Goal: Task Accomplishment & Management: Complete application form

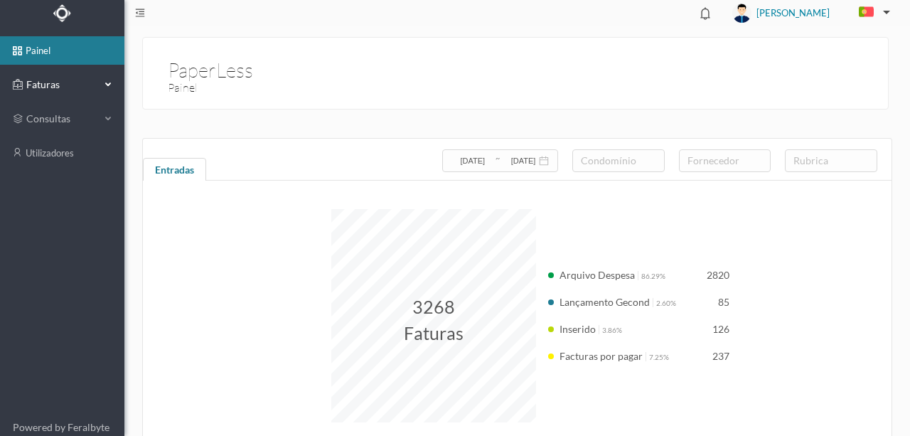
click at [36, 84] on span "Faturas" at bounding box center [62, 84] width 78 height 14
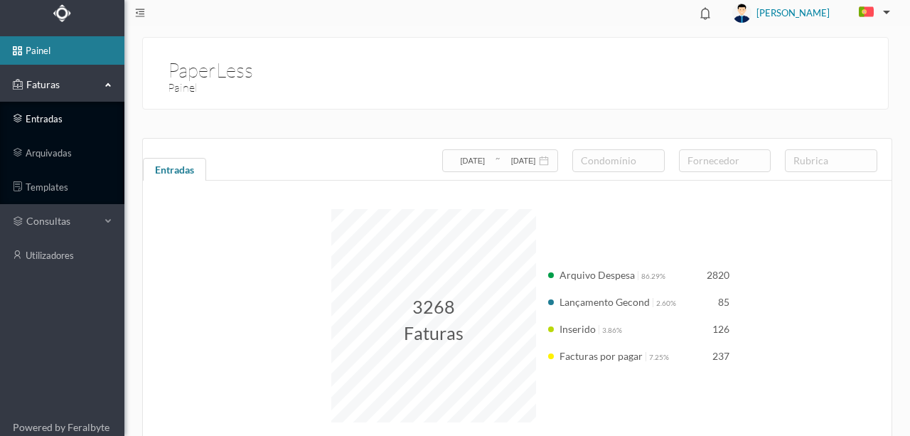
click at [43, 119] on link "entradas" at bounding box center [62, 118] width 124 height 28
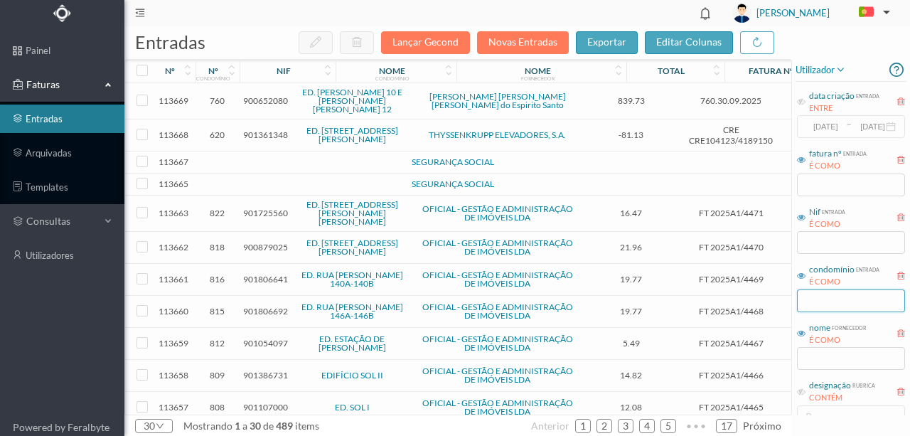
click at [825, 302] on input "text" at bounding box center [851, 300] width 108 height 23
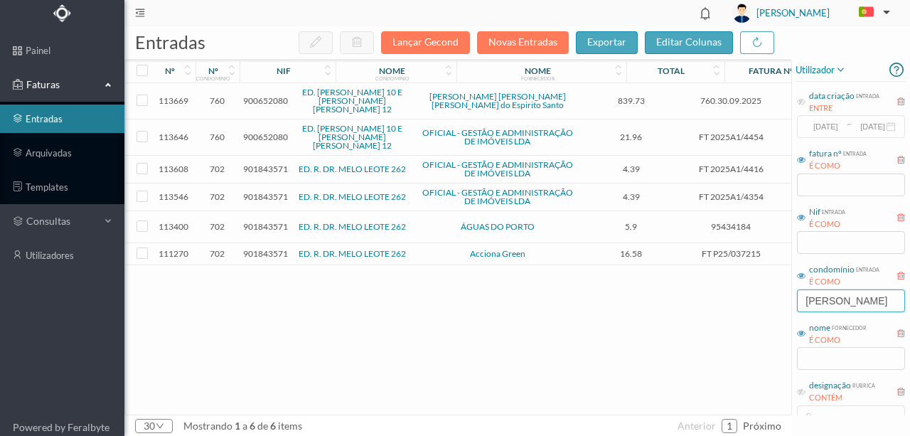
type input "melo leo"
click at [259, 221] on span "901843571" at bounding box center [265, 226] width 45 height 11
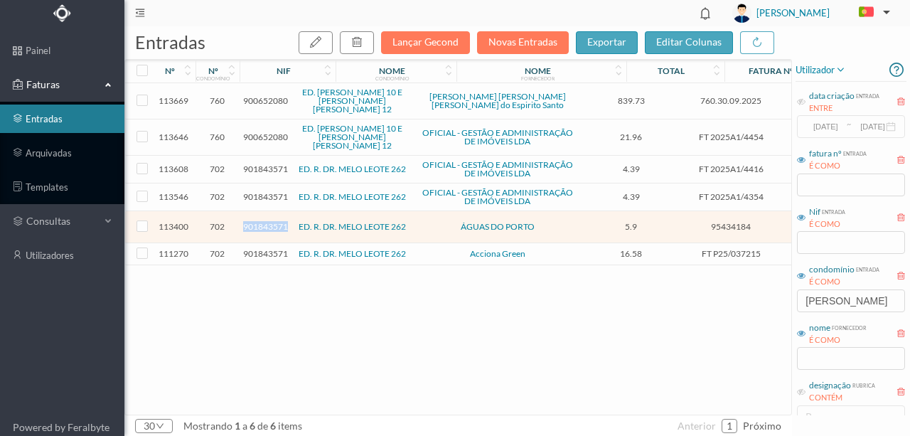
click at [259, 221] on span "901843571" at bounding box center [265, 226] width 45 height 11
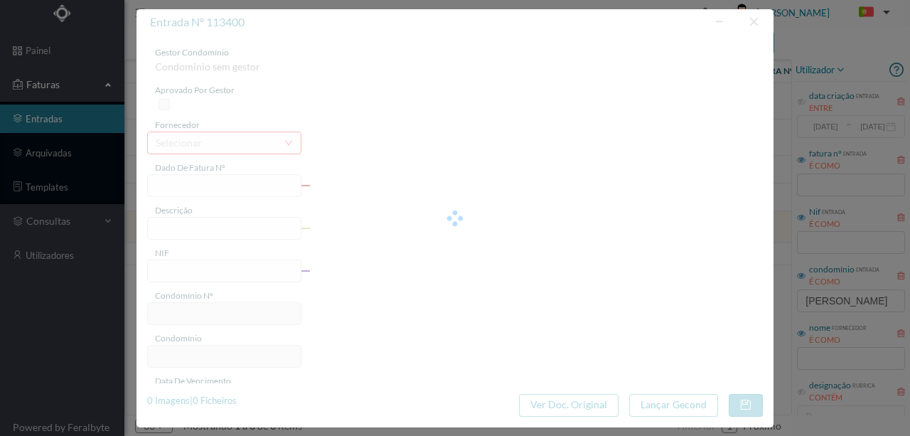
type input "95434184"
type input "RUA DR MELO LEOTE, NR 276, COMUNS PORTC"
type input "901843571"
type input "2025-09-10"
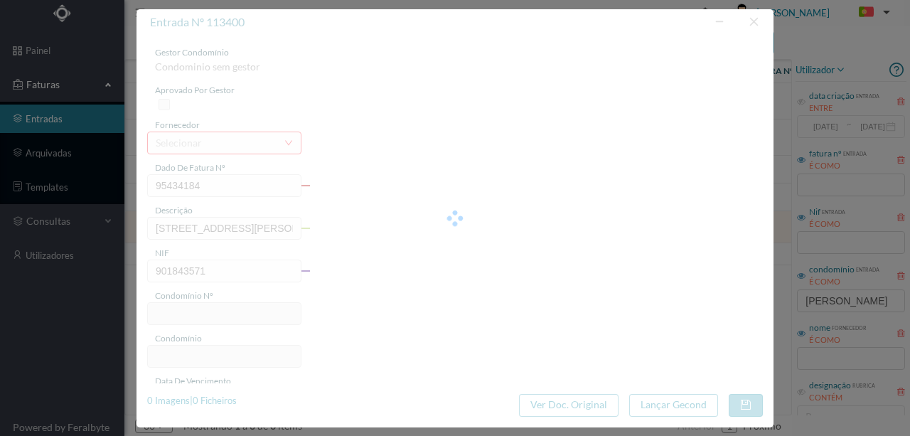
type input "25-09-2025"
type input "5.90"
type input "702"
type input "ED. R. DR. MELO LEOTE 262"
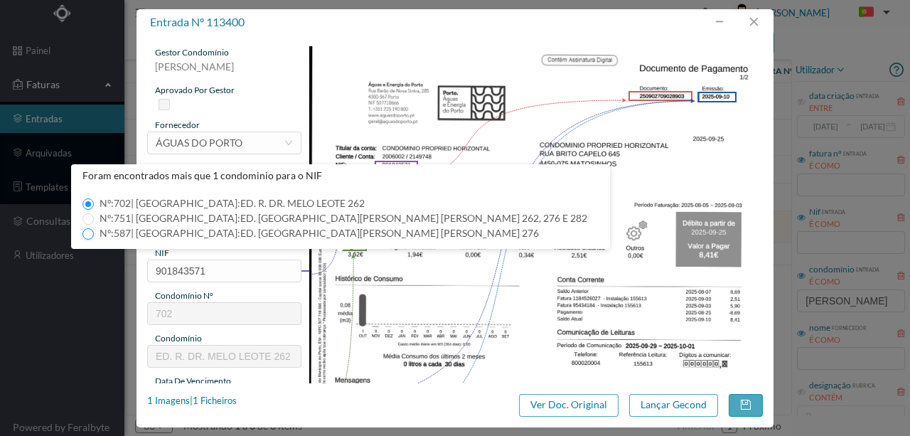
click at [85, 232] on input "Nº: 587 | Nome: ED. RUA DR. MELO LEOTE 276" at bounding box center [87, 233] width 11 height 11
type input "587"
type input "ED. [GEOGRAPHIC_DATA]. MELO LEOTE 276"
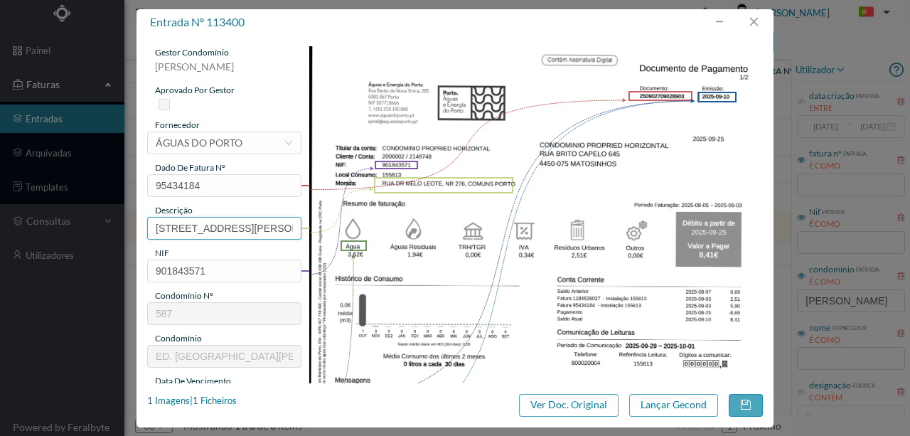
scroll to position [0, 94]
drag, startPoint x: 151, startPoint y: 225, endPoint x: 506, endPoint y: 227, distance: 355.3
click at [494, 227] on div "gestor condomínio Susana Silva aprovado por gestor fornecedor selecionar ÁGUAS …" at bounding box center [454, 377] width 615 height 662
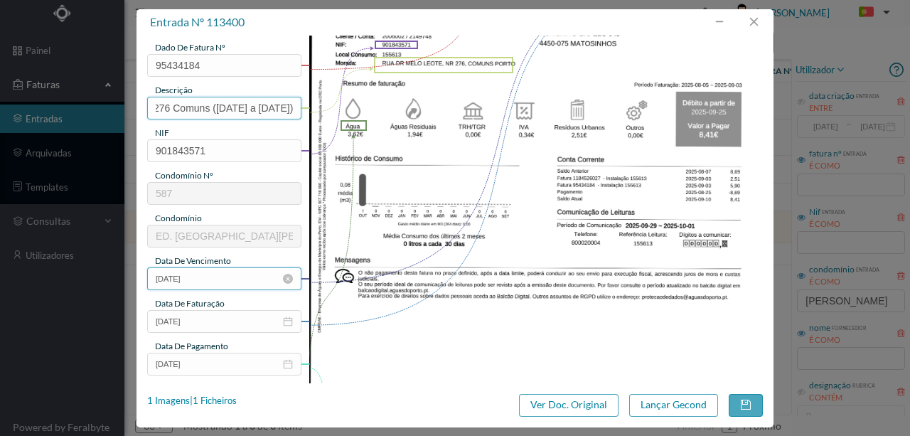
scroll to position [142, 0]
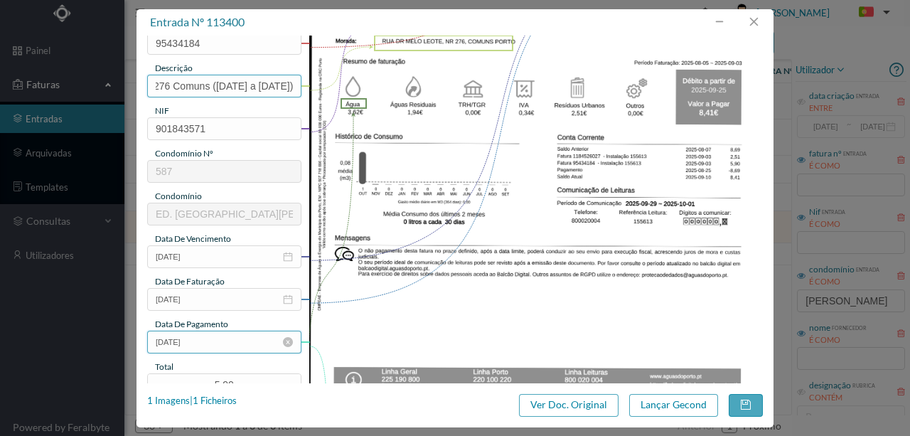
type input "276 Comuns (05.08.2025 a 03.09.2025)"
click at [222, 346] on input "25-09-2025" at bounding box center [224, 341] width 154 height 23
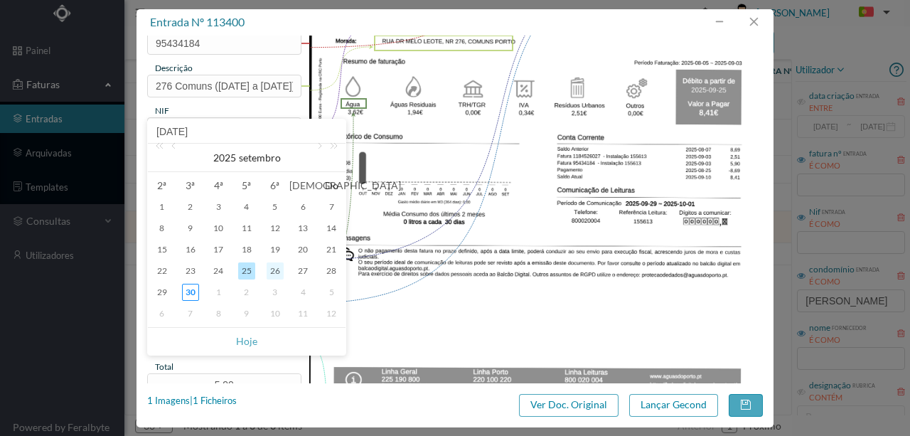
click at [276, 269] on div "26" at bounding box center [274, 270] width 17 height 17
type input "[DATE]"
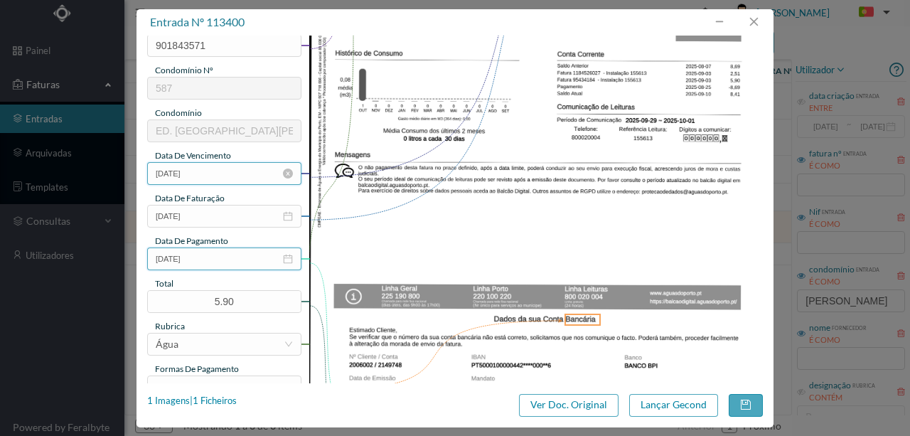
scroll to position [237, 0]
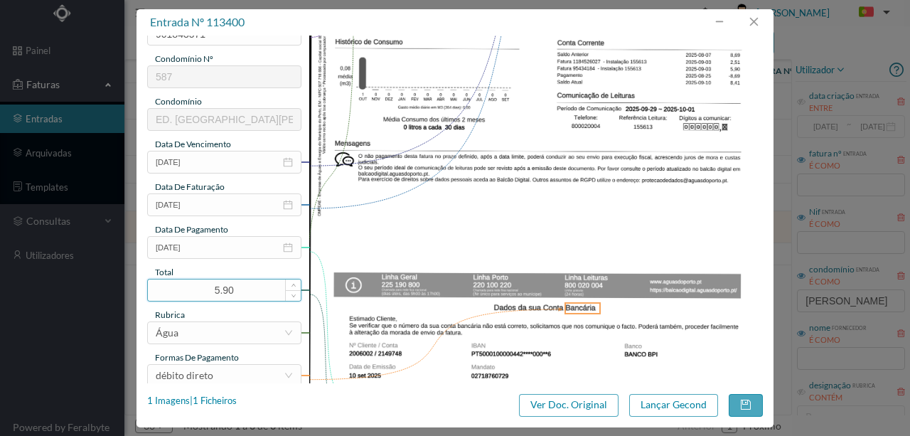
drag, startPoint x: 242, startPoint y: 279, endPoint x: 171, endPoint y: 285, distance: 72.0
click at [155, 287] on input "5.90" at bounding box center [224, 289] width 153 height 21
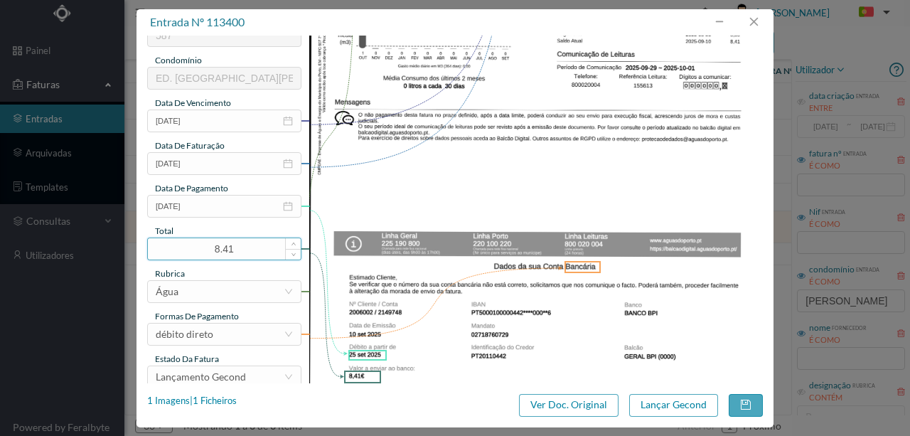
scroll to position [336, 0]
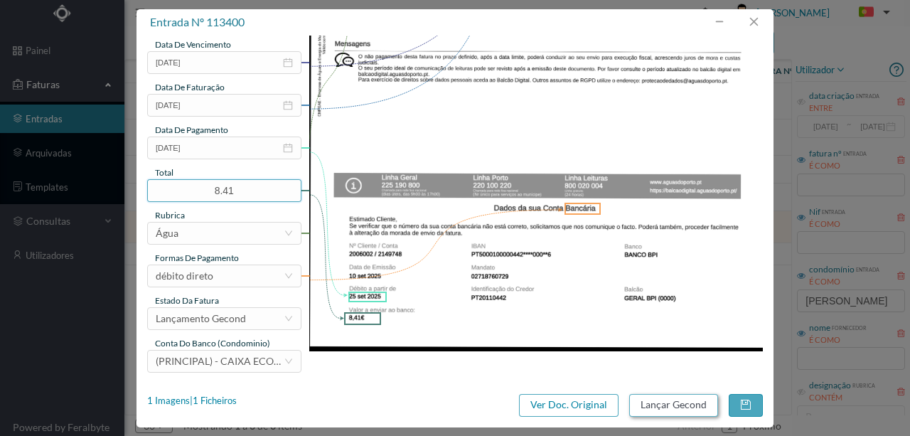
type input "8.41"
click at [705, 405] on button "Lançar Gecond" at bounding box center [673, 405] width 89 height 23
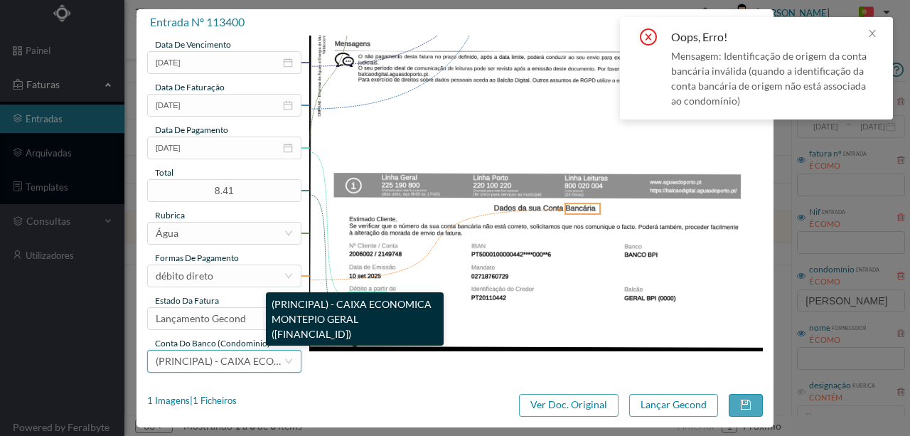
click at [212, 362] on span "(PRINCIPAL) - CAIXA ECONOMICA MONTEPIO GERAL (PT50 003600709910012555144)" at bounding box center [321, 361] width 330 height 12
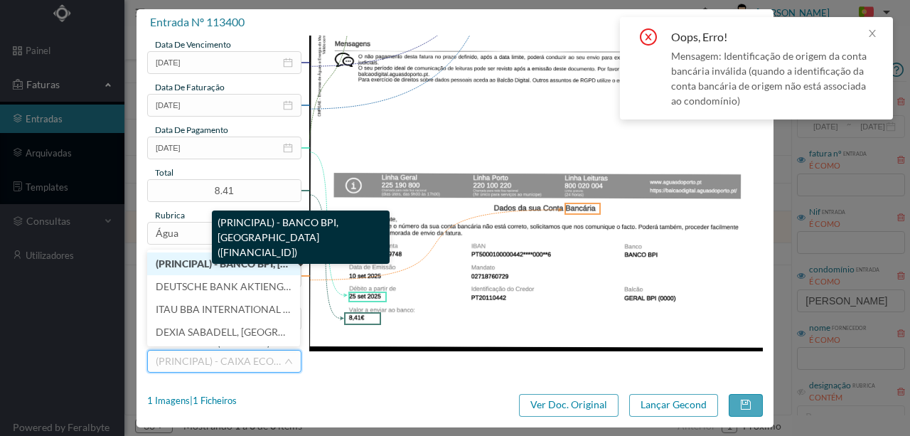
click at [212, 261] on span "(PRINCIPAL) - BANCO BPI, SA (PT50 001000004428134000166)" at bounding box center [307, 263] width 302 height 12
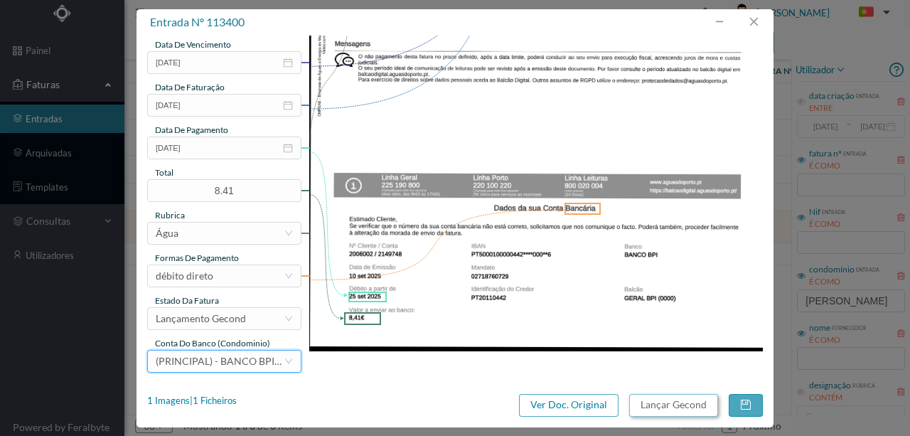
click at [652, 402] on button "Lançar Gecond" at bounding box center [673, 405] width 89 height 23
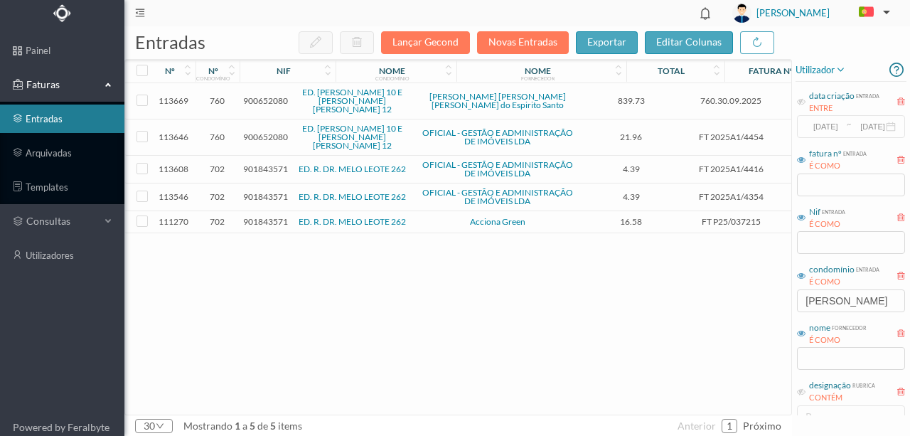
click at [256, 216] on span "901843571" at bounding box center [265, 221] width 45 height 11
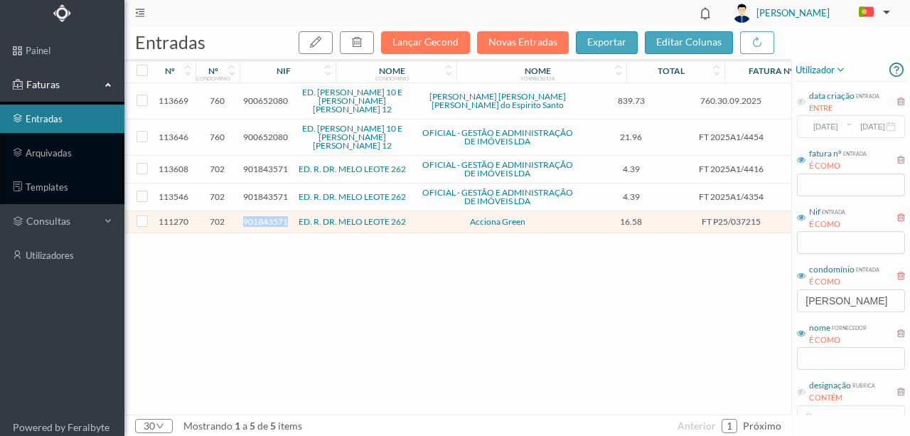
click at [256, 216] on span "901843571" at bounding box center [265, 221] width 45 height 11
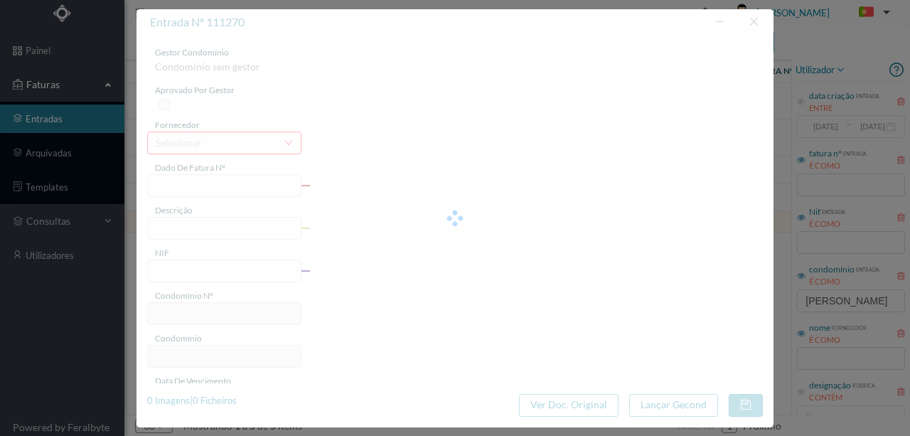
type input "FT P25/037215"
type input "DOUTOR MELO LEOTE 282"
type input "901843571"
type input "01-10-2025"
type input "01-09-2025"
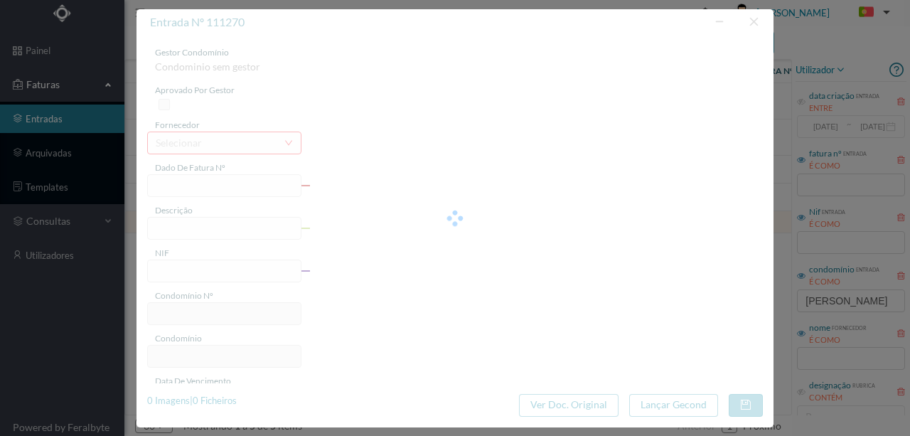
type input "01-10-2025"
type input "16.58"
type input "702"
type input "ED. R. DR. MELO LEOTE 262"
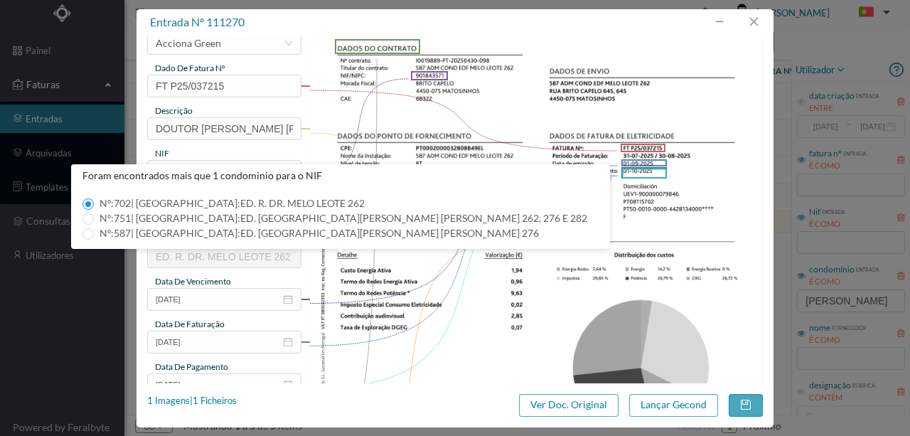
scroll to position [95, 0]
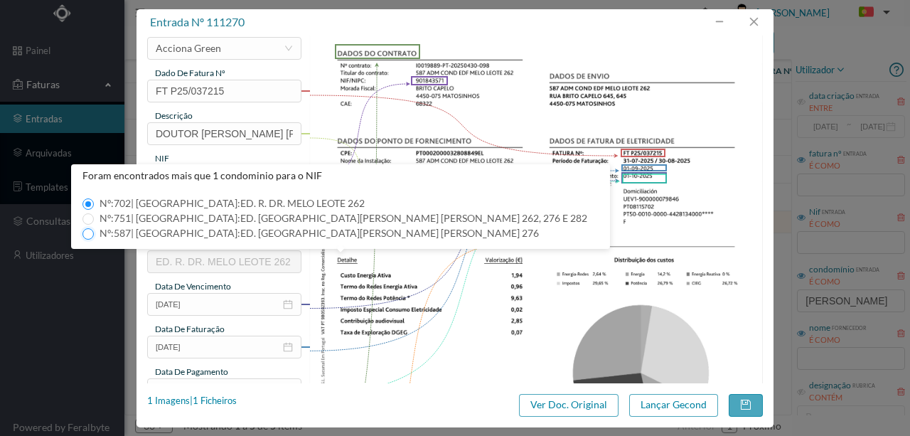
click at [85, 232] on input "Nº: 587 | Nome: ED. RUA DR. MELO LEOTE 276" at bounding box center [87, 233] width 11 height 11
type input "587"
type input "ED. [GEOGRAPHIC_DATA]. MELO LEOTE 276"
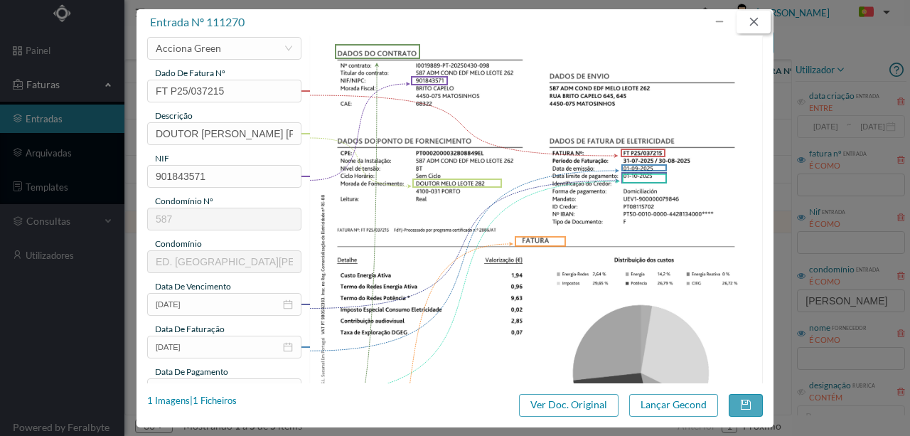
drag, startPoint x: 753, startPoint y: 21, endPoint x: 702, endPoint y: 64, distance: 66.6
click at [754, 23] on button "button" at bounding box center [753, 22] width 34 height 23
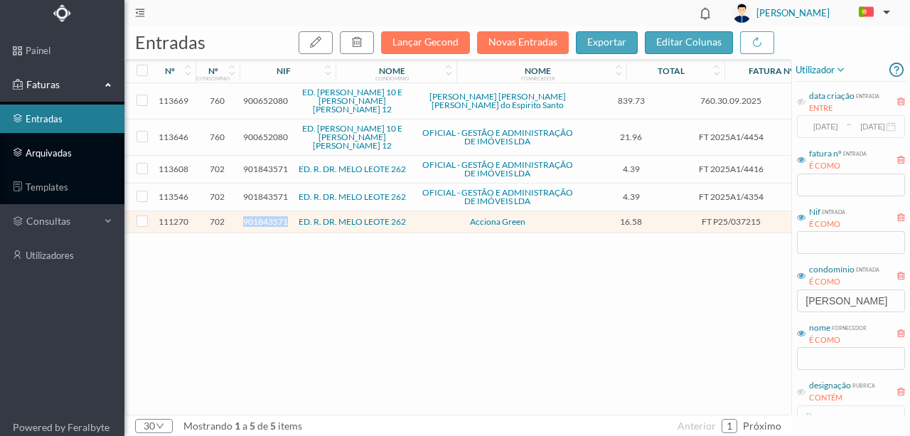
click at [41, 158] on link "arquivadas" at bounding box center [62, 153] width 124 height 28
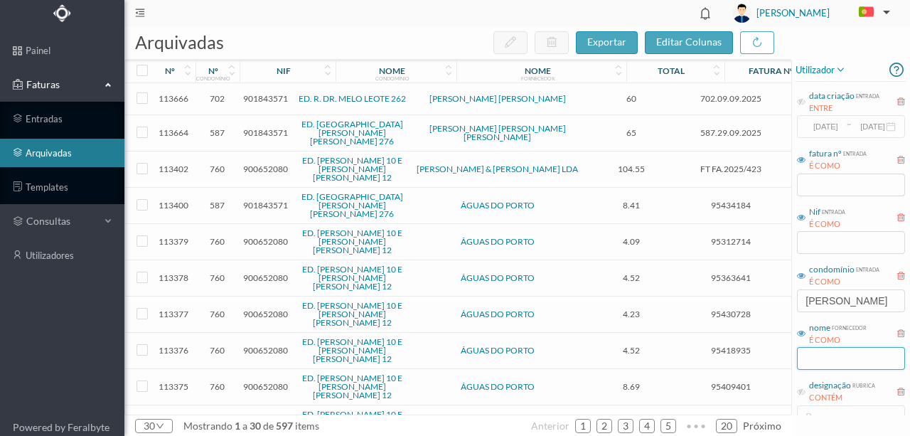
click at [819, 359] on input "text" at bounding box center [851, 358] width 108 height 23
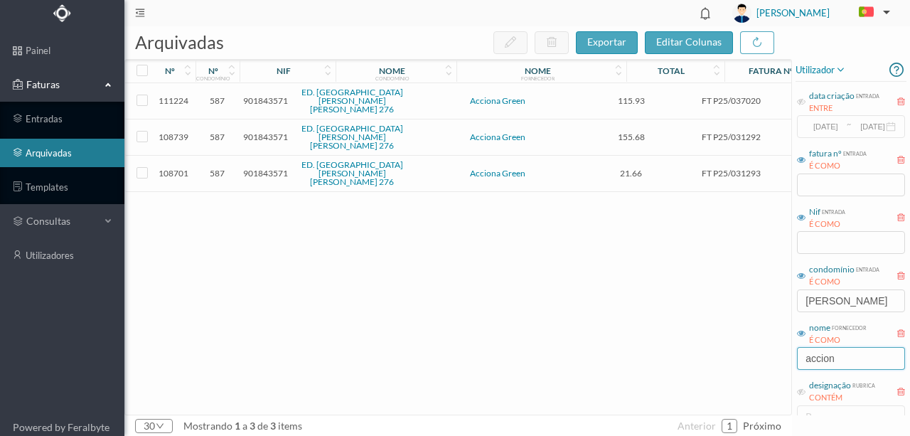
type input "accion"
click at [253, 131] on span "901843571" at bounding box center [265, 136] width 45 height 11
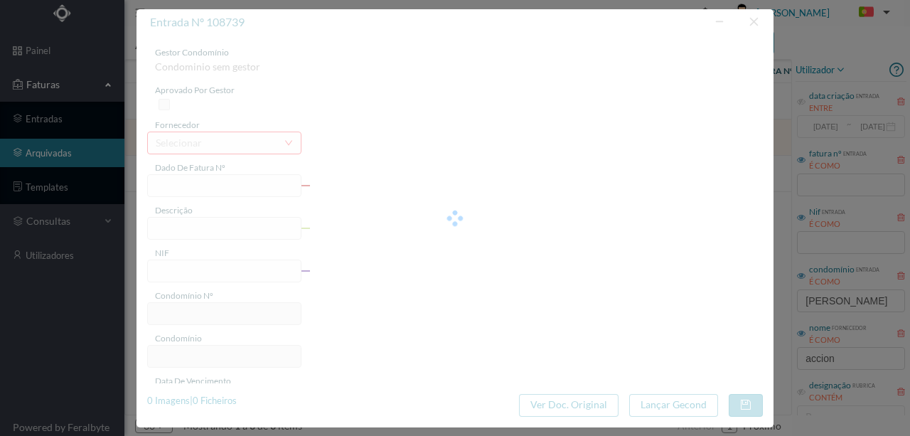
type input "FT P25/031292"
type input "276 (20.06.2025 a 30.07.2025)"
type input "901843571"
type input "31-08-2025"
type input "01-08-2025"
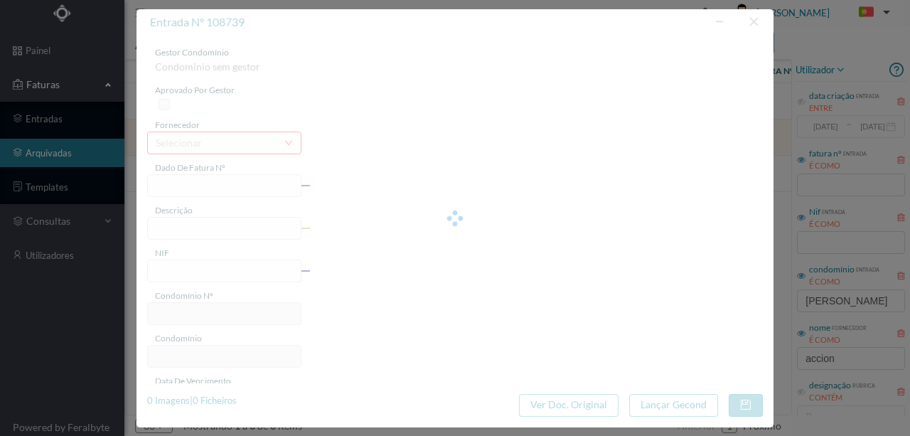
type input "10-09-2025"
type input "155.68"
type input "587"
type input "ED. [GEOGRAPHIC_DATA]. MELO LEOTE 276"
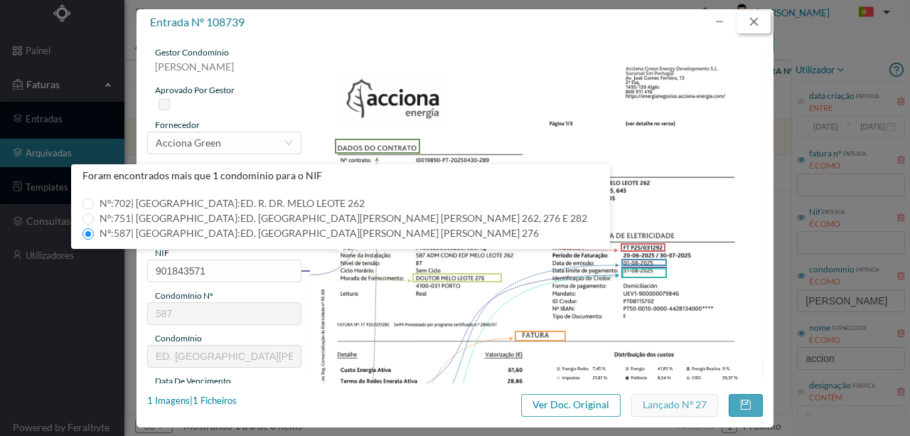
click at [755, 23] on button "button" at bounding box center [753, 22] width 34 height 23
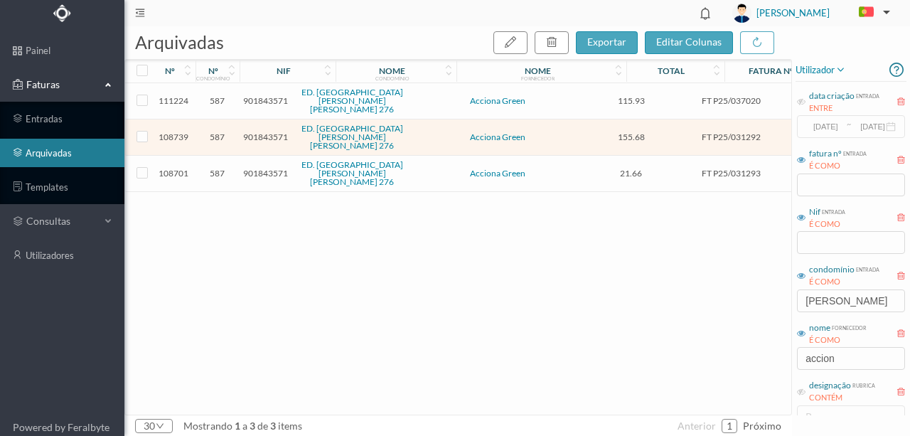
click at [259, 168] on span "901843571" at bounding box center [265, 173] width 45 height 11
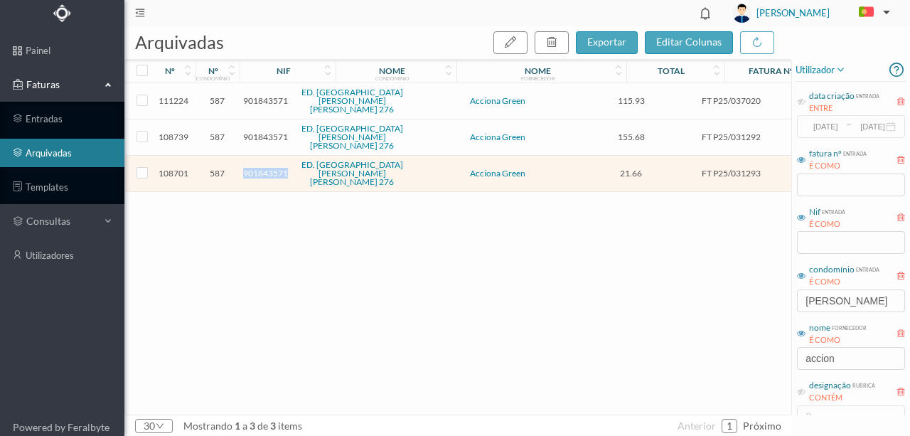
click at [259, 168] on span "901843571" at bounding box center [265, 173] width 45 height 11
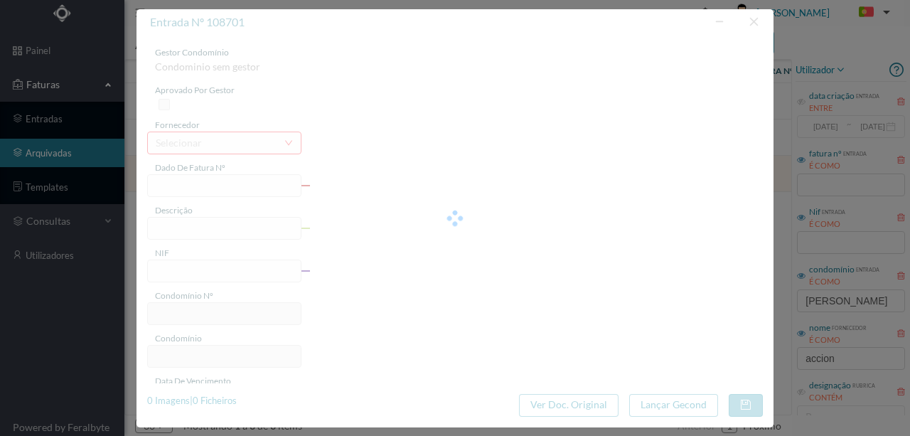
type input "FT P25/031293"
type input "282 (20.06.2025 a 30.07.2025)"
type input "901843571"
type input "31-08-2025"
type input "01-08-2025"
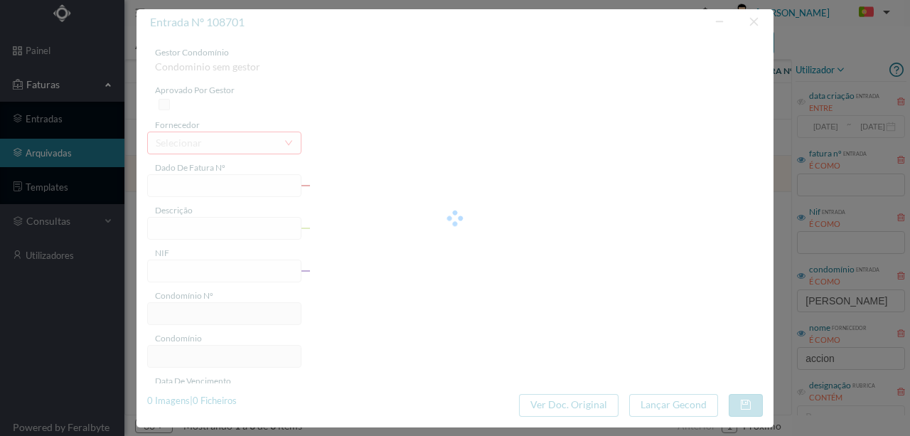
type input "10-09-2025"
type input "21.66"
type input "587"
type input "ED. [GEOGRAPHIC_DATA]. MELO LEOTE 276"
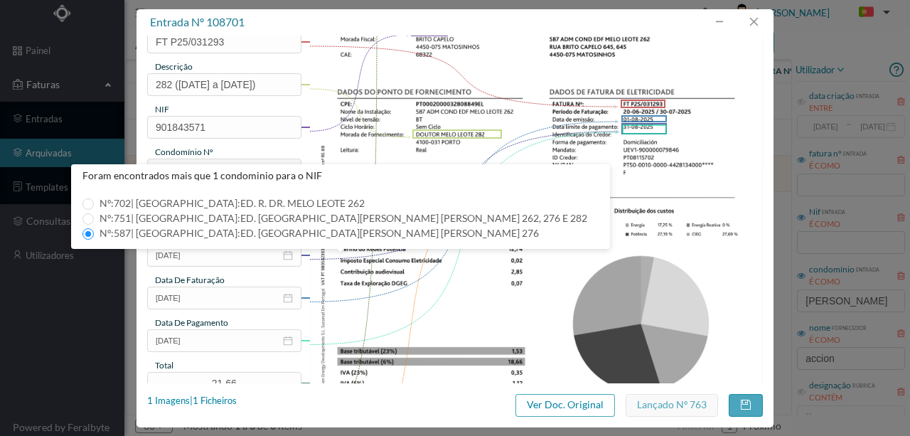
scroll to position [189, 0]
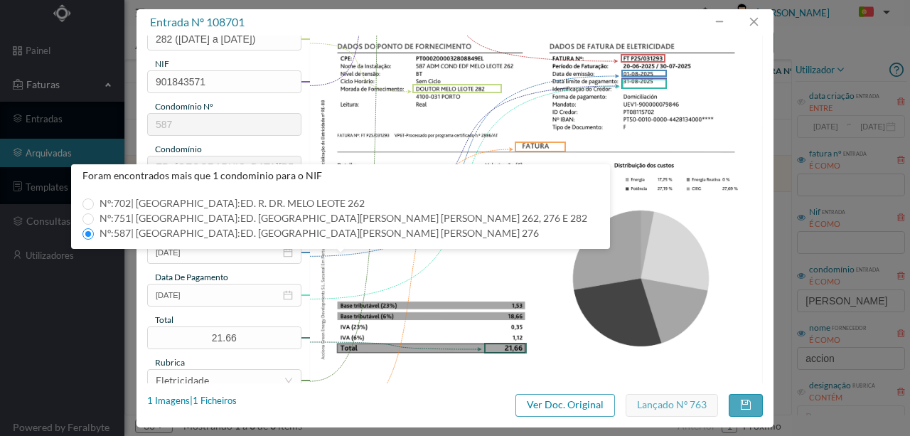
click at [462, 256] on img at bounding box center [536, 178] width 454 height 642
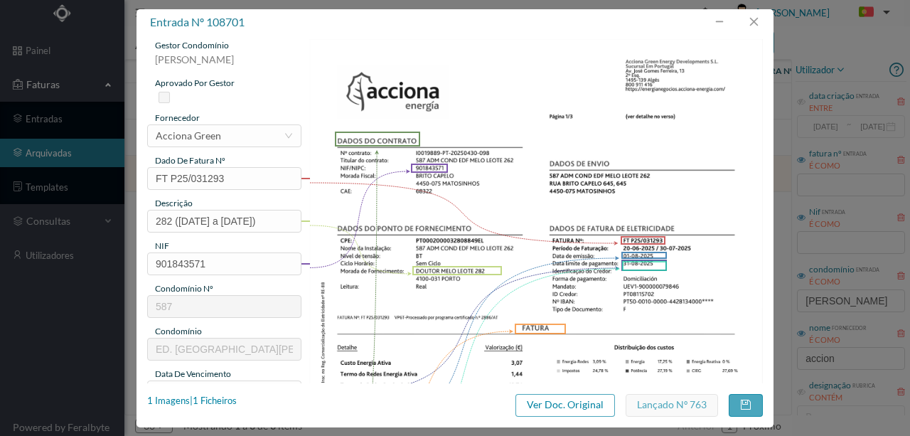
scroll to position [0, 0]
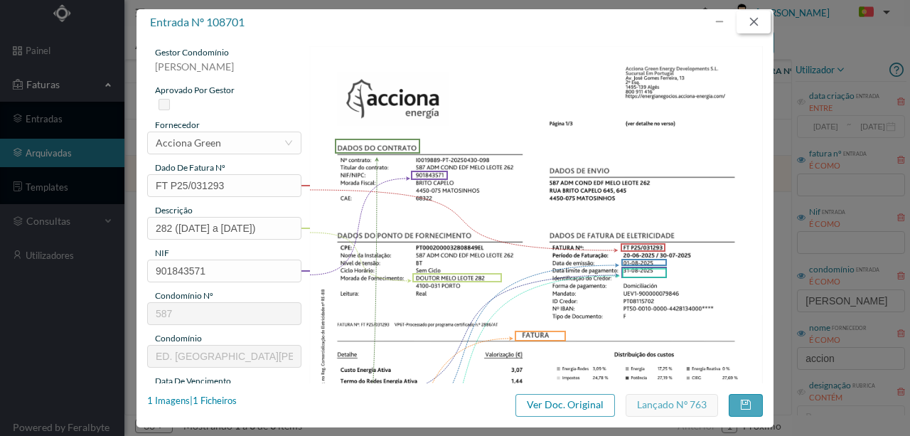
drag, startPoint x: 749, startPoint y: 18, endPoint x: 892, endPoint y: 249, distance: 271.9
click at [750, 20] on button "button" at bounding box center [753, 22] width 34 height 23
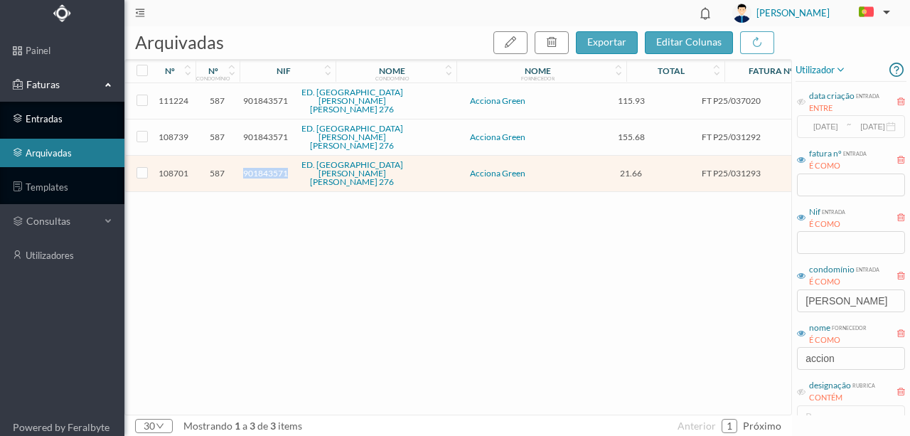
click at [51, 122] on link "entradas" at bounding box center [62, 118] width 124 height 28
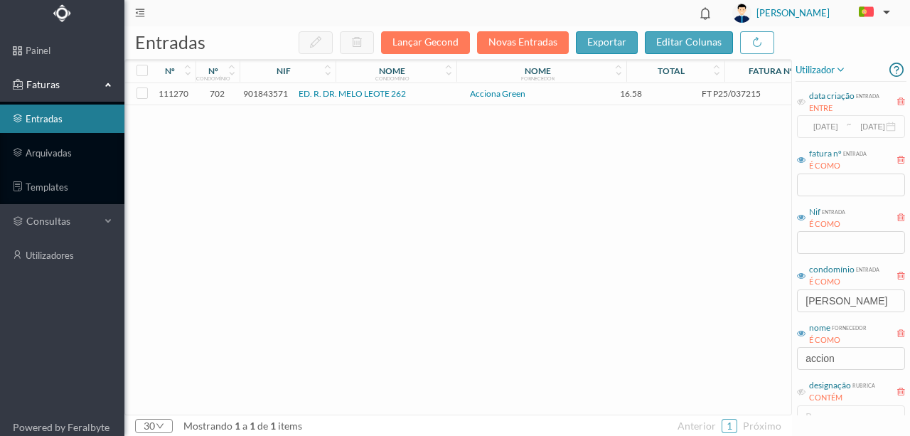
click at [254, 95] on span "901843571" at bounding box center [265, 93] width 45 height 11
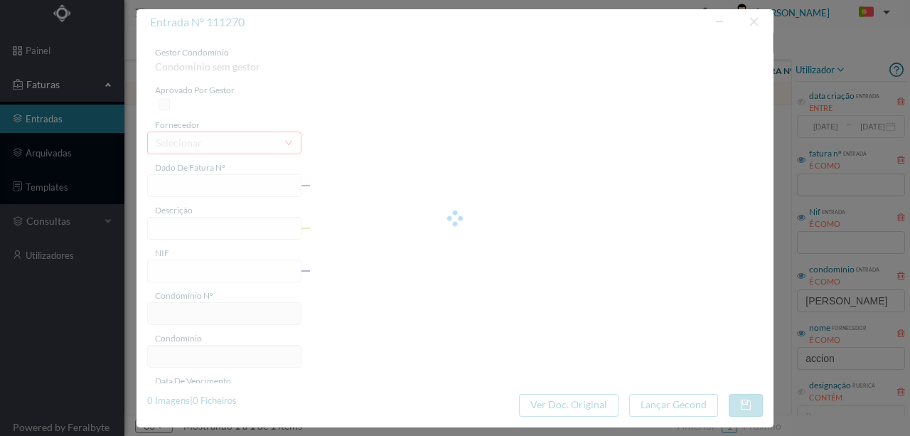
type input "FT P25/037215"
type input "DOUTOR MELO LEOTE 282"
type input "901843571"
type input "01-10-2025"
type input "01-09-2025"
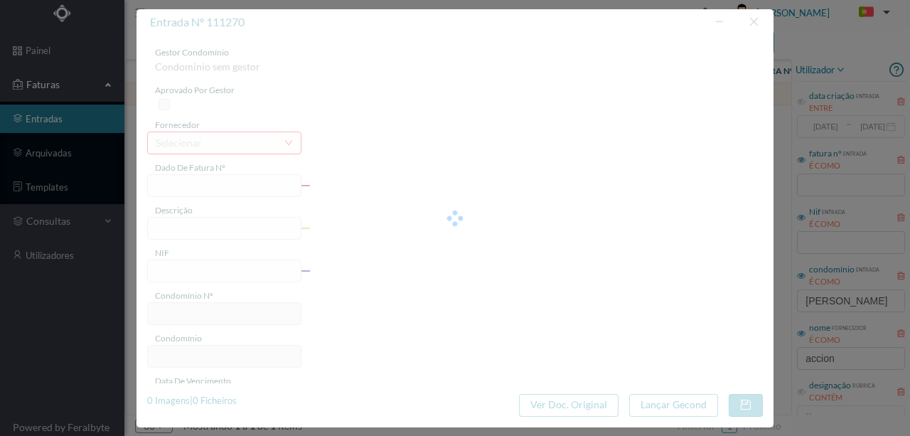
type input "01-10-2025"
type input "16.58"
type input "702"
type input "ED. R. DR. MELO LEOTE 262"
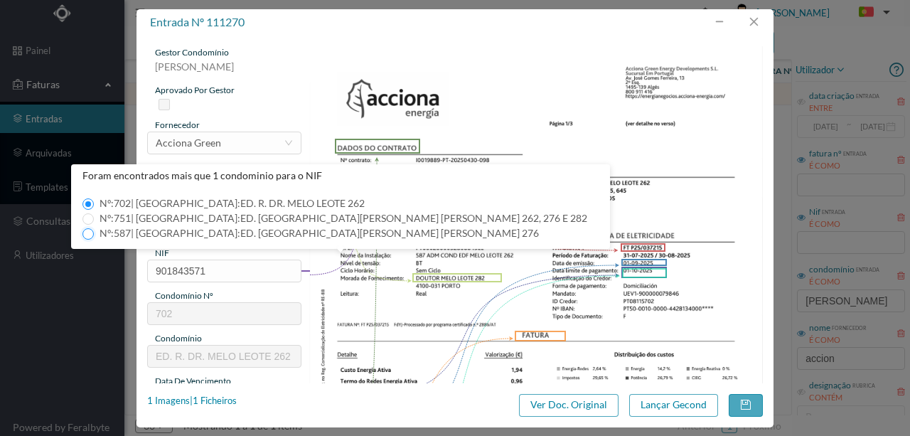
click at [87, 234] on input "Nº: 587 | Nome: ED. RUA DR. MELO LEOTE 276" at bounding box center [87, 233] width 11 height 11
type input "587"
type input "ED. [GEOGRAPHIC_DATA]. MELO LEOTE 276"
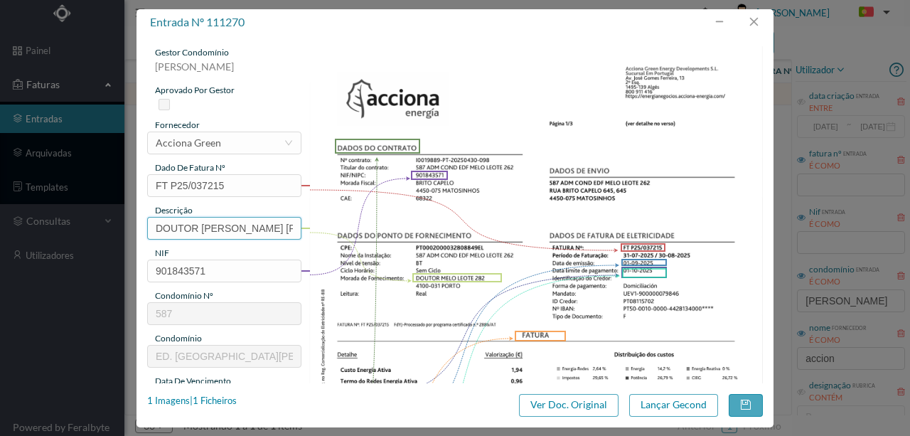
drag, startPoint x: 288, startPoint y: 225, endPoint x: 75, endPoint y: 212, distance: 212.9
click at [76, 205] on div "entrada nº 111270 gestor condomínio Susana Silva aprovado por gestor fornecedor…" at bounding box center [455, 218] width 910 height 436
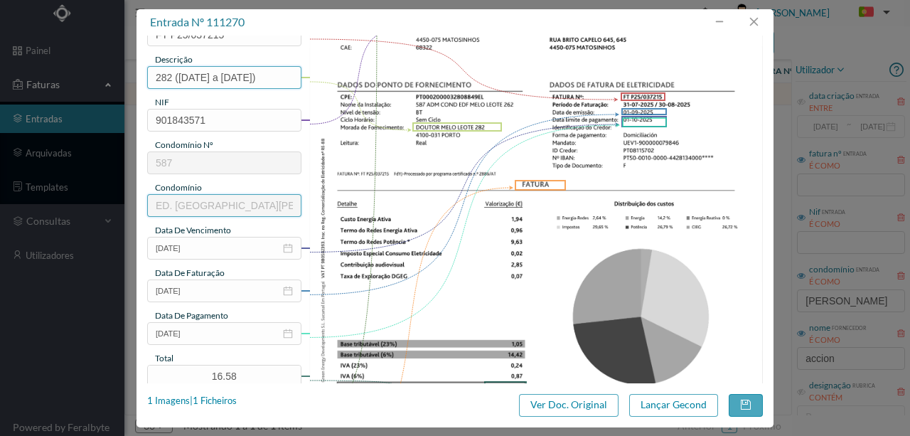
scroll to position [189, 0]
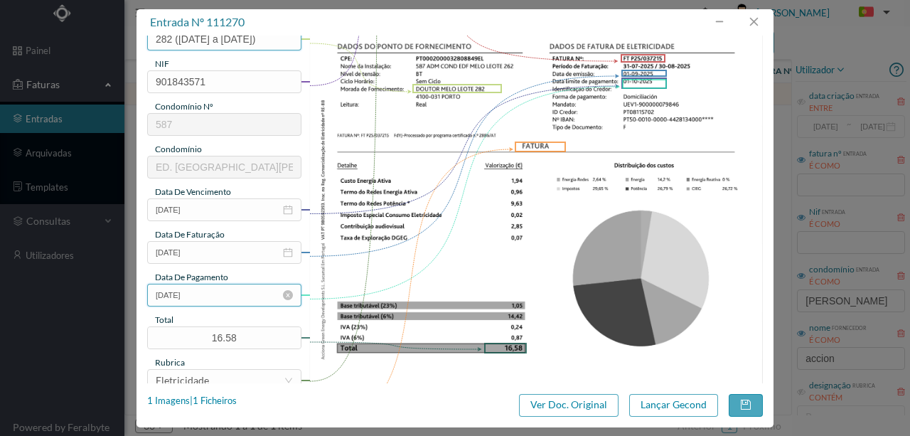
type input "282 (31.07.2025 a 30.08.2025)"
click at [218, 296] on input "01-10-2025" at bounding box center [224, 295] width 154 height 23
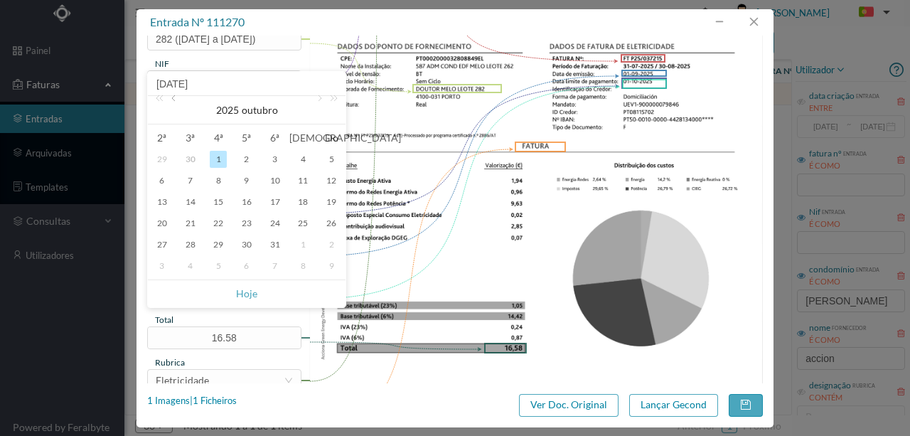
click at [173, 98] on link at bounding box center [174, 110] width 13 height 28
click at [192, 244] on div "30" at bounding box center [190, 244] width 17 height 17
type input "[DATE]"
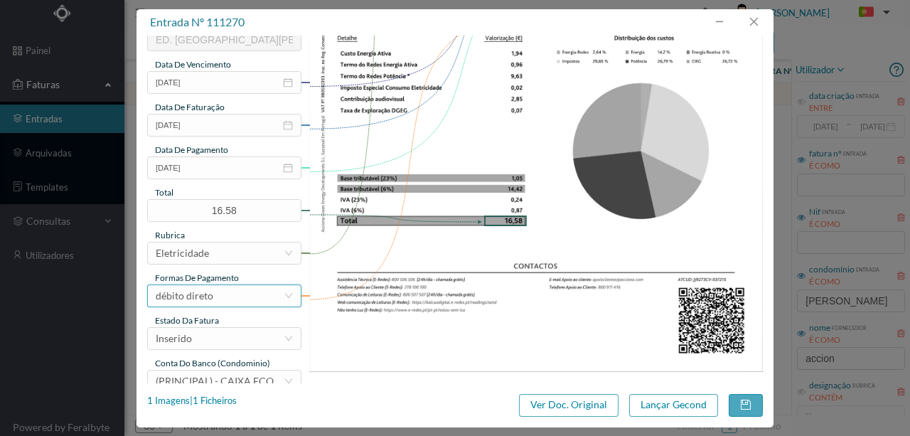
scroll to position [331, 0]
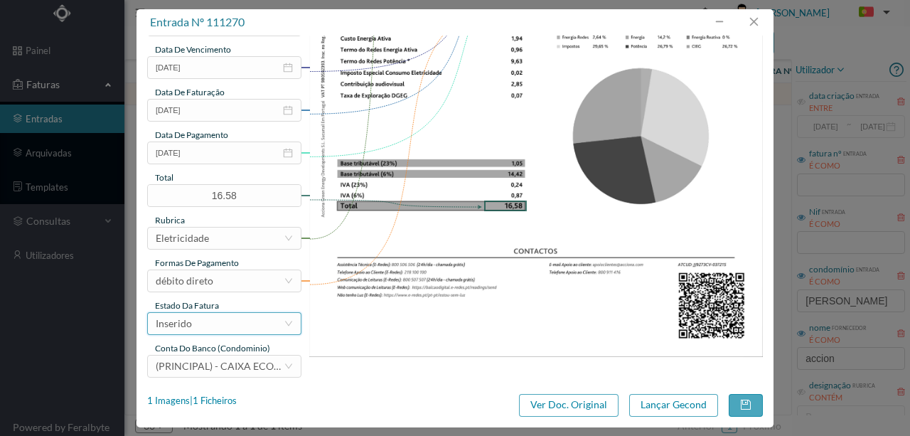
click at [201, 328] on div "Inserido" at bounding box center [220, 323] width 128 height 21
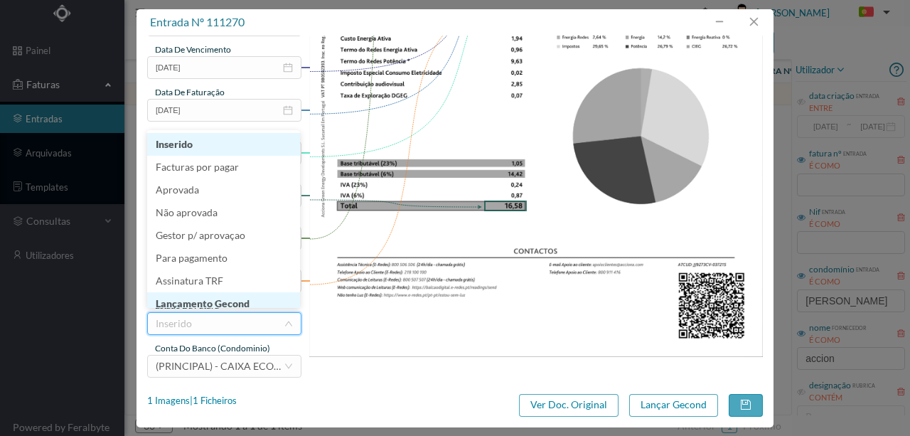
scroll to position [7, 0]
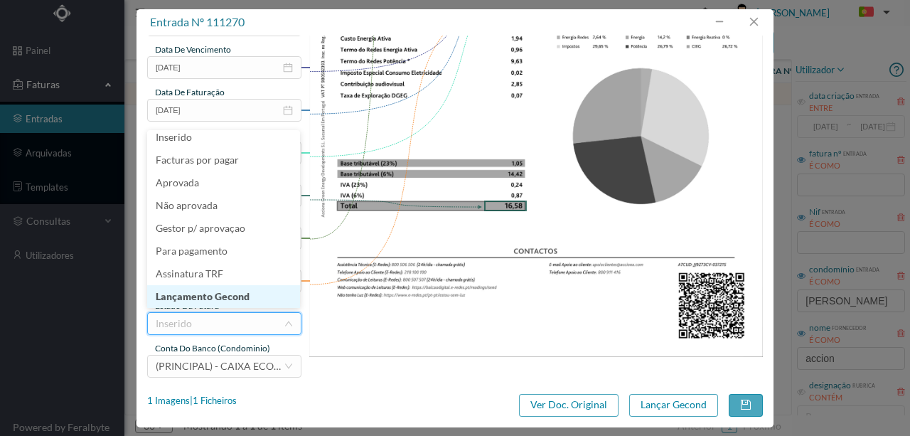
click at [215, 298] on li "Lançamento Gecond" at bounding box center [223, 296] width 153 height 23
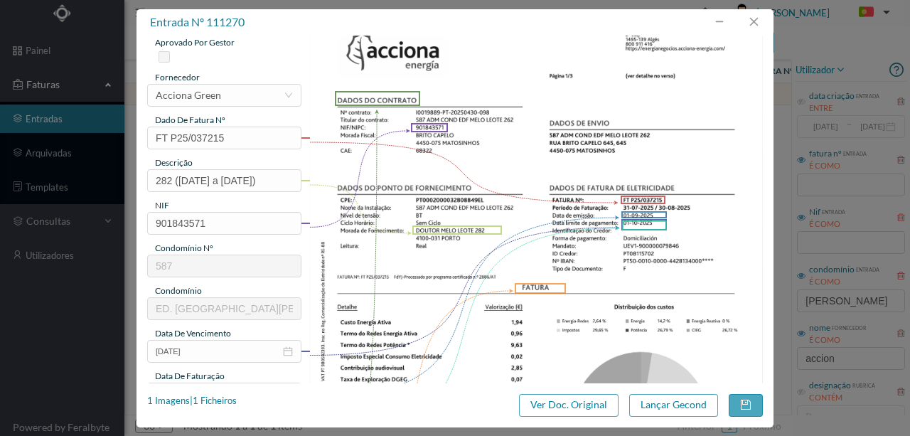
scroll to position [47, 0]
click at [644, 407] on button "Lançar Gecond" at bounding box center [673, 405] width 89 height 23
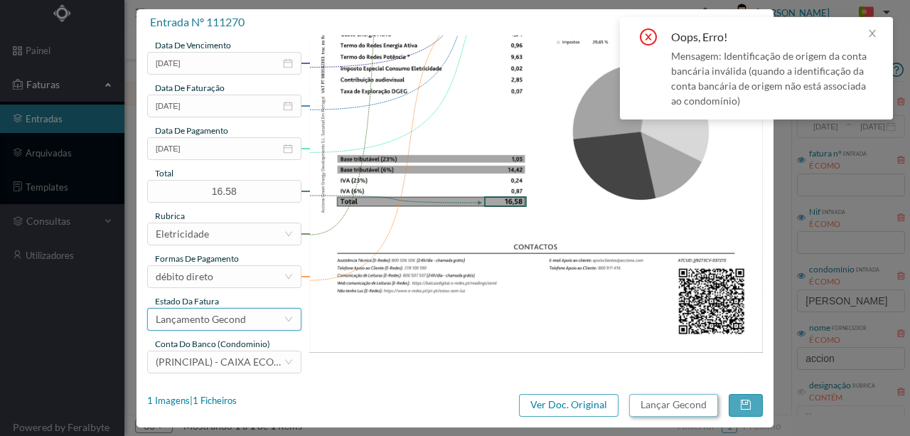
scroll to position [336, 0]
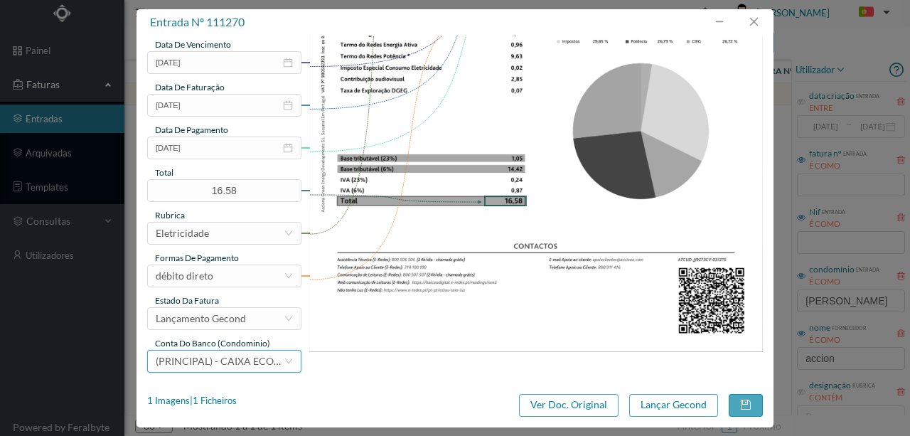
click at [211, 369] on div "(PRINCIPAL) - CAIXA ECONOMICA MONTEPIO GERAL (PT50 003600709910012555144)" at bounding box center [220, 360] width 128 height 21
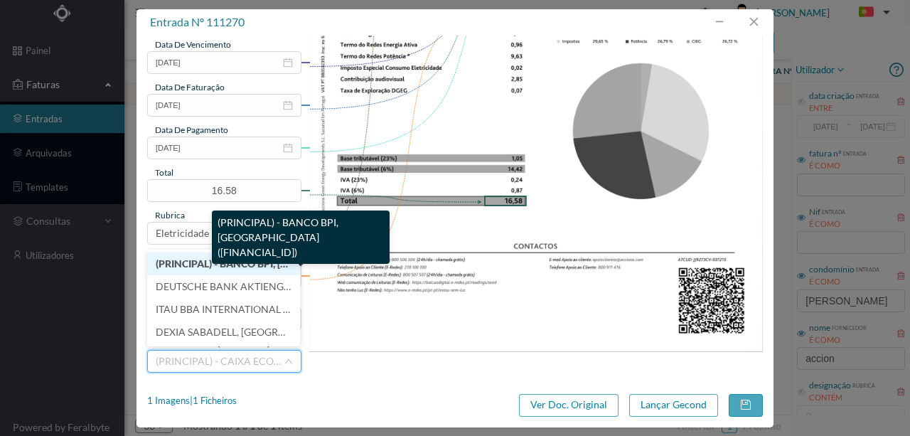
click at [199, 267] on span "(PRINCIPAL) - BANCO BPI, SA (PT50 001000004428134000166)" at bounding box center [307, 263] width 302 height 12
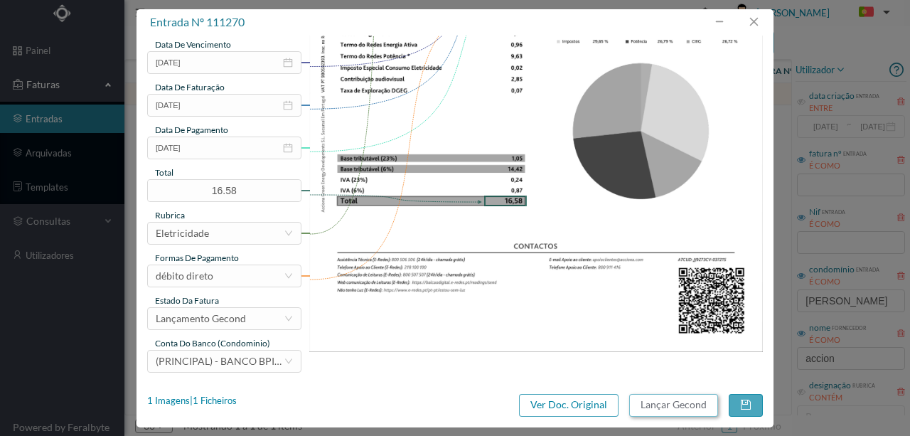
click at [664, 409] on button "Lançar Gecond" at bounding box center [673, 405] width 89 height 23
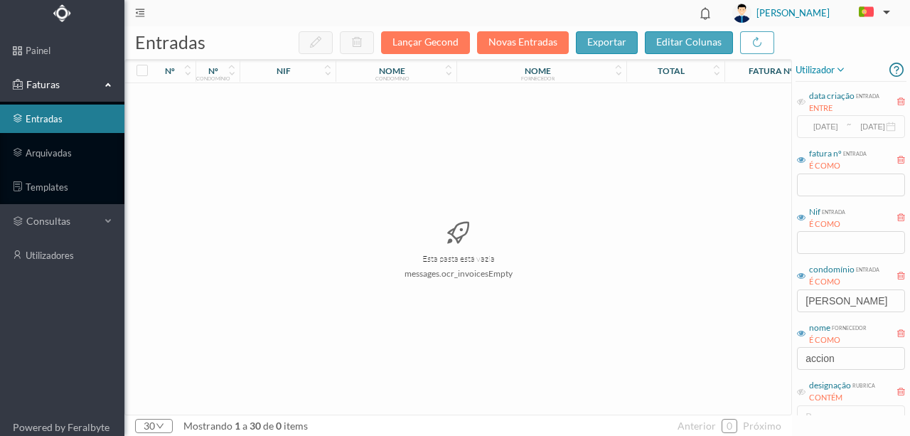
click at [502, 222] on div "Esta pasta está vazia messages.ocr_invoicesEmpty" at bounding box center [458, 248] width 666 height 331
drag, startPoint x: 863, startPoint y: 298, endPoint x: 718, endPoint y: 297, distance: 144.2
click at [718, 297] on div "entradas Lançar Gecond Novas Entradas exportar editar colunas nº nº condomínio …" at bounding box center [516, 230] width 785 height 409
type input "melo leo"
click at [716, 330] on div "Esta pasta está vazia messages.ocr_invoicesEmpty" at bounding box center [458, 248] width 666 height 331
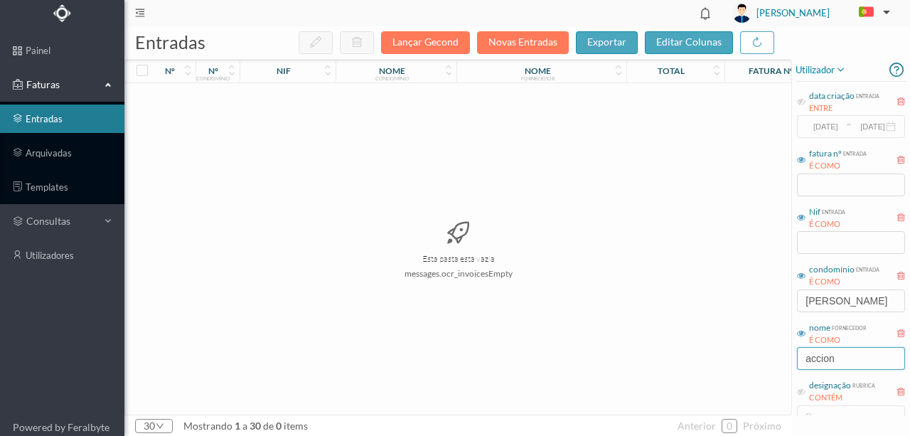
drag, startPoint x: 740, startPoint y: 357, endPoint x: 628, endPoint y: 360, distance: 111.6
click at [631, 360] on div "entradas Lançar Gecond Novas Entradas exportar editar colunas nº nº condomínio …" at bounding box center [516, 230] width 785 height 409
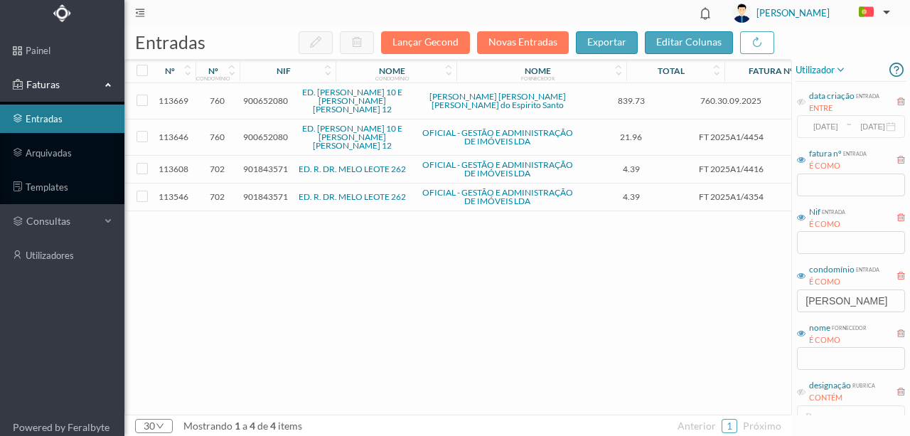
click at [590, 349] on div "113669 760 900652080 ED. FELIZARDO LIMA 10 E MELO LEOTE 12 Lúcia Maria Melo Rib…" at bounding box center [533, 248] width 817 height 331
drag, startPoint x: 885, startPoint y: 307, endPoint x: 714, endPoint y: 296, distance: 171.6
click at [716, 296] on div "entradas Lançar Gecond Novas Entradas exportar editar colunas nº nº condomínio …" at bounding box center [516, 230] width 785 height 409
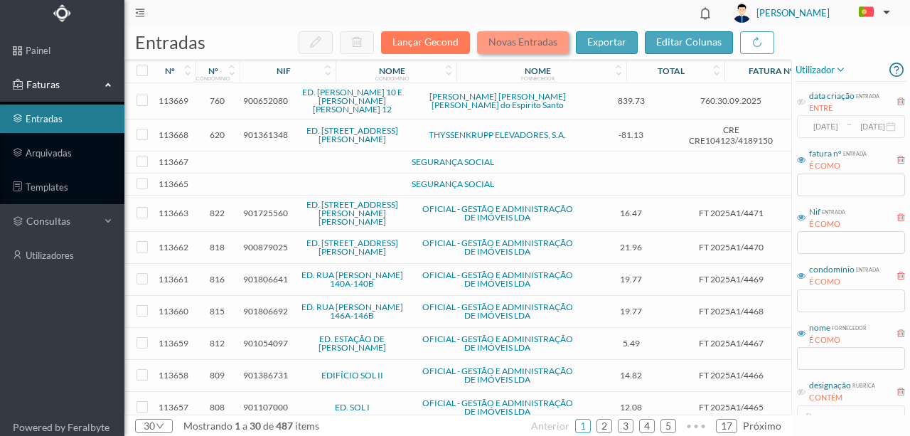
click at [497, 43] on button "Novas Entradas" at bounding box center [523, 42] width 92 height 23
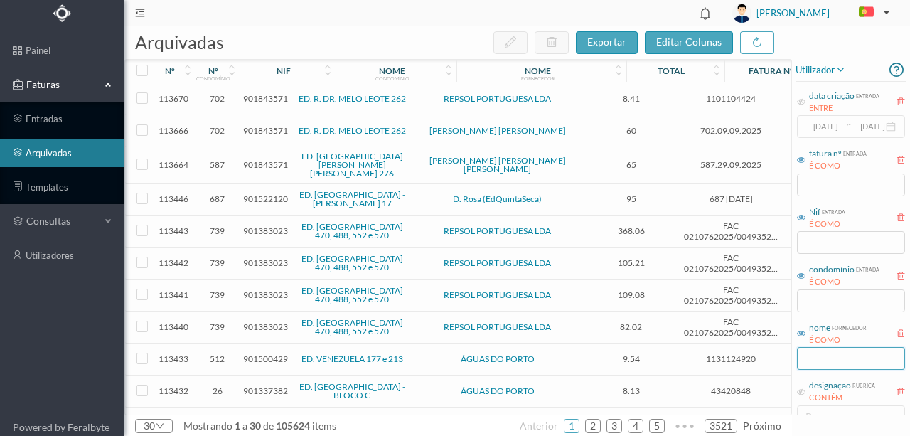
click at [821, 359] on input "text" at bounding box center [851, 358] width 108 height 23
type input "pt"
click at [811, 298] on input "text" at bounding box center [851, 300] width 108 height 23
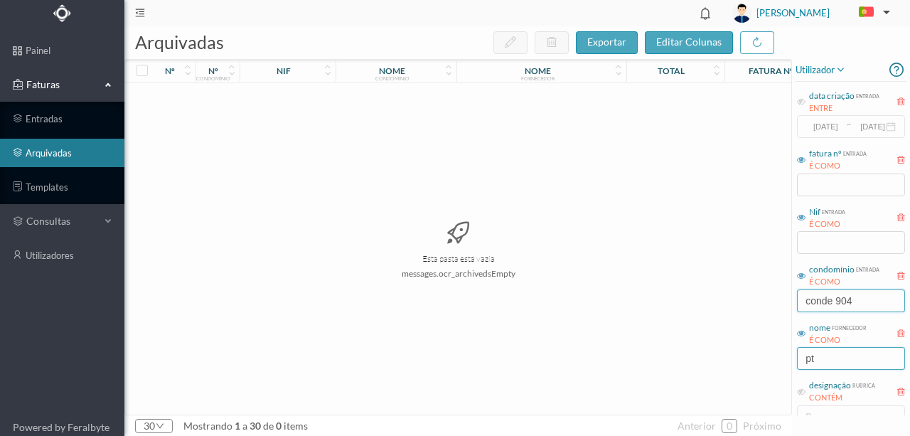
type input "conde 904"
drag, startPoint x: 828, startPoint y: 361, endPoint x: 773, endPoint y: 362, distance: 54.7
click at [773, 362] on div "arquivadas exportar editar colunas nº nº condomínio nif nome condomínio nome fo…" at bounding box center [516, 230] width 785 height 409
click at [863, 301] on input "conde 904" at bounding box center [851, 300] width 108 height 23
drag, startPoint x: 863, startPoint y: 301, endPoint x: 769, endPoint y: 301, distance: 94.5
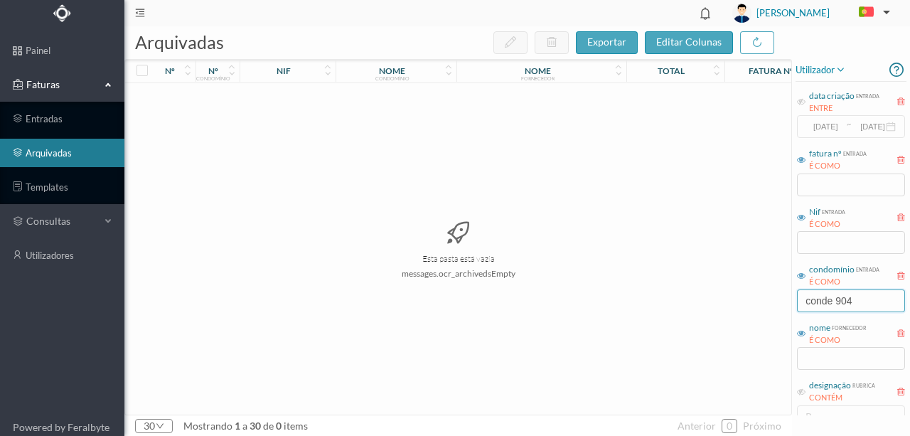
click at [769, 301] on div "arquivadas exportar editar colunas nº nº condomínio nif nome condomínio nome fo…" at bounding box center [516, 230] width 785 height 409
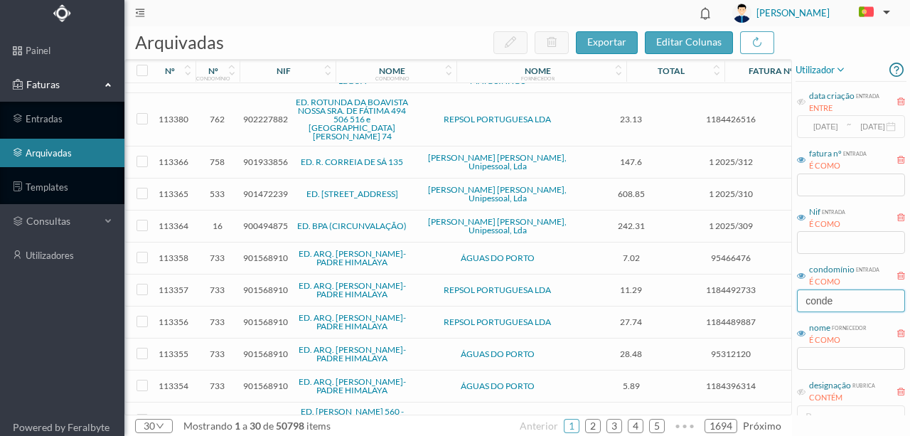
scroll to position [637, 0]
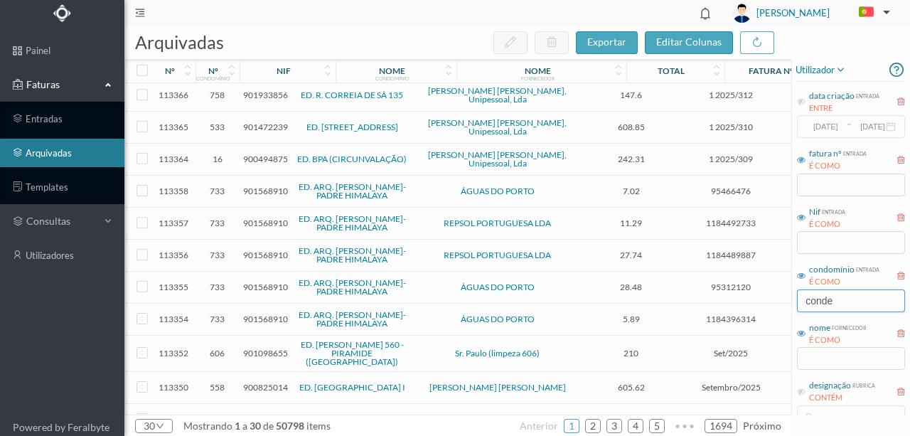
type input "conde"
click at [831, 362] on input "text" at bounding box center [851, 358] width 108 height 23
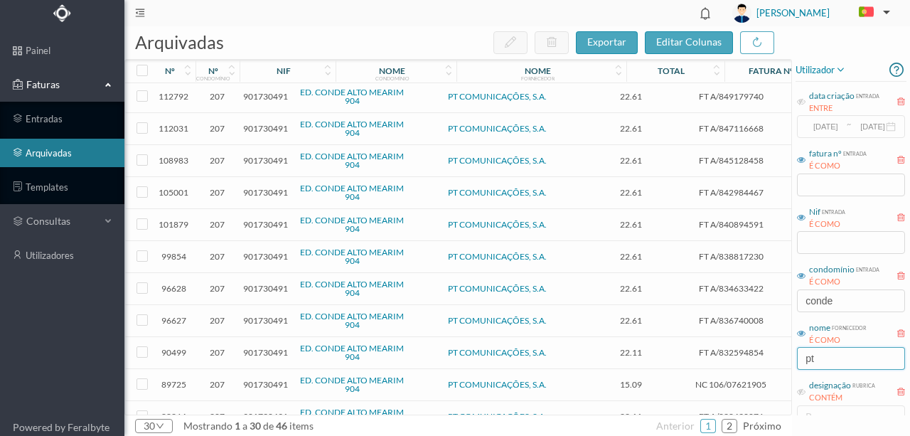
scroll to position [0, 0]
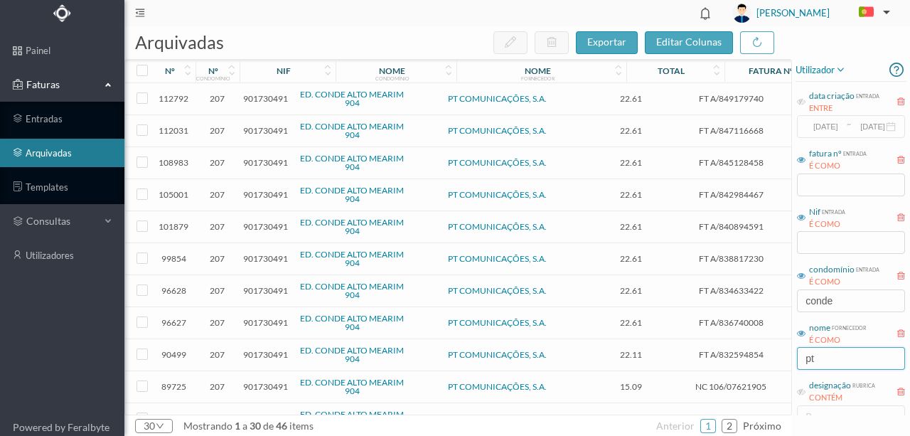
type input "pt"
click at [252, 98] on span "901730491" at bounding box center [265, 98] width 45 height 11
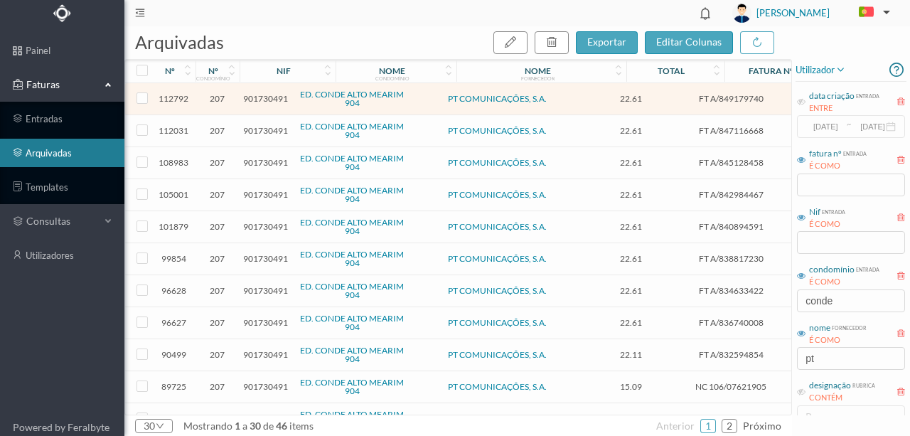
click at [249, 97] on span "901730491" at bounding box center [265, 98] width 45 height 11
click at [255, 97] on span "901730491" at bounding box center [265, 98] width 45 height 11
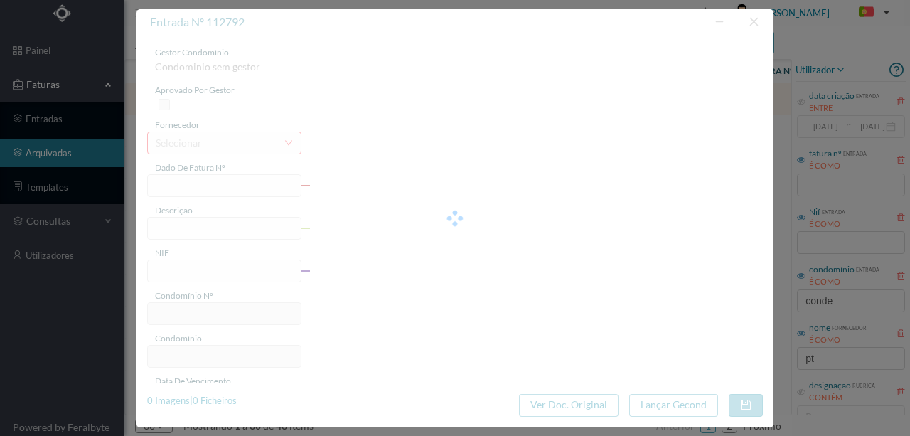
type input "FT A/849179740"
type input "Linha Tel Elev (Setembro 2025)"
type input "901730491"
type input "05-09-2025"
type input "2025-09-05"
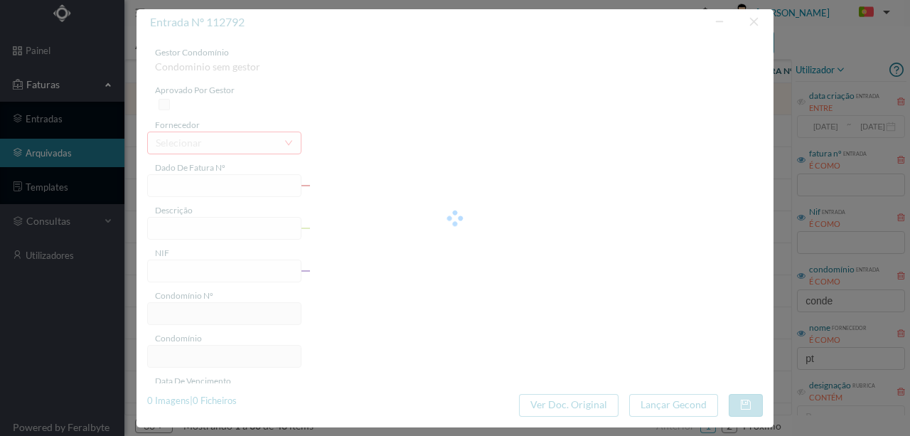
type input "2024-09-24"
type input "22.61"
type input "207"
type input "ED. CONDE ALTO MEARIM 904"
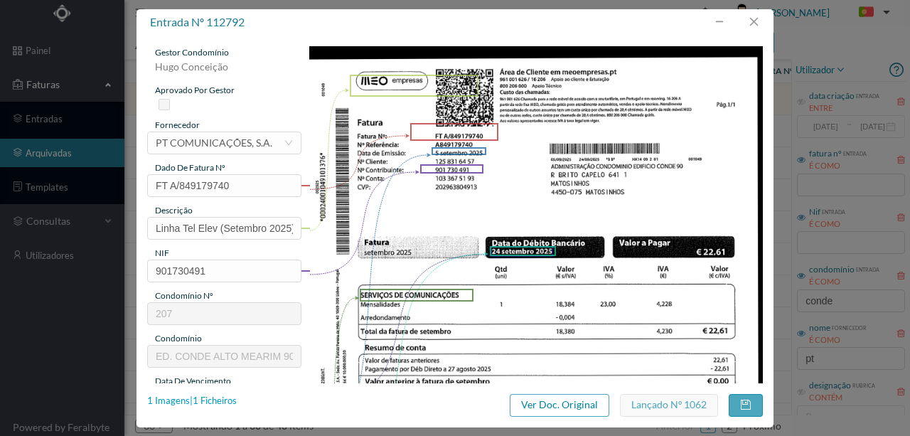
click at [227, 399] on div "1 Imagens | 1 Ficheiros" at bounding box center [192, 401] width 90 height 14
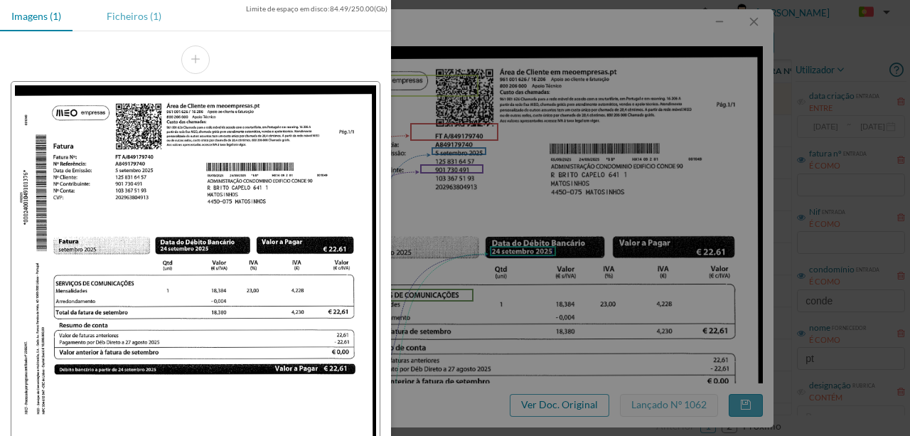
click at [126, 18] on div "Ficheiros (1)" at bounding box center [133, 16] width 77 height 32
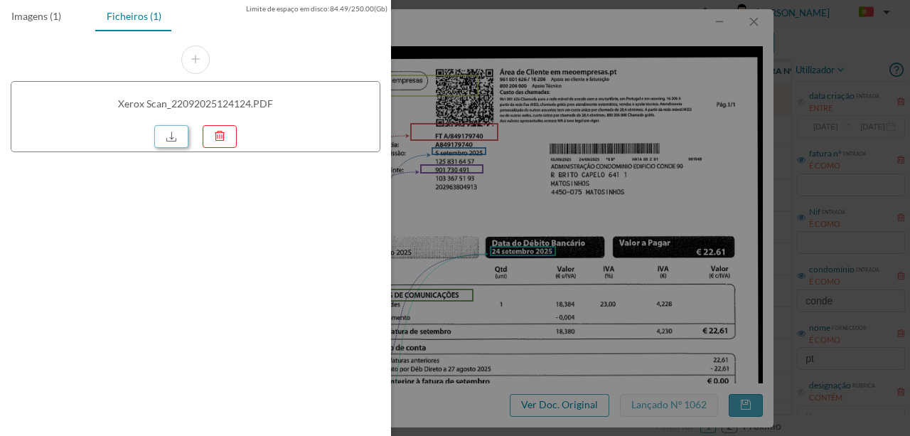
click at [163, 133] on link at bounding box center [171, 136] width 34 height 23
click at [502, 132] on div at bounding box center [455, 218] width 910 height 436
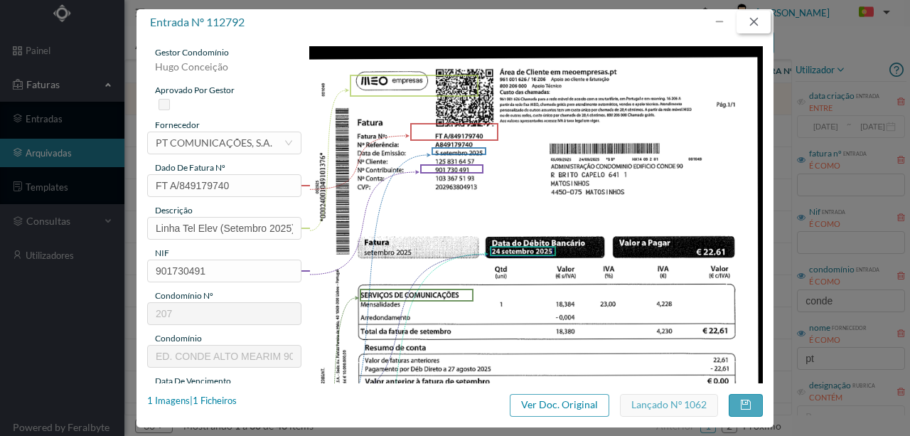
drag, startPoint x: 755, startPoint y: 14, endPoint x: 736, endPoint y: 27, distance: 23.1
click at [755, 16] on button "button" at bounding box center [753, 22] width 34 height 23
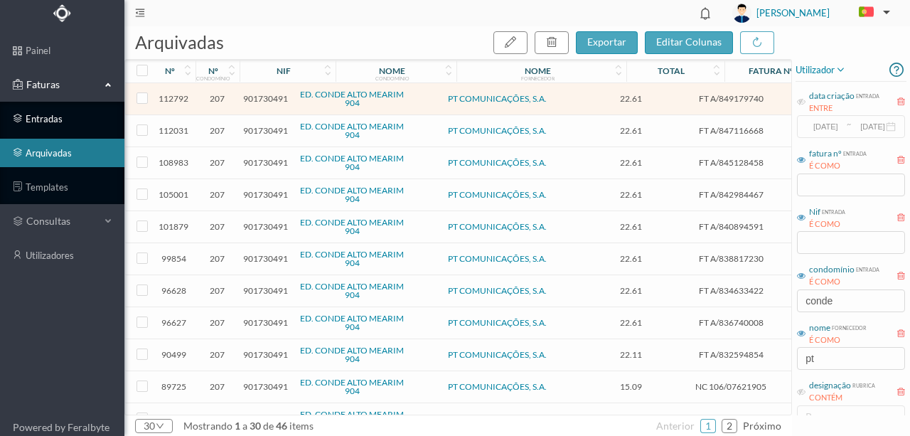
click at [41, 123] on link "entradas" at bounding box center [62, 118] width 124 height 28
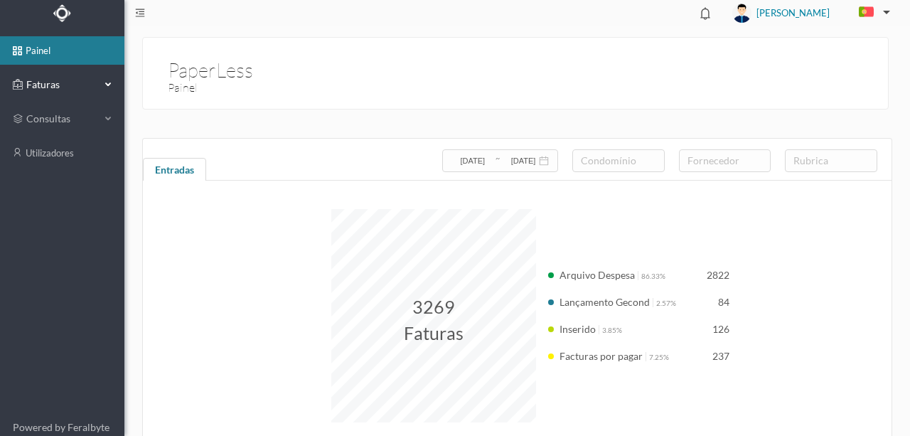
click at [50, 88] on span "Faturas" at bounding box center [62, 84] width 78 height 14
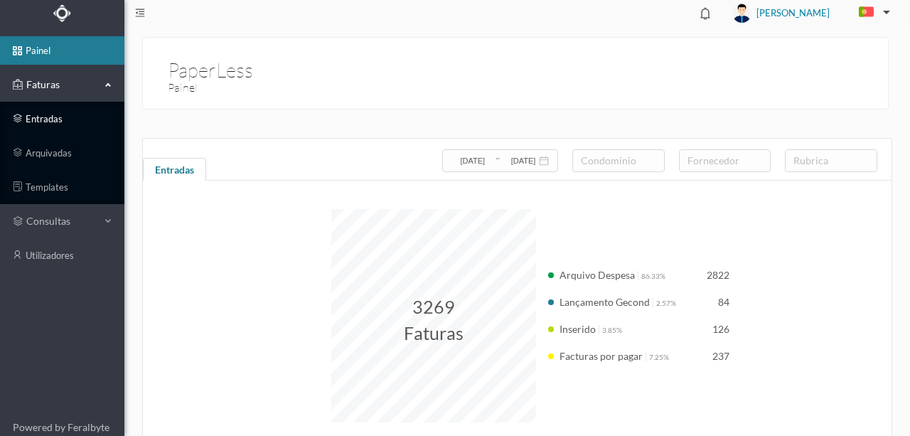
click at [50, 120] on link "entradas" at bounding box center [62, 118] width 124 height 28
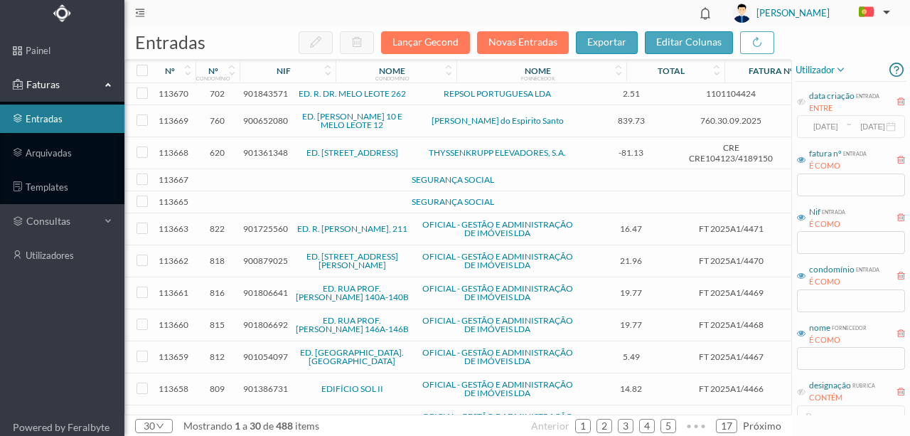
click at [263, 95] on span "901843571" at bounding box center [265, 93] width 45 height 11
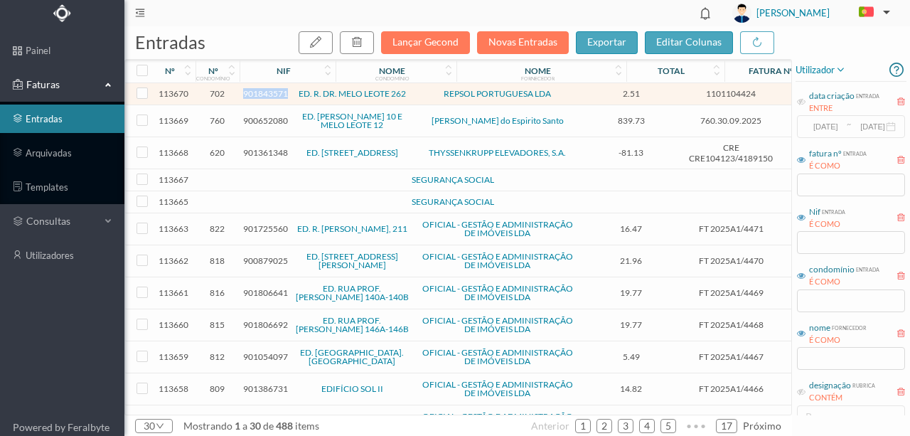
click at [263, 95] on span "901843571" at bounding box center [265, 93] width 45 height 11
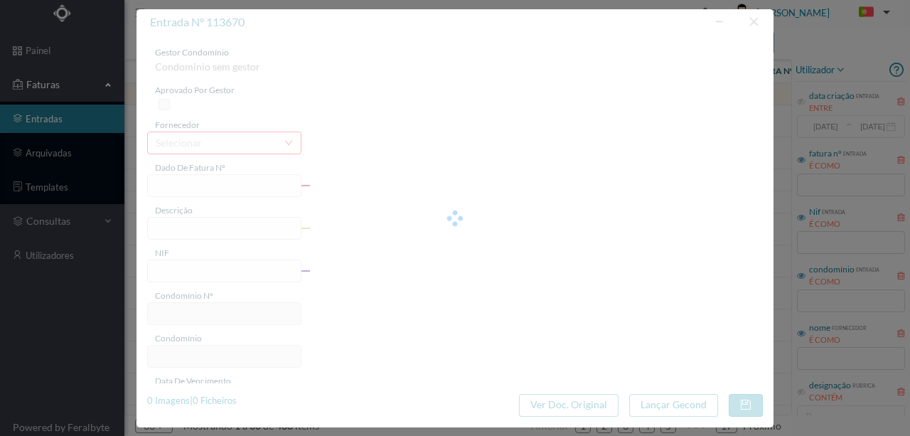
type input "1101104424"
type input "RUA DR MELO LEOTE, NR 262"
type input "901843571"
type input "2025-09-10"
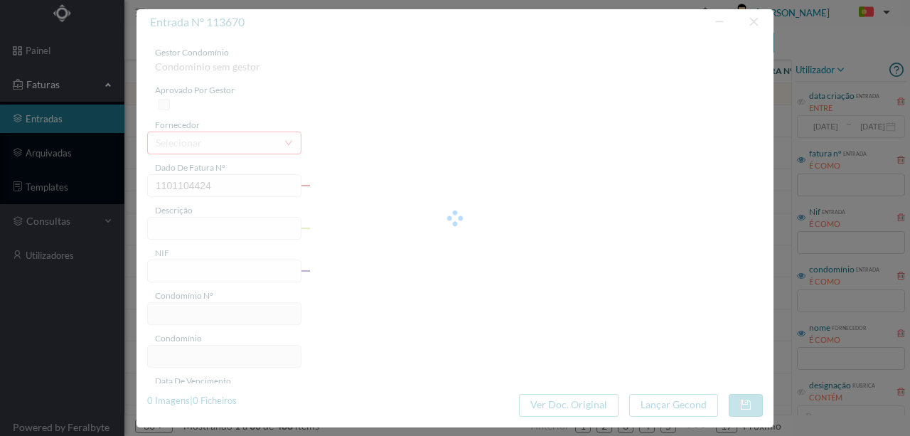
type input "[DATE]"
type input "2.51"
type input "702"
type input "ED. R. DR. MELO LEOTE 262"
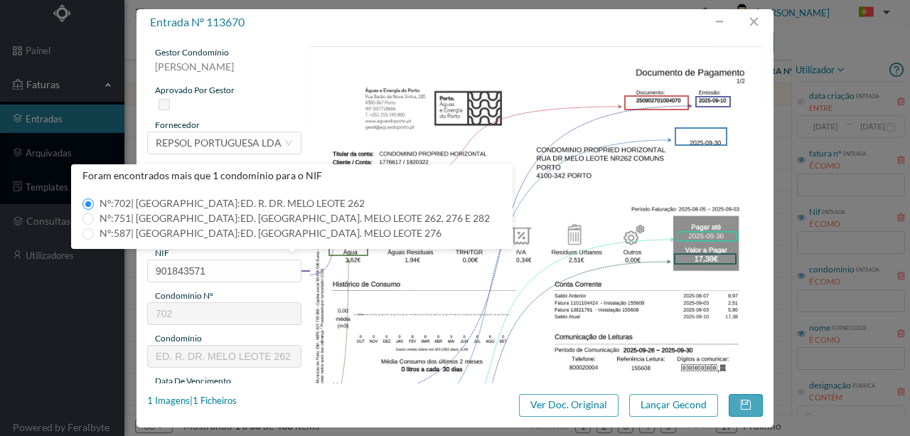
click at [291, 294] on div "condomínio nº" at bounding box center [224, 295] width 154 height 13
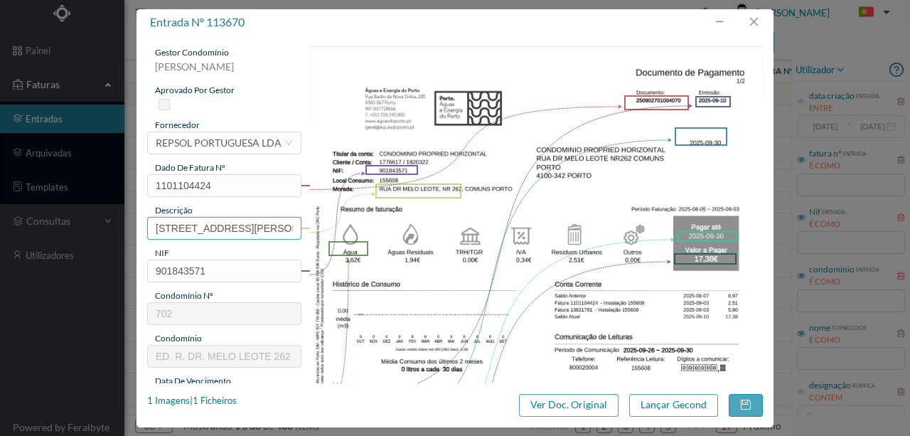
scroll to position [0, 6]
drag, startPoint x: 156, startPoint y: 227, endPoint x: 487, endPoint y: 227, distance: 330.4
click at [443, 227] on div "gestor condomínio Susana Silva aprovado por gestor fornecedor selecionar REPSOL…" at bounding box center [454, 377] width 615 height 662
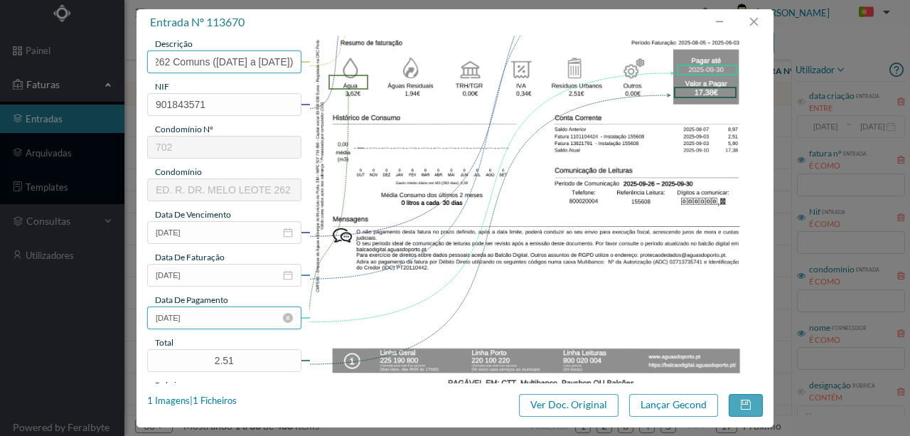
scroll to position [189, 0]
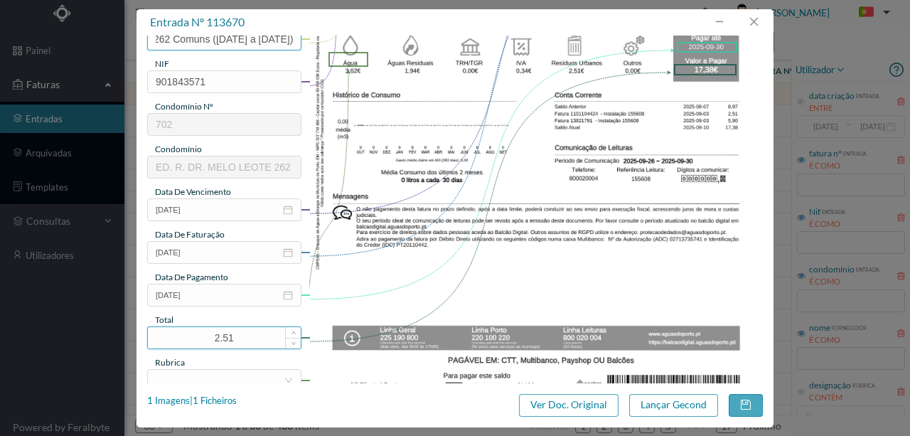
type input "262 Comuns (05.08.2025 a 03.09.2025)"
drag, startPoint x: 245, startPoint y: 341, endPoint x: 199, endPoint y: 350, distance: 47.1
click at [190, 338] on input "2.51" at bounding box center [224, 337] width 153 height 21
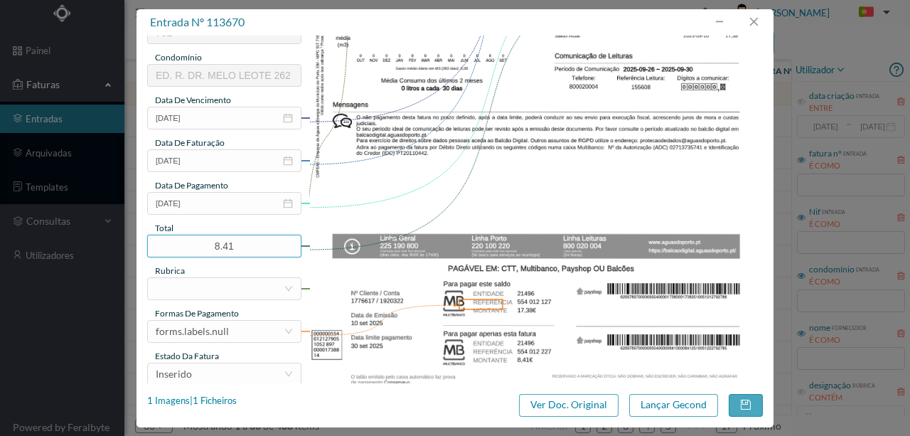
scroll to position [284, 0]
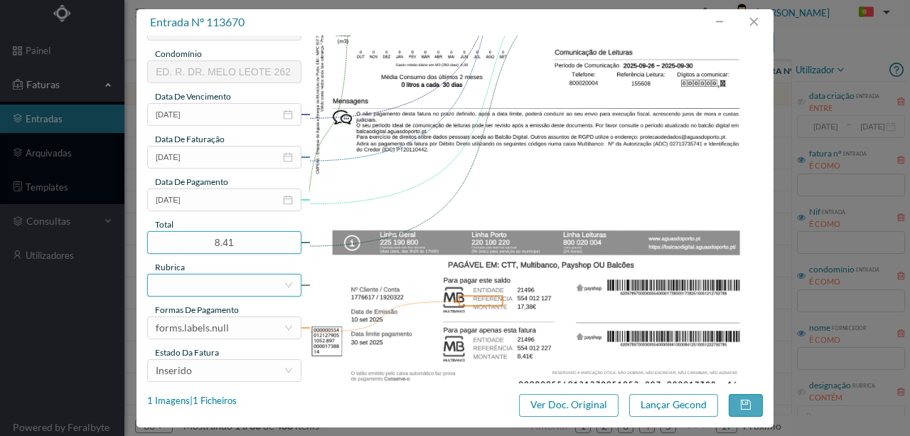
type input "8.41"
click at [170, 286] on div at bounding box center [220, 284] width 128 height 21
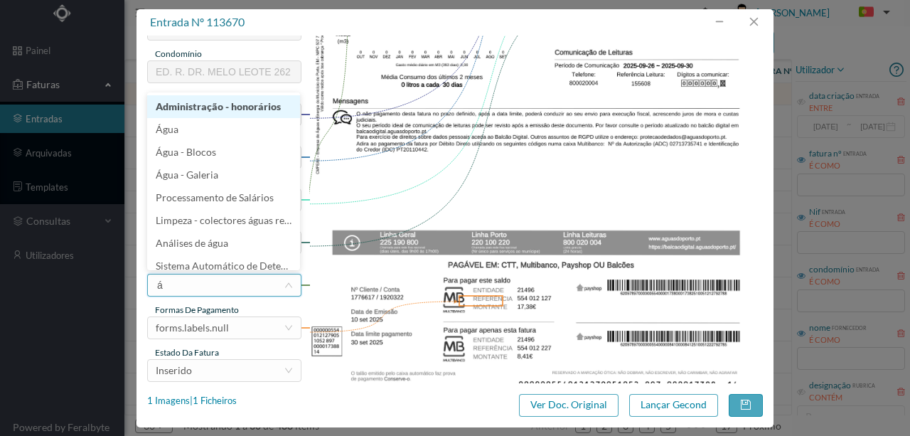
type input "ág"
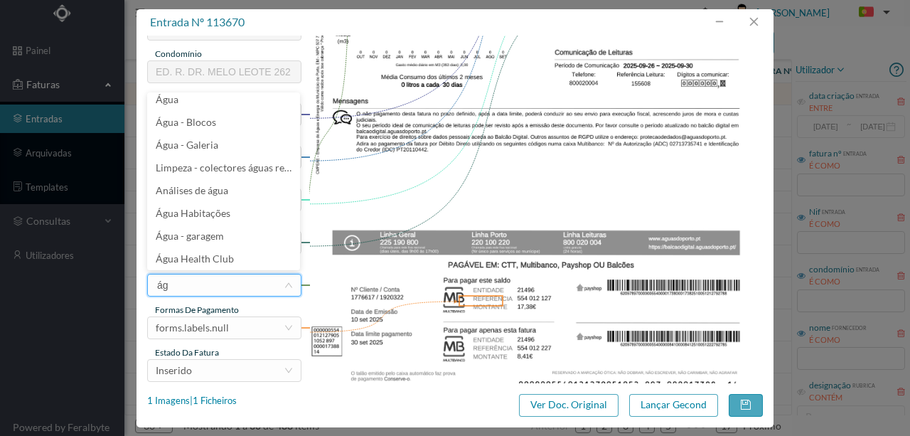
scroll to position [3, 0]
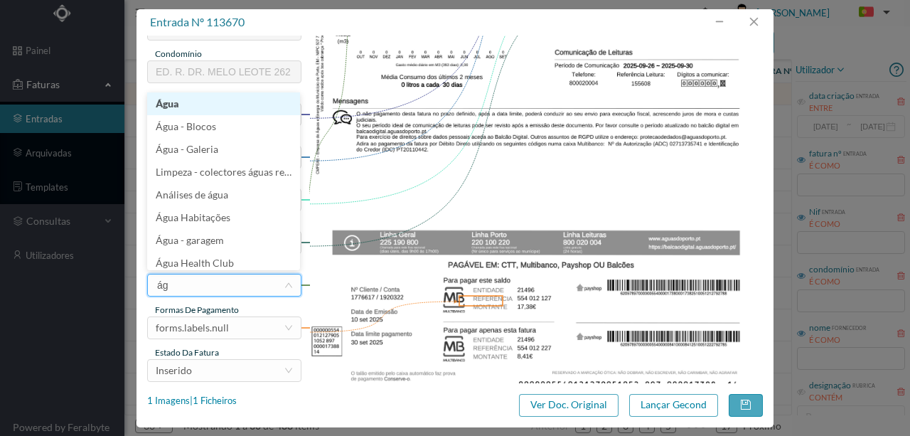
click at [176, 105] on li "Água" at bounding box center [223, 103] width 153 height 23
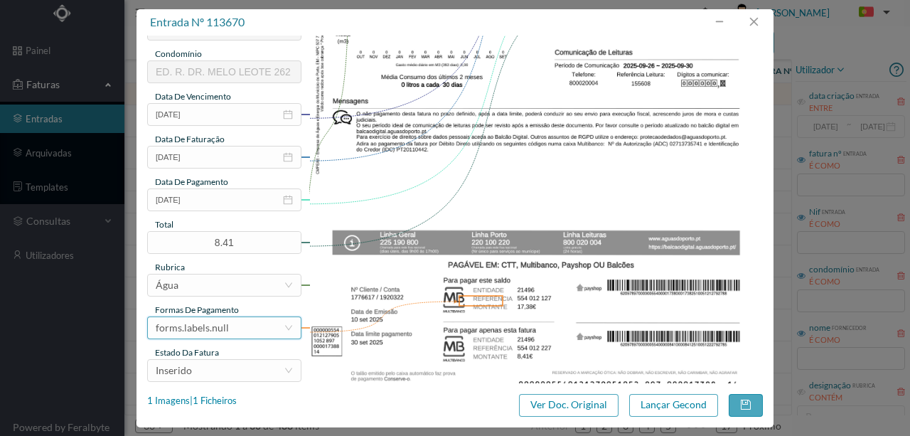
click at [233, 328] on div "forms.labels.null" at bounding box center [220, 327] width 128 height 21
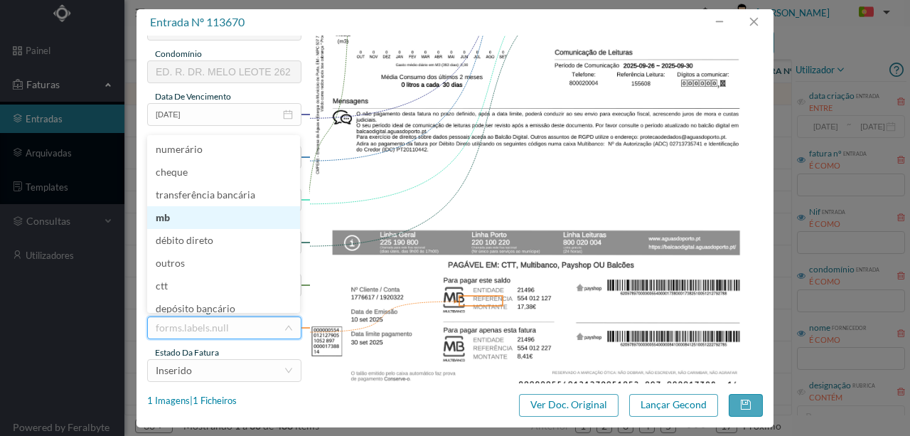
click at [171, 216] on li "mb" at bounding box center [223, 217] width 153 height 23
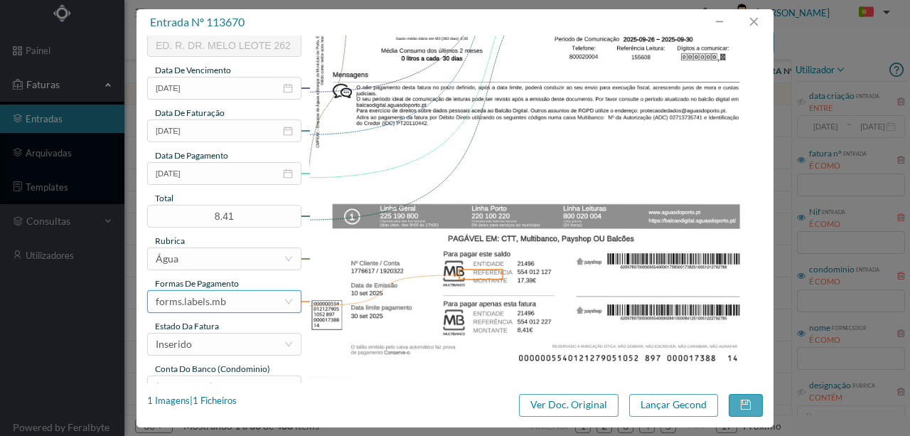
scroll to position [336, 0]
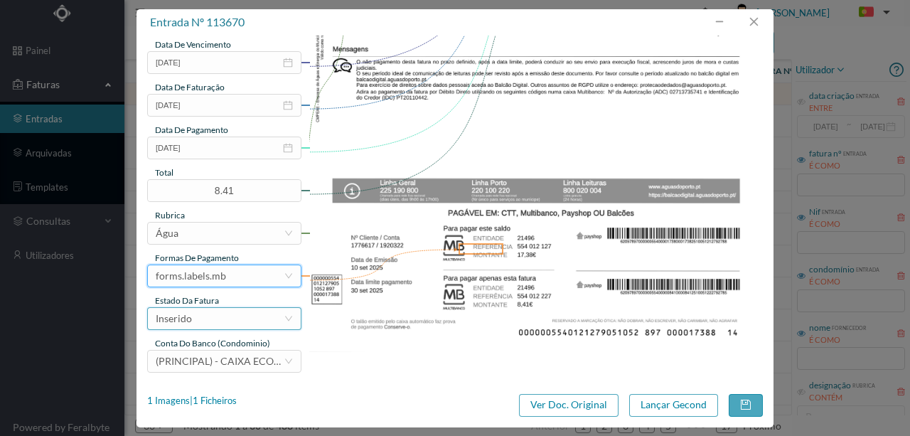
click at [204, 325] on div "Inserido" at bounding box center [220, 318] width 128 height 21
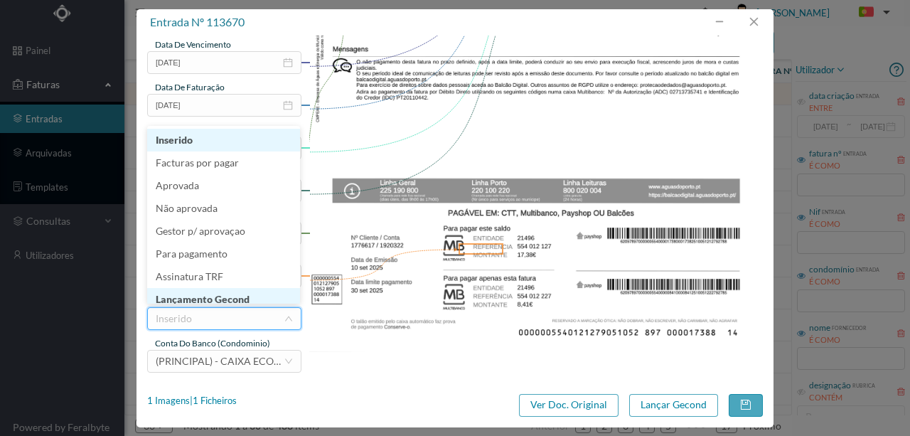
scroll to position [7, 0]
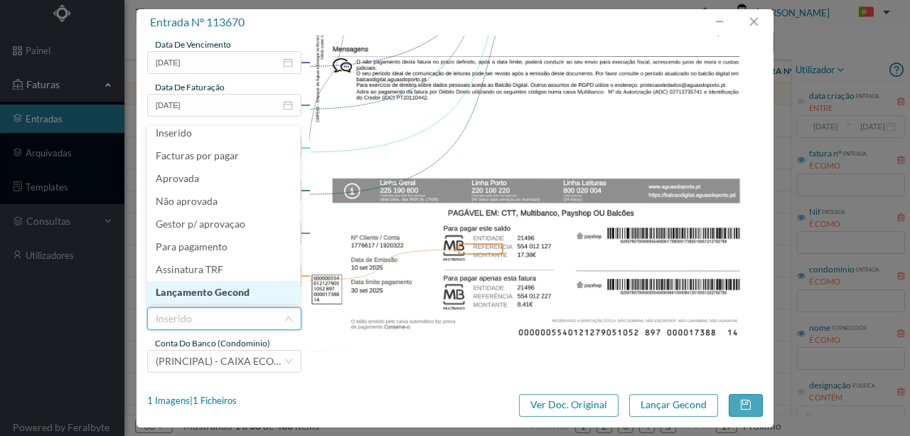
click at [213, 290] on li "Lançamento Gecond" at bounding box center [223, 292] width 153 height 23
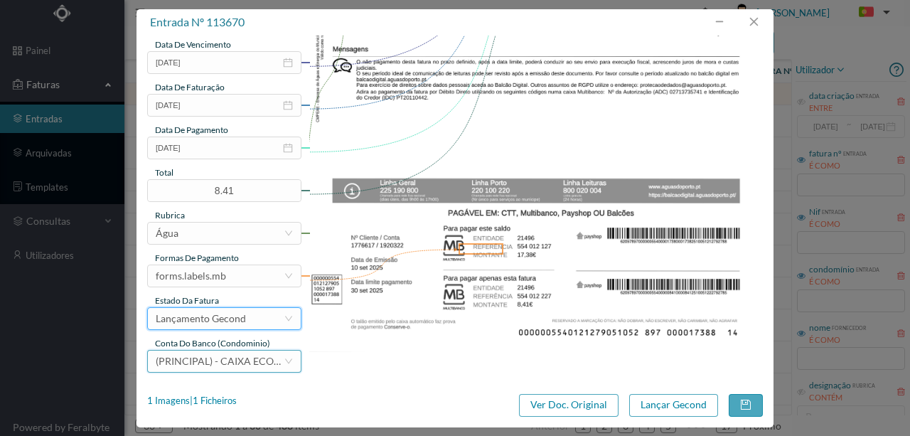
click at [226, 362] on span "(PRINCIPAL) - CAIXA ECONOMICA MONTEPIO GERAL (PT50 003600709910012555144)" at bounding box center [321, 361] width 330 height 12
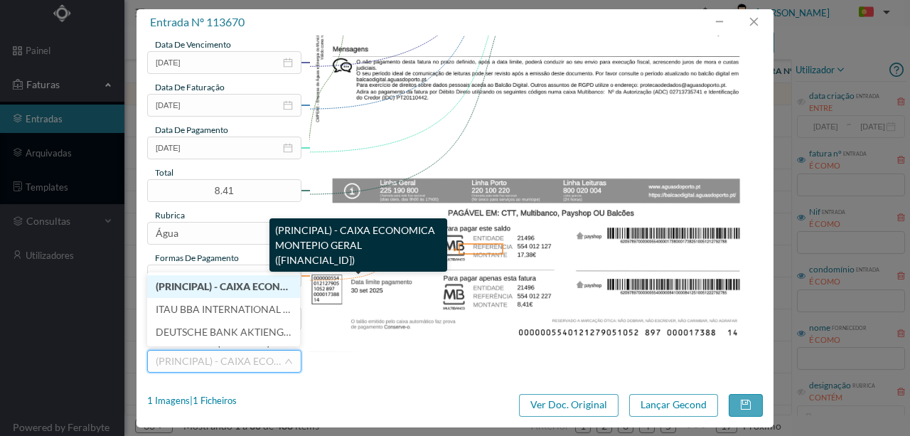
click at [247, 286] on span "(PRINCIPAL) - CAIXA ECONOMICA MONTEPIO GERAL (PT50 003600709910012555144)" at bounding box center [319, 286] width 327 height 12
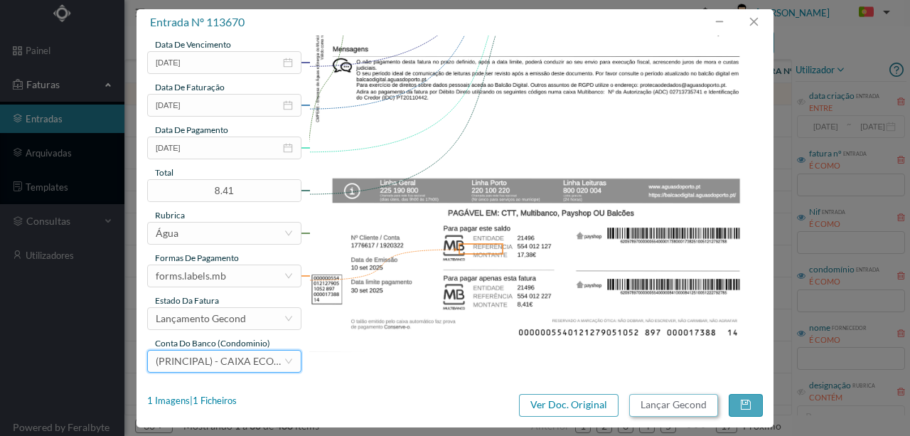
click at [670, 405] on button "Lançar Gecond" at bounding box center [673, 405] width 89 height 23
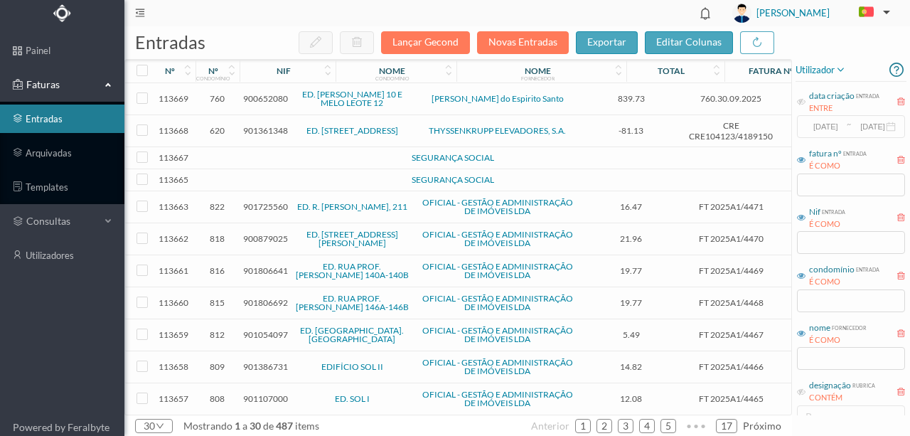
click at [366, 177] on td at bounding box center [308, 180] width 122 height 22
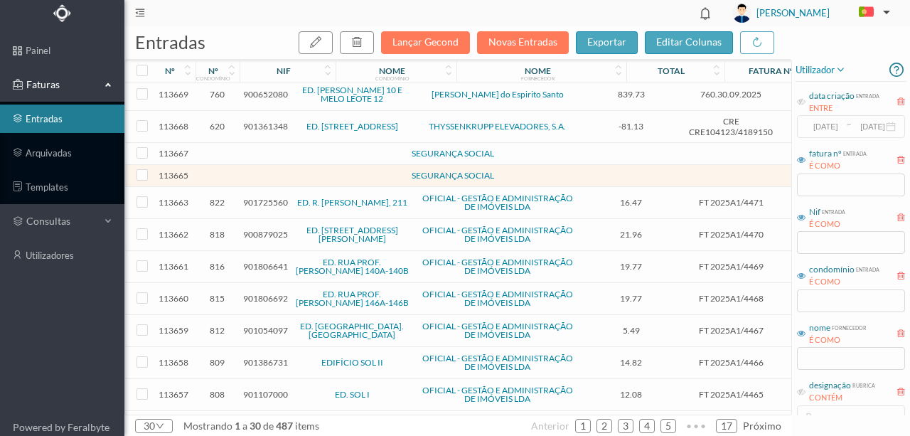
scroll to position [0, 0]
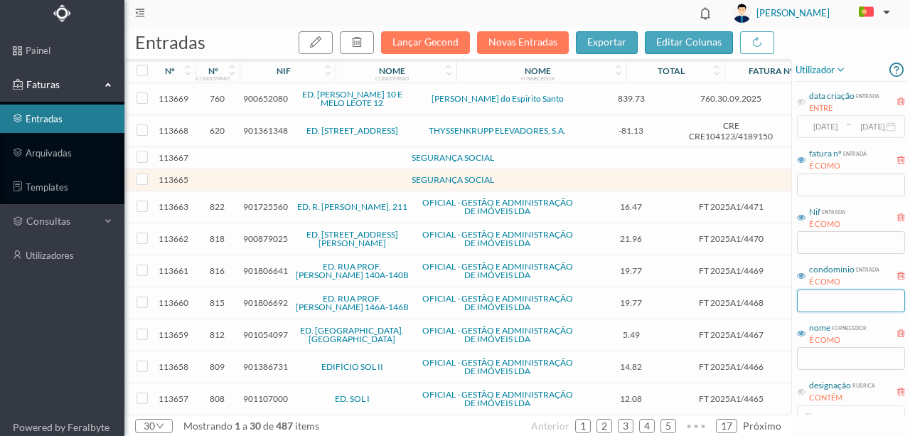
click at [821, 297] on input "text" at bounding box center [851, 300] width 108 height 23
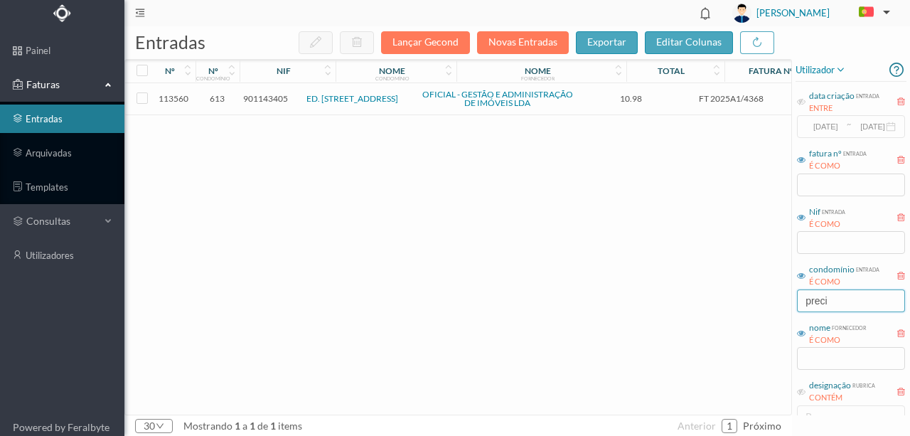
type input "preci"
click at [162, 252] on div "113560 613 901143405 ED. RUA DA PRECIOSA 172 a 196 OFICIAL - GESTÃO E ADMINISTR…" at bounding box center [533, 248] width 817 height 331
drag, startPoint x: 840, startPoint y: 298, endPoint x: 726, endPoint y: 303, distance: 113.8
click at [730, 303] on div "entradas Lançar Gecond Novas Entradas exportar editar colunas nº nº condomínio …" at bounding box center [516, 230] width 785 height 409
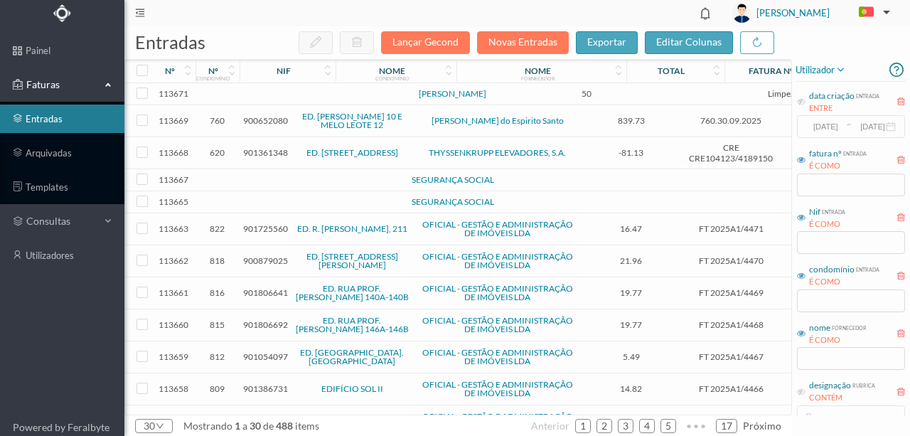
click at [225, 97] on td at bounding box center [217, 94] width 44 height 22
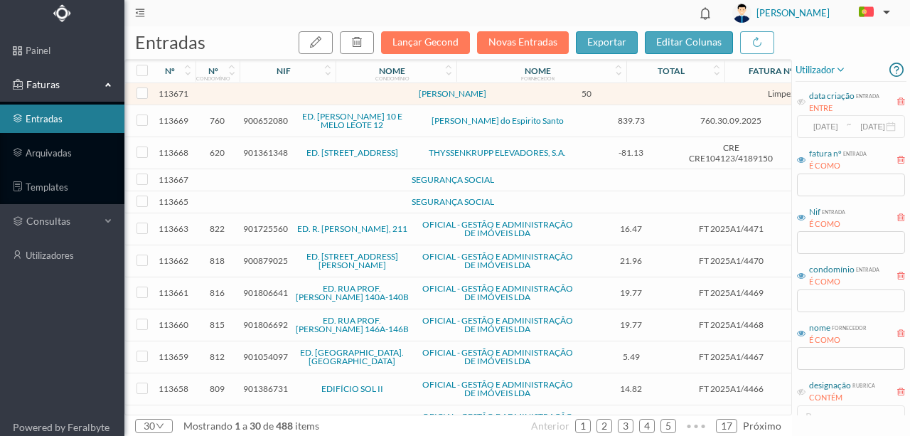
click at [225, 97] on td at bounding box center [217, 94] width 44 height 22
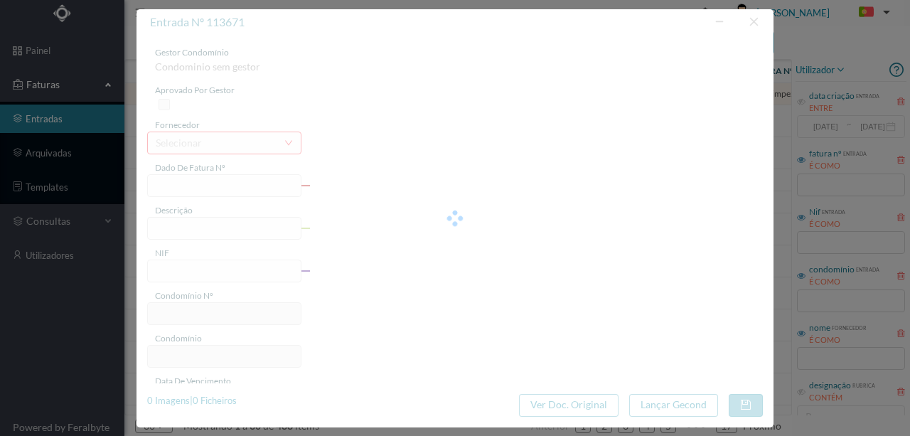
type input "JARDINAGEM SETEMBR"
type input "0"
type input "[DATE]"
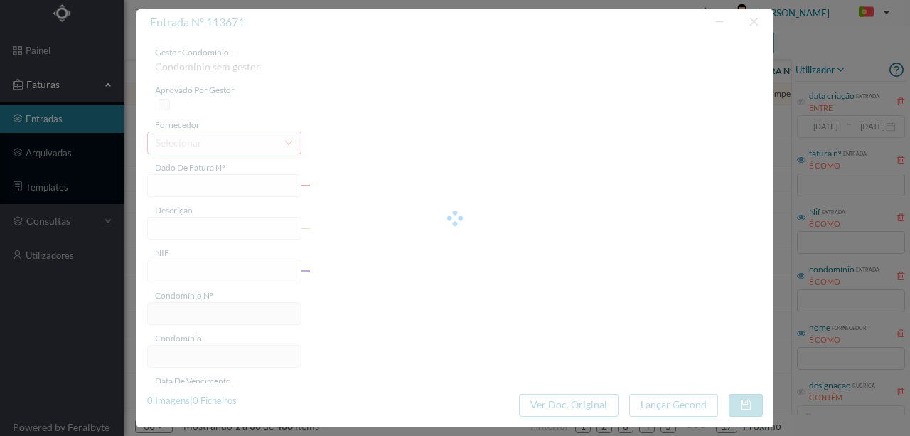
type input "50.00"
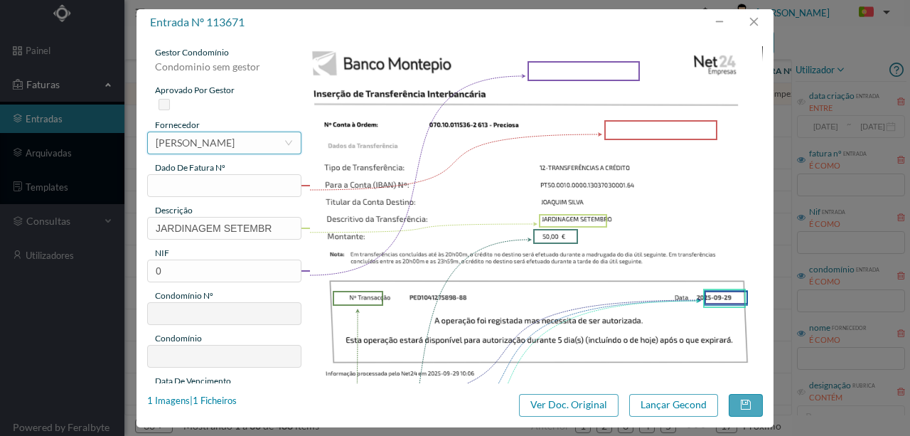
click at [188, 141] on div "[PERSON_NAME]" at bounding box center [195, 142] width 79 height 21
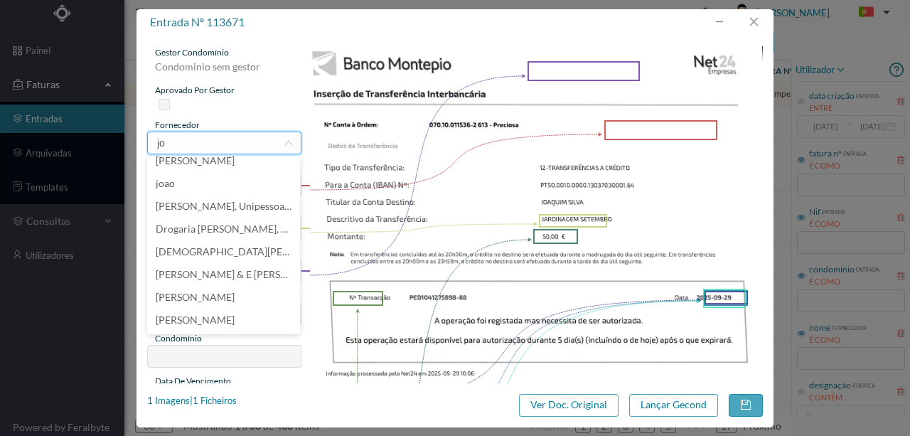
scroll to position [3, 0]
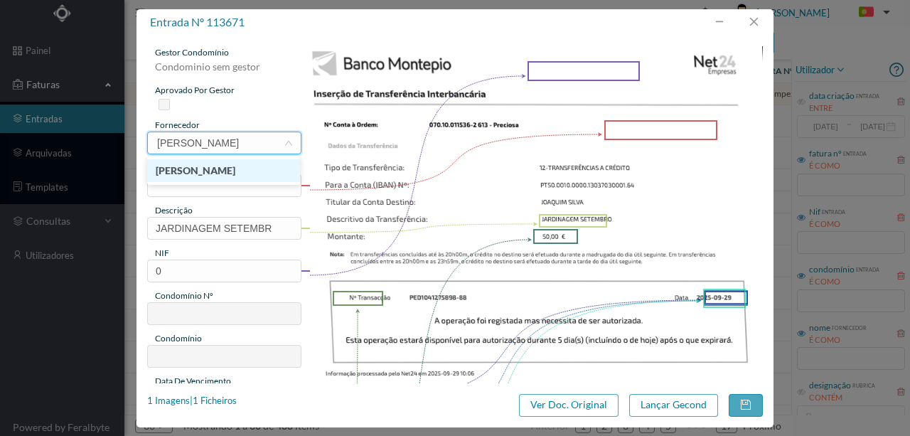
type input "joaquim mag"
click at [232, 171] on li "[PERSON_NAME]" at bounding box center [223, 170] width 153 height 23
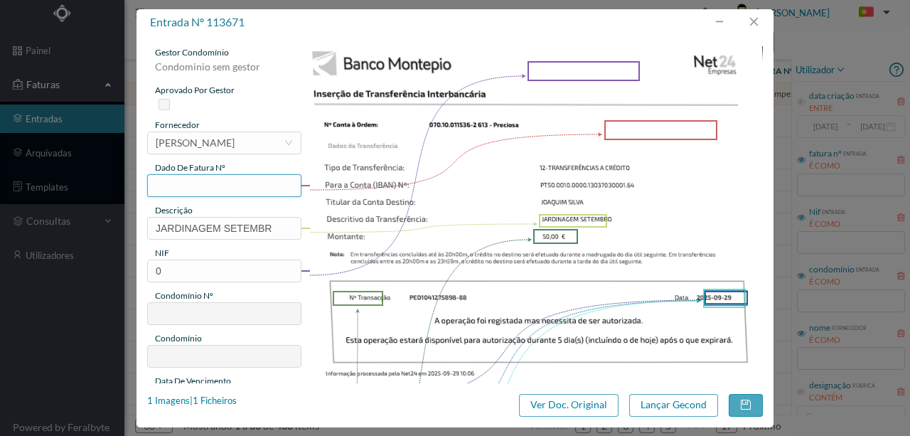
drag, startPoint x: 166, startPoint y: 188, endPoint x: 176, endPoint y: 184, distance: 9.9
click at [167, 188] on input "text" at bounding box center [224, 185] width 154 height 23
type input "613.29.09.2025"
drag, startPoint x: 283, startPoint y: 227, endPoint x: 37, endPoint y: 236, distance: 246.0
click at [37, 234] on div "entrada nº 113671 gestor condomínio Condominio sem gestor aprovado por gestor f…" at bounding box center [455, 218] width 910 height 436
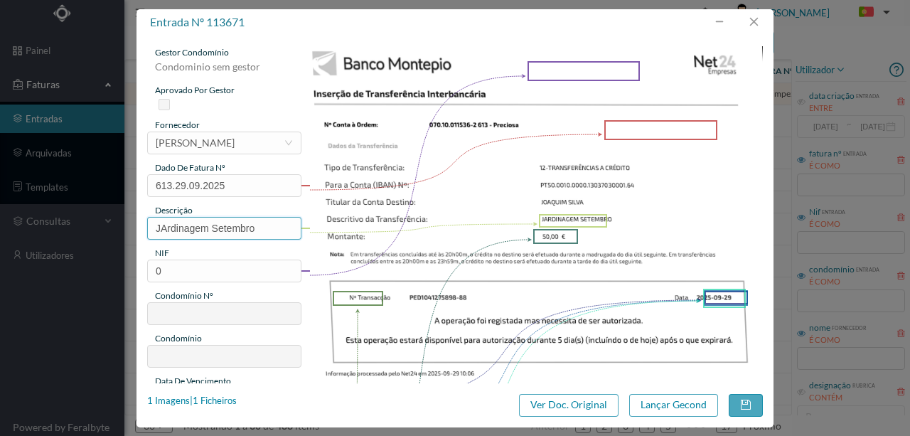
click at [165, 227] on input "JArdinagem Setembro" at bounding box center [224, 228] width 154 height 23
type input "Jardinagem Setembro"
drag, startPoint x: 166, startPoint y: 273, endPoint x: 90, endPoint y: 263, distance: 77.4
click at [90, 263] on div "entrada nº 113671 gestor condomínio Condominio sem gestor aprovado por gestor f…" at bounding box center [455, 218] width 910 height 436
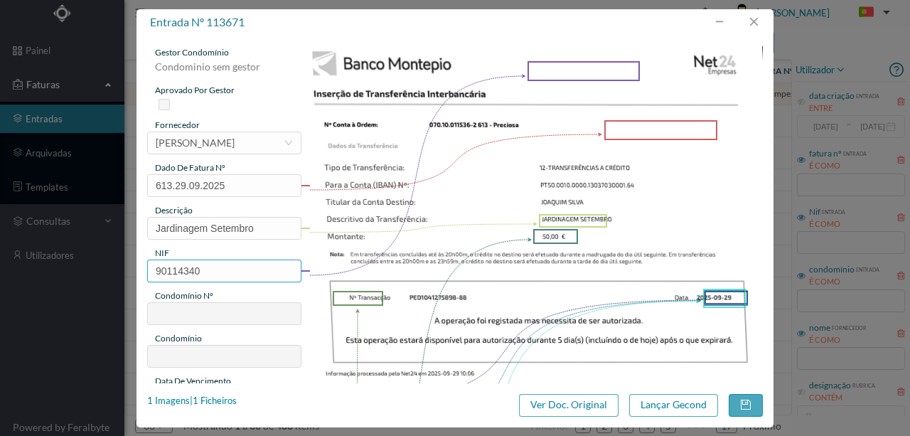
type input "901143405"
type input "613"
type input "ED. [STREET_ADDRESS]"
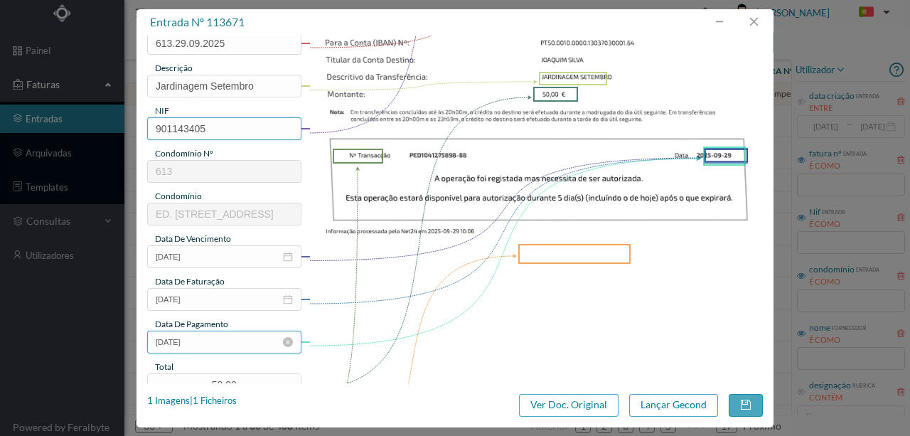
scroll to position [284, 0]
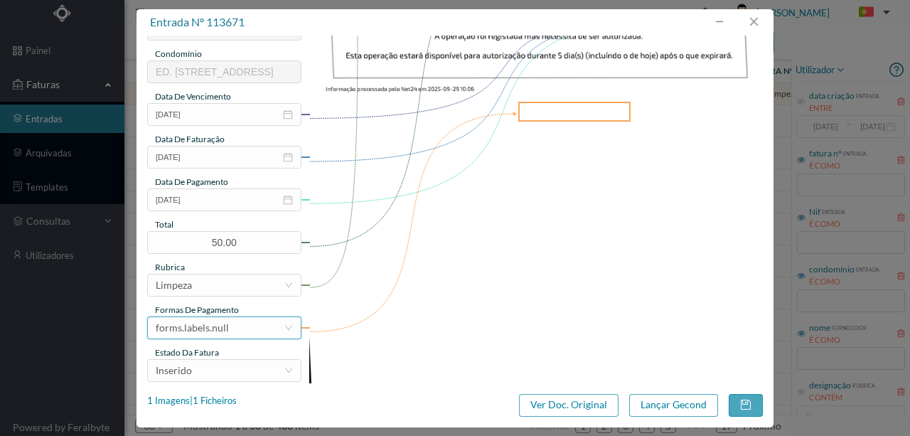
type input "901143405"
click at [231, 328] on div "forms.labels.null" at bounding box center [220, 327] width 128 height 21
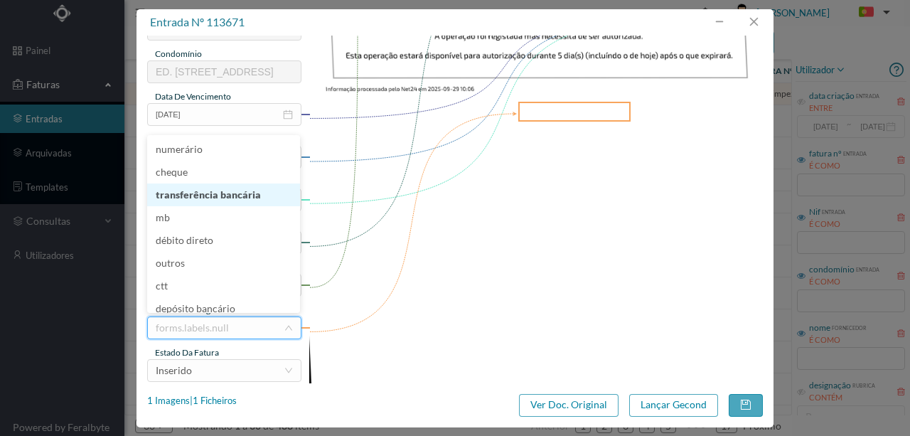
click at [249, 202] on li "transferência bancária" at bounding box center [223, 194] width 153 height 23
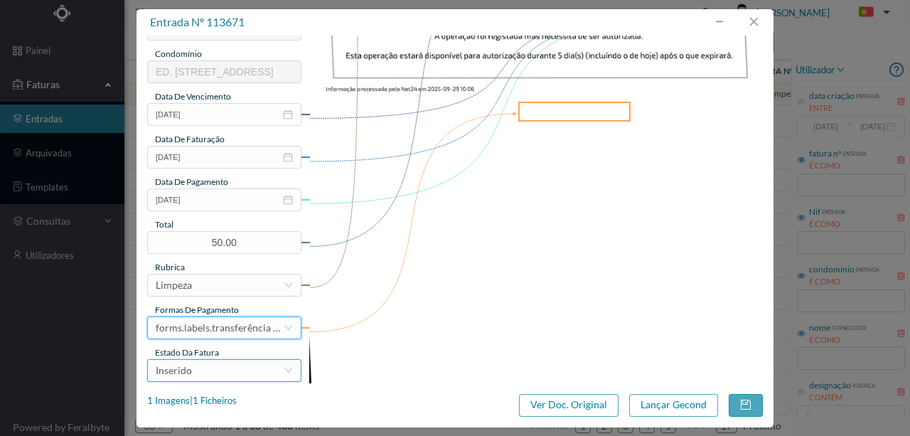
click at [219, 373] on div "Inserido" at bounding box center [220, 370] width 128 height 21
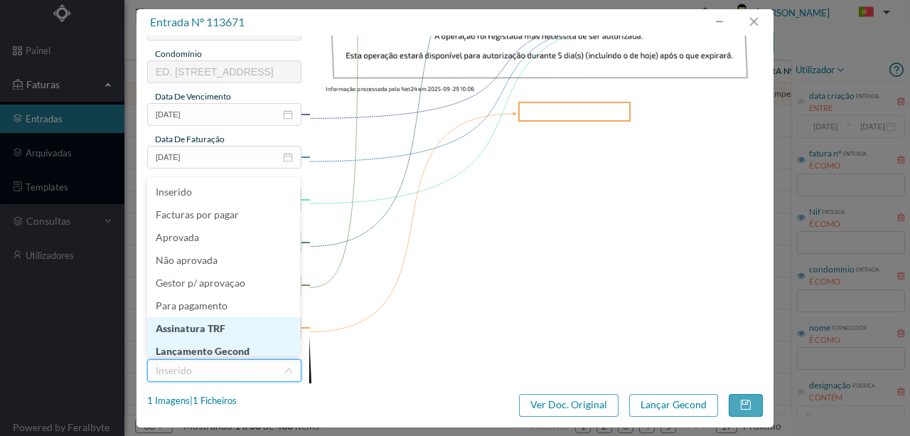
scroll to position [7, 0]
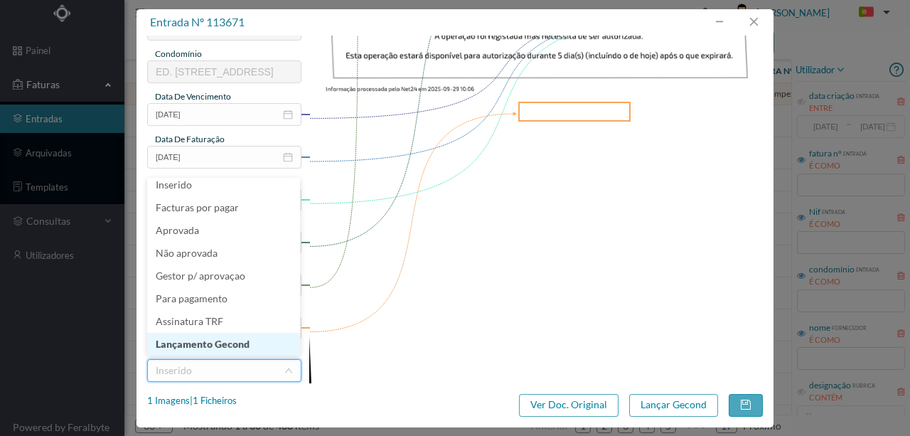
drag, startPoint x: 213, startPoint y: 342, endPoint x: 709, endPoint y: 406, distance: 500.0
click at [216, 342] on li "Lançamento Gecond" at bounding box center [223, 344] width 153 height 23
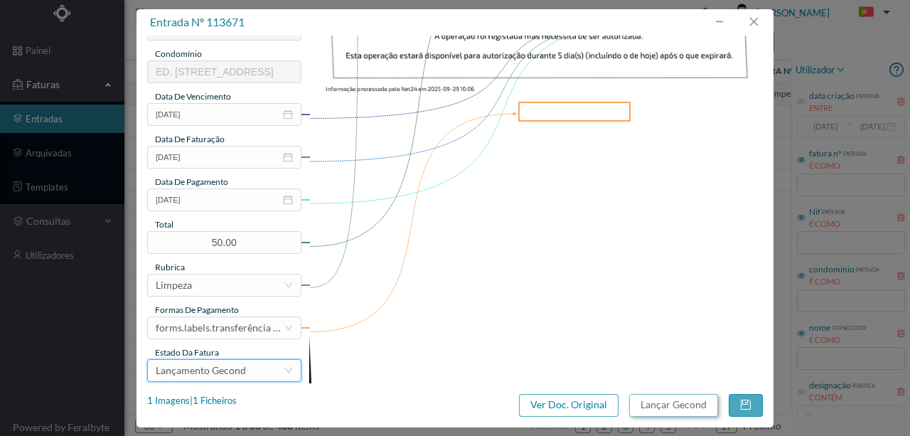
click at [664, 409] on button "Lançar Gecond" at bounding box center [673, 405] width 89 height 23
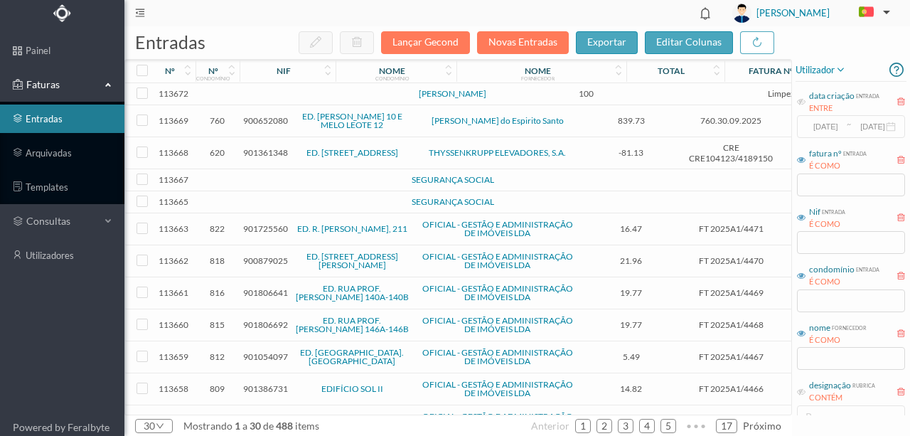
click at [263, 101] on td at bounding box center [308, 94] width 122 height 22
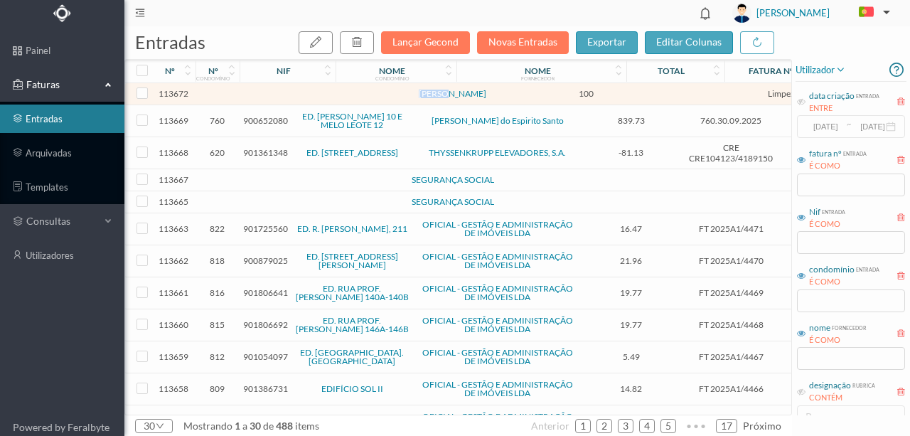
click at [263, 101] on td at bounding box center [308, 94] width 122 height 22
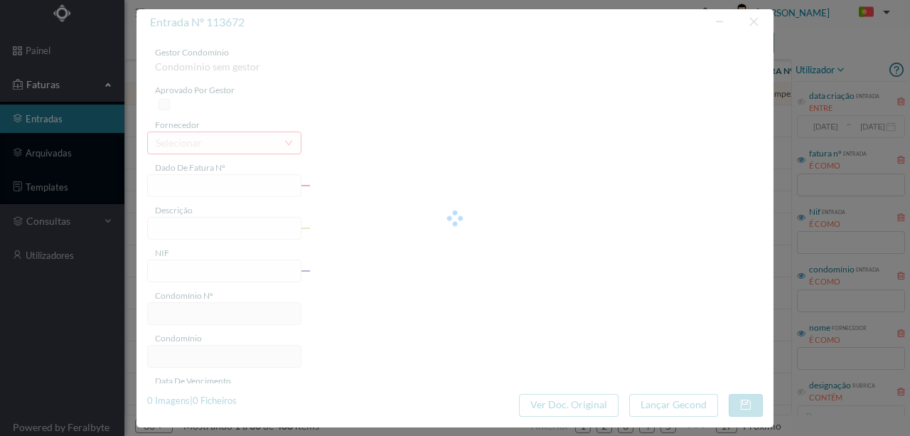
type input "LIMPEZA SETEMBRO"
type input "0"
type input "2025-09-29"
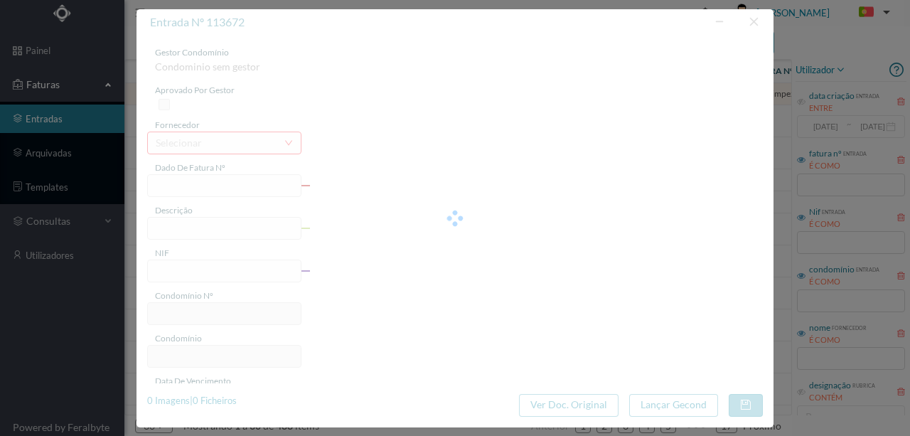
type input "100.00"
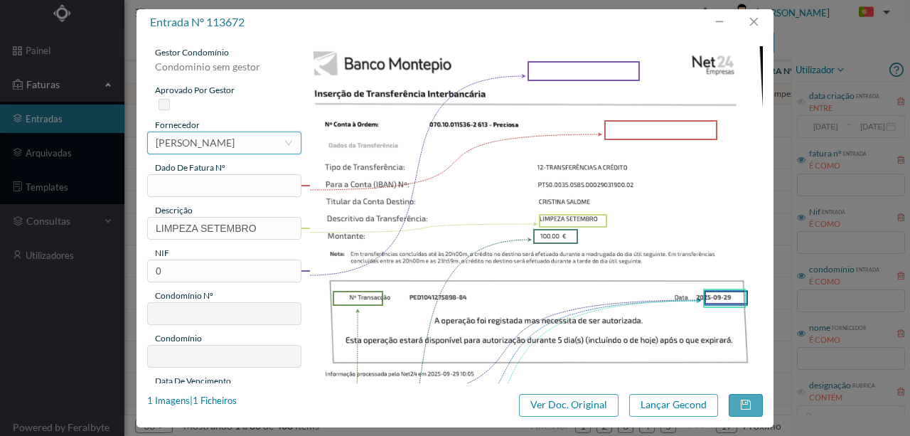
click at [220, 146] on div "MARIA DO CARMO BRAGA DA SILVA CARDOSO" at bounding box center [195, 142] width 79 height 21
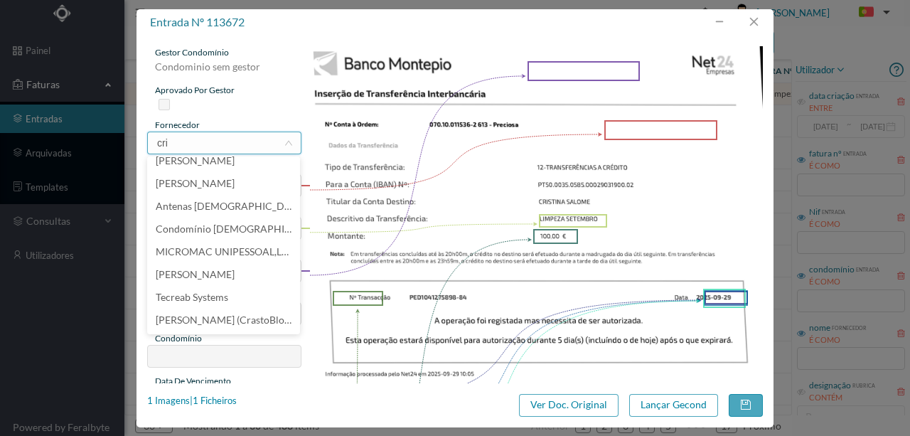
scroll to position [0, 0]
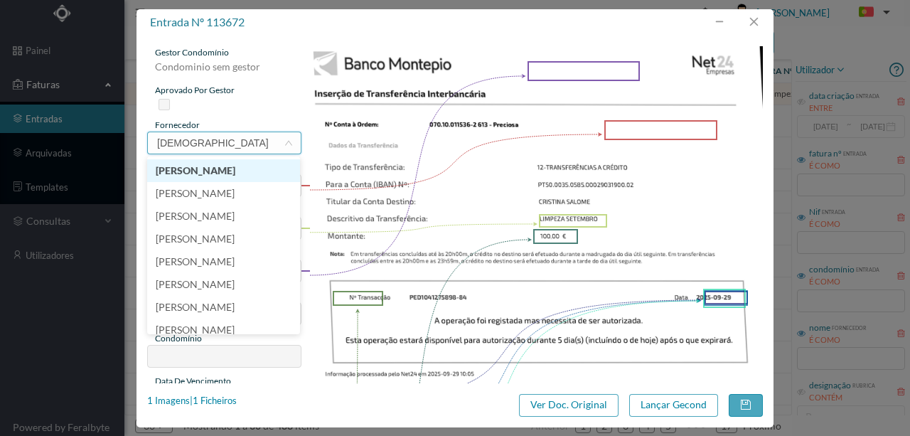
type input "cristina"
click at [203, 171] on li "Cristina Salomé Andrade Martins" at bounding box center [223, 170] width 153 height 23
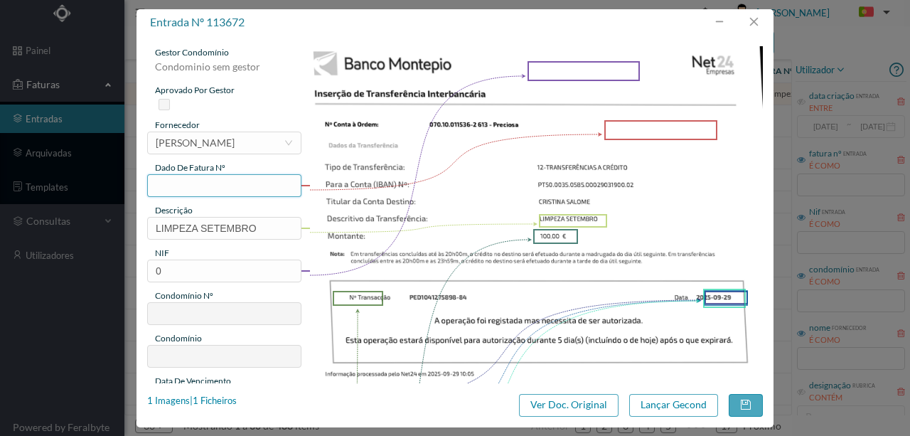
click at [190, 186] on input "text" at bounding box center [224, 185] width 154 height 23
type input "613.29.Set"
drag, startPoint x: 172, startPoint y: 271, endPoint x: 139, endPoint y: 273, distance: 33.4
click at [139, 273] on div "gestor condomínio Condominio sem gestor aprovado por gestor fornecedor selecion…" at bounding box center [454, 209] width 637 height 347
type input "901143405"
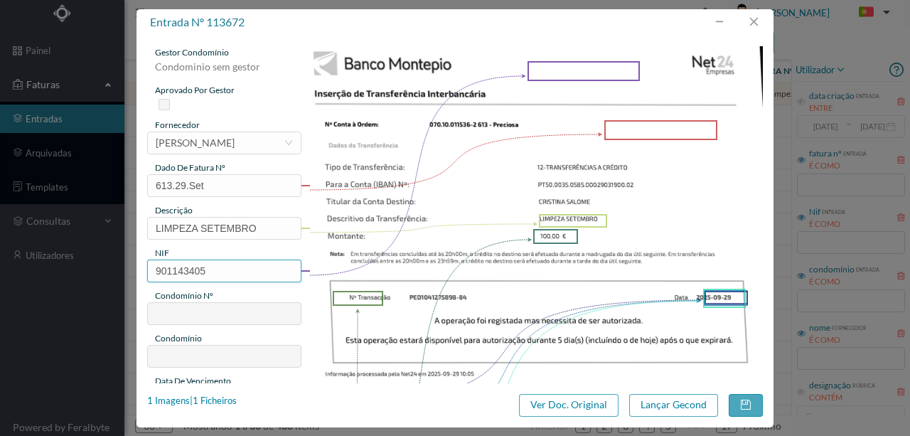
type input "613"
type input "ED. RUA DA PRECIOSA 172 a 196"
type input "901143405"
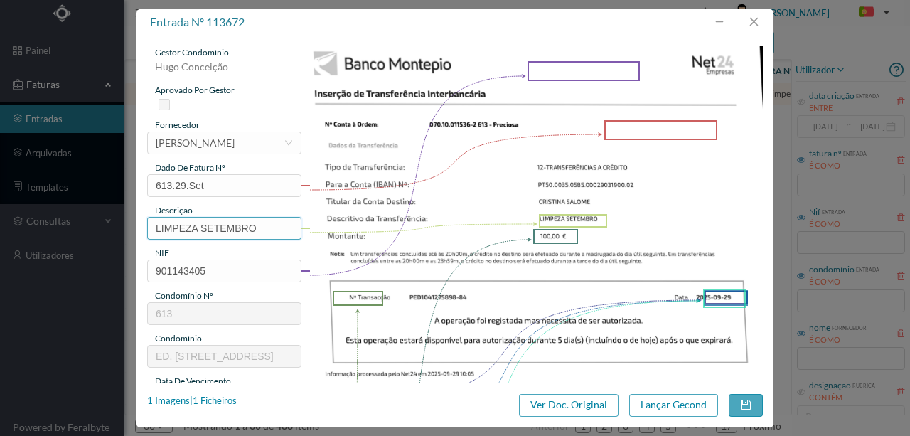
drag, startPoint x: 266, startPoint y: 230, endPoint x: 112, endPoint y: 230, distance: 153.5
click at [109, 231] on div "entrada nº 113672 gestor condomínio Hugo Conceição aprovado por gestor forneced…" at bounding box center [455, 218] width 910 height 436
type input "Limpeza Setembro"
click at [493, 207] on img at bounding box center [536, 367] width 454 height 642
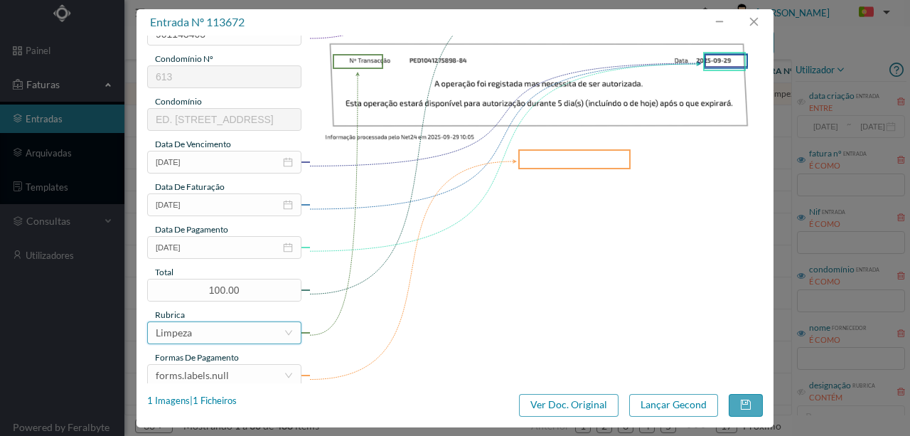
scroll to position [284, 0]
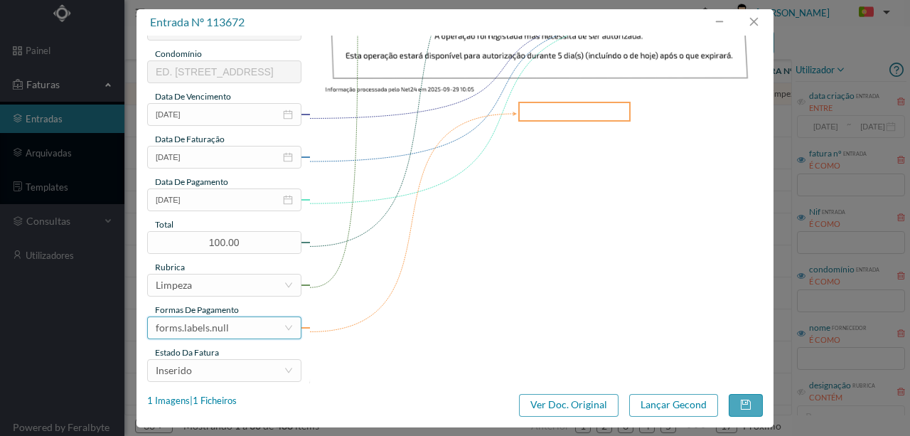
click at [250, 323] on div "forms.labels.null" at bounding box center [220, 327] width 128 height 21
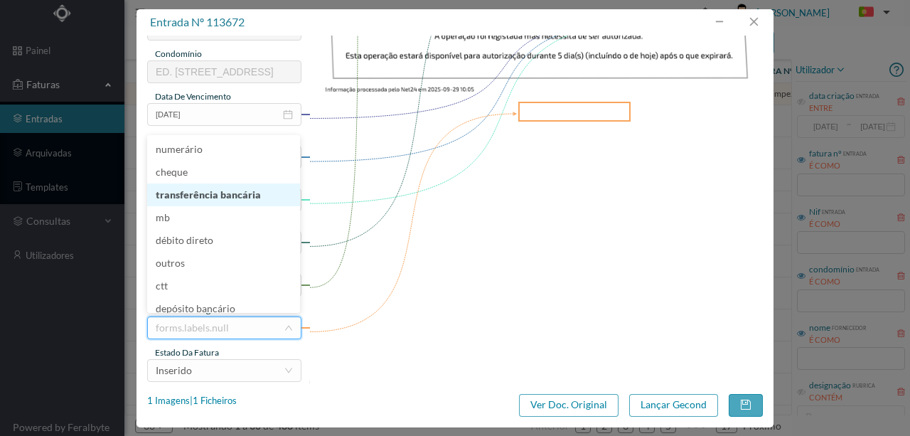
click at [252, 192] on li "transferência bancária" at bounding box center [223, 194] width 153 height 23
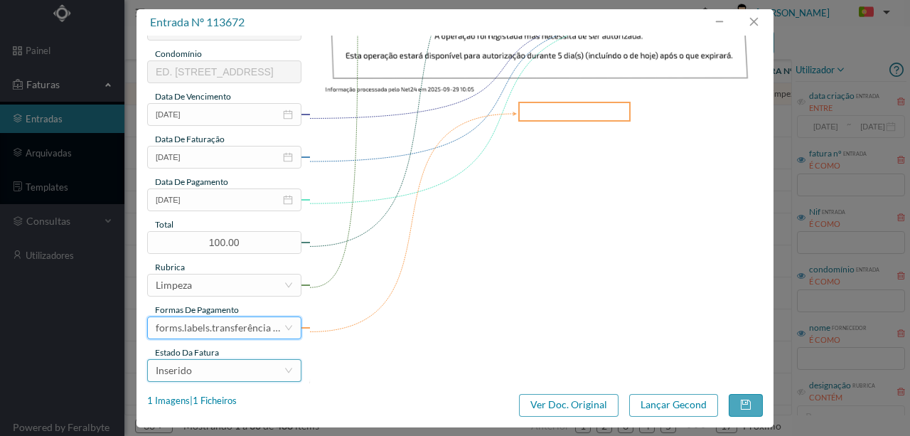
click at [208, 376] on div "Inserido" at bounding box center [220, 370] width 128 height 21
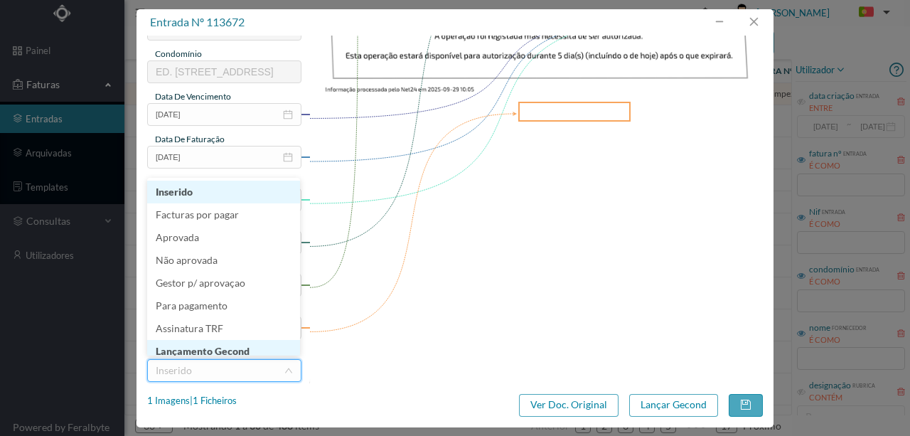
scroll to position [7, 0]
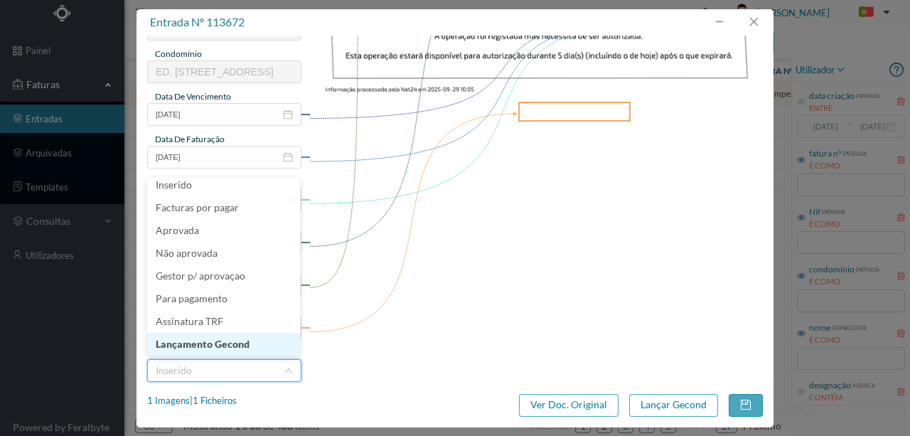
click at [217, 347] on li "Lançamento Gecond" at bounding box center [223, 344] width 153 height 23
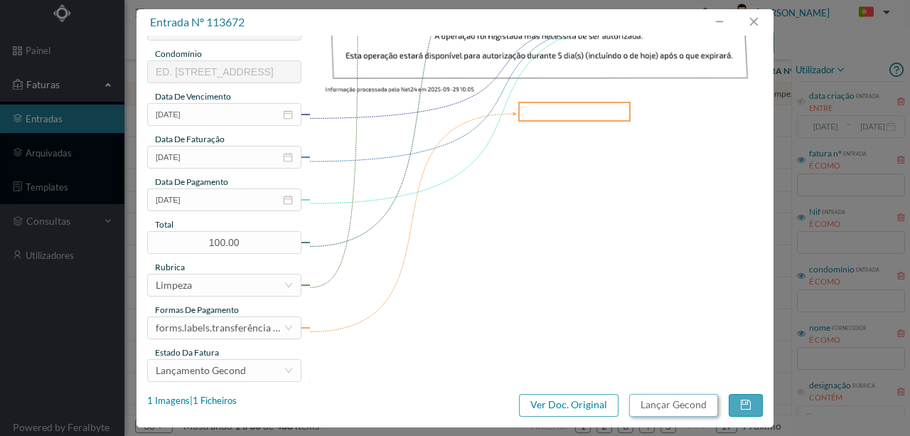
click at [678, 402] on button "Lançar Gecond" at bounding box center [673, 405] width 89 height 23
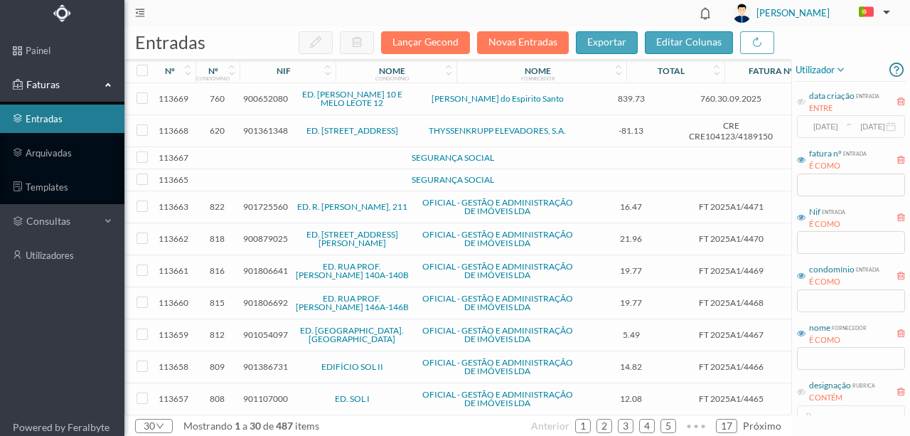
click at [401, 26] on div "entradas Lançar Gecond Novas Entradas exportar editar colunas" at bounding box center [457, 42] width 667 height 33
click at [813, 300] on input "text" at bounding box center [851, 300] width 108 height 23
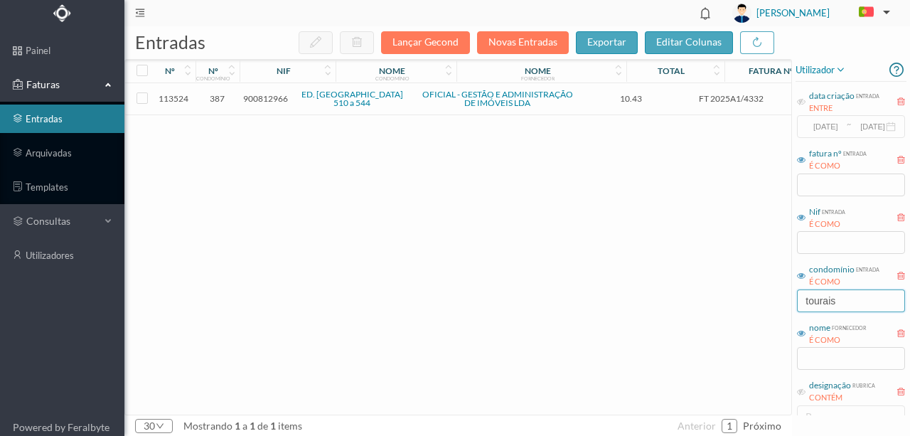
type input "tourais"
click at [509, 225] on div "113524 387 900812966 ED. RUA DE TOURAIS 510 a 544 OFICIAL - GESTÃO E ADMINISTRA…" at bounding box center [533, 248] width 817 height 331
drag, startPoint x: 854, startPoint y: 300, endPoint x: 726, endPoint y: 306, distance: 128.0
click at [729, 306] on div "entradas Lançar Gecond Novas Entradas exportar editar colunas nº nº condomínio …" at bounding box center [516, 230] width 785 height 409
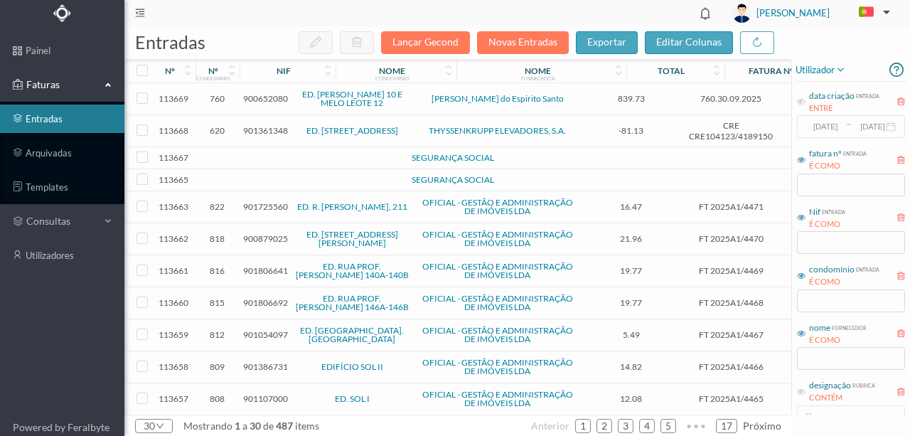
click at [409, 270] on td "ED. RUA PROF. FERNANDO MAGANO 140A-140B" at bounding box center [352, 271] width 122 height 32
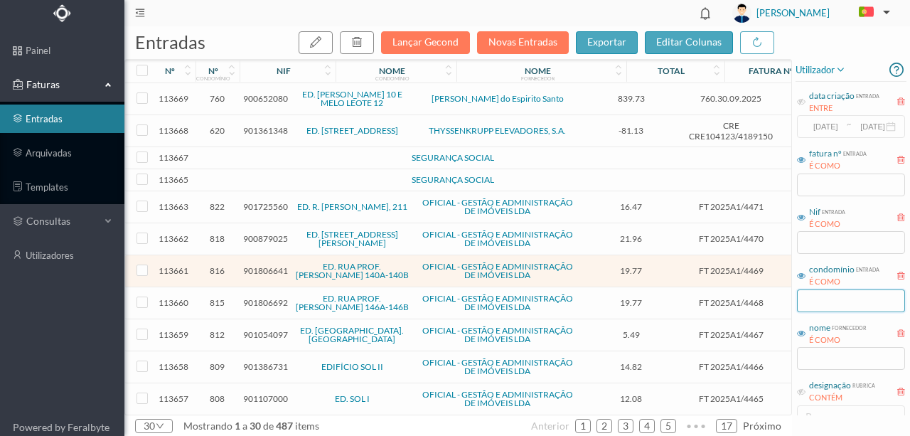
click at [827, 302] on input "text" at bounding box center [851, 300] width 108 height 23
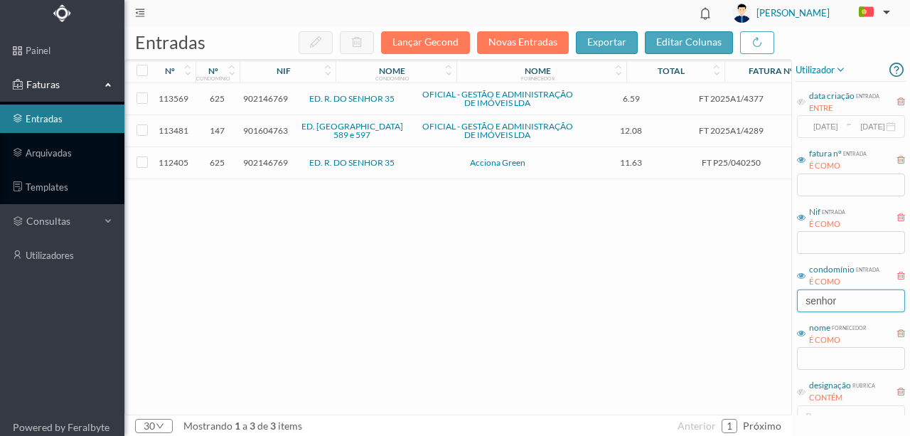
drag, startPoint x: 809, startPoint y: 308, endPoint x: 690, endPoint y: 296, distance: 119.3
click at [719, 312] on div "entradas Lançar Gecond Novas Entradas exportar editar colunas nº nº condomínio …" at bounding box center [516, 230] width 785 height 409
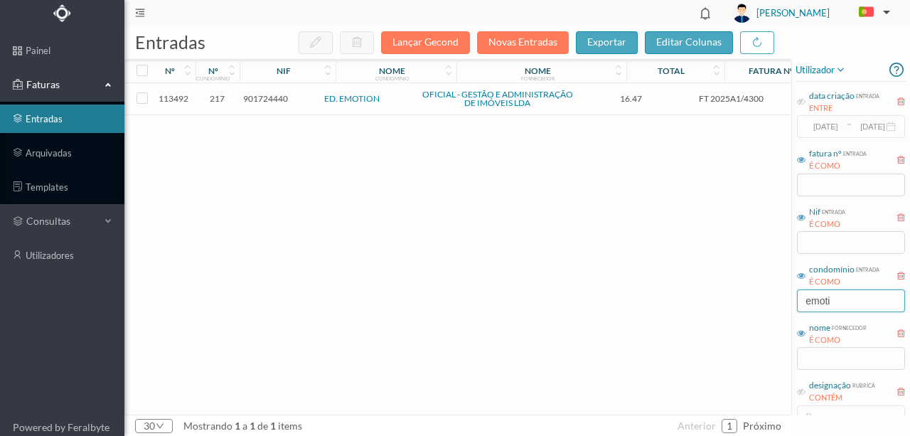
drag, startPoint x: 843, startPoint y: 301, endPoint x: 627, endPoint y: 300, distance: 216.7
click at [634, 300] on div "entradas Lançar Gecond Novas Entradas exportar editar colunas nº nº condomínio …" at bounding box center [516, 230] width 785 height 409
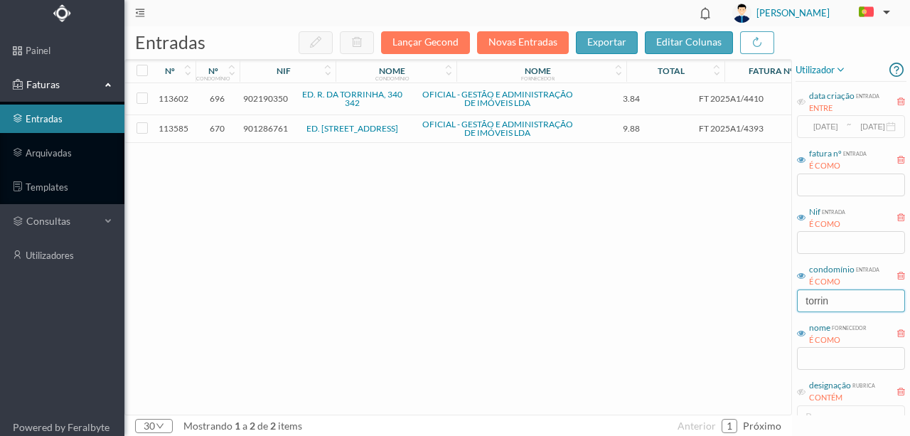
drag, startPoint x: 883, startPoint y: 303, endPoint x: 647, endPoint y: 294, distance: 235.3
click at [647, 294] on div "entradas Lançar Gecond Novas Entradas exportar editar colunas nº nº condomínio …" at bounding box center [516, 230] width 785 height 409
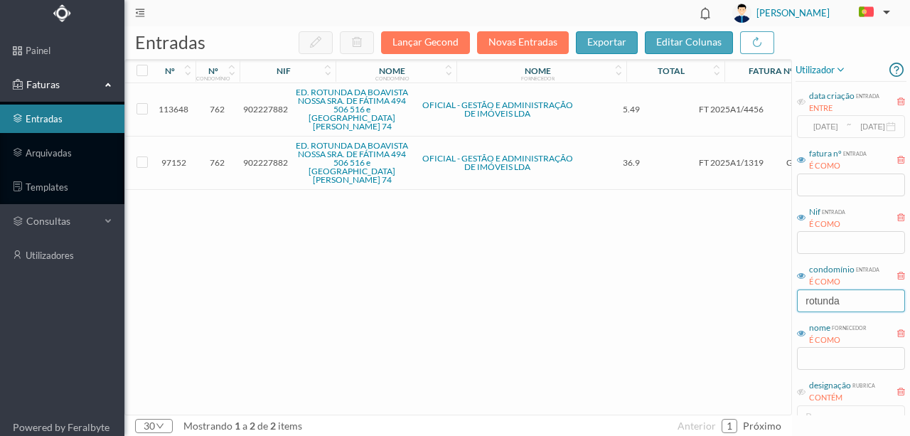
type input "rotunda"
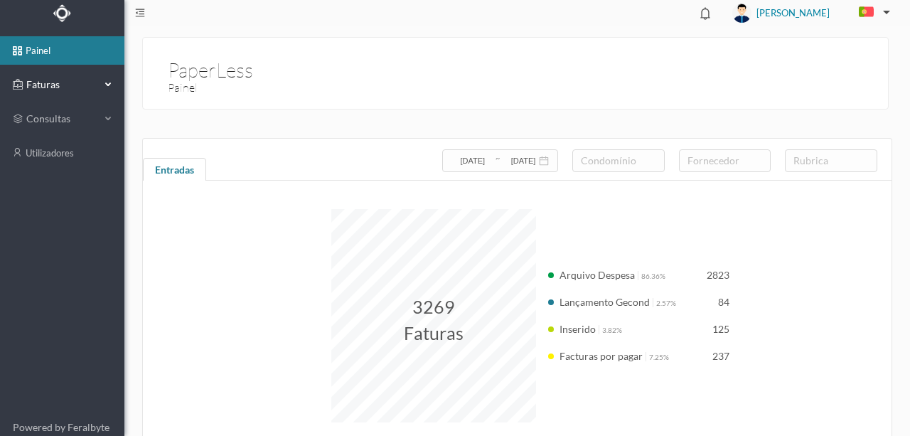
click at [43, 82] on span "Faturas" at bounding box center [62, 84] width 78 height 14
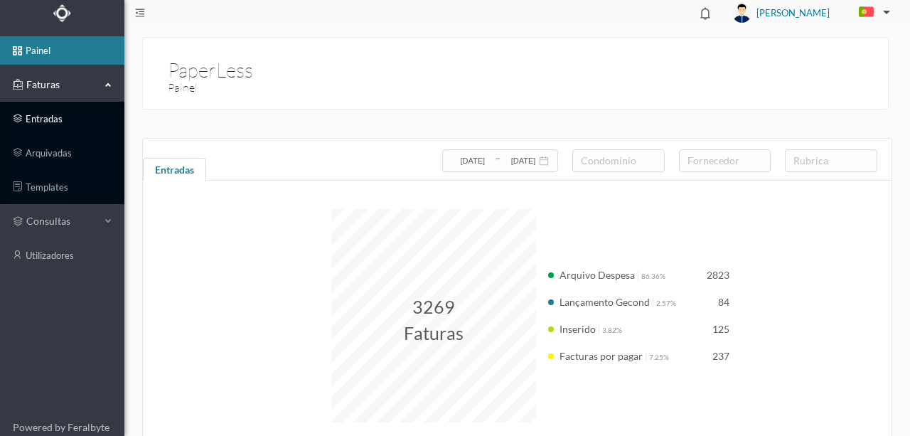
click at [48, 122] on link "entradas" at bounding box center [62, 118] width 124 height 28
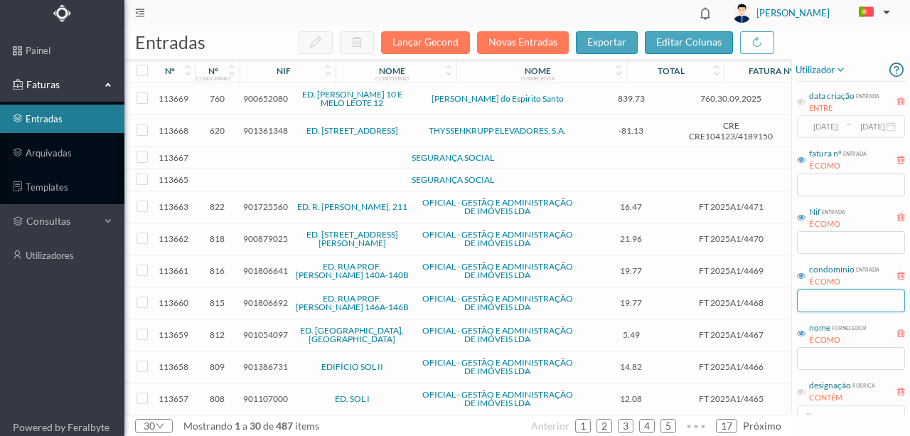
click at [819, 303] on input "text" at bounding box center [851, 300] width 108 height 23
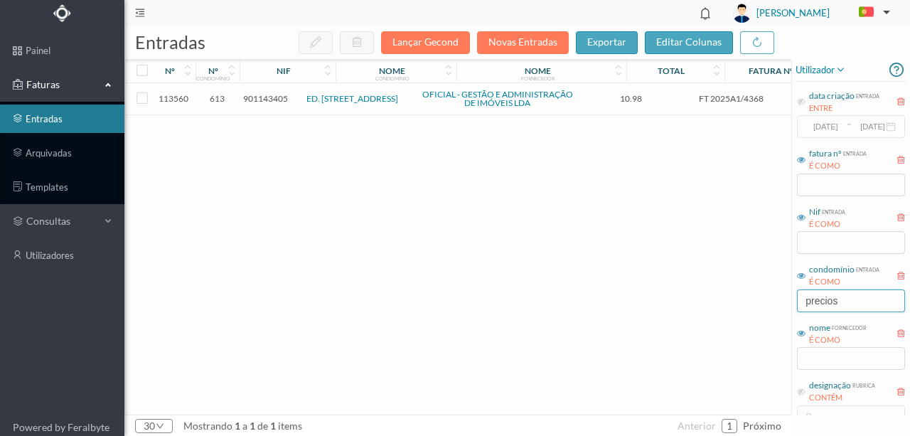
type input "precios"
drag, startPoint x: 851, startPoint y: 301, endPoint x: 578, endPoint y: 298, distance: 272.9
click at [585, 298] on div "entradas Lançar Gecond Novas Entradas exportar editar colunas nº nº condomínio …" at bounding box center [516, 230] width 785 height 409
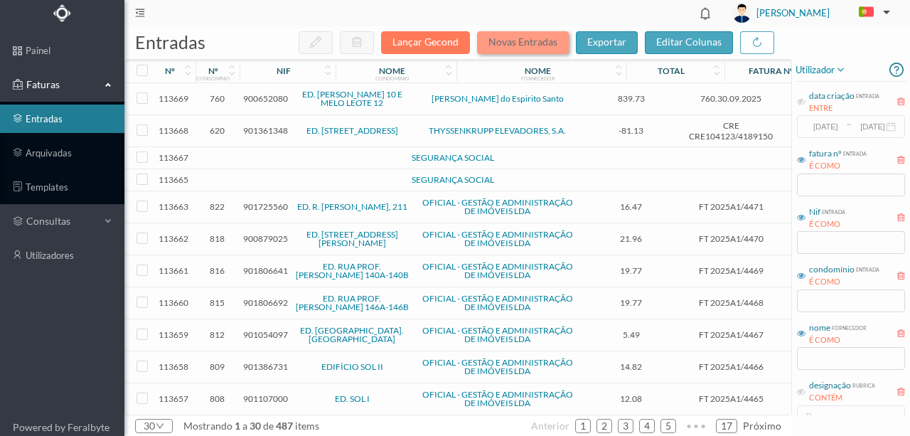
click at [514, 41] on button "Novas Entradas" at bounding box center [523, 42] width 92 height 23
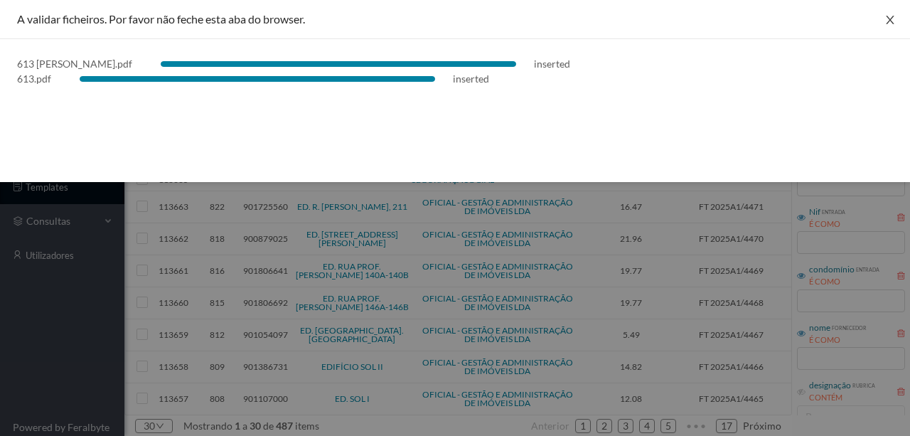
click at [894, 20] on icon "icon: close" at bounding box center [889, 19] width 11 height 11
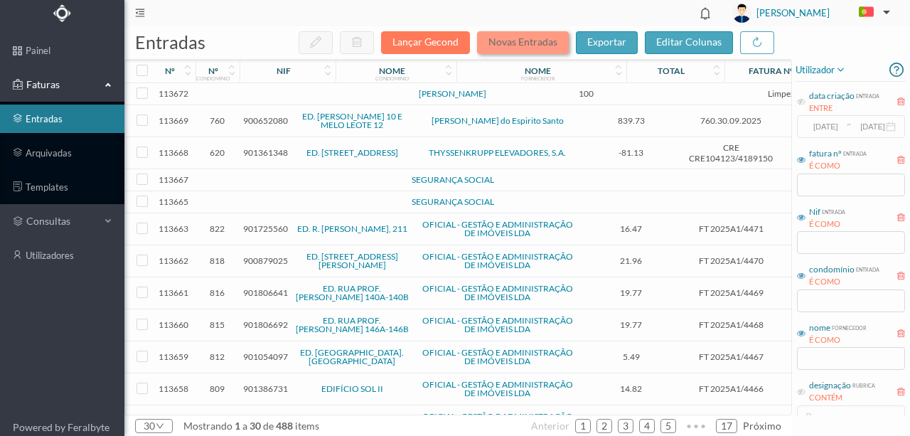
click at [530, 43] on button "Novas Entradas" at bounding box center [523, 42] width 92 height 23
click at [514, 38] on button "Novas Entradas" at bounding box center [523, 42] width 92 height 23
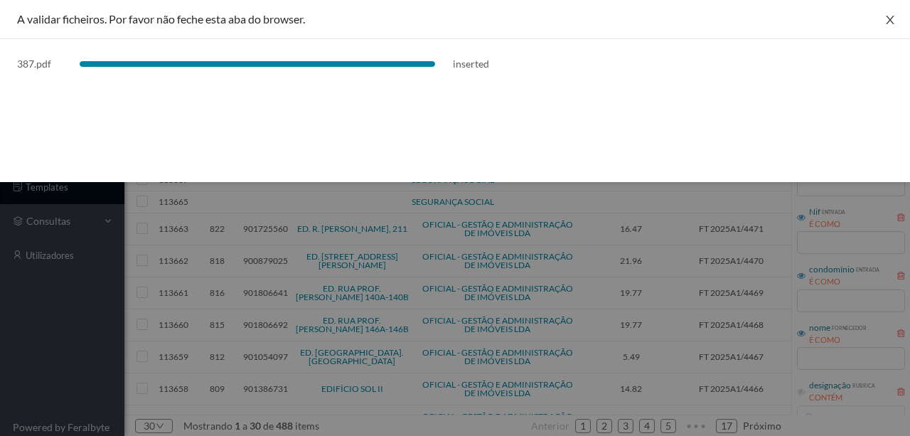
drag, startPoint x: 889, startPoint y: 24, endPoint x: 708, endPoint y: 88, distance: 191.5
click at [887, 24] on icon "icon: close" at bounding box center [889, 19] width 11 height 11
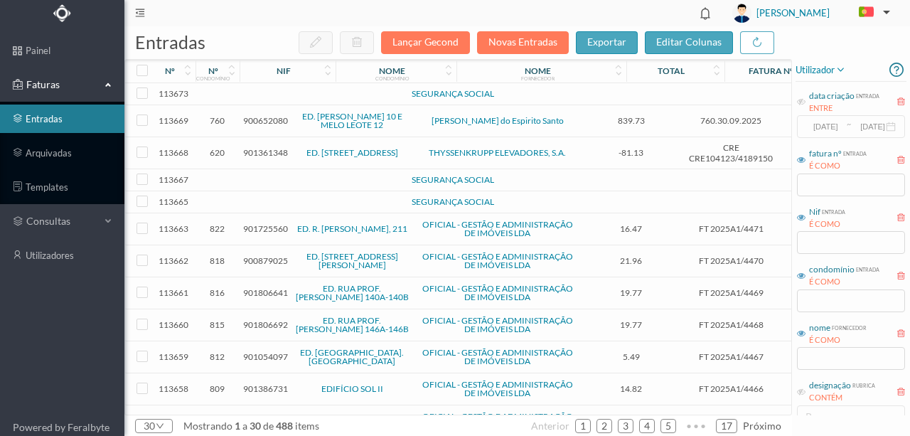
click at [265, 95] on td at bounding box center [308, 94] width 122 height 22
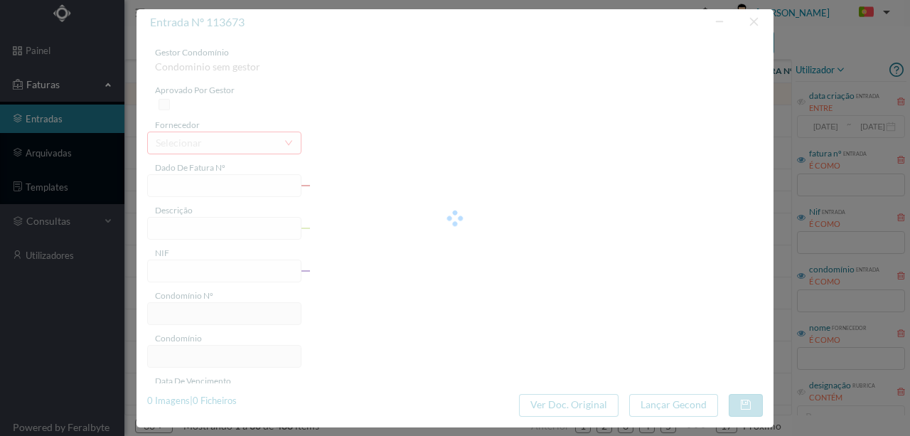
type input "0"
type input "Invalid date"
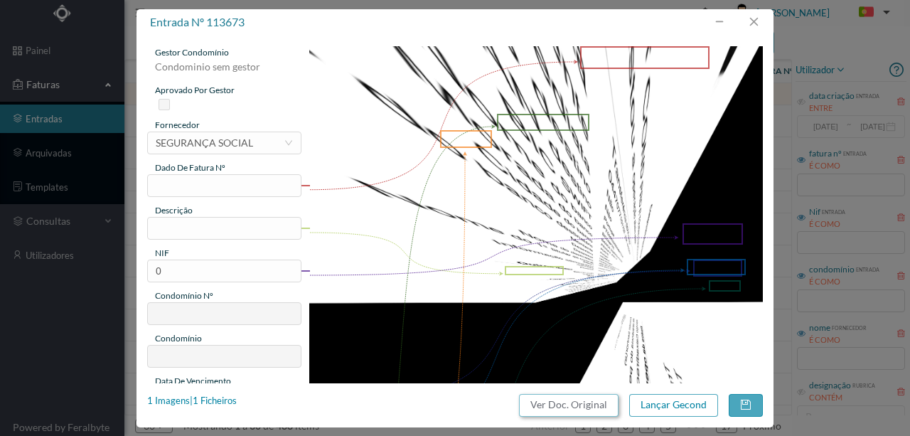
click at [576, 400] on button "Ver Doc. Original" at bounding box center [568, 405] width 99 height 23
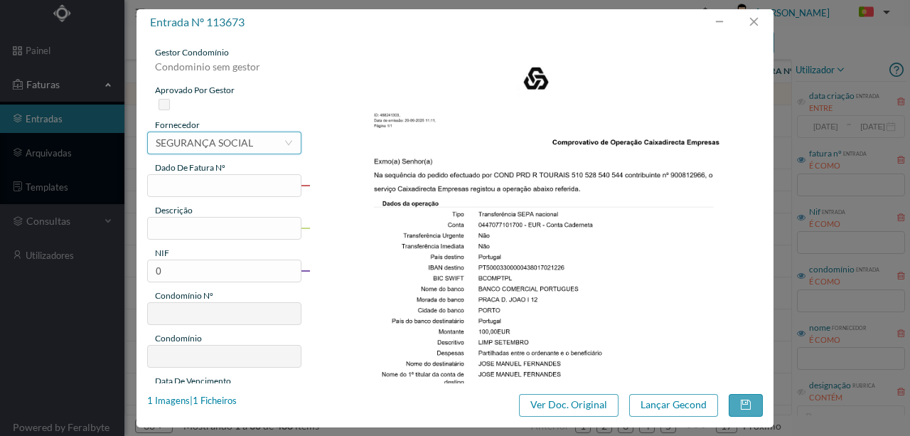
click at [181, 146] on div "SEGURANÇA SOCIAL" at bounding box center [204, 142] width 97 height 21
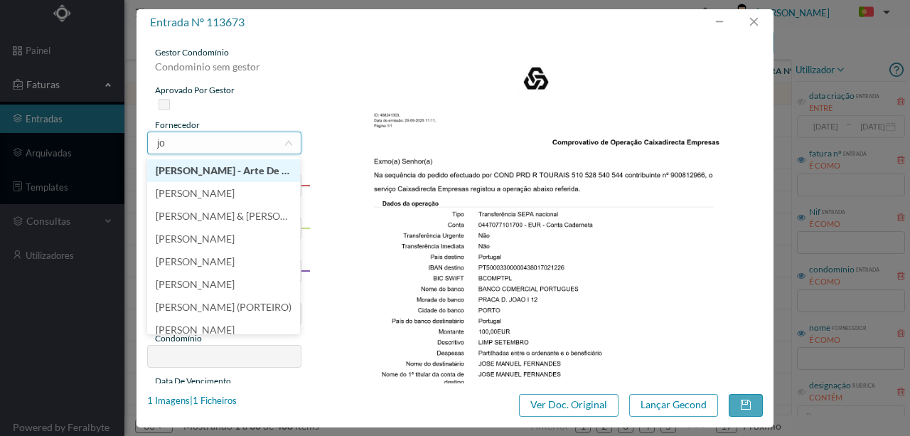
scroll to position [3, 0]
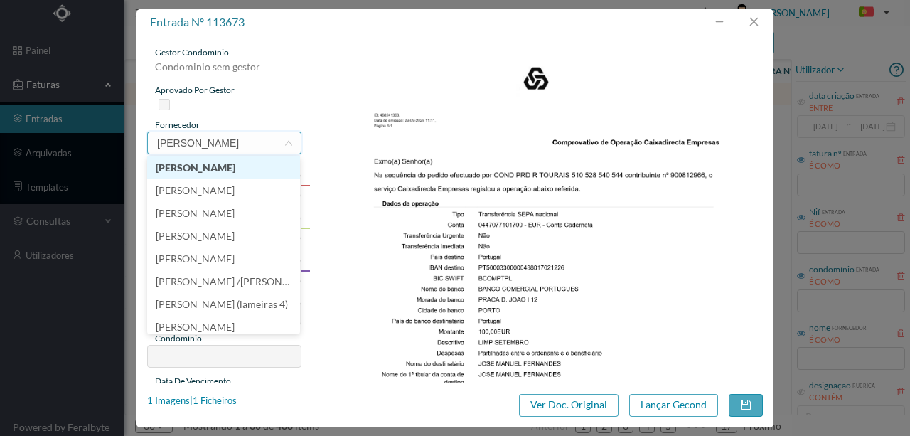
type input "[PERSON_NAME]"
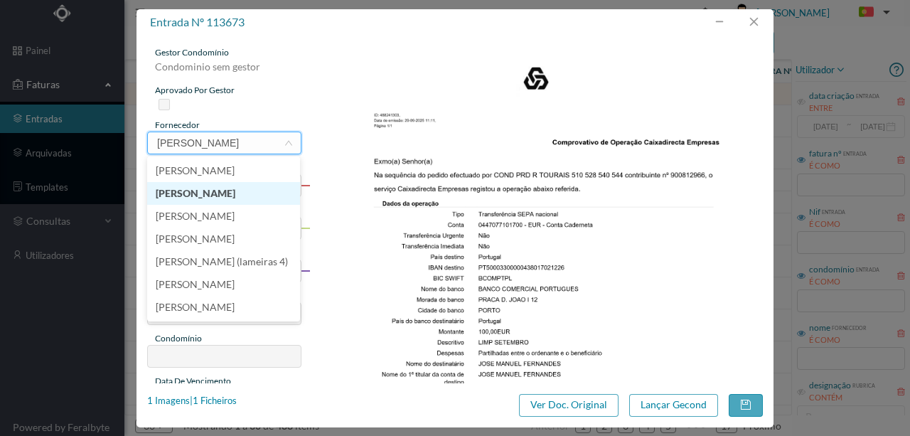
click at [205, 200] on li "[PERSON_NAME]" at bounding box center [223, 193] width 153 height 23
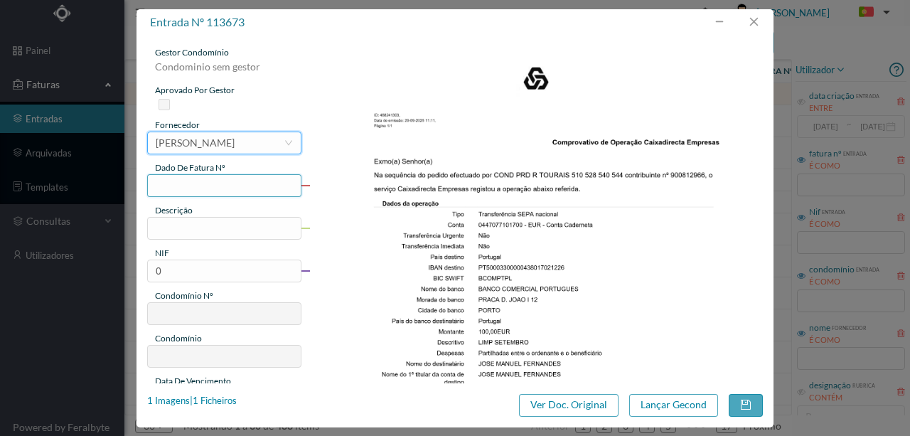
click at [168, 185] on input "text" at bounding box center [224, 185] width 154 height 23
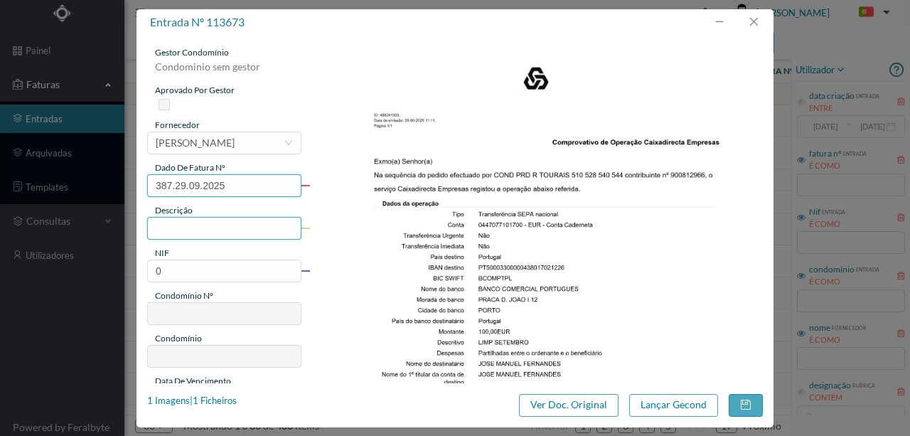
type input "387.29.09.2025"
click at [166, 230] on input "text" at bounding box center [224, 228] width 154 height 23
type input "Limpeza Setembro"
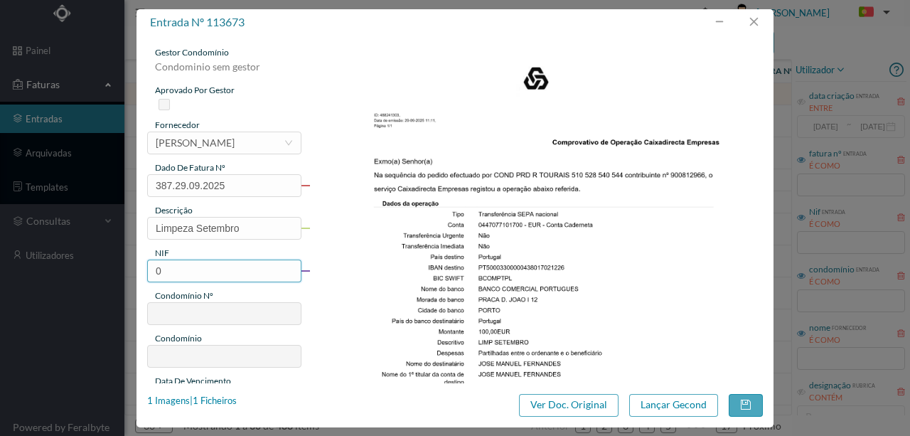
click at [164, 274] on input "0" at bounding box center [224, 270] width 154 height 23
drag, startPoint x: 165, startPoint y: 273, endPoint x: 129, endPoint y: 269, distance: 36.5
click at [129, 269] on div "entrada nº 113673 gestor condomínio Condominio sem gestor aprovado por gestor f…" at bounding box center [455, 218] width 910 height 436
type input "900812966"
type input "387"
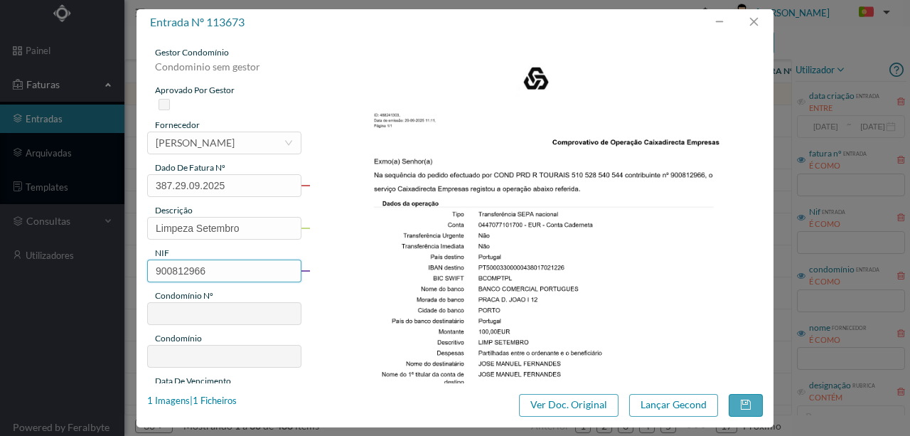
type input "ED. [GEOGRAPHIC_DATA] 510 a 544"
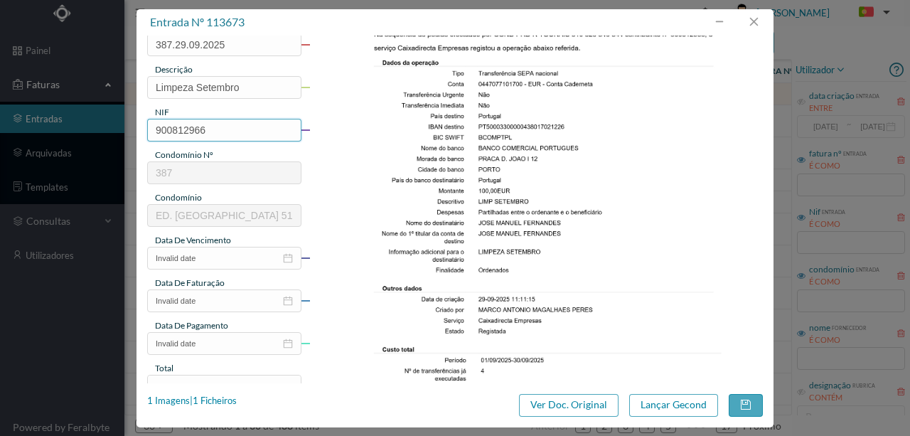
scroll to position [142, 0]
type input "900812966"
click at [210, 259] on input "Invalid date" at bounding box center [224, 256] width 154 height 23
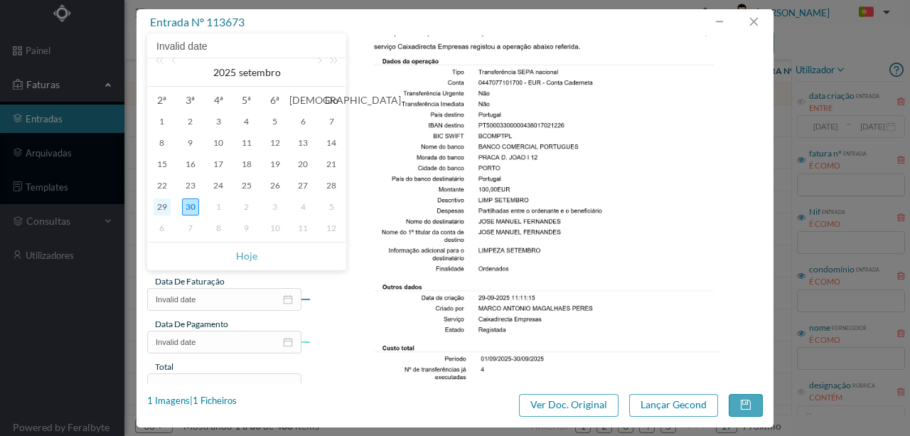
click at [166, 208] on div "29" at bounding box center [161, 206] width 17 height 17
type input "[DATE]"
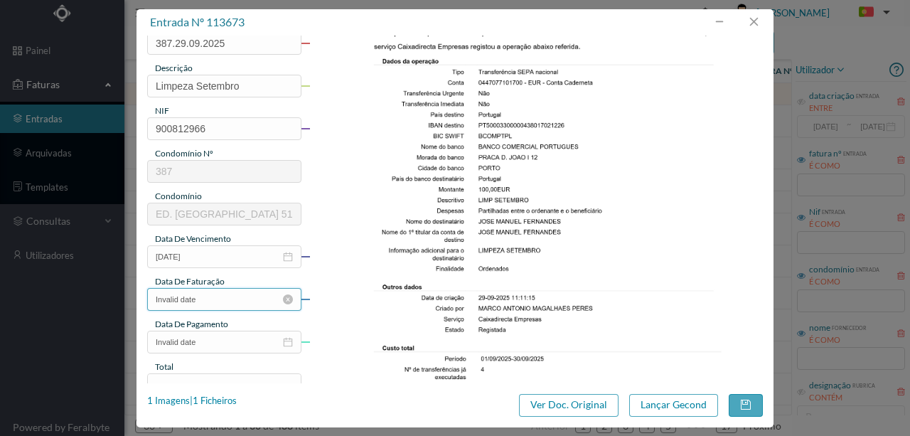
click at [202, 301] on input "Invalid date" at bounding box center [224, 299] width 154 height 23
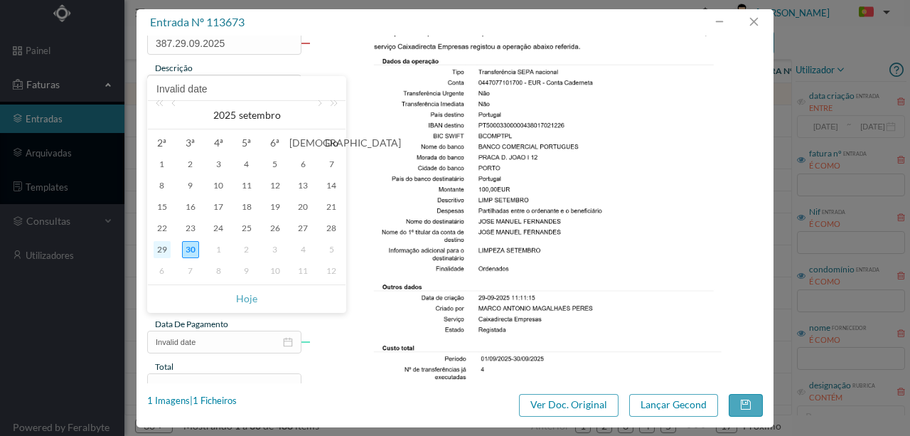
click at [161, 249] on div "29" at bounding box center [161, 249] width 17 height 17
type input "[DATE]"
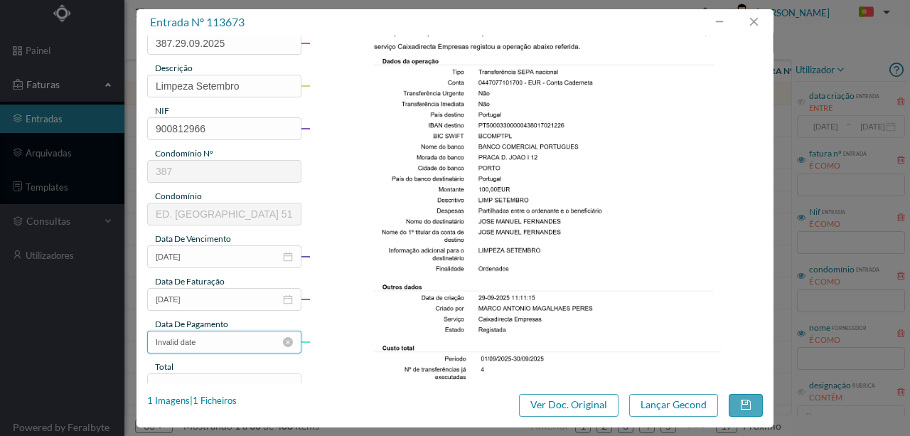
click at [204, 338] on input "Invalid date" at bounding box center [224, 341] width 154 height 23
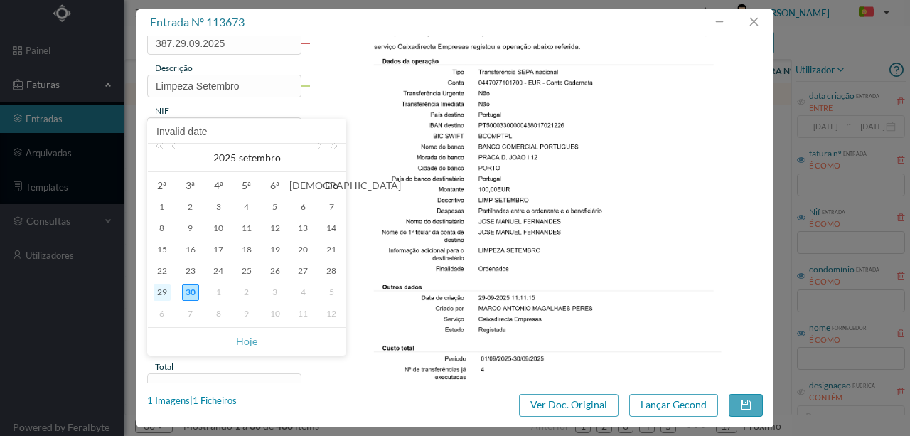
click at [166, 290] on div "29" at bounding box center [161, 292] width 17 height 17
type input "[DATE]"
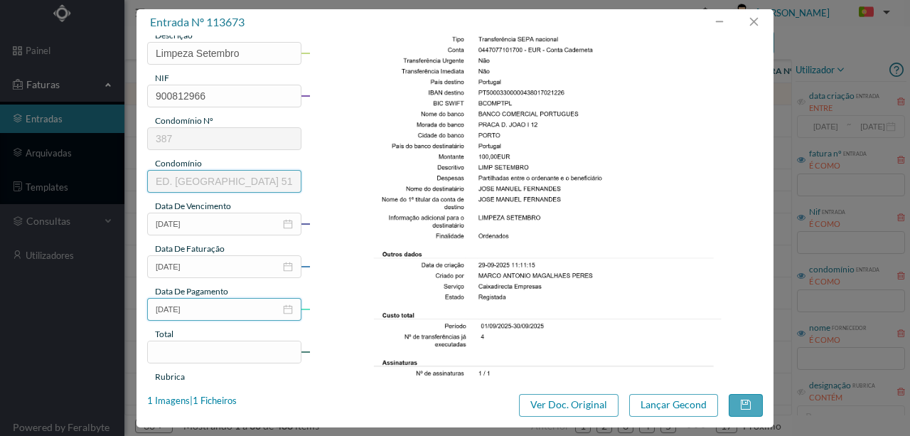
scroll to position [189, 0]
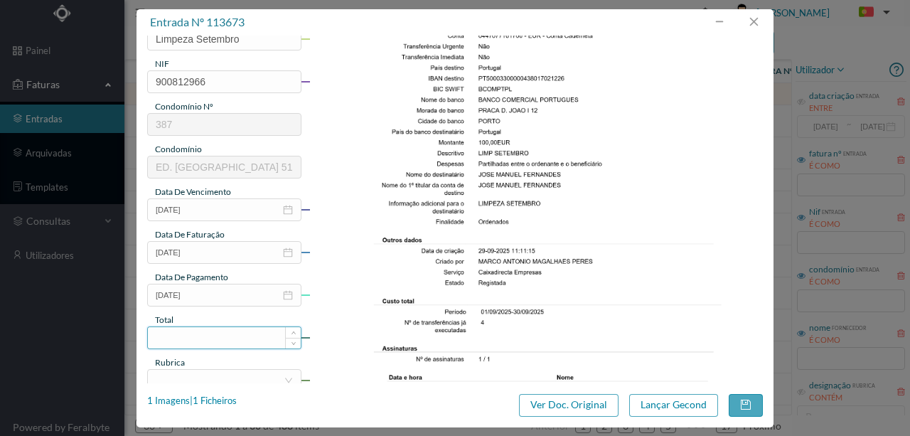
click at [182, 336] on input at bounding box center [224, 337] width 153 height 21
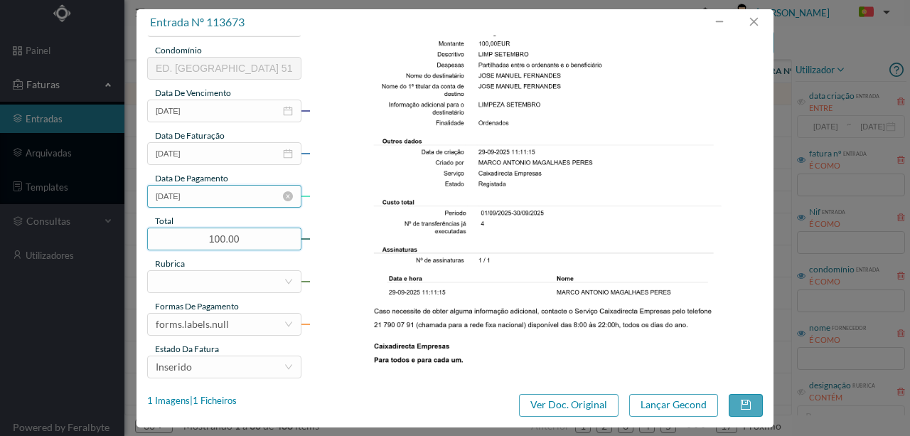
scroll to position [331, 0]
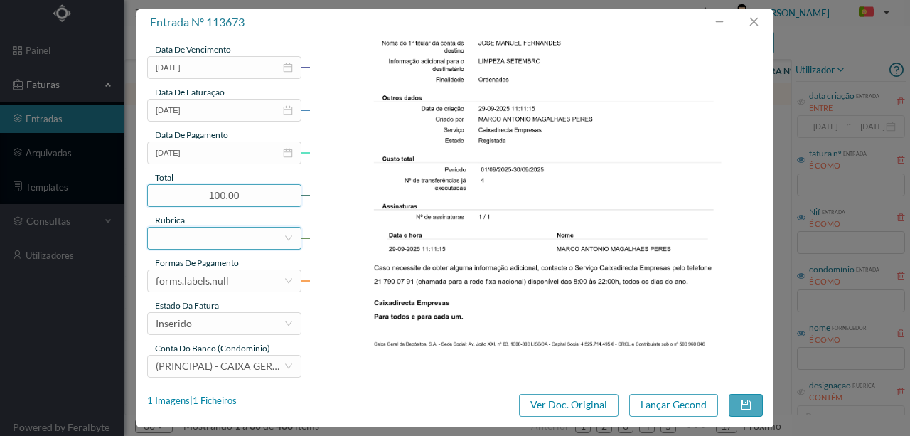
type input "100.00"
click at [170, 233] on div at bounding box center [220, 237] width 128 height 21
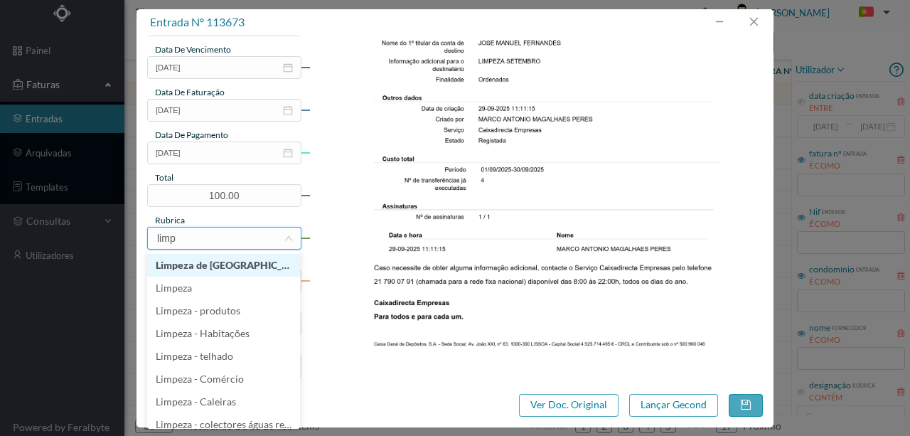
type input "limpe"
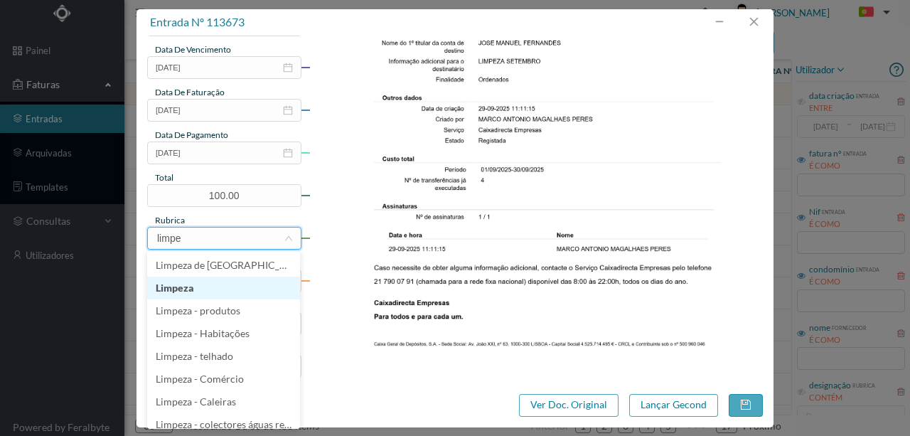
click at [192, 286] on li "Limpeza" at bounding box center [223, 287] width 153 height 23
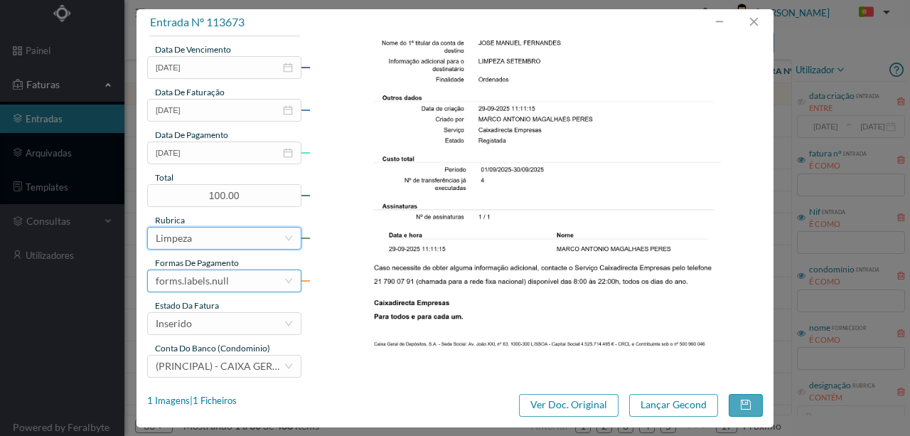
click at [207, 283] on div "forms.labels.null" at bounding box center [192, 280] width 73 height 21
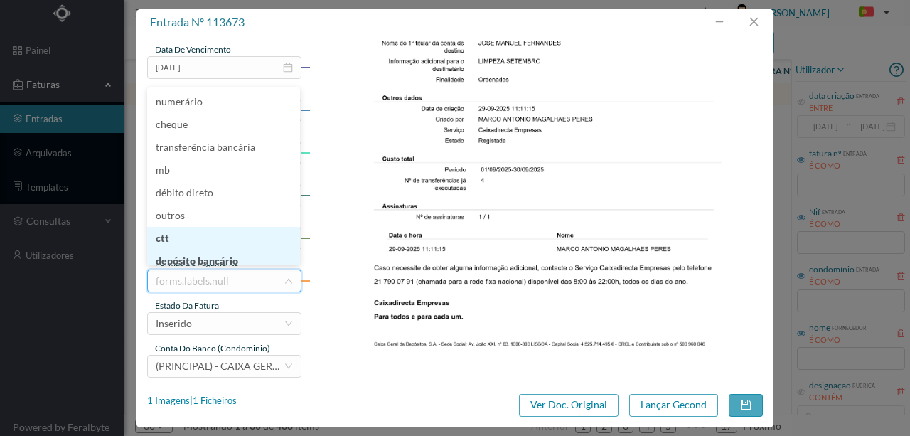
scroll to position [7, 0]
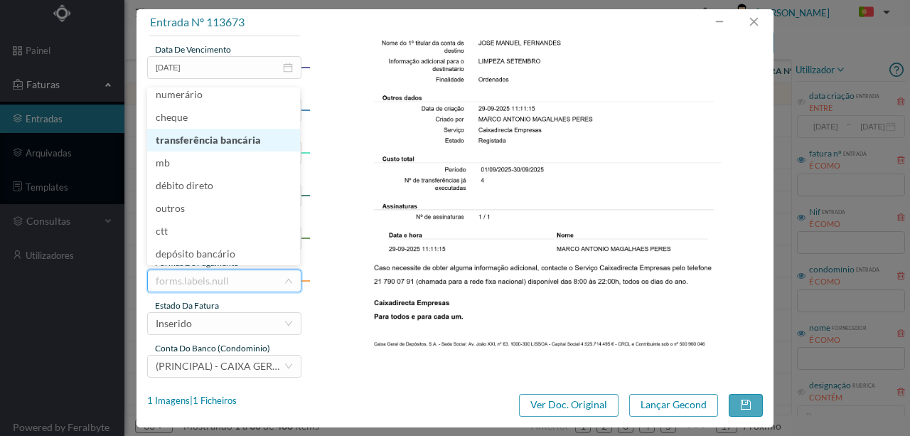
click at [193, 136] on li "transferência bancária" at bounding box center [223, 140] width 153 height 23
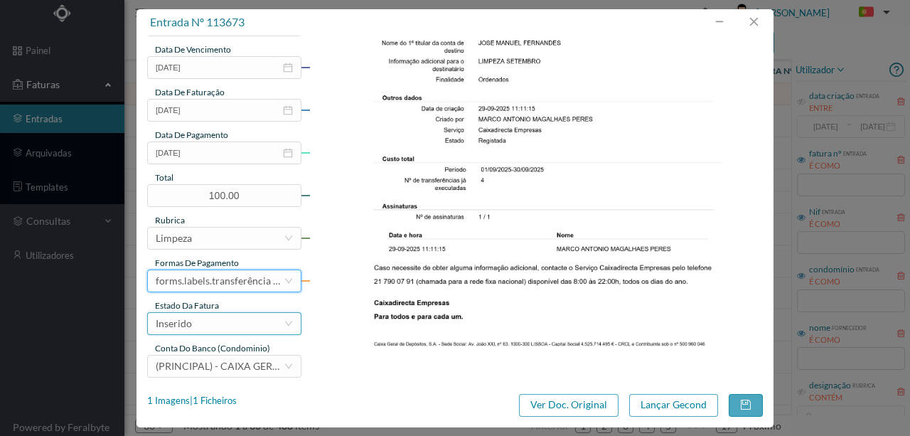
click at [198, 325] on div "Inserido" at bounding box center [220, 323] width 128 height 21
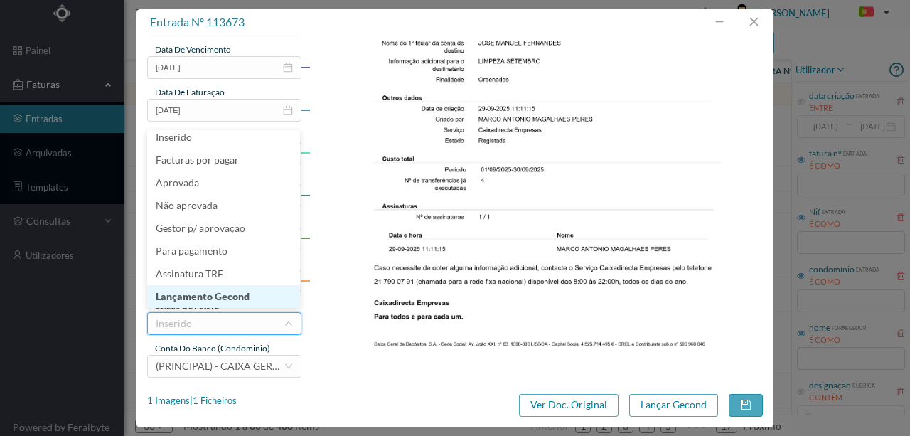
click at [210, 301] on li "Lançamento Gecond" at bounding box center [223, 296] width 153 height 23
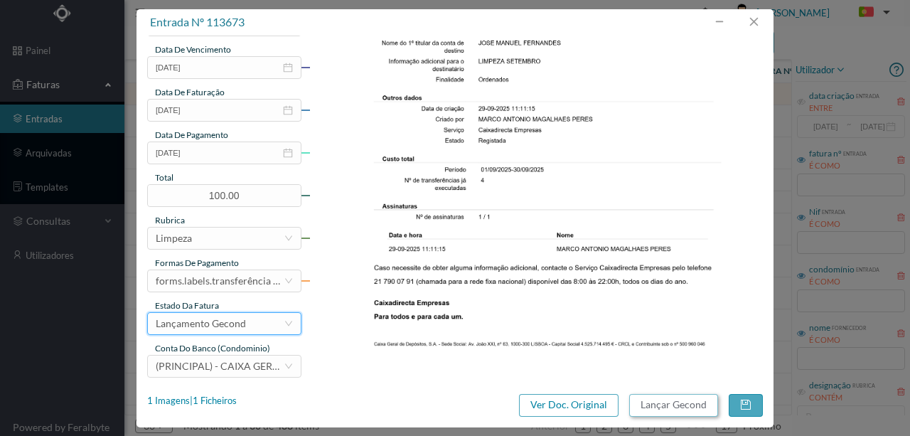
click at [647, 404] on button "Lançar Gecond" at bounding box center [673, 405] width 89 height 23
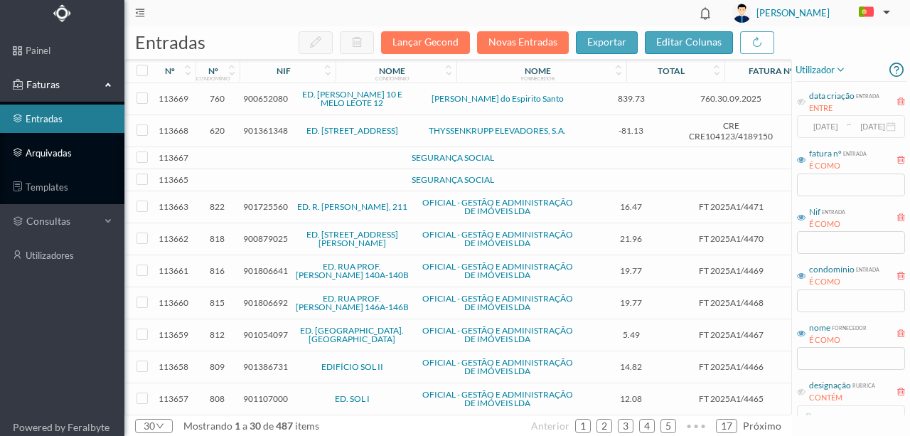
click at [55, 155] on link "arquivadas" at bounding box center [62, 153] width 124 height 28
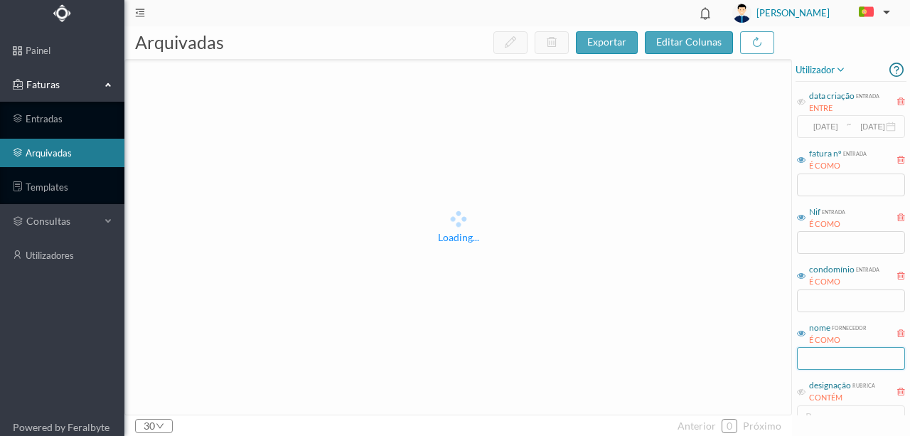
click at [822, 362] on input "text" at bounding box center [851, 358] width 108 height 23
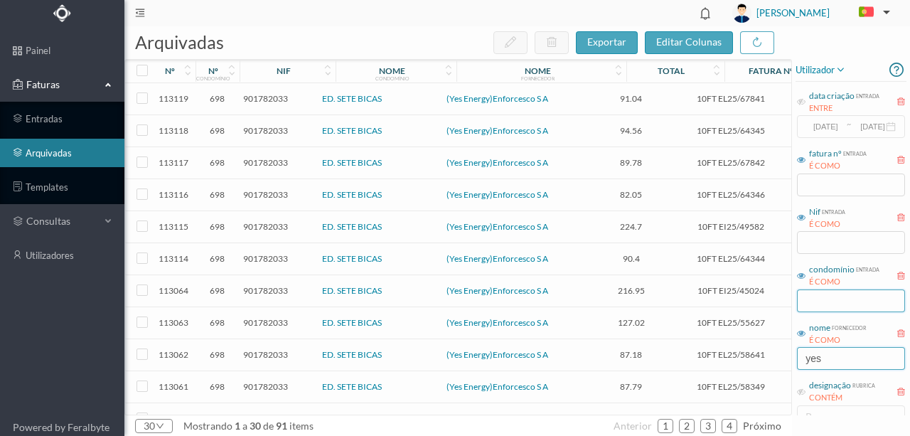
type input "yes"
click at [826, 299] on input "text" at bounding box center [851, 300] width 108 height 23
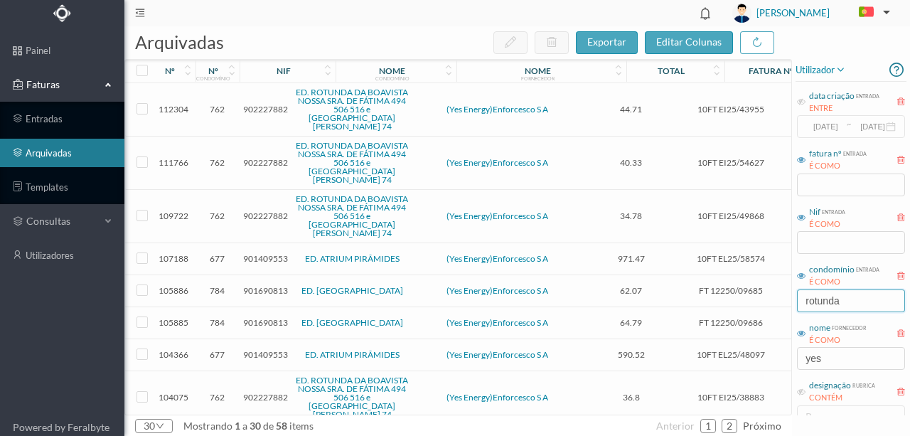
type input "rotunda"
click at [261, 109] on span "902227882" at bounding box center [265, 109] width 45 height 11
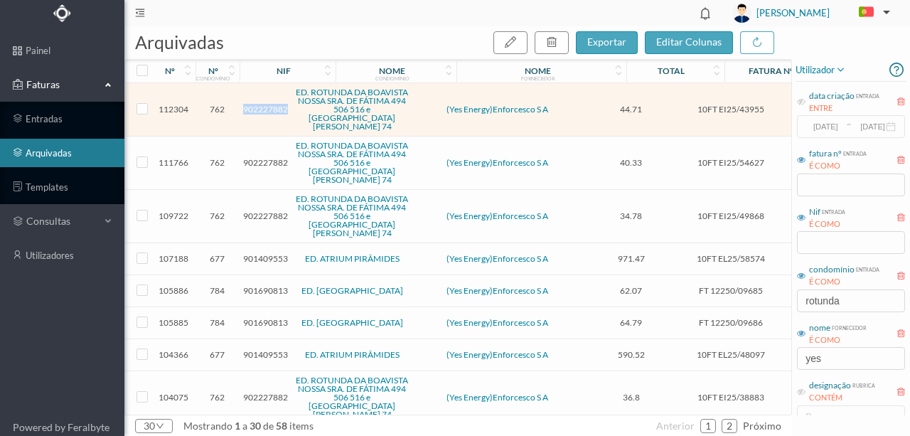
click at [261, 109] on span "902227882" at bounding box center [265, 109] width 45 height 11
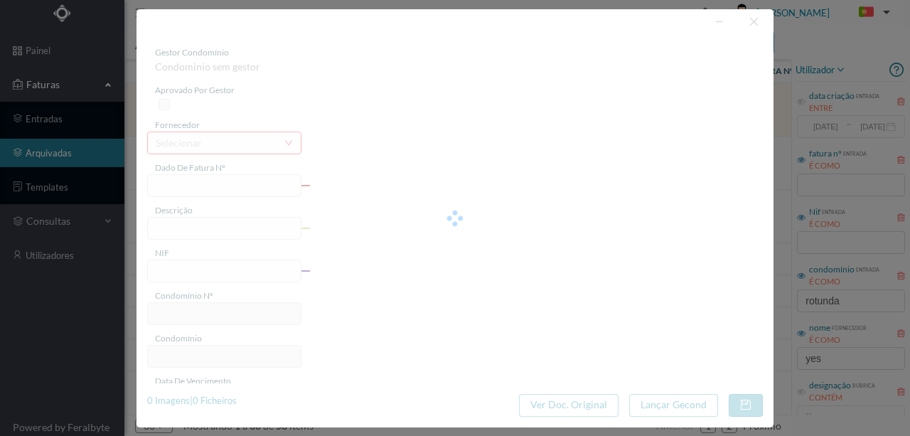
type input "10FT EI25/43955"
type input "506 Comuns ([DATE] a [DATE])"
type input "902227882"
type input "[DATE]"
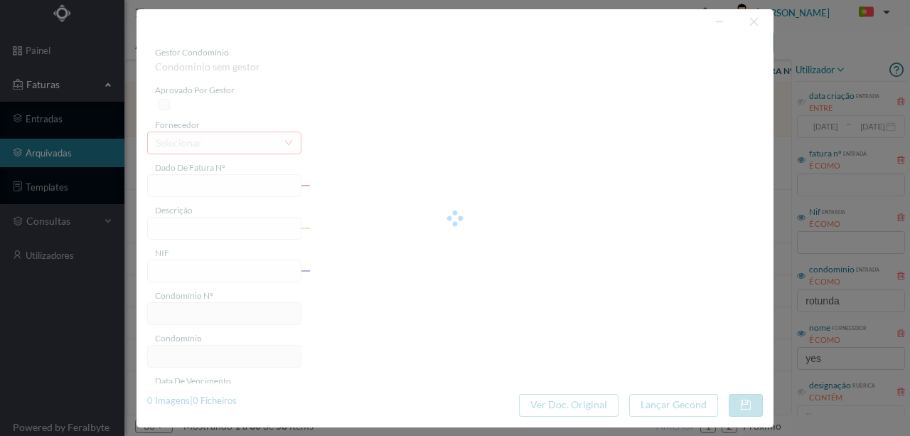
type input "[DATE]"
type input "44.71"
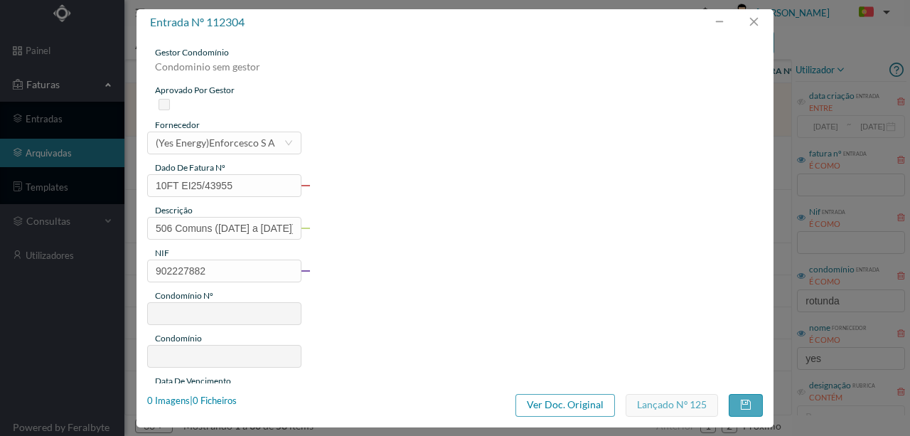
type input "762"
type input "ED. ROTUNDA DA BOAVISTA NOSSA SRA. DE FÁTIMA 494 506 516 e [GEOGRAPHIC_DATA][PE…"
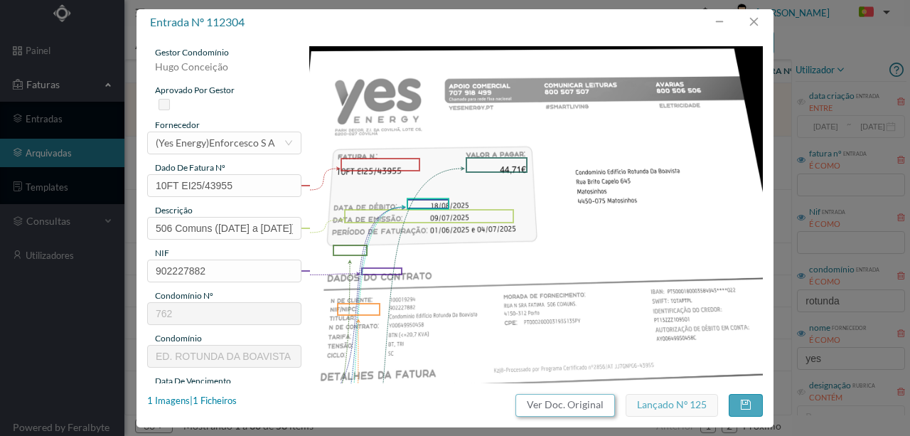
drag, startPoint x: 598, startPoint y: 405, endPoint x: 545, endPoint y: 61, distance: 347.9
click at [598, 404] on button "Ver Doc. Original" at bounding box center [564, 405] width 99 height 23
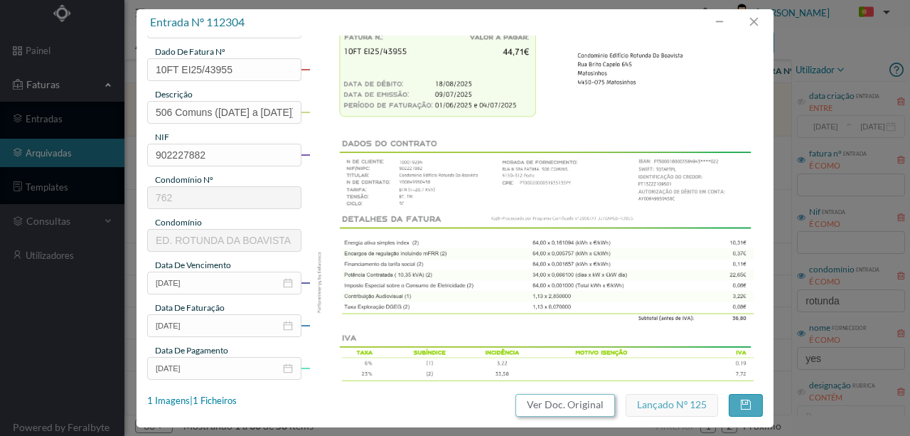
scroll to position [99, 0]
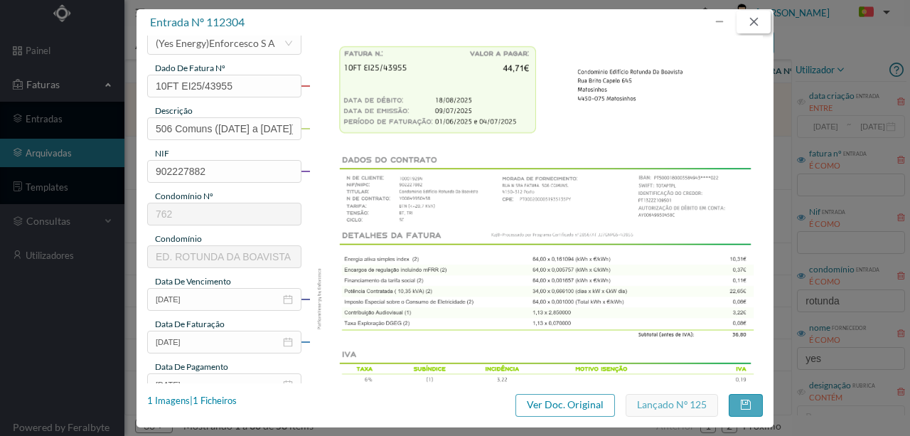
click at [756, 28] on button "button" at bounding box center [753, 22] width 34 height 23
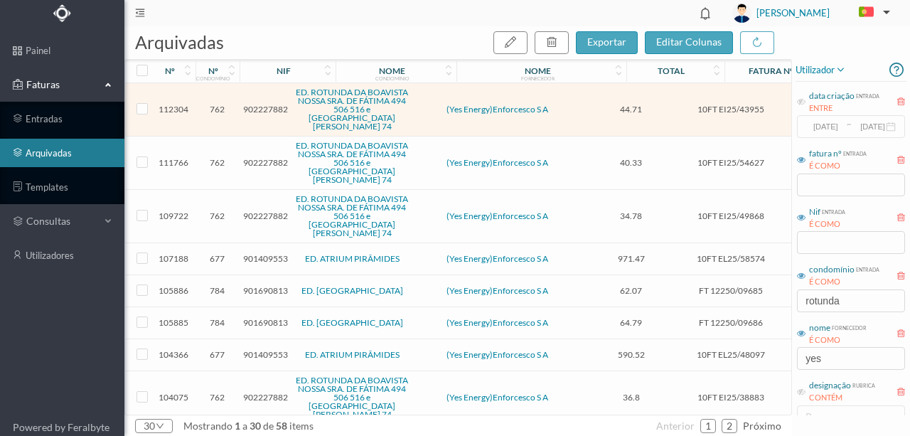
click at [257, 163] on span "902227882" at bounding box center [265, 162] width 45 height 11
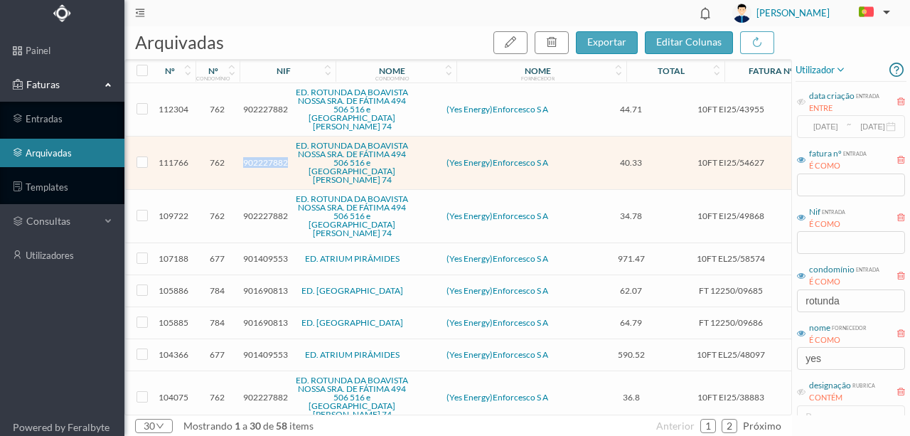
click at [257, 163] on span "902227882" at bounding box center [265, 162] width 45 height 11
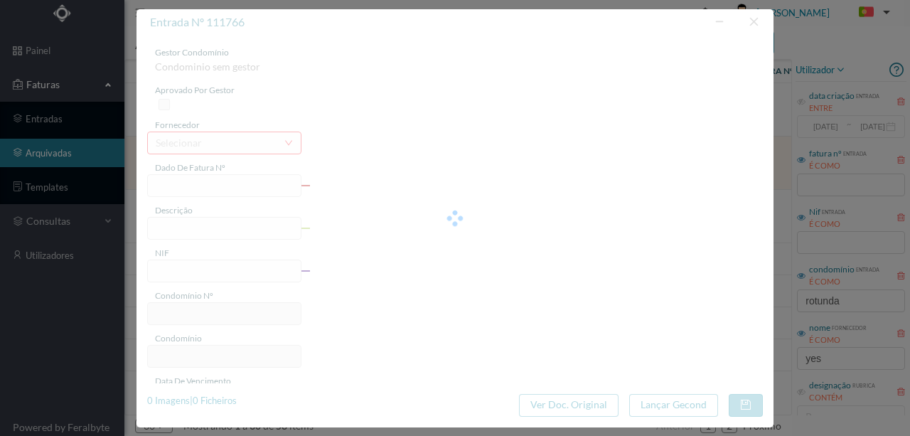
type input "10FT EI25/54627"
type input "506 Comuns (01.08.2025 a 31.08.2025)"
type input "902227882"
type input "08-09-2025"
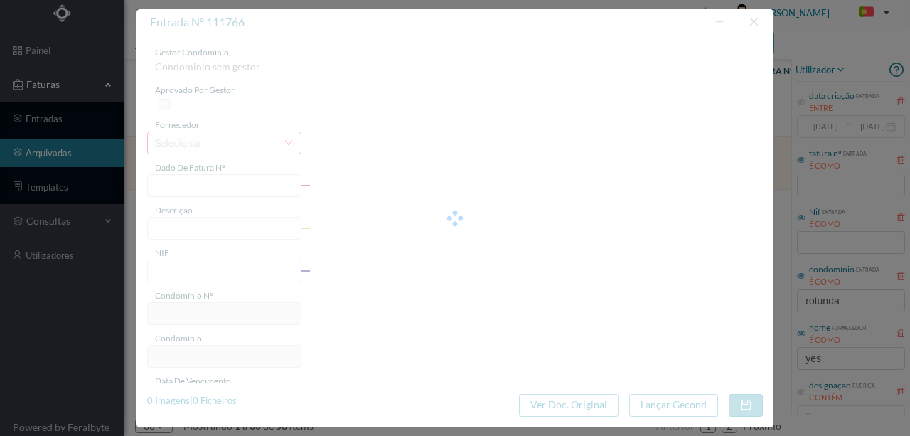
type input "08-06-2025"
type input "40.33"
type input "762"
type input "ED. ROTUNDA DA BOAVISTA NOSSA SRA. DE FÁTIMA 494 506 516 e [GEOGRAPHIC_DATA][PE…"
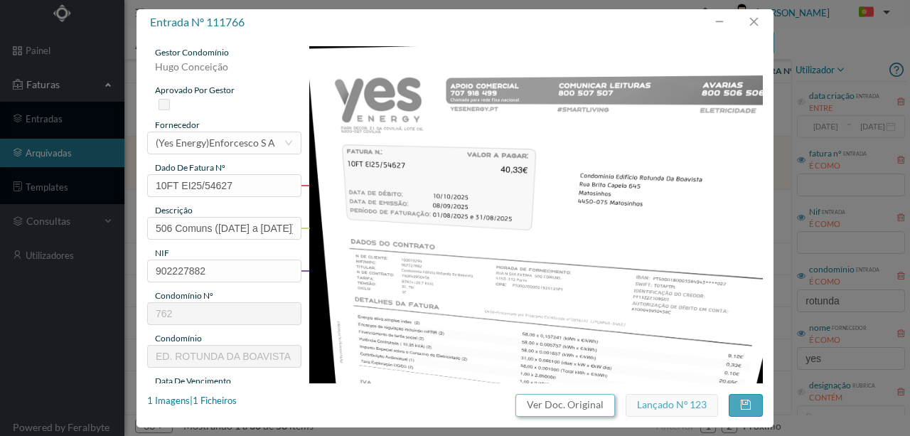
click at [568, 403] on button "Ver Doc. Original" at bounding box center [564, 405] width 99 height 23
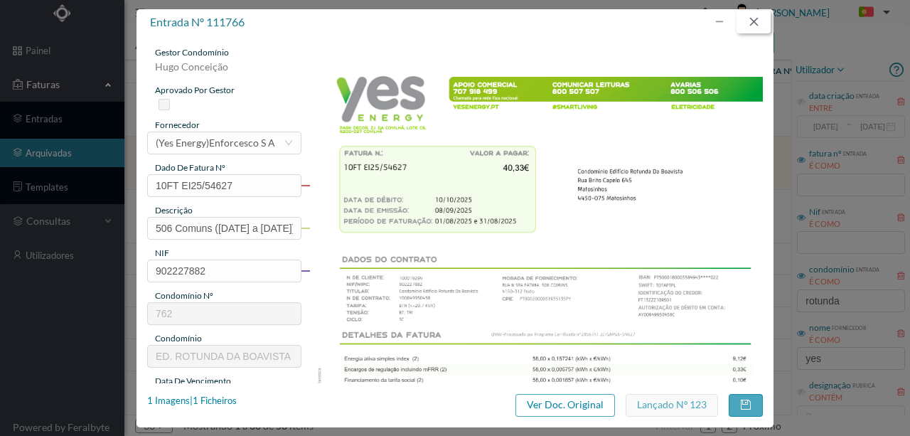
click at [749, 21] on button "button" at bounding box center [753, 22] width 34 height 23
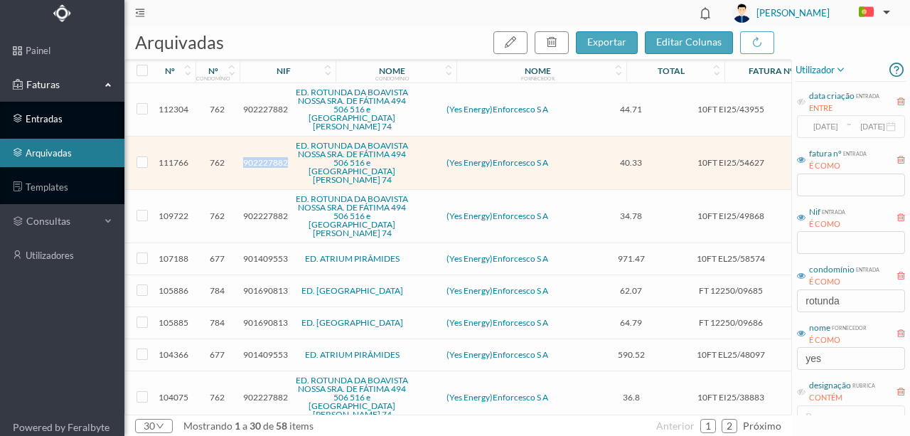
click at [63, 116] on link "entradas" at bounding box center [62, 118] width 124 height 28
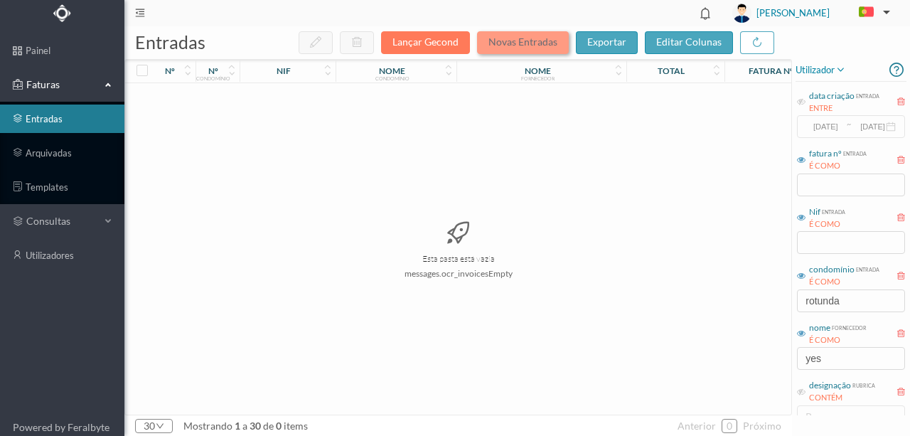
click at [507, 42] on button "Novas Entradas" at bounding box center [523, 42] width 92 height 23
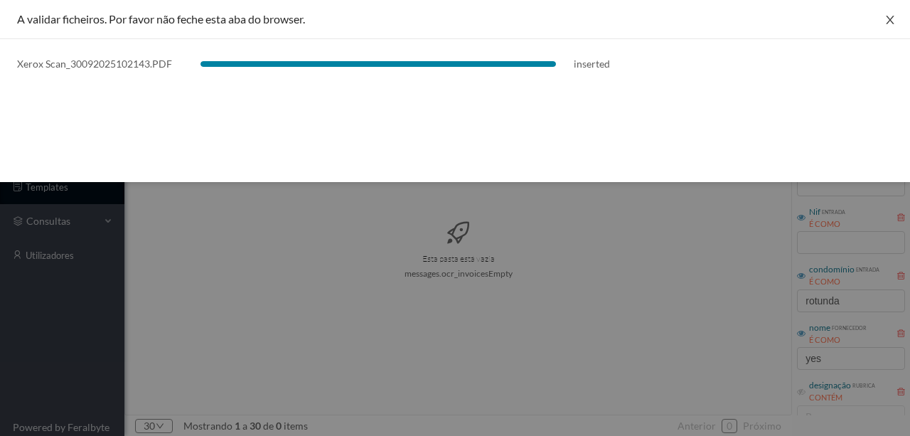
click at [884, 16] on icon "icon: close" at bounding box center [889, 19] width 11 height 11
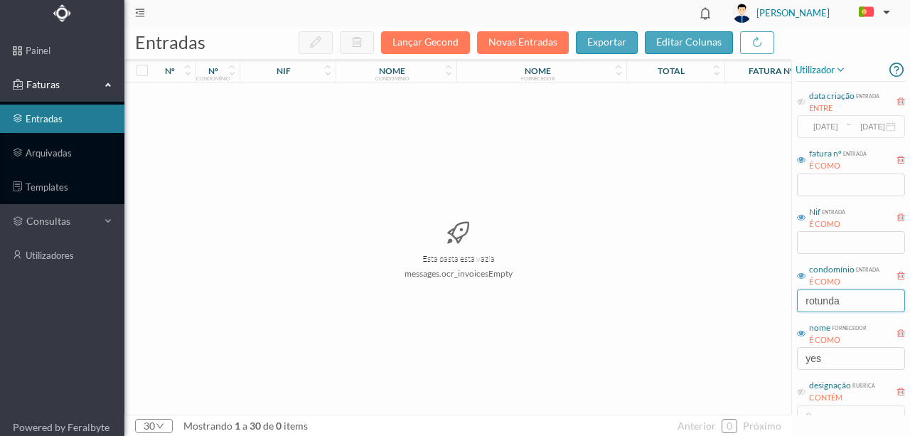
drag, startPoint x: 865, startPoint y: 296, endPoint x: 716, endPoint y: 311, distance: 150.6
click at [716, 311] on div "entradas Lançar Gecond Novas Entradas exportar editar colunas nº nº condomínio …" at bounding box center [516, 230] width 785 height 409
click at [678, 365] on div "entradas Lançar Gecond Novas Entradas exportar editar colunas nº nº condomínio …" at bounding box center [516, 230] width 785 height 409
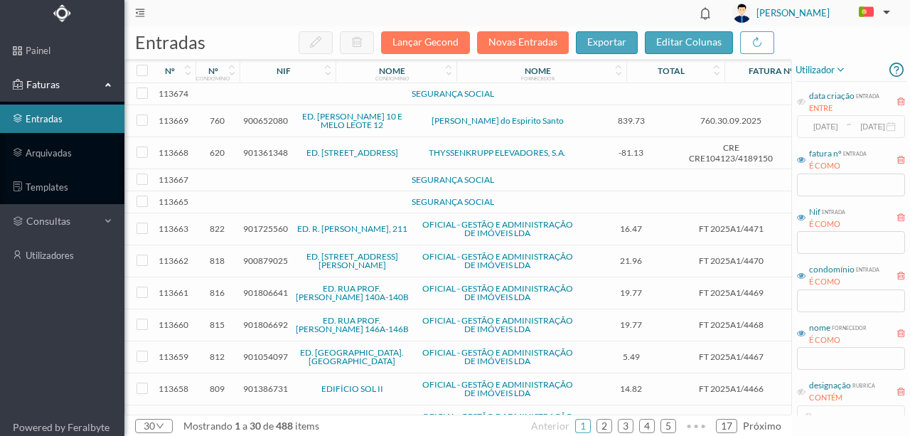
click at [237, 95] on td at bounding box center [217, 94] width 44 height 22
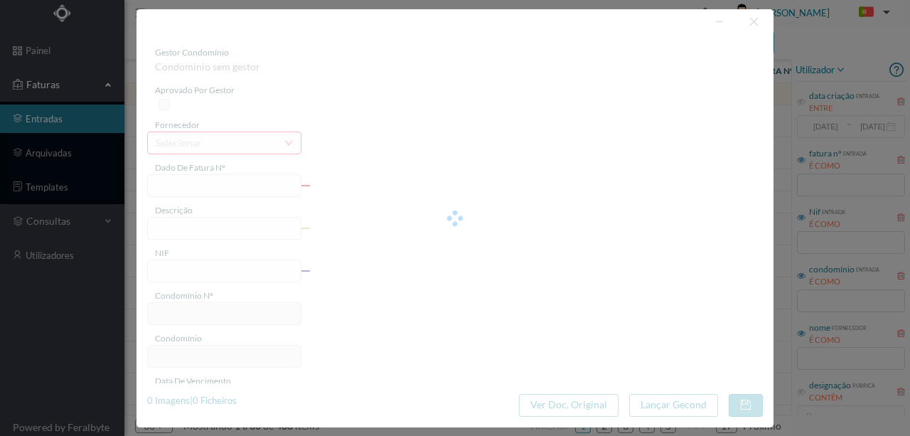
type input "N"
type input "0"
type input "Invalid date"
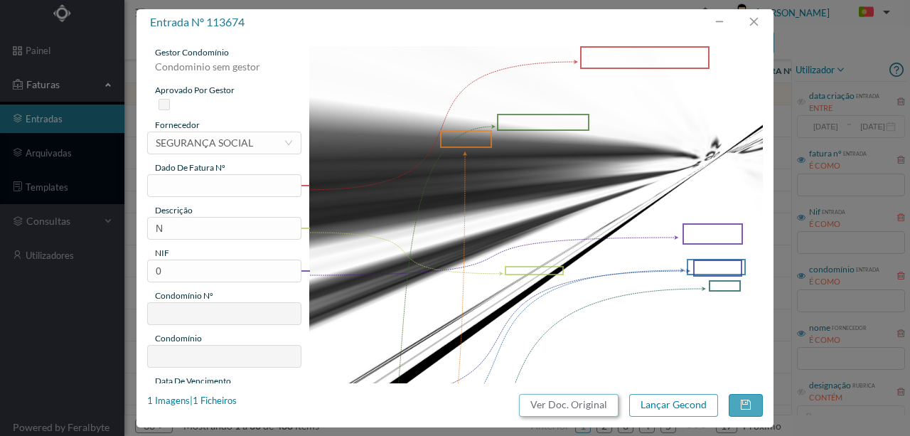
click at [564, 406] on button "Ver Doc. Original" at bounding box center [568, 405] width 99 height 23
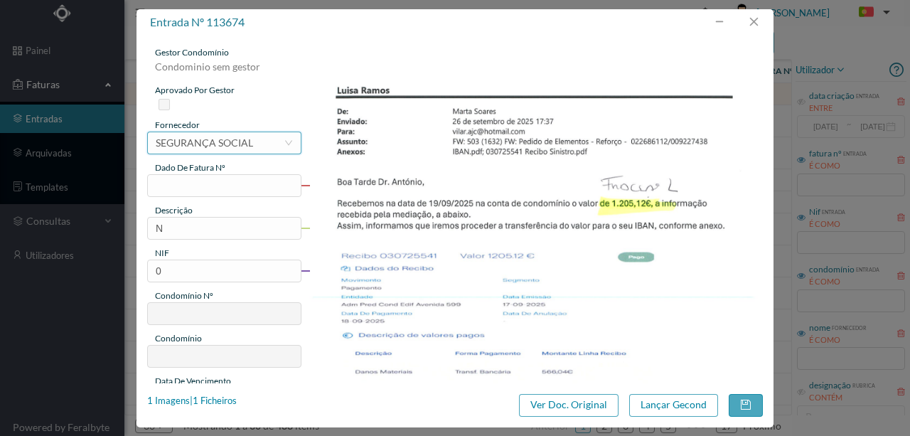
click at [206, 140] on div "SEGURANÇA SOCIAL" at bounding box center [204, 142] width 97 height 21
type input "outros"
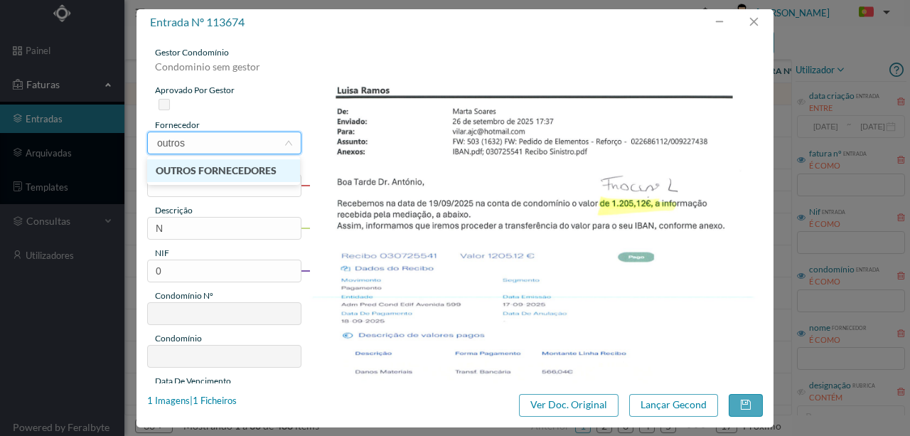
drag, startPoint x: 230, startPoint y: 172, endPoint x: 176, endPoint y: 181, distance: 54.8
click at [230, 172] on li "OUTROS FORNECEDORES" at bounding box center [223, 170] width 153 height 23
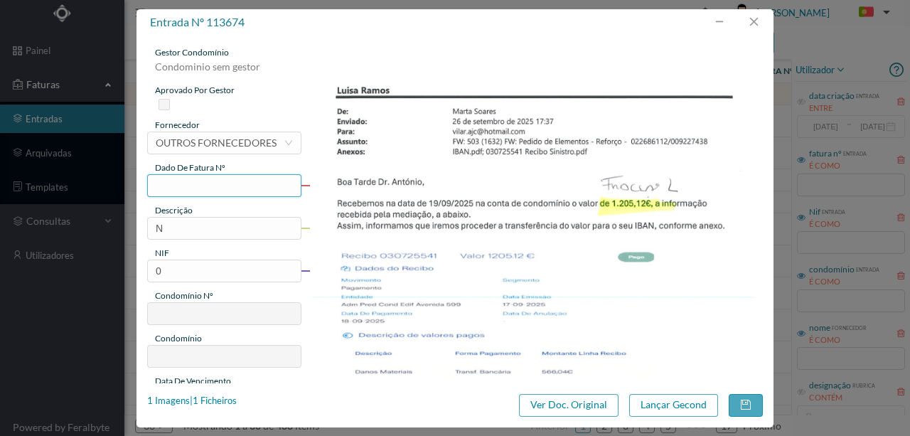
click at [169, 183] on input "text" at bounding box center [224, 185] width 154 height 23
type input "30.09.2025"
drag, startPoint x: 189, startPoint y: 227, endPoint x: 122, endPoint y: 230, distance: 66.9
click at [122, 230] on div "entrada nº 113674 gestor condomínio Condominio sem gestor aprovado por gestor f…" at bounding box center [455, 218] width 910 height 436
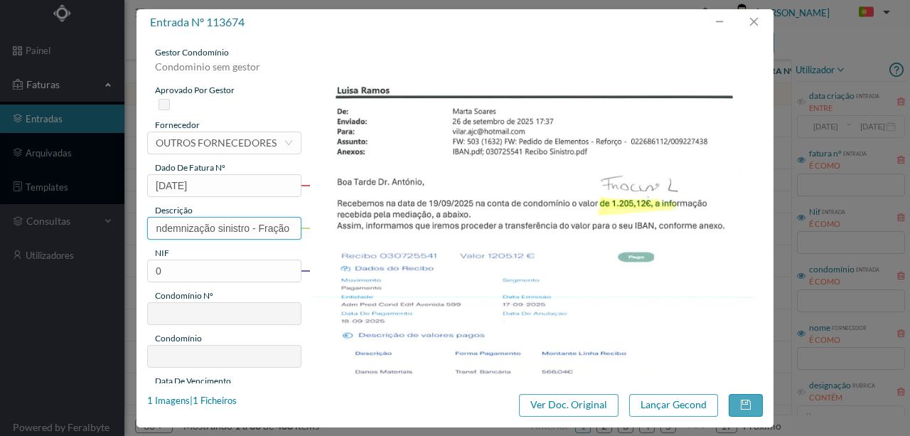
scroll to position [0, 61]
type input "Pagamento indemnização sinistro - Fração L"
drag, startPoint x: 176, startPoint y: 275, endPoint x: 134, endPoint y: 270, distance: 42.2
click at [134, 270] on div "entrada nº 113674 gestor condomínio Condominio sem gestor aprovado por gestor f…" at bounding box center [455, 218] width 910 height 436
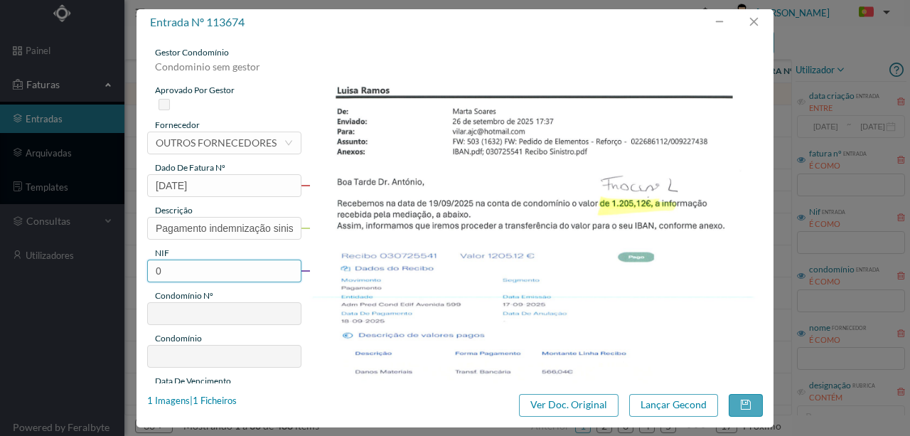
click at [182, 264] on input "0" at bounding box center [224, 270] width 154 height 23
drag, startPoint x: 182, startPoint y: 264, endPoint x: 144, endPoint y: 269, distance: 38.6
click at [144, 269] on div "gestor condomínio Condominio sem gestor aprovado por gestor fornecedor selecion…" at bounding box center [454, 209] width 637 height 347
paste input "901580708"
type input "901580708"
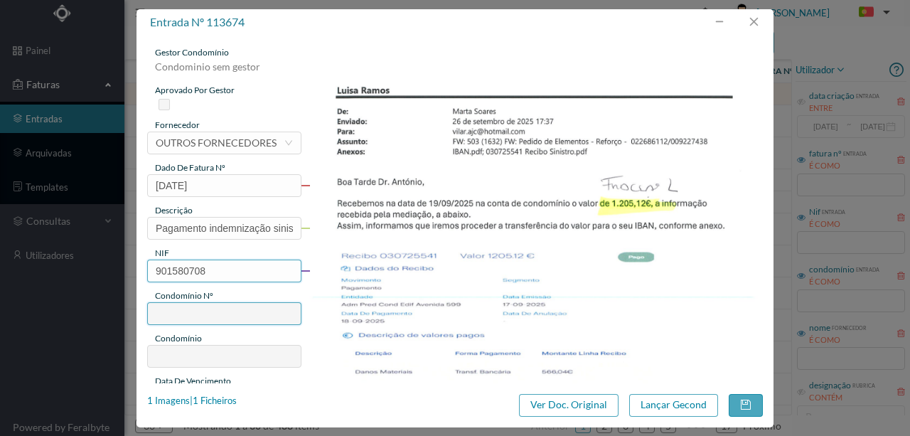
type input "503"
type input "ED. AVENIDA (Av. Republica 599 / 613)"
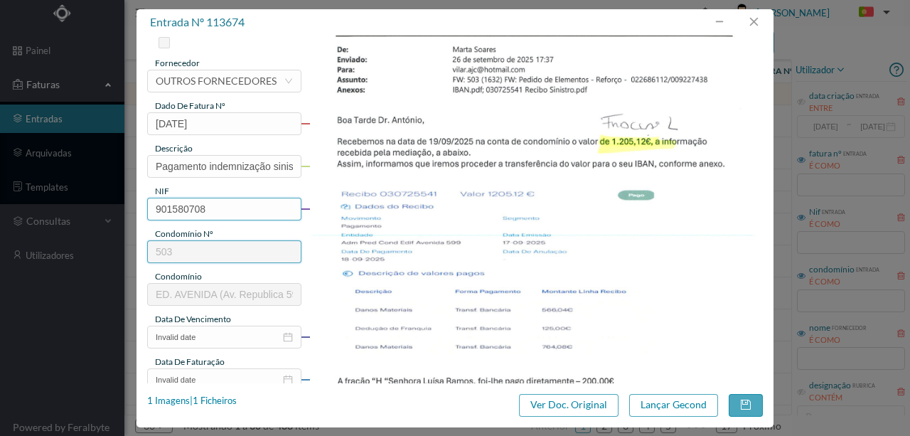
scroll to position [189, 0]
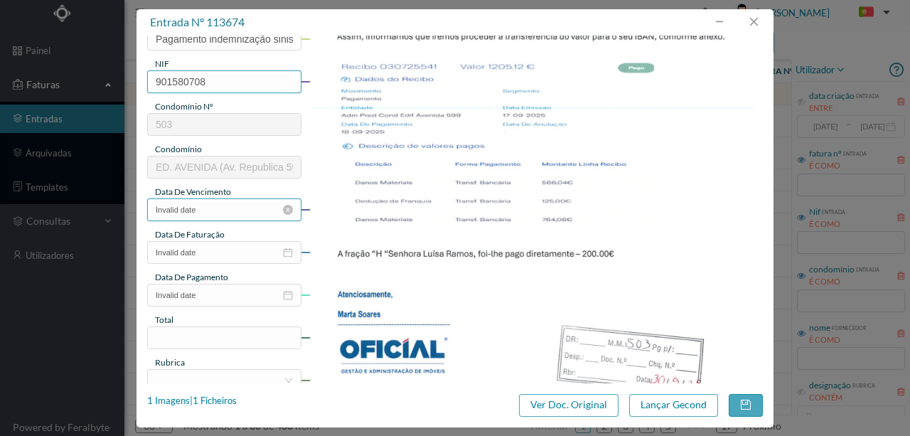
type input "901580708"
click at [209, 210] on input "Invalid date" at bounding box center [224, 209] width 154 height 23
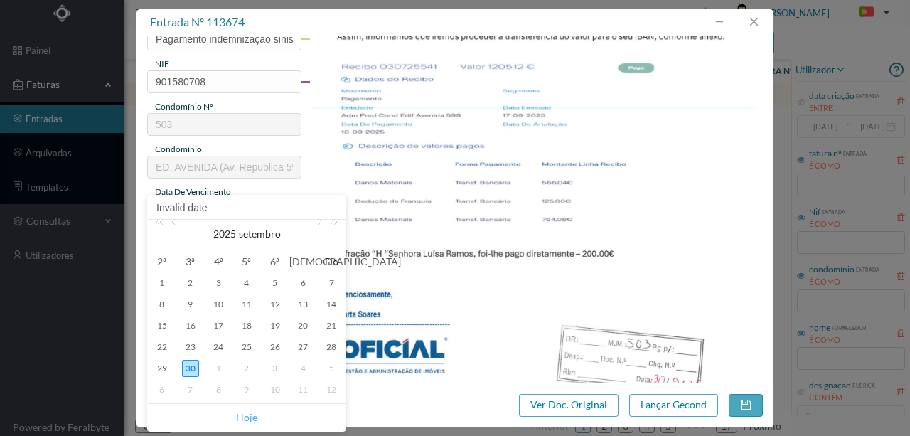
click at [239, 421] on link "Hoje" at bounding box center [246, 417] width 21 height 27
type input "2025-09-30"
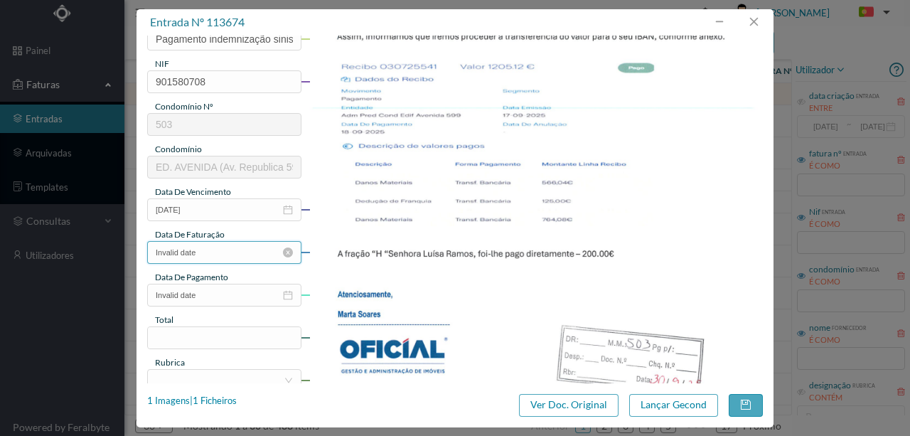
click at [218, 254] on input "Invalid date" at bounding box center [224, 252] width 154 height 23
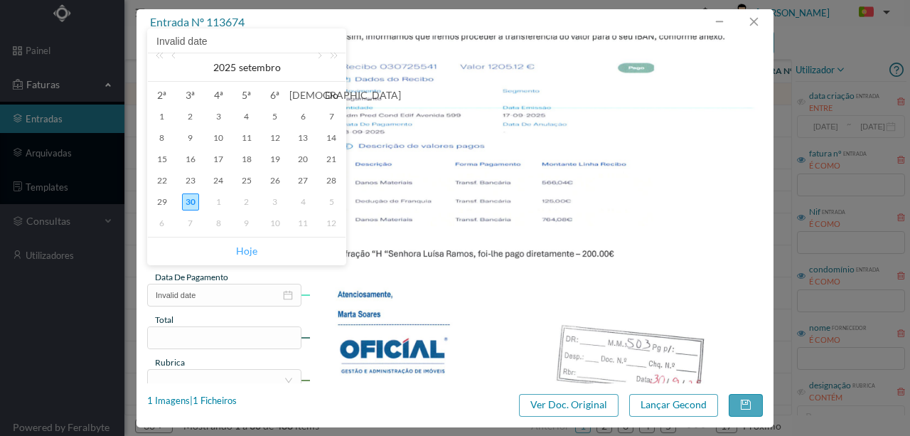
click at [244, 250] on link "Hoje" at bounding box center [246, 250] width 21 height 27
type input "2025-09-30"
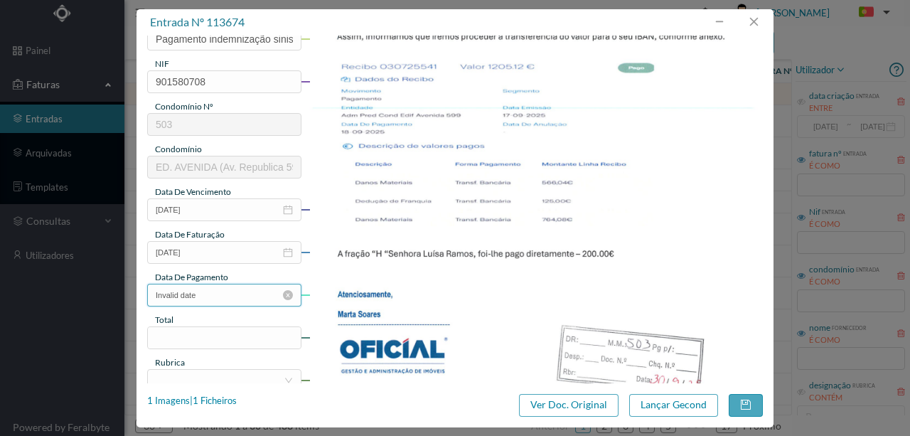
click at [215, 296] on input "Invalid date" at bounding box center [224, 295] width 154 height 23
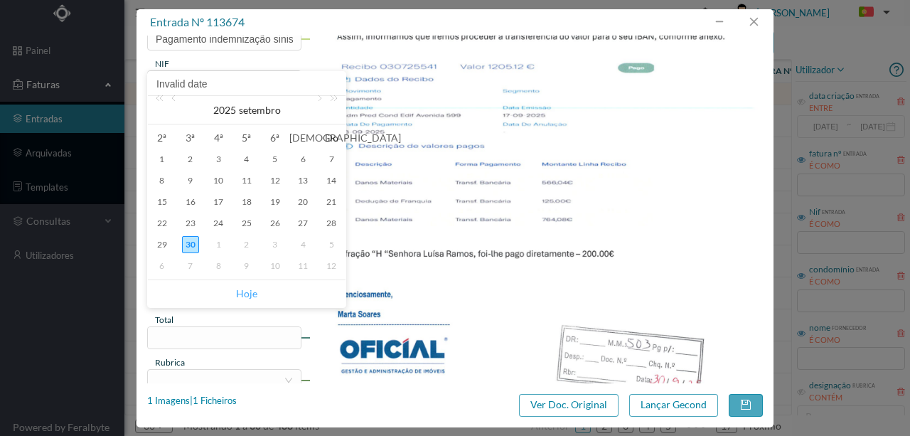
click at [242, 295] on link "Hoje" at bounding box center [246, 293] width 21 height 27
type input "2025-09-30"
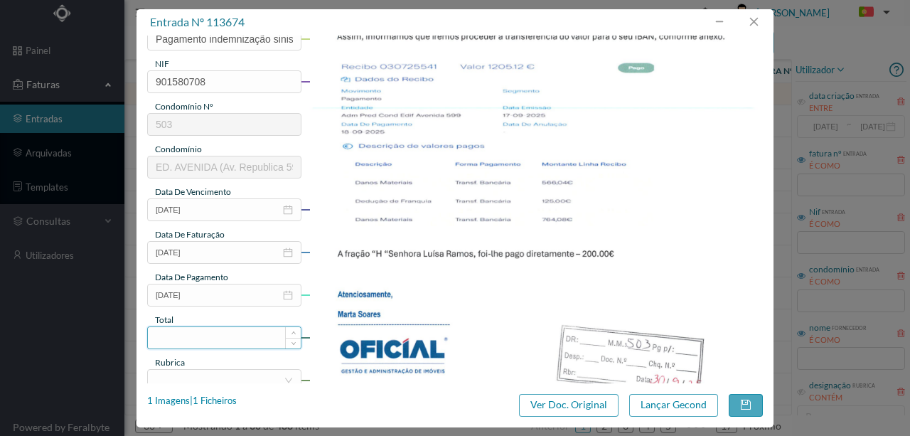
click at [188, 337] on input at bounding box center [224, 337] width 153 height 21
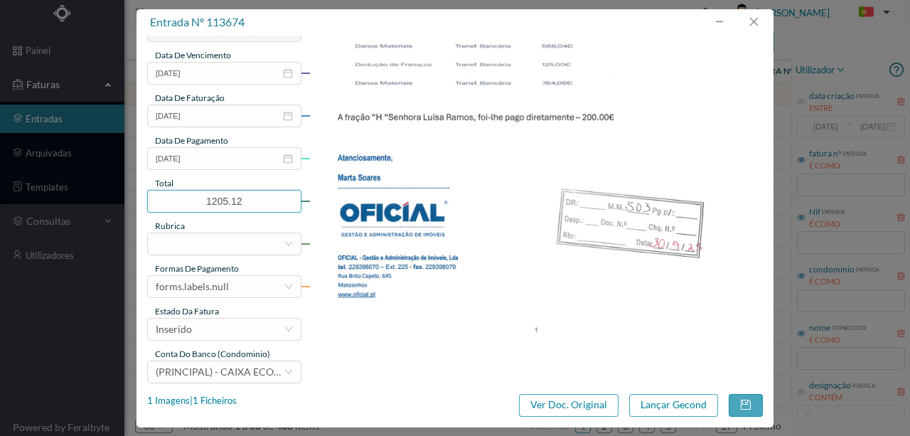
scroll to position [336, 0]
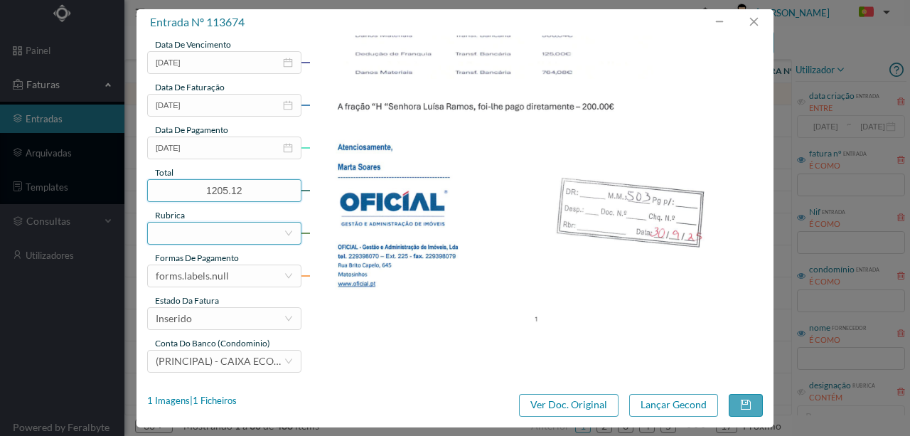
type input "1205.12"
click at [193, 233] on div at bounding box center [220, 232] width 128 height 21
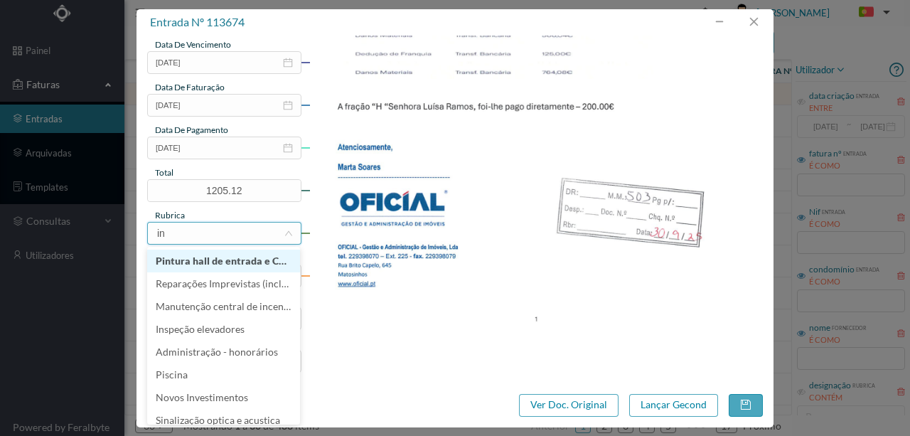
type input "ind"
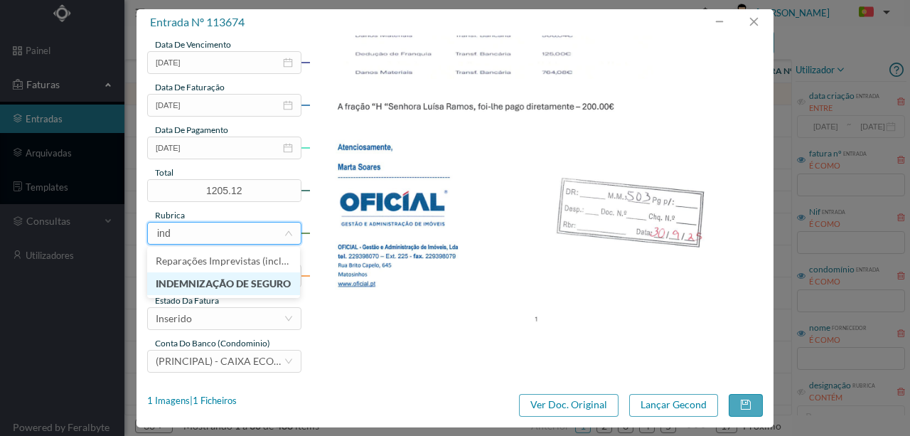
click at [224, 287] on li "INDEMNIZAÇÃO DE SEGURO" at bounding box center [223, 283] width 153 height 23
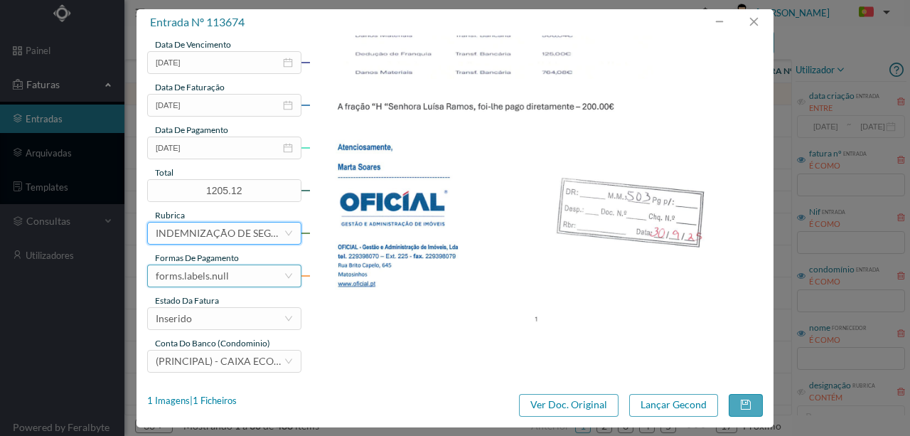
click at [221, 279] on div "forms.labels.null" at bounding box center [192, 275] width 73 height 21
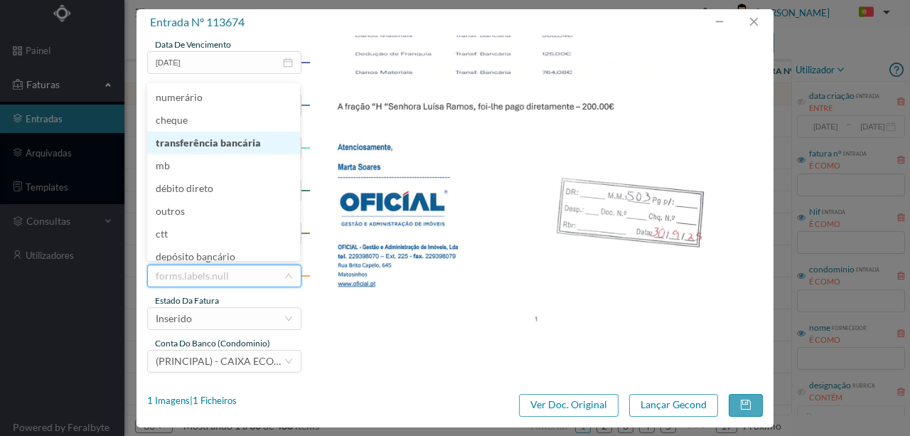
click at [220, 145] on li "transferência bancária" at bounding box center [223, 142] width 153 height 23
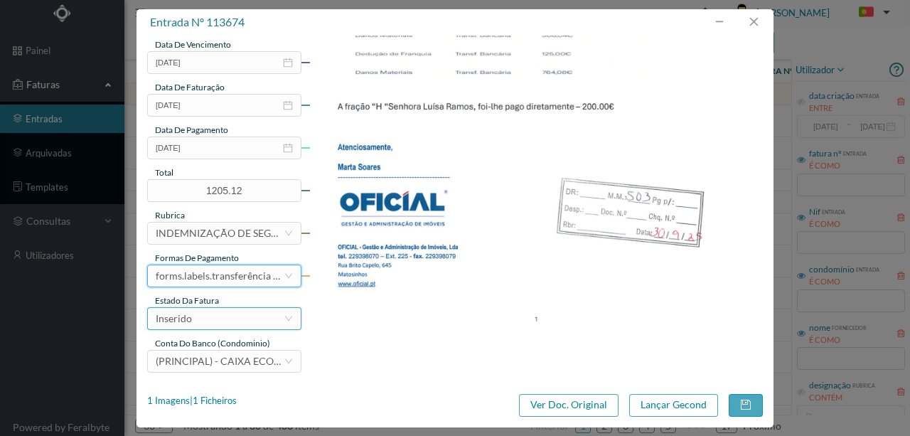
click at [193, 324] on div "Inserido" at bounding box center [220, 318] width 128 height 21
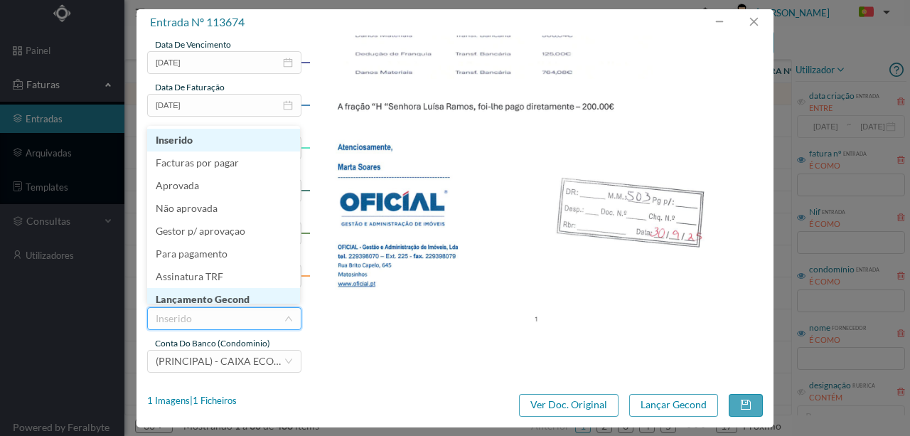
scroll to position [5, 0]
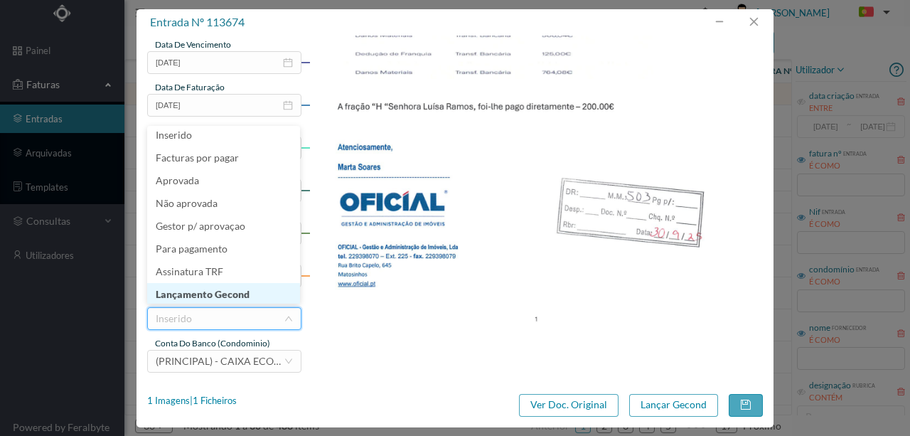
click at [206, 295] on li "Lançamento Gecond" at bounding box center [223, 294] width 153 height 23
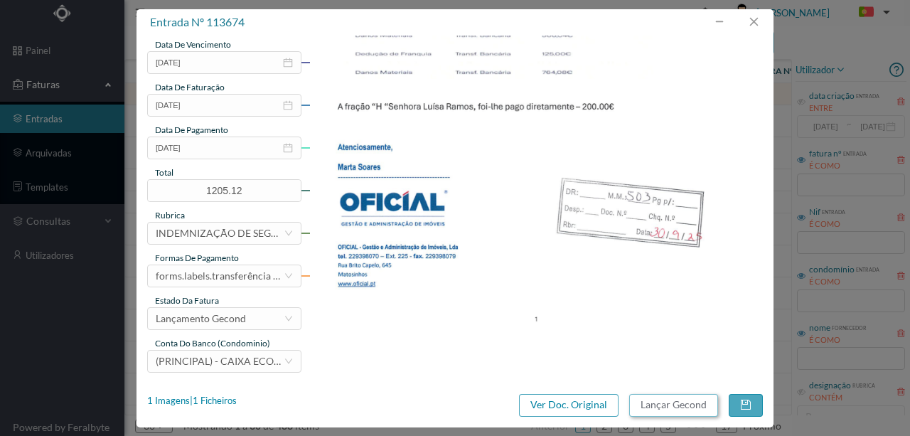
click at [649, 401] on button "Lançar Gecond" at bounding box center [673, 405] width 89 height 23
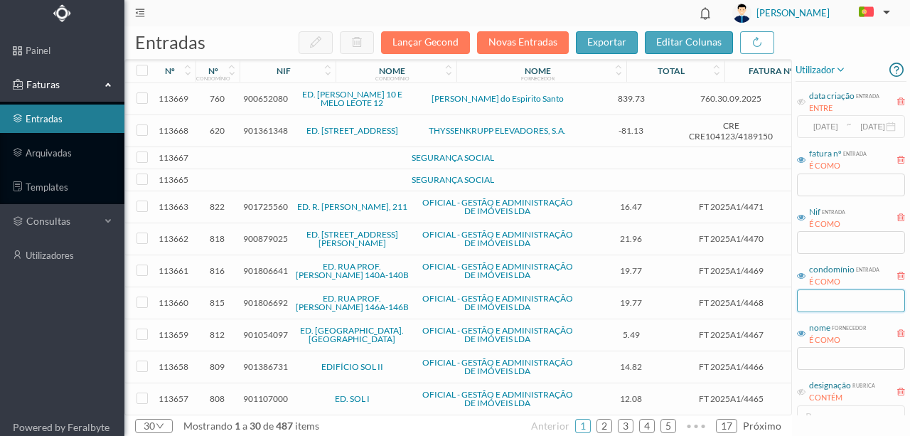
click at [829, 297] on input "text" at bounding box center [851, 300] width 108 height 23
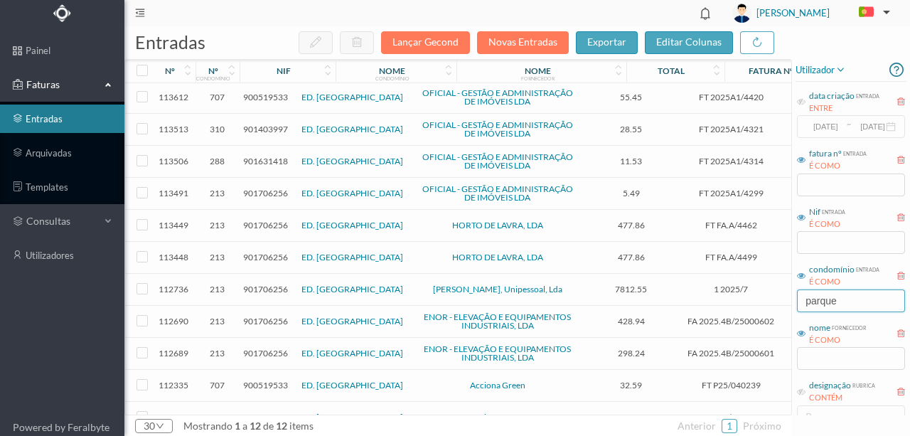
scroll to position [0, 0]
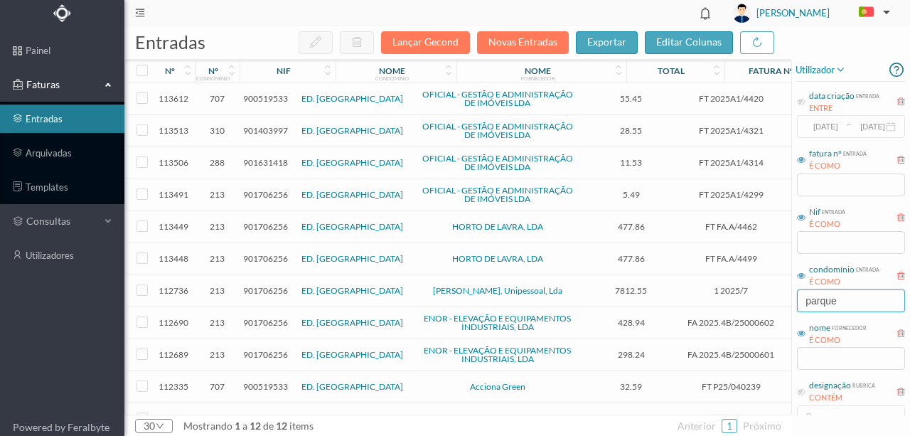
type input "parque"
click at [276, 254] on span "901706256" at bounding box center [265, 258] width 45 height 11
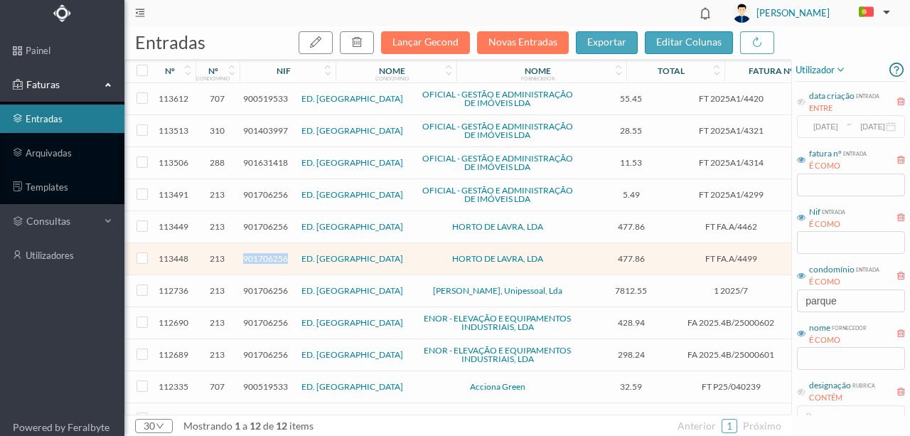
click at [276, 254] on span "901706256" at bounding box center [265, 258] width 45 height 11
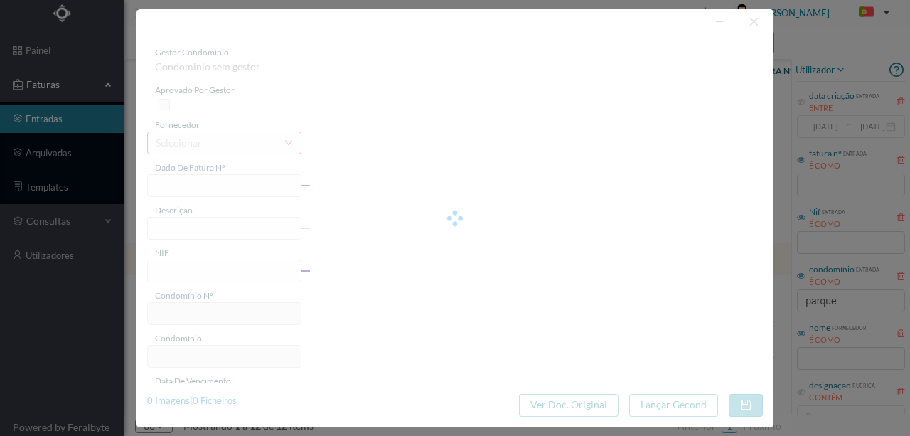
type input "FT FA.A/4499"
type input "Jardinagem Setembro"
type input "901706256"
type input "2025-09-25"
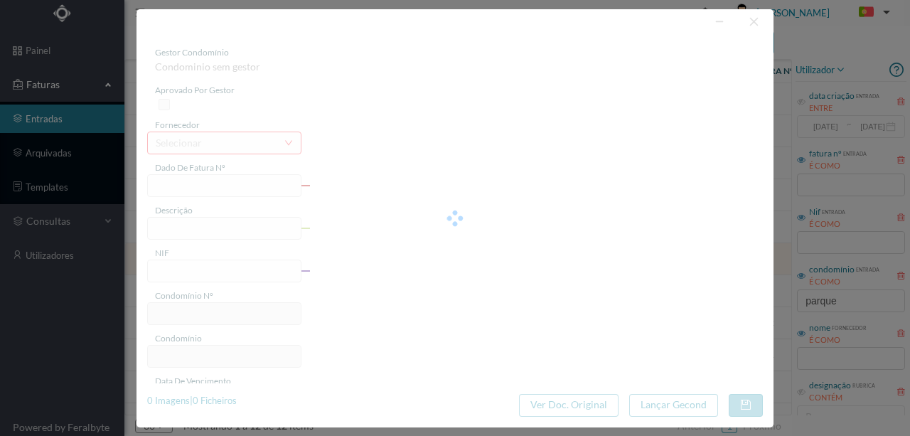
type input "2025-09-29"
type input "477.86"
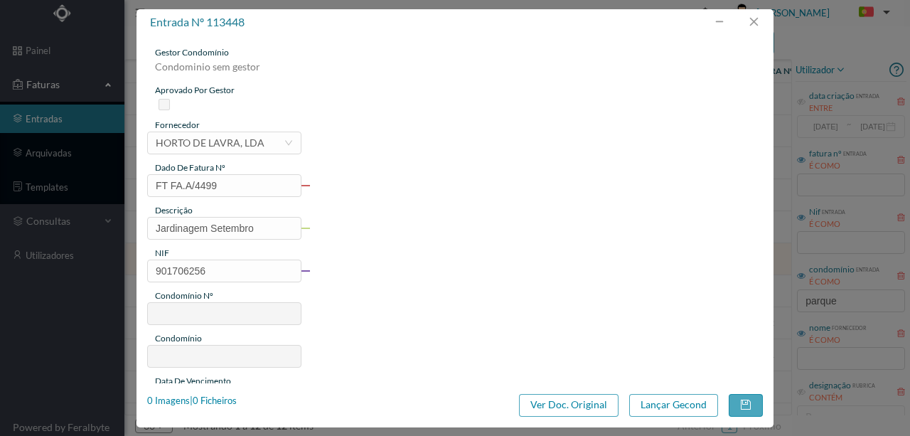
type input "213"
type input "ED. PARQUE - PORTO"
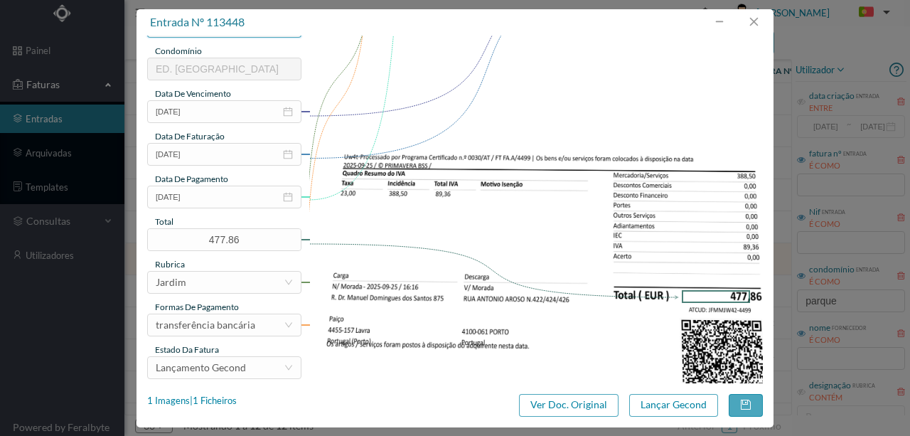
scroll to position [336, 0]
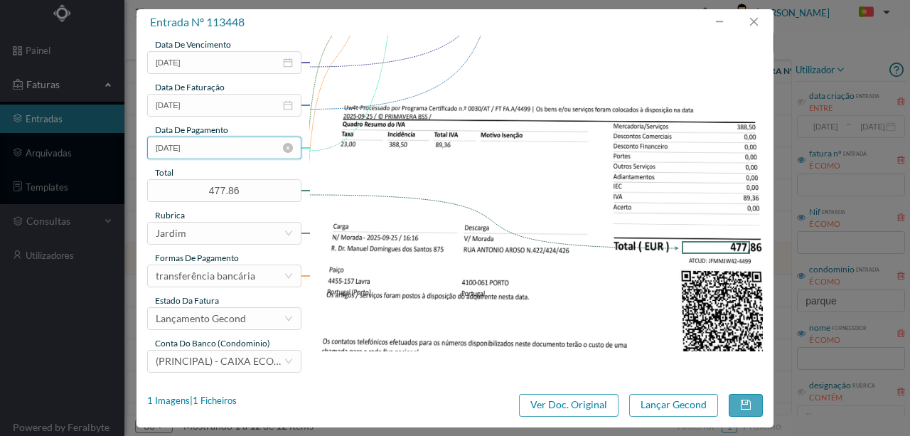
click at [220, 148] on input "2025-09-29" at bounding box center [224, 147] width 154 height 23
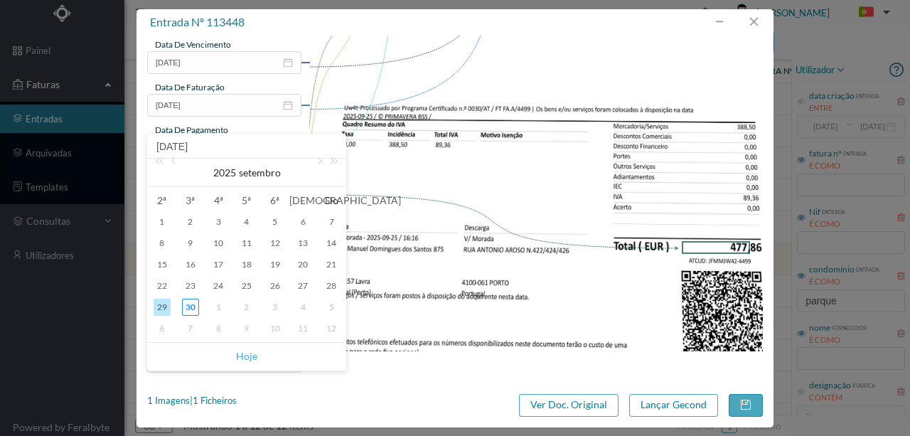
click at [244, 357] on link "Hoje" at bounding box center [246, 355] width 21 height 27
type input "2025-09-30"
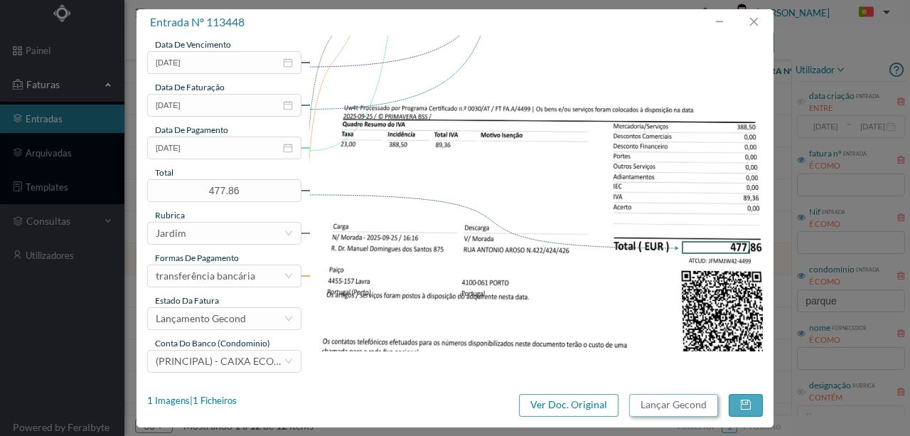
click at [651, 406] on button "Lançar Gecond" at bounding box center [673, 405] width 89 height 23
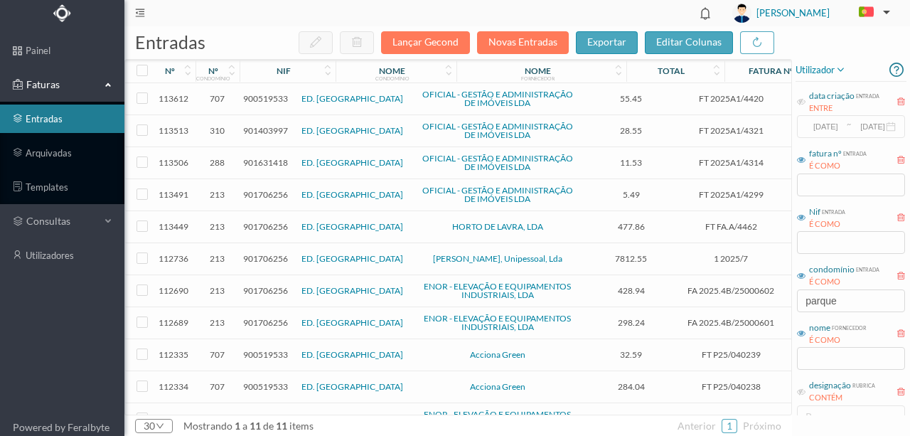
click at [252, 221] on span "901706256" at bounding box center [265, 226] width 45 height 11
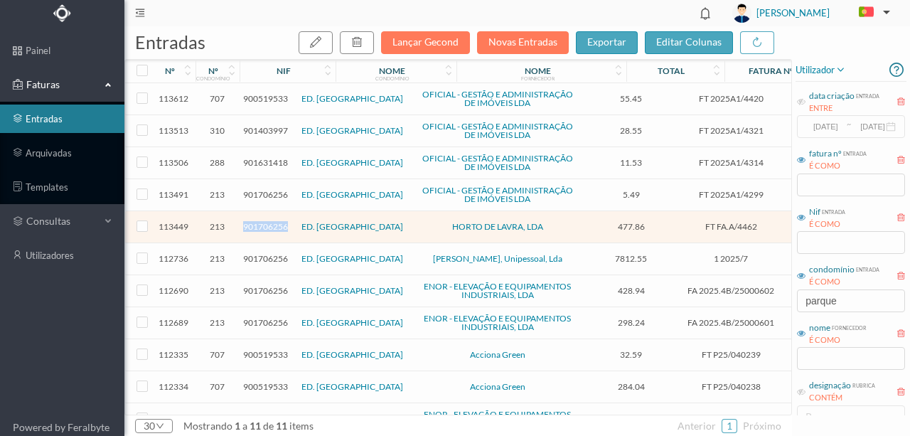
click at [252, 221] on span "901706256" at bounding box center [265, 226] width 45 height 11
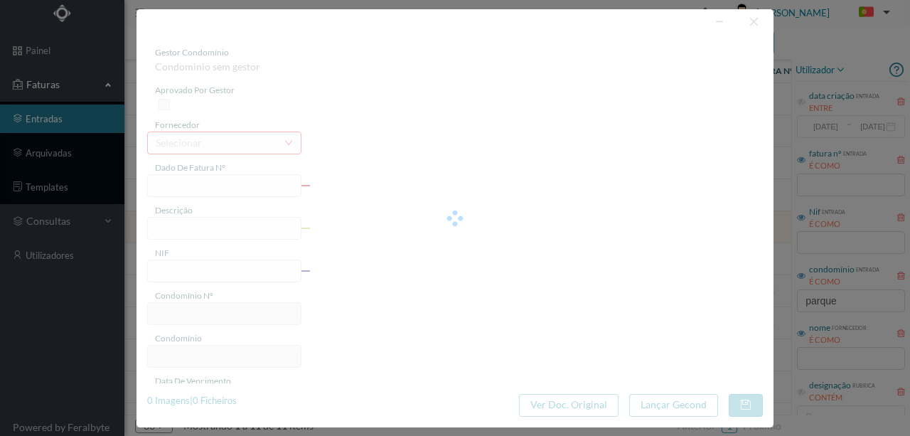
type input "FT FA.A/4462"
type input "Jardinagem Agosto"
type input "901706256"
type input "2025-09-29"
type input "2025-08-29"
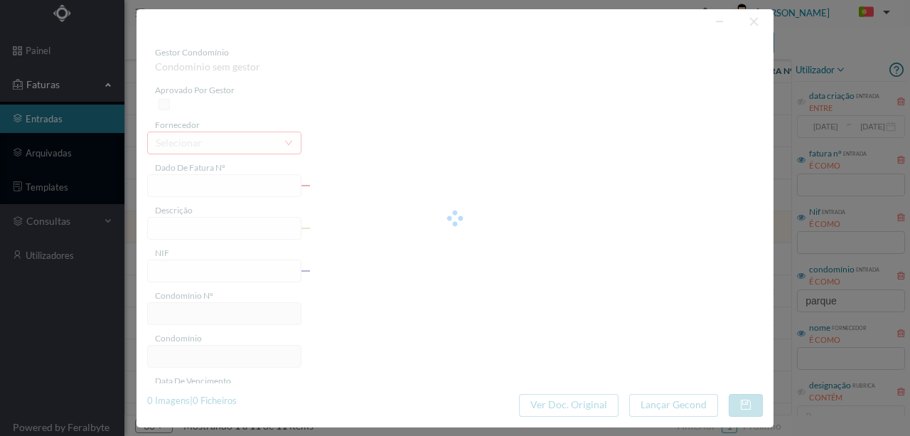
type input "2025-09-29"
type input "477.86"
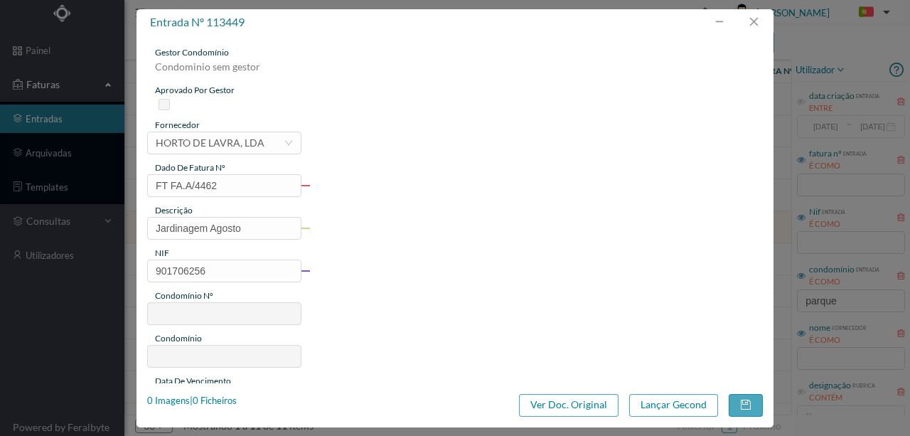
type input "213"
type input "ED. PARQUE - PORTO"
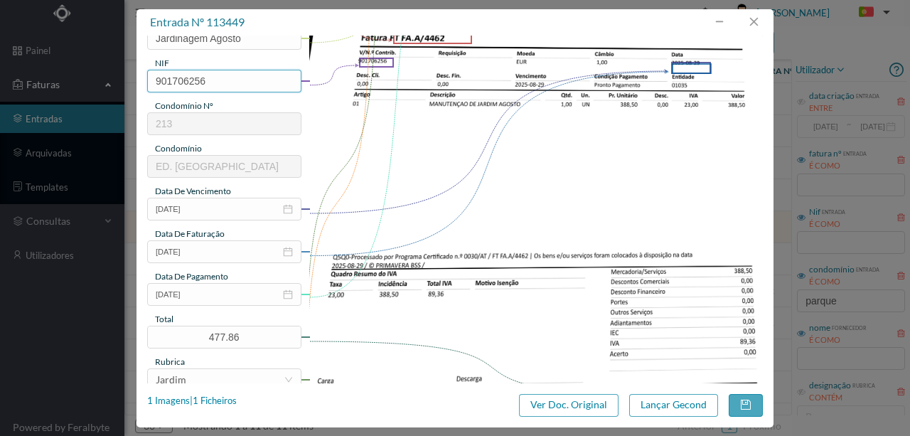
scroll to position [284, 0]
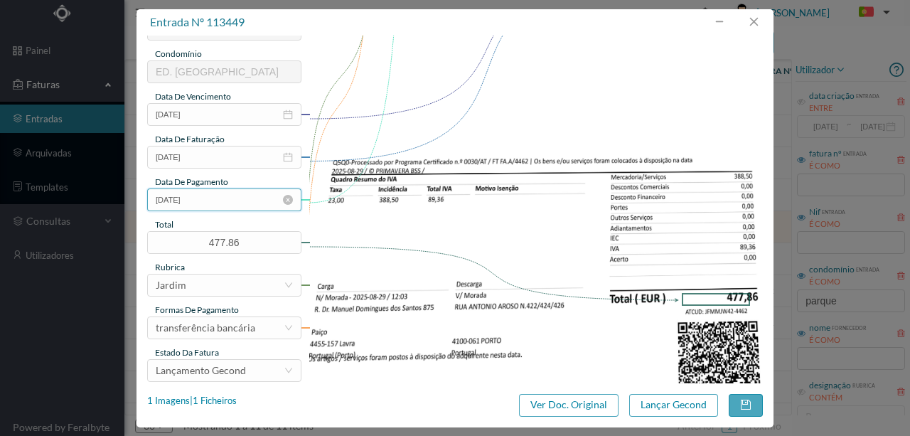
click at [237, 199] on input "2025-09-29" at bounding box center [224, 199] width 154 height 23
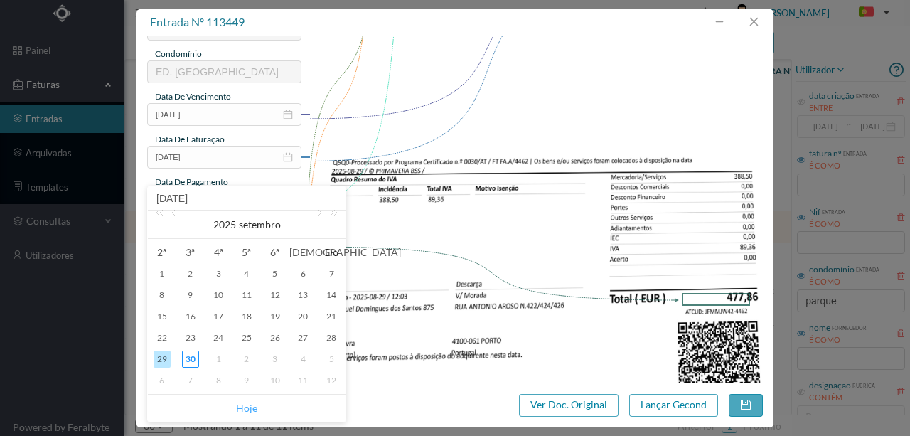
click at [252, 409] on link "Hoje" at bounding box center [246, 407] width 21 height 27
type input "2025-09-30"
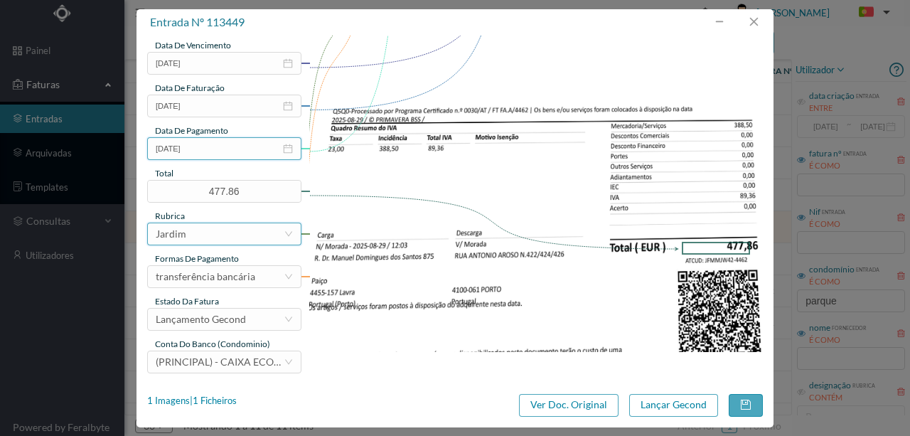
scroll to position [336, 0]
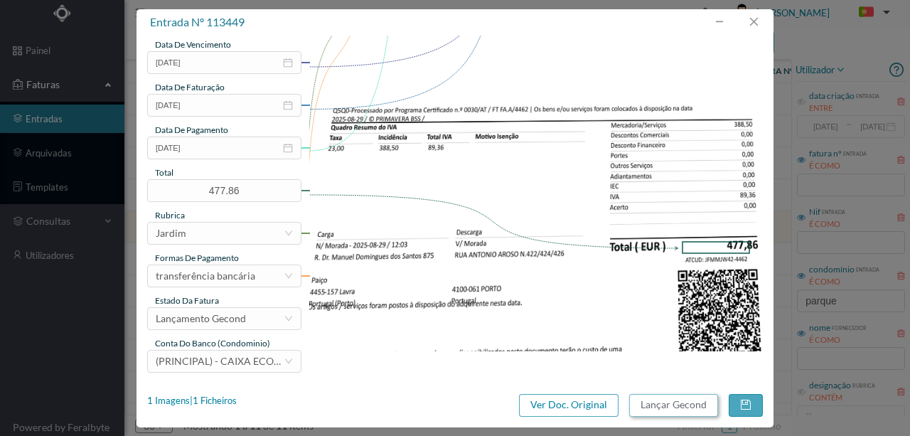
click at [669, 409] on button "Lançar Gecond" at bounding box center [673, 405] width 89 height 23
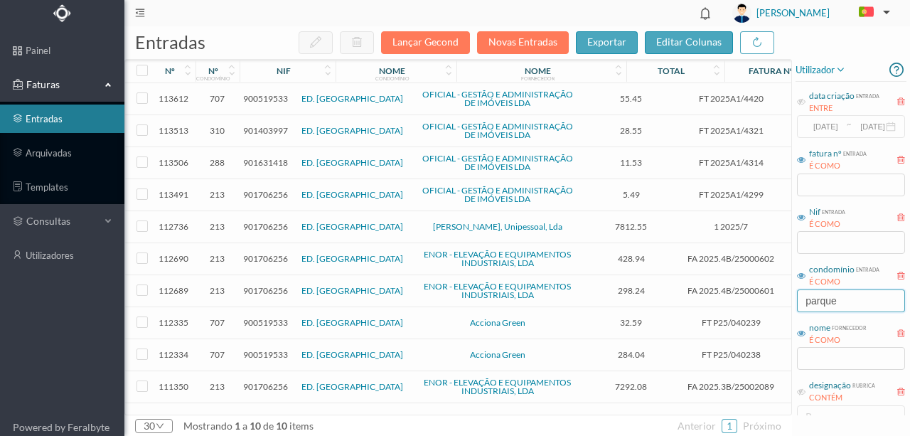
drag, startPoint x: 861, startPoint y: 301, endPoint x: 719, endPoint y: 298, distance: 142.1
click at [719, 300] on div "entradas Lançar Gecond Novas Entradas exportar editar colunas nº nº condomínio …" at bounding box center [516, 230] width 785 height 409
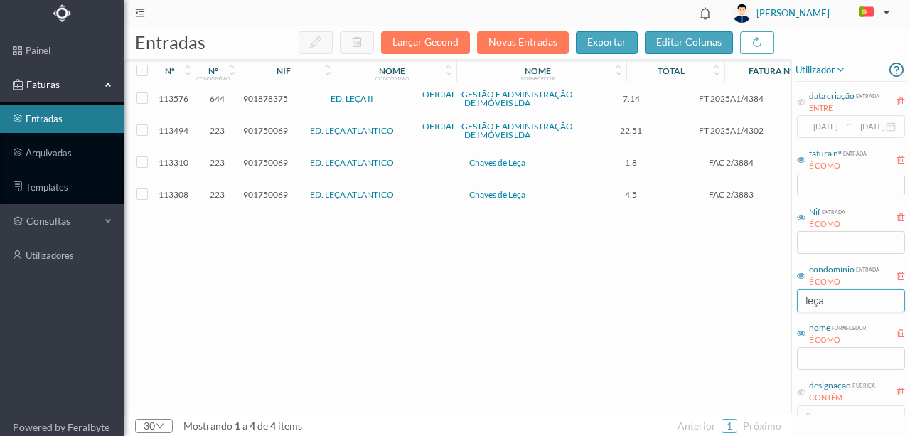
type input "leça"
click at [266, 190] on span "901750069" at bounding box center [265, 194] width 45 height 11
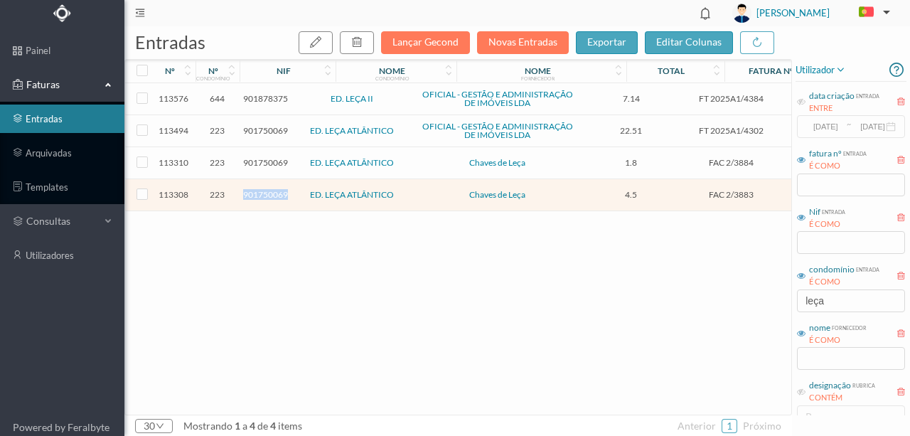
click at [266, 190] on span "901750069" at bounding box center [265, 194] width 45 height 11
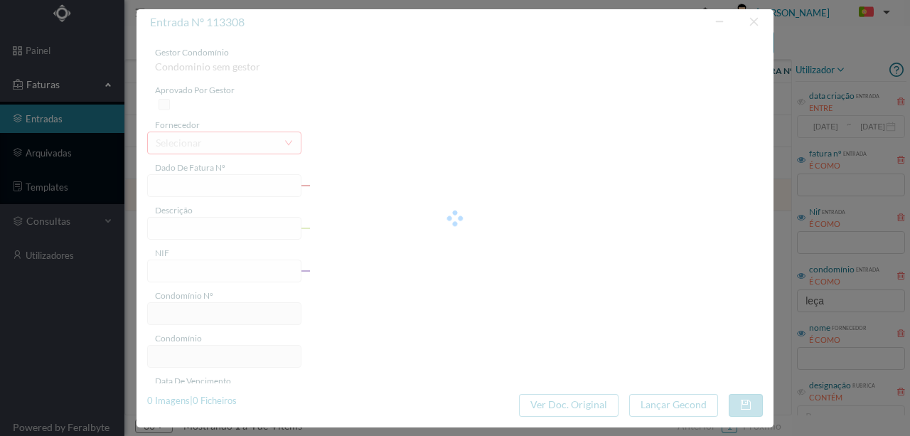
type input "FAC 2/3883"
type input "1 chave"
type input "901750069"
type input "24-09-2025"
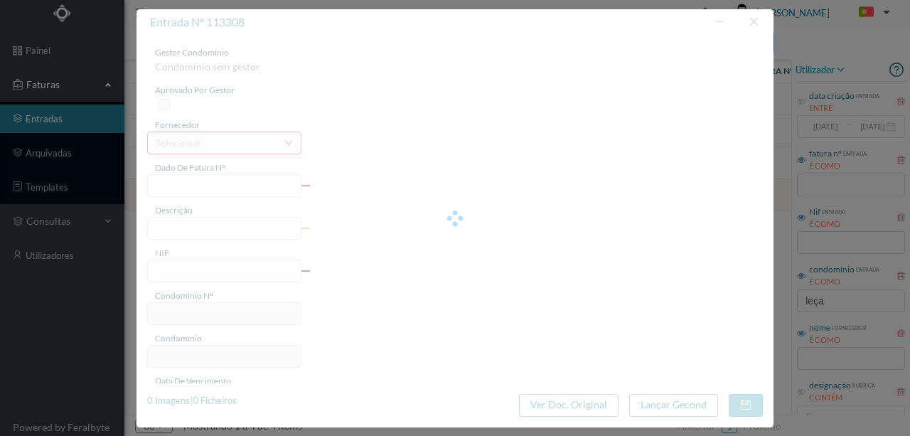
type input "26-09-2025"
type input "4.50"
type input "223"
type input "ED. LEÇA ATLÂNTICO"
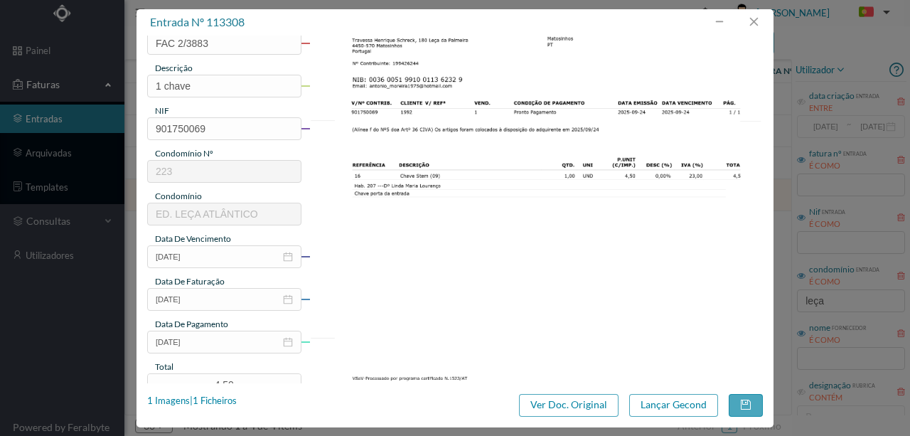
scroll to position [189, 0]
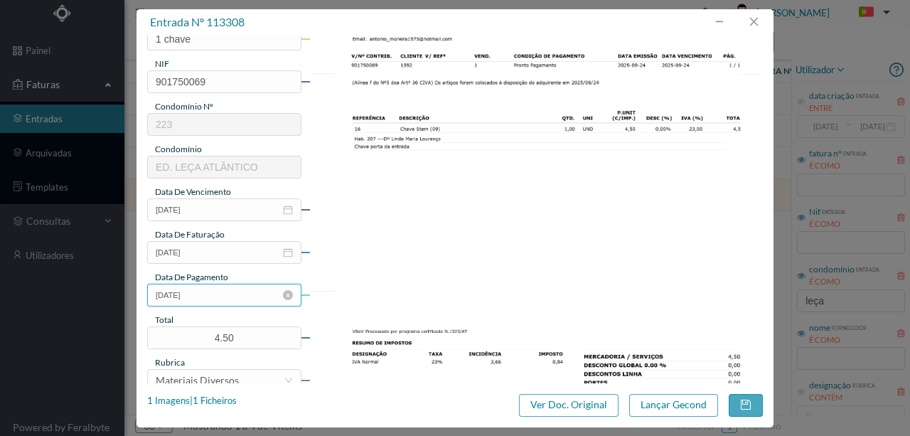
click at [222, 303] on input "26-09-2025" at bounding box center [224, 295] width 154 height 23
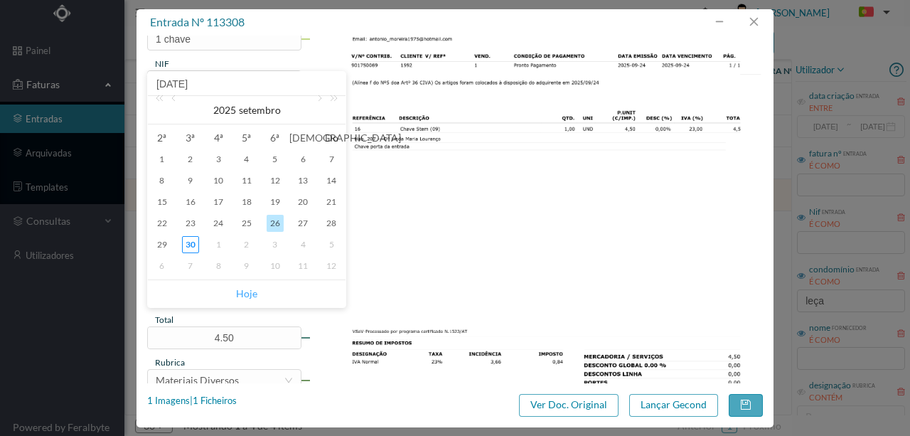
click at [250, 296] on link "Hoje" at bounding box center [246, 293] width 21 height 27
type input "30-09-2025"
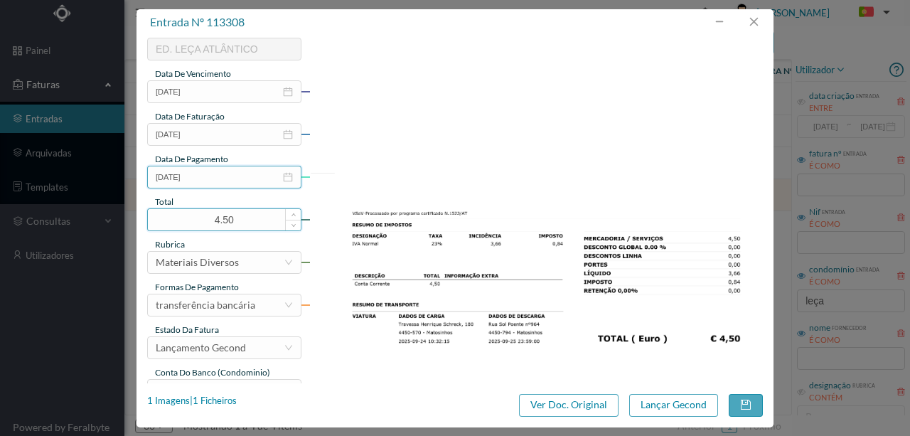
scroll to position [331, 0]
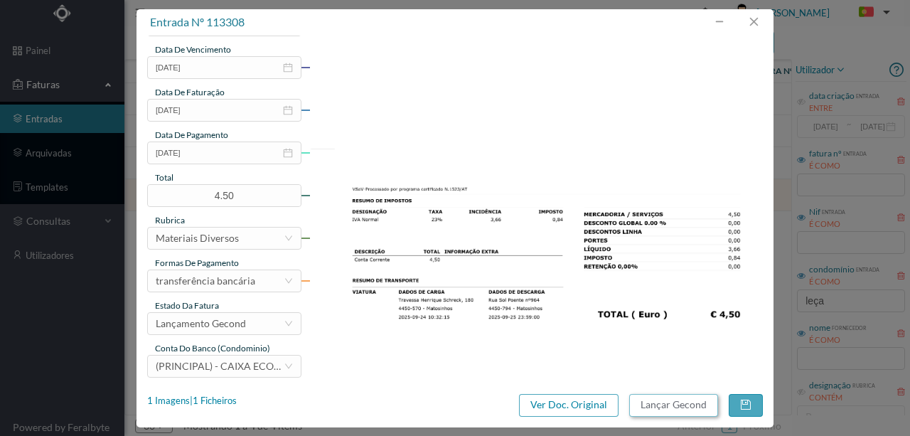
click at [655, 405] on button "Lançar Gecond" at bounding box center [673, 405] width 89 height 23
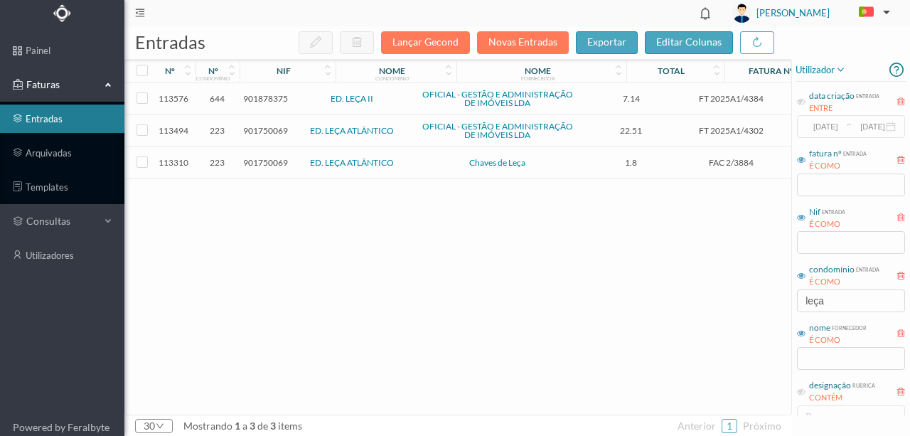
click at [266, 163] on span "901750069" at bounding box center [265, 162] width 45 height 11
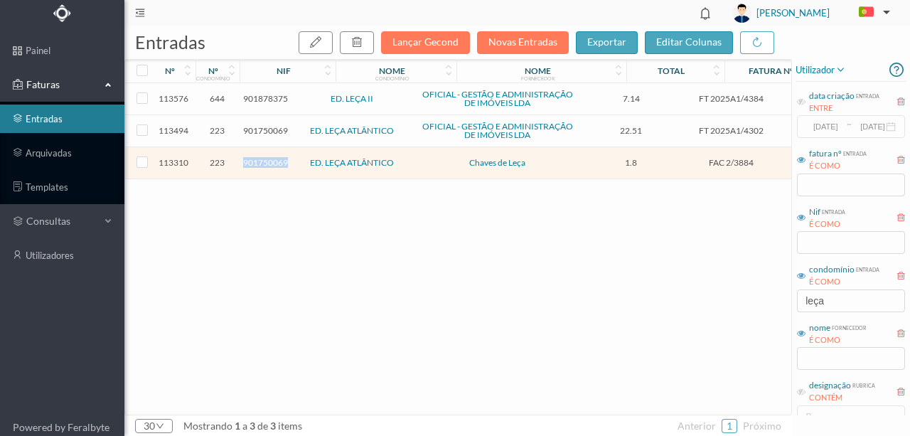
click at [266, 163] on span "901750069" at bounding box center [265, 162] width 45 height 11
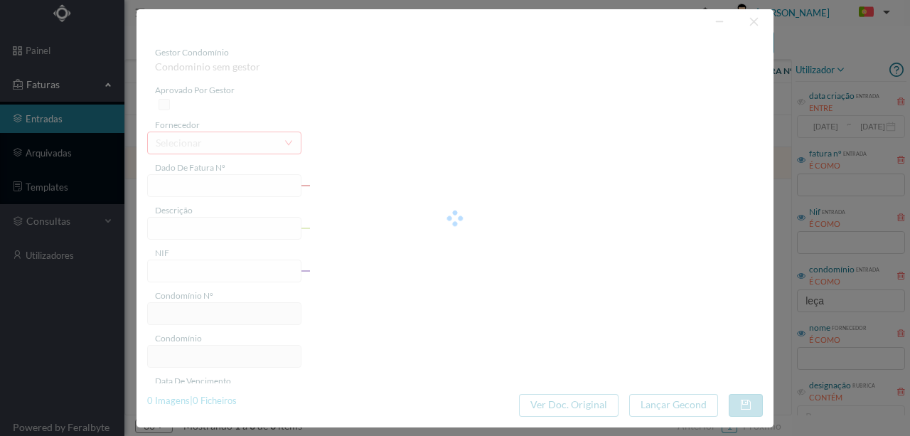
type input "FAC 2/3884"
type input "1 chave"
type input "901750069"
type input "2025-09-09"
type input "2025-09-24"
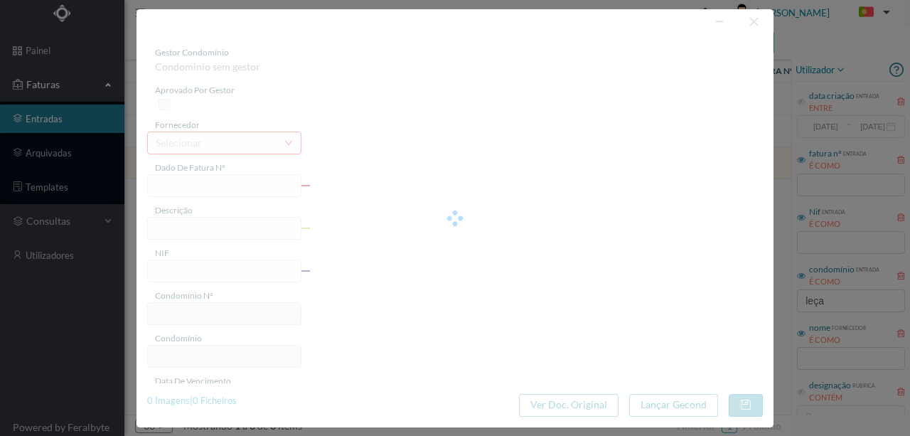
type input "2025-09-30"
type input "1.80"
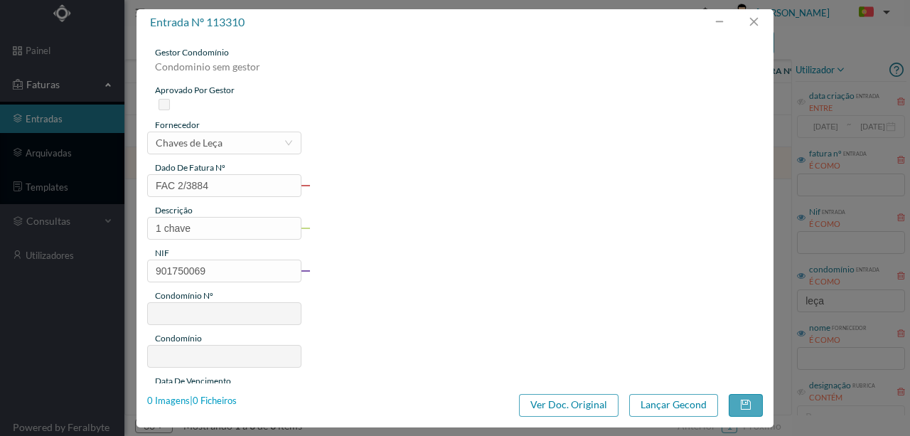
type input "223"
type input "ED. LEÇA ATLÂNTICO"
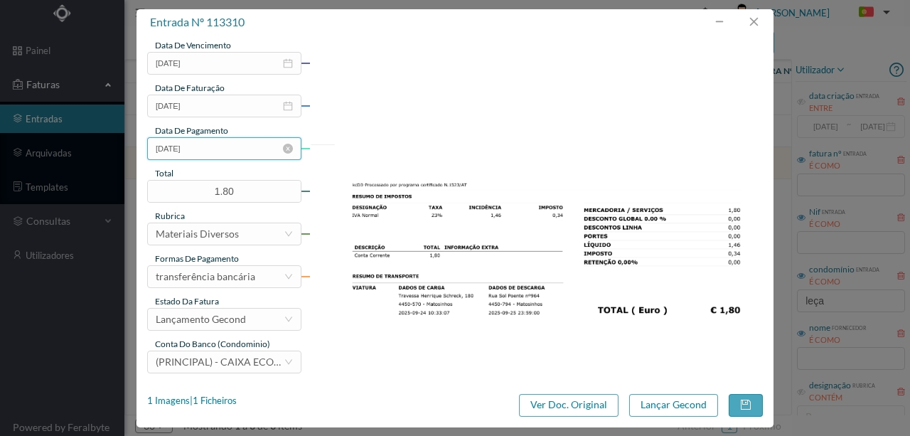
scroll to position [336, 0]
click at [654, 404] on button "Lançar Gecond" at bounding box center [673, 405] width 89 height 23
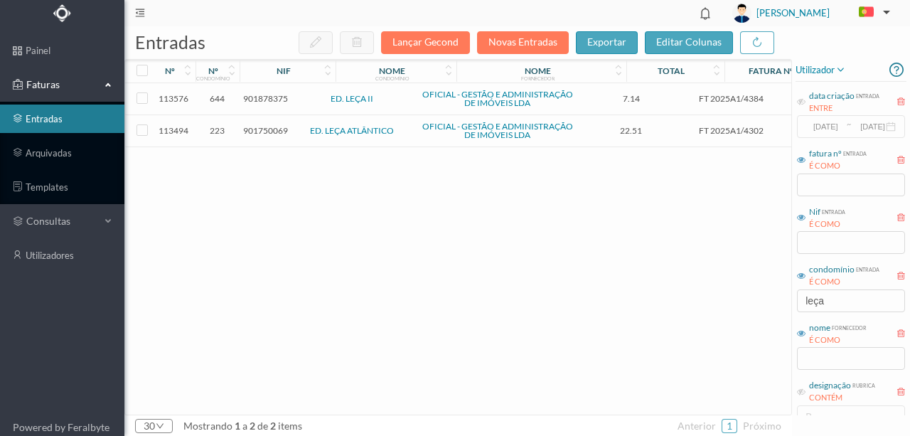
drag, startPoint x: 789, startPoint y: 295, endPoint x: 701, endPoint y: 284, distance: 88.8
click at [783, 295] on div "113576 644 901878375 ED. LEÇA II OFICIAL - GESTÃO E ADMINISTRAÇÃO DE IMÓVEIS LD…" at bounding box center [533, 248] width 817 height 331
drag, startPoint x: 851, startPoint y: 302, endPoint x: 718, endPoint y: 291, distance: 133.4
click at [724, 291] on div "entradas Lançar Gecond Novas Entradas exportar editar colunas nº nº condomínio …" at bounding box center [516, 230] width 785 height 409
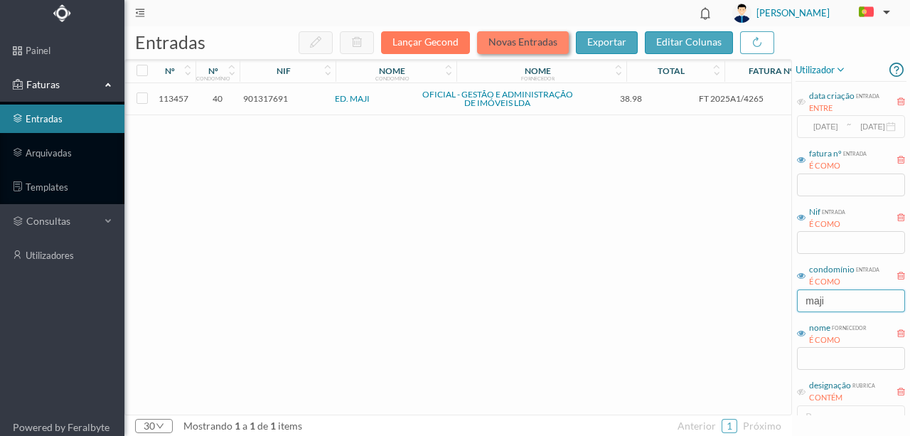
type input "maji"
click at [517, 38] on button "Novas Entradas" at bounding box center [523, 42] width 92 height 23
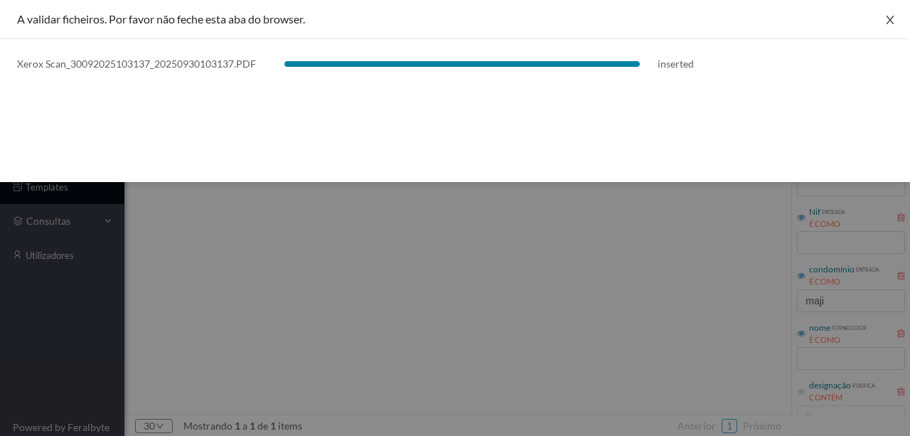
click at [894, 18] on icon "icon: close" at bounding box center [889, 19] width 11 height 11
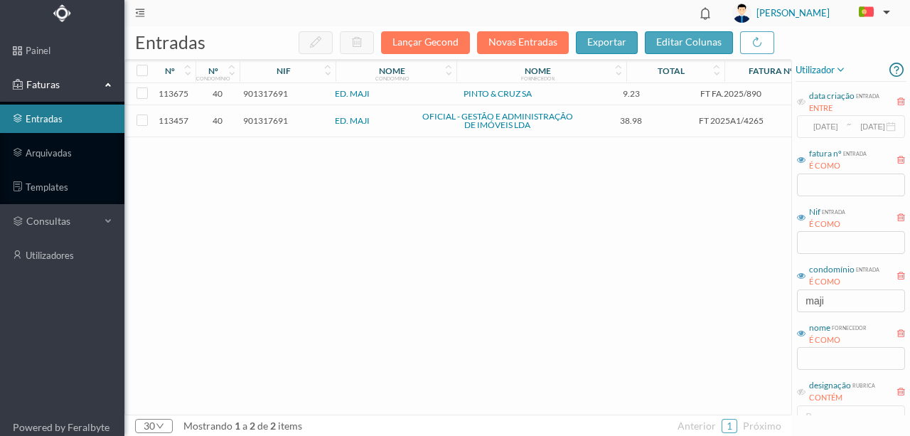
click at [277, 95] on span "901317691" at bounding box center [265, 93] width 45 height 11
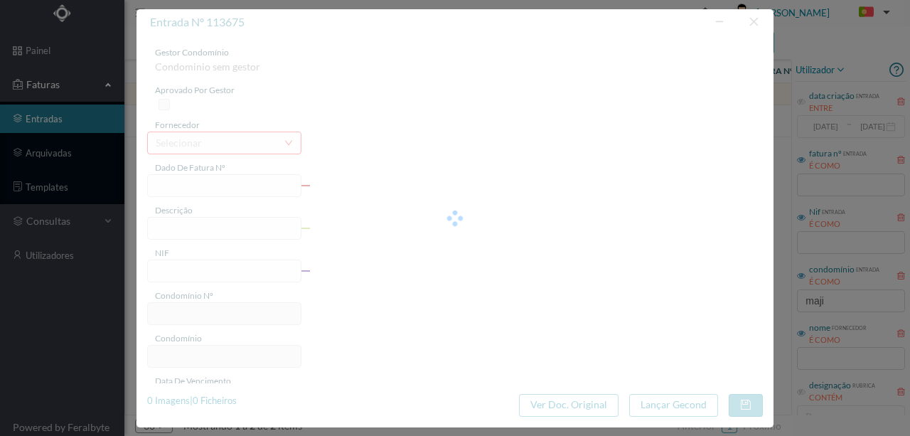
type input "FT FA.2025/890"
type input "ocidentais asda” dial ACRILICO 219 nerac de 9vIerm"
type input "901317691"
type input "20-09-2018"
type input "18-09-2025"
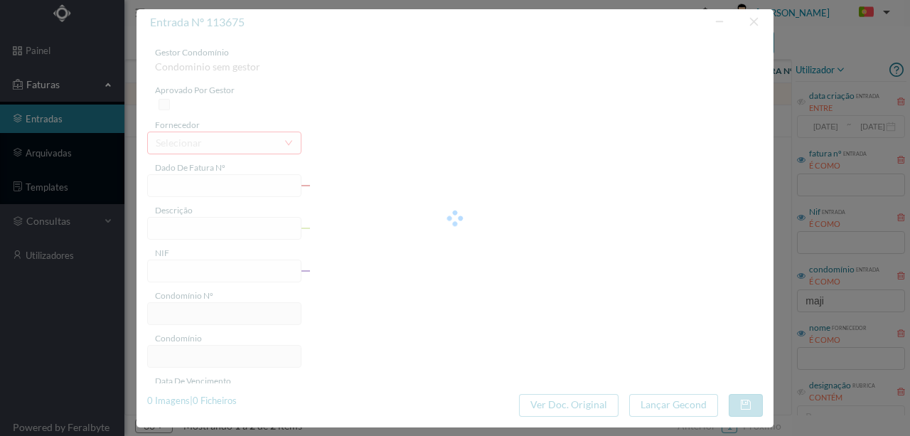
type input "9.23"
type input "40"
type input "ED. MAJI"
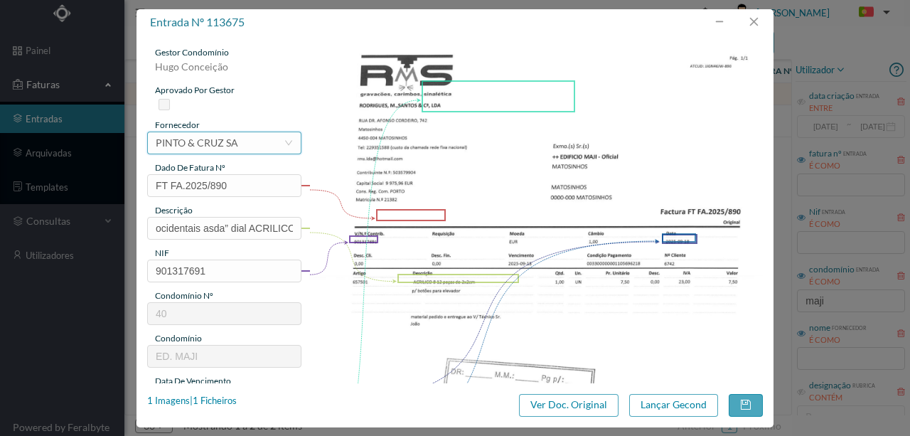
click at [218, 141] on div "PINTO & CRUZ SA" at bounding box center [197, 142] width 82 height 21
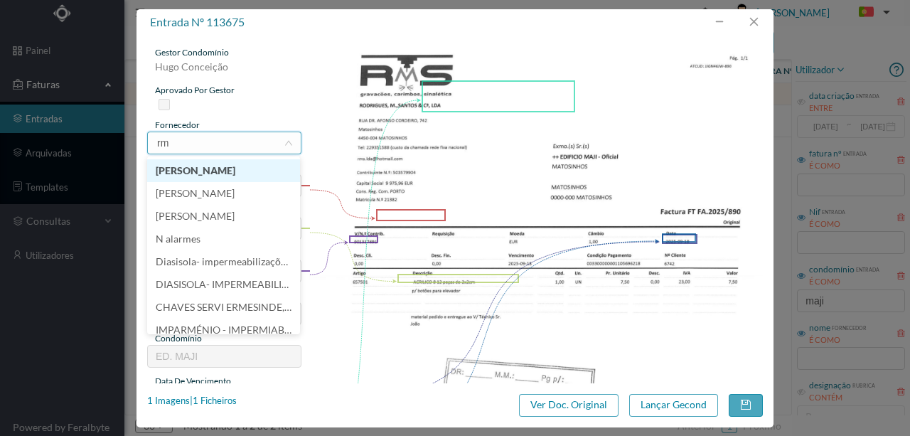
type input "rms"
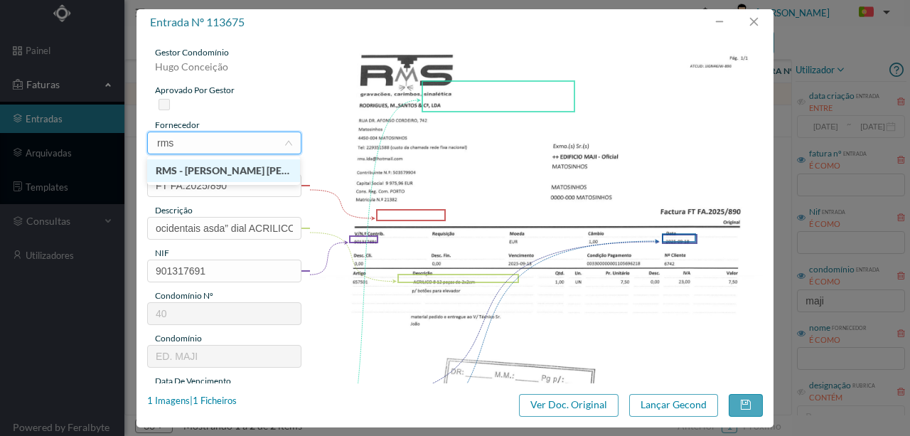
click at [212, 168] on li "RMS - [PERSON_NAME] [PERSON_NAME] & [PERSON_NAME], LDA" at bounding box center [223, 170] width 153 height 23
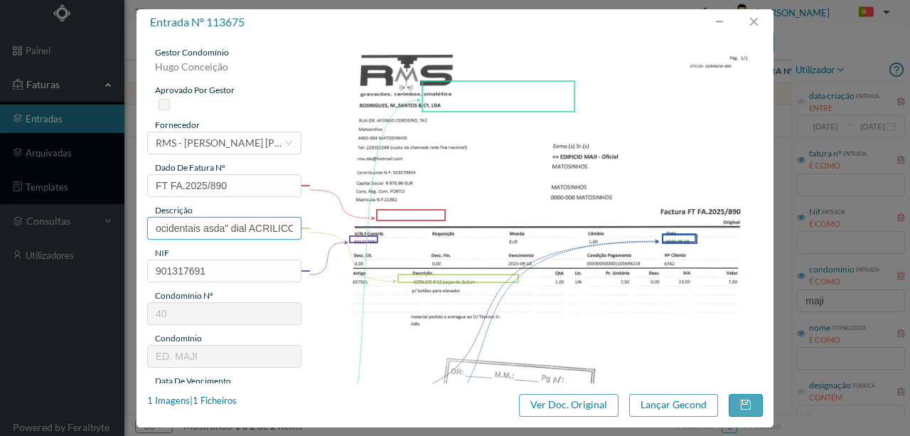
scroll to position [0, 97]
drag, startPoint x: 152, startPoint y: 227, endPoint x: 443, endPoint y: 227, distance: 291.3
click at [443, 227] on div "gestor condomínio Hugo Conceição aprovado por gestor fornecedor selecionar RMS …" at bounding box center [454, 377] width 615 height 662
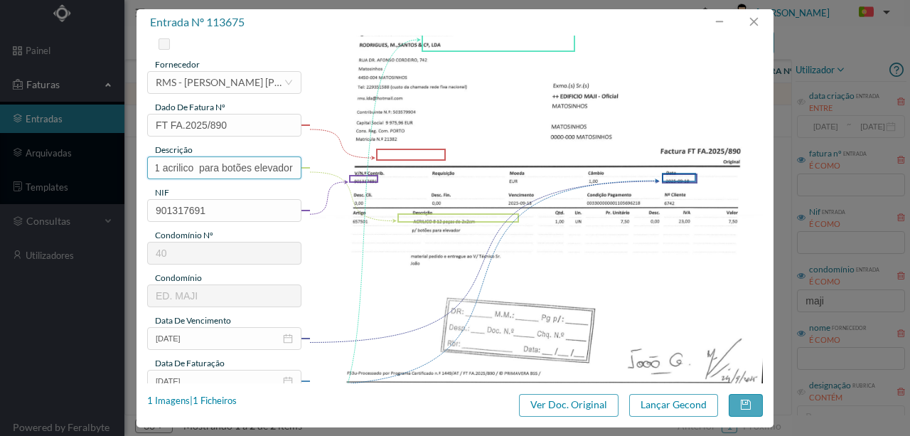
scroll to position [189, 0]
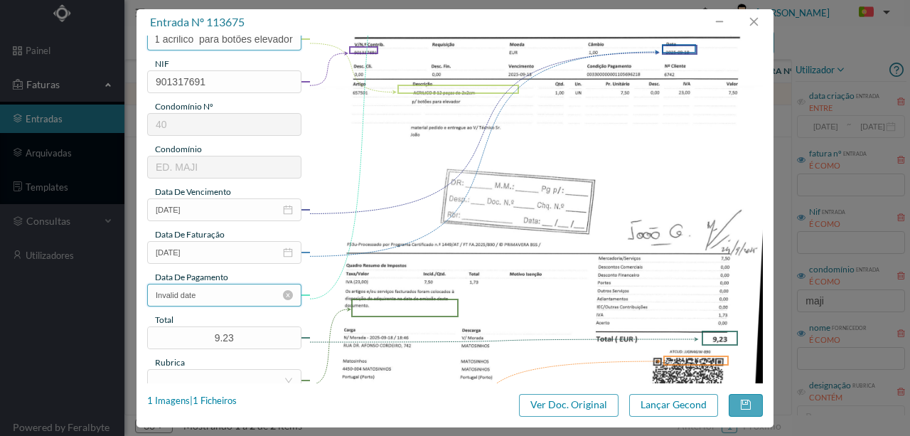
type input "1 acrilico para botões elevador"
click at [230, 301] on input "Invalid date" at bounding box center [224, 295] width 154 height 23
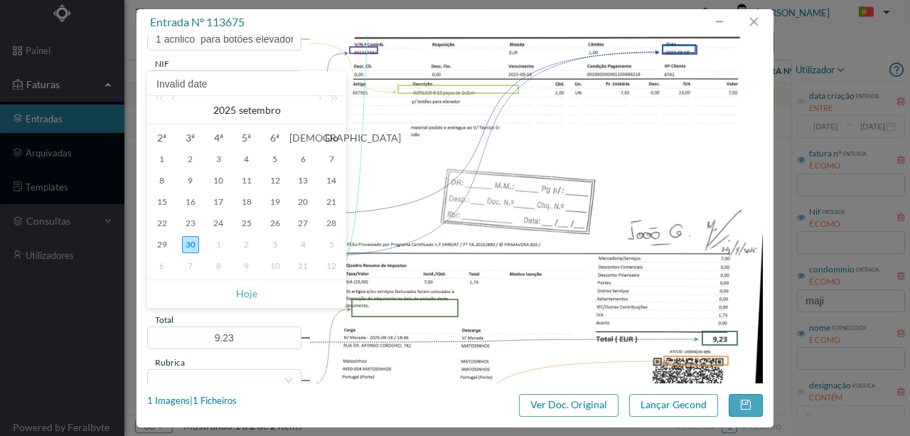
click at [257, 293] on span "Hoje" at bounding box center [246, 293] width 180 height 27
click at [245, 296] on link "Hoje" at bounding box center [246, 293] width 21 height 27
type input "[DATE]"
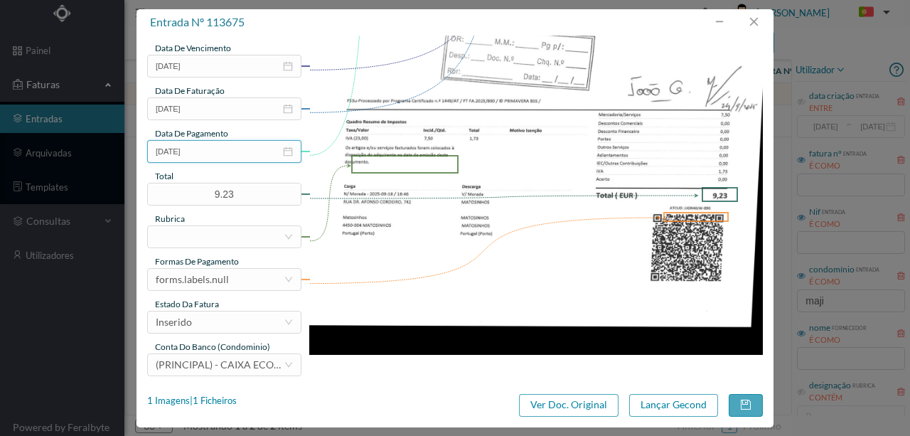
scroll to position [336, 0]
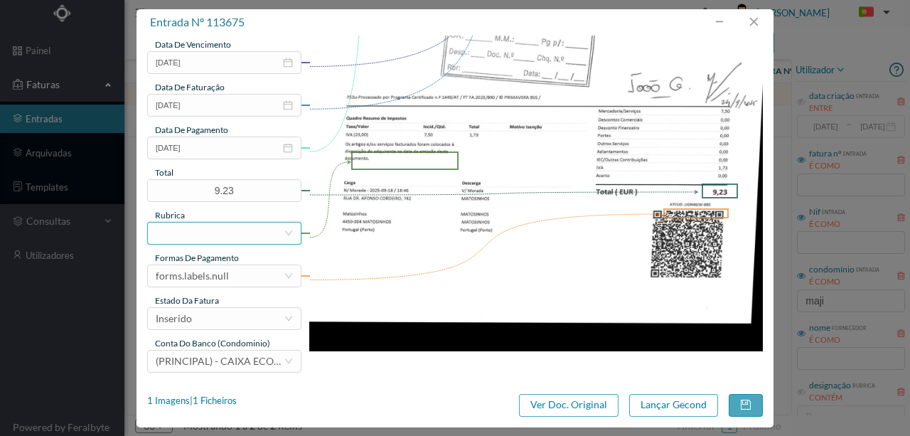
click at [189, 234] on div at bounding box center [220, 232] width 128 height 21
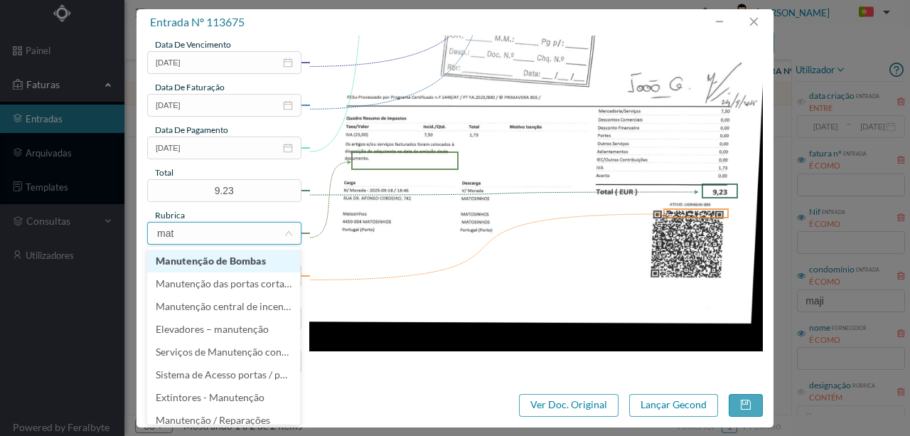
type input "mate"
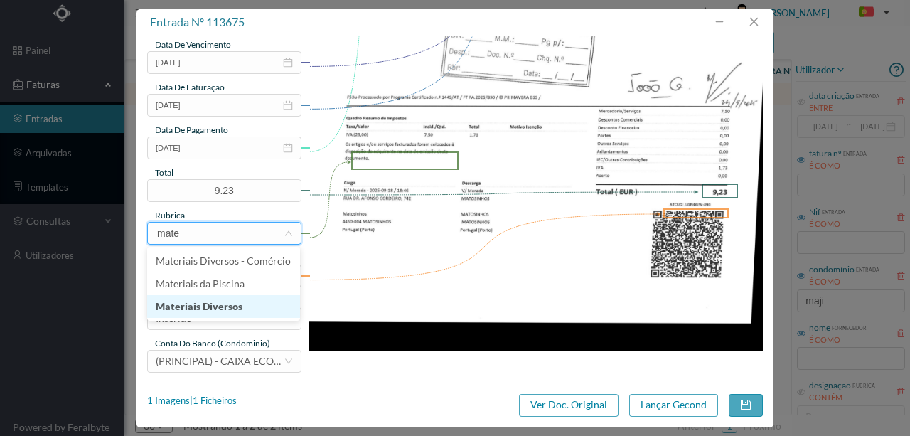
click at [210, 309] on li "Materiais Diversos" at bounding box center [223, 306] width 153 height 23
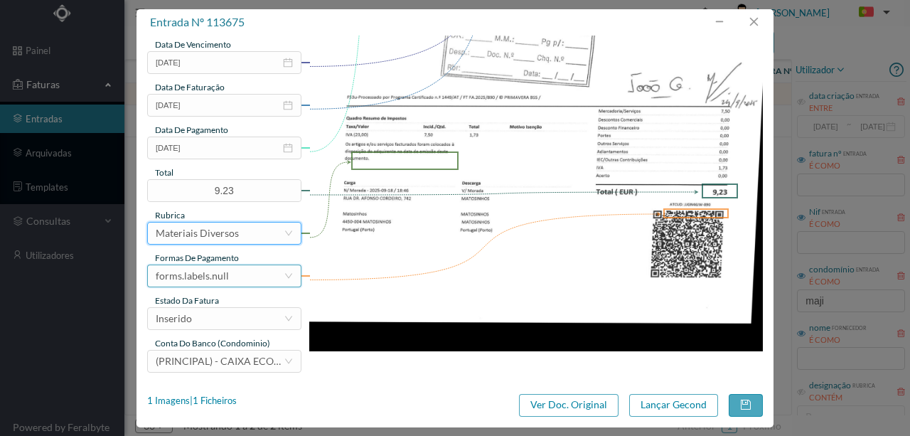
click at [222, 277] on div "forms.labels.null" at bounding box center [192, 275] width 73 height 21
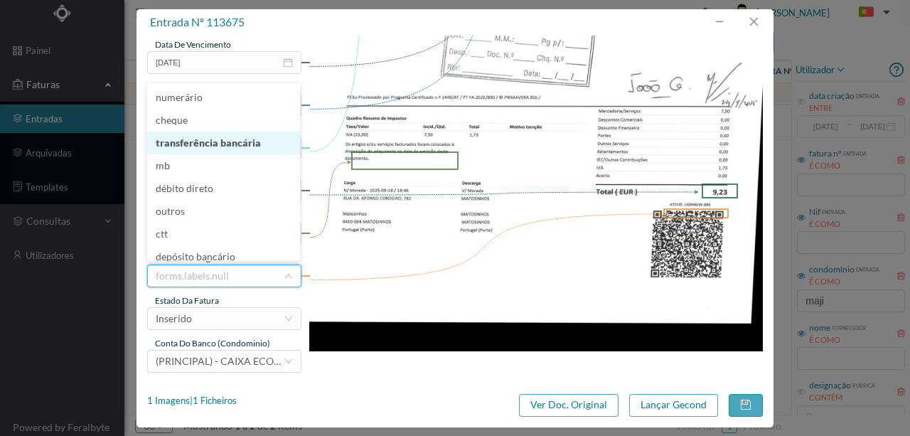
click at [202, 149] on li "transferência bancária" at bounding box center [223, 142] width 153 height 23
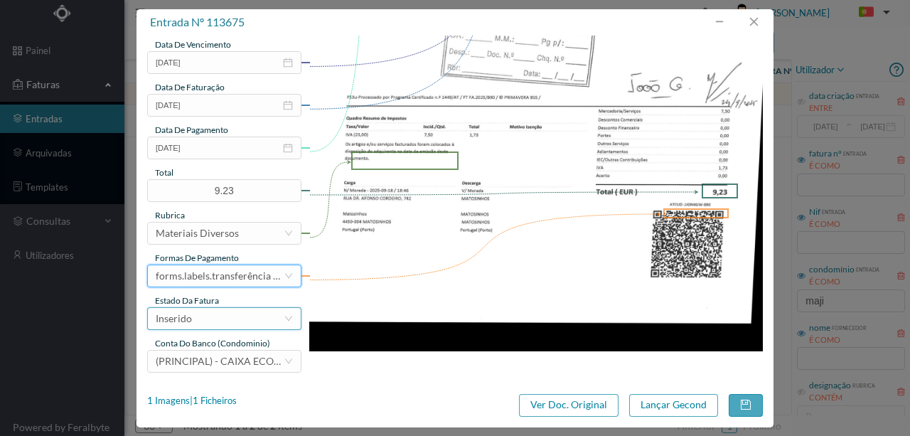
click at [193, 324] on div "Inserido" at bounding box center [220, 318] width 128 height 21
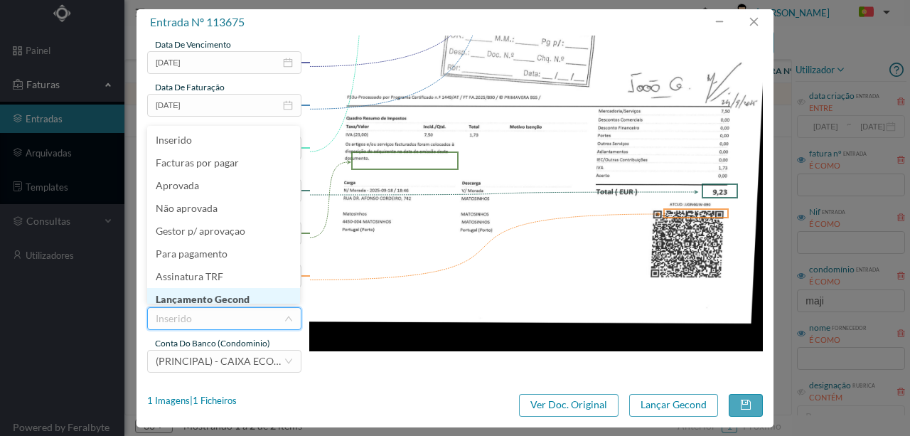
scroll to position [7, 0]
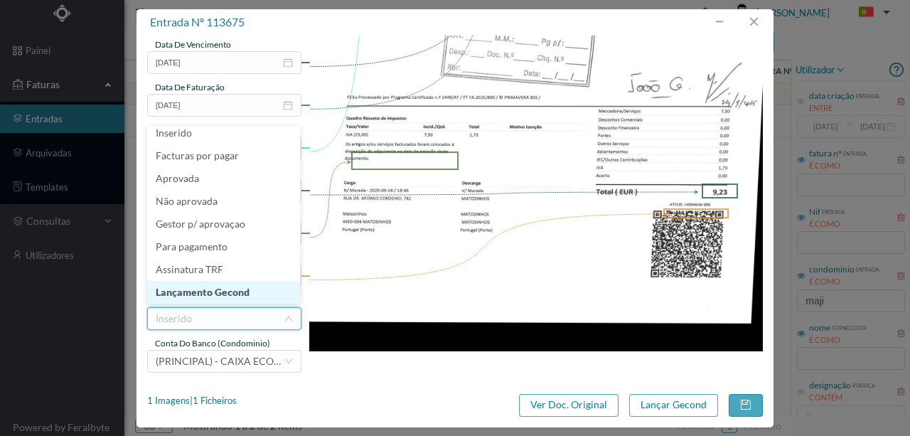
click at [193, 296] on li "Lançamento Gecond" at bounding box center [223, 292] width 153 height 23
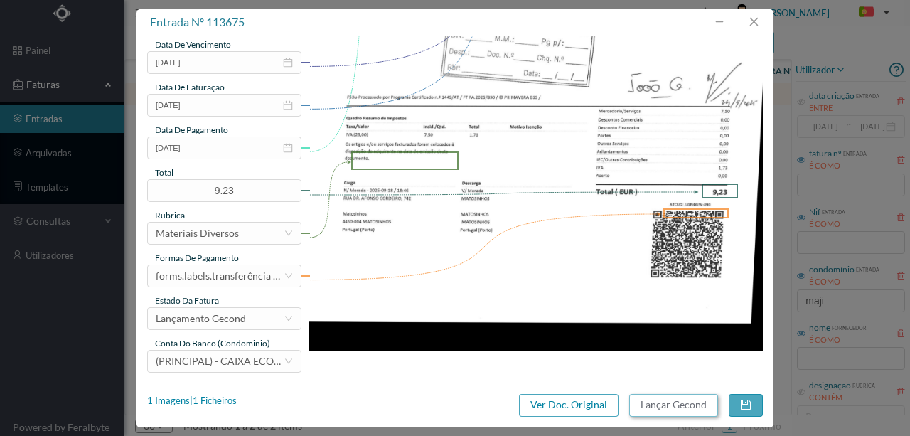
click at [679, 403] on button "Lançar Gecond" at bounding box center [673, 405] width 89 height 23
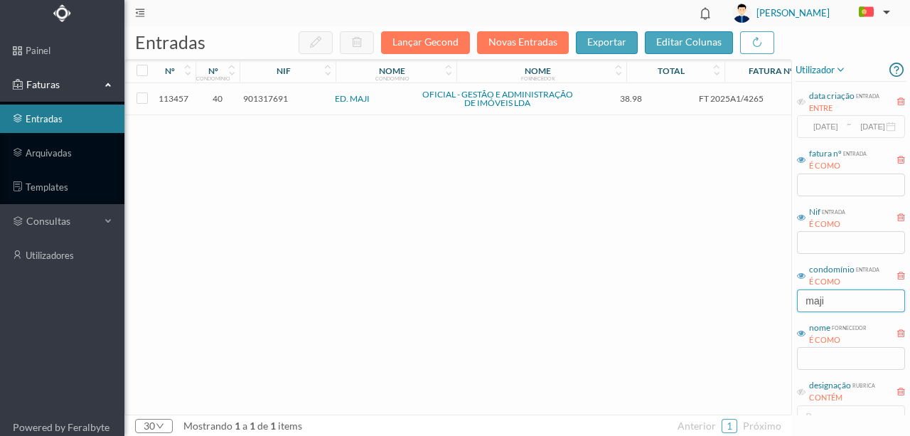
drag, startPoint x: 851, startPoint y: 296, endPoint x: 601, endPoint y: 314, distance: 250.7
click at [618, 312] on div "entradas Lançar Gecond Novas Entradas exportar editar colunas nº nº condomínio …" at bounding box center [516, 230] width 785 height 409
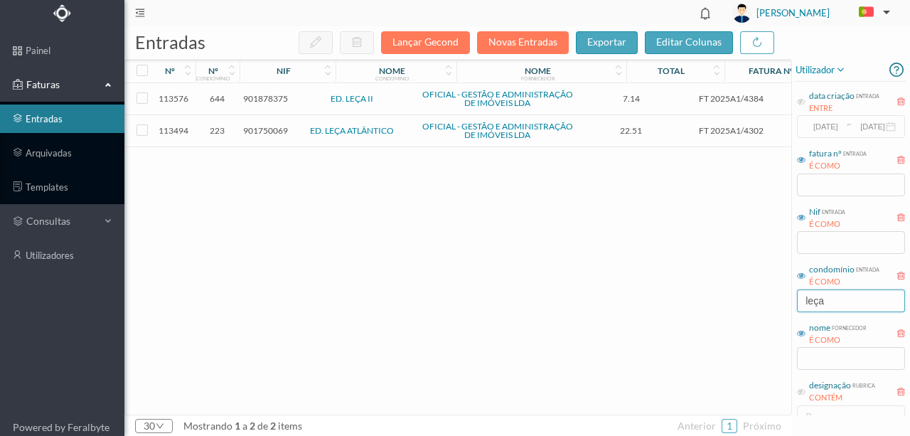
drag, startPoint x: 785, startPoint y: 297, endPoint x: 709, endPoint y: 303, distance: 76.3
click at [716, 301] on div "entradas Lançar Gecond Novas Entradas exportar editar colunas nº nº condomínio …" at bounding box center [516, 230] width 785 height 409
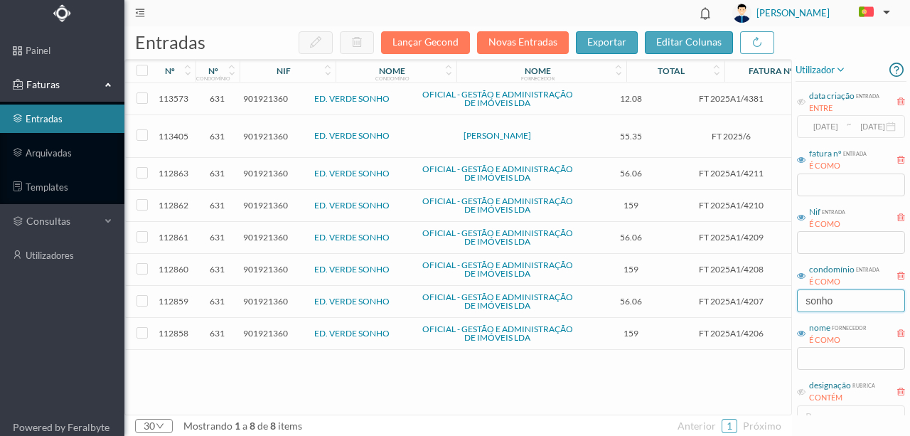
type input "sonho"
click at [514, 45] on button "Novas Entradas" at bounding box center [523, 42] width 92 height 23
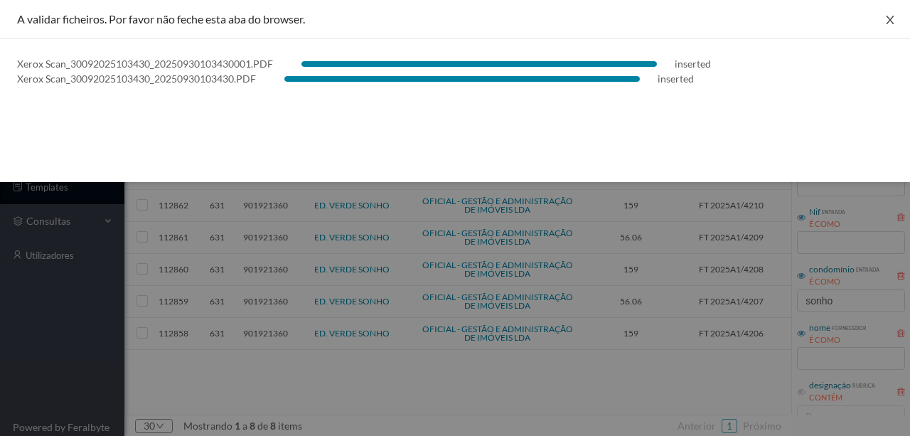
click at [884, 20] on icon "icon: close" at bounding box center [889, 19] width 11 height 11
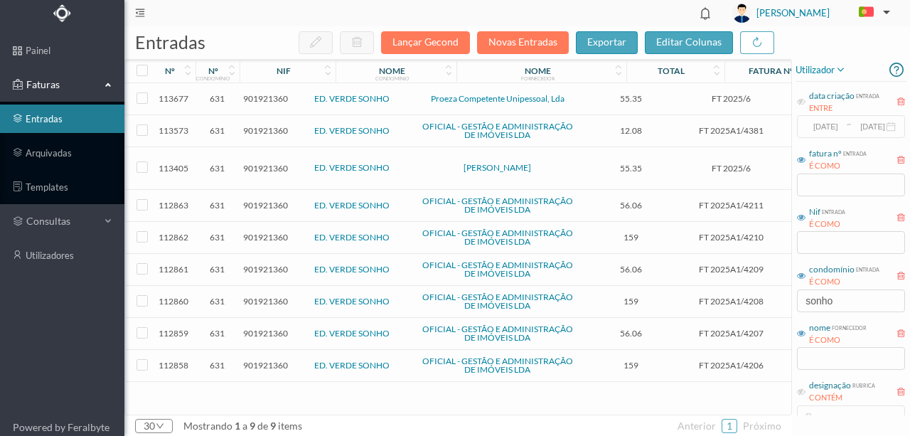
click at [269, 165] on span "901921360" at bounding box center [265, 168] width 45 height 11
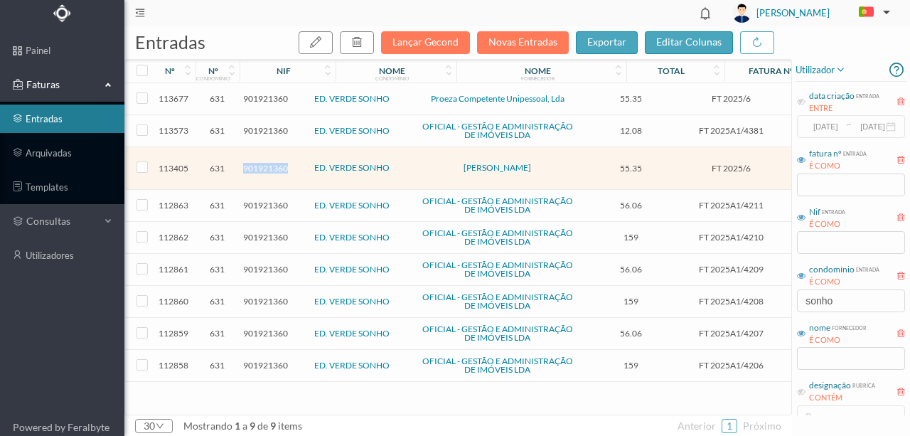
click at [269, 165] on span "901921360" at bounding box center [265, 168] width 45 height 11
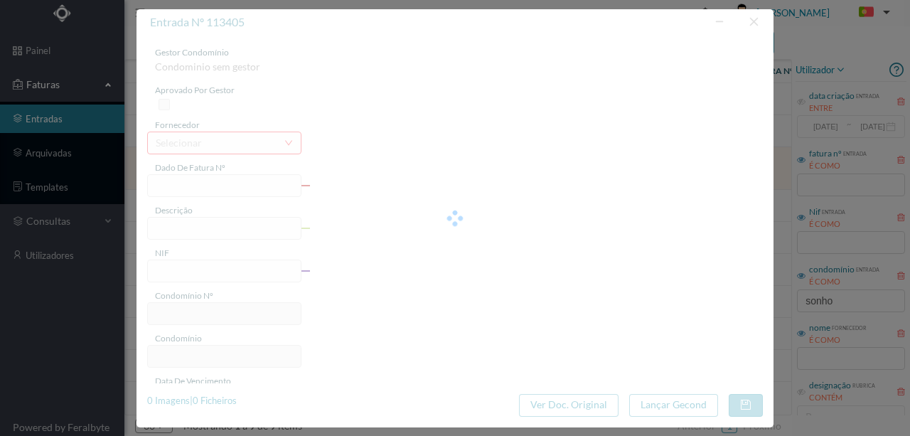
type input "FT 2025/6"
type input "Subs torneira nos serviços comuns na rampa de acesso à garagem"
type input "901921360"
type input "[DATE]"
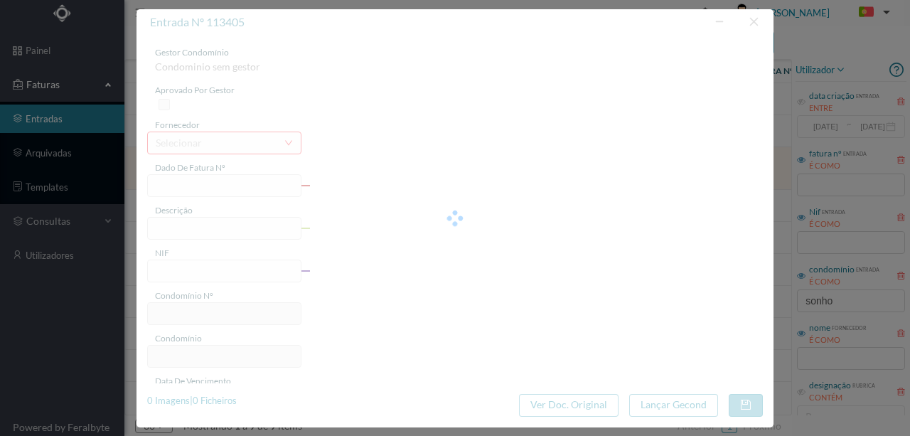
type input "2025-09-26"
type input "55.35"
type input "631"
type input "ED. VERDE SONHO"
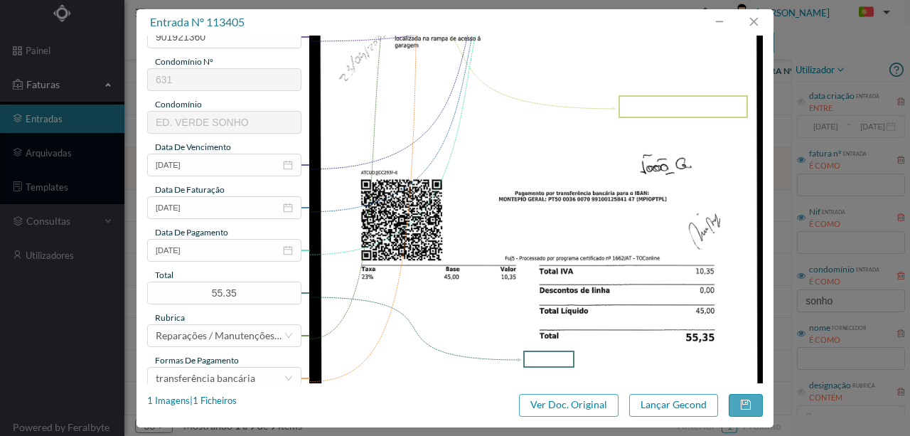
scroll to position [237, 0]
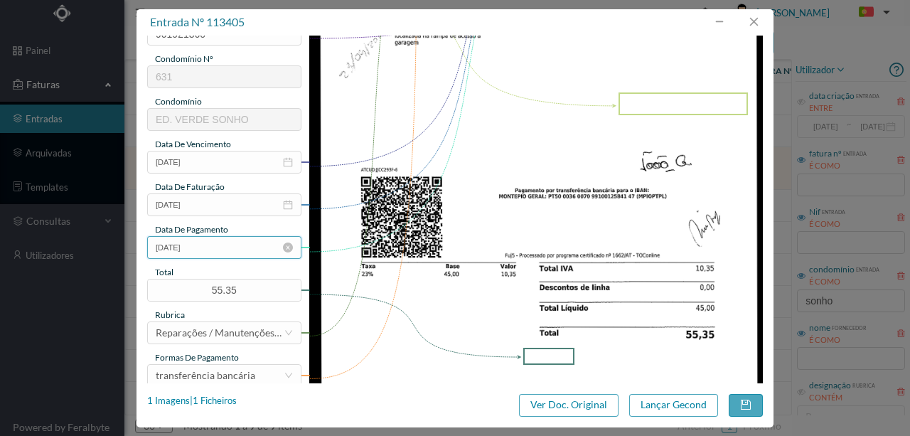
click at [220, 250] on input "2025-09-26" at bounding box center [224, 247] width 154 height 23
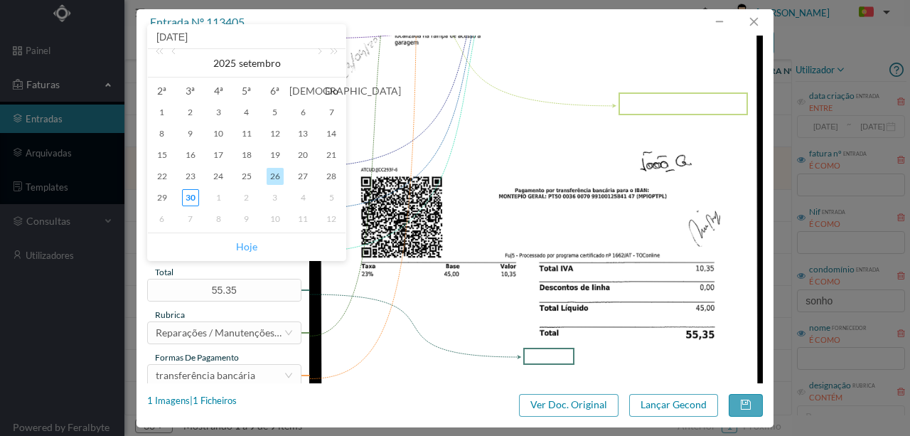
click at [244, 248] on link "Hoje" at bounding box center [246, 246] width 21 height 27
type input "[DATE]"
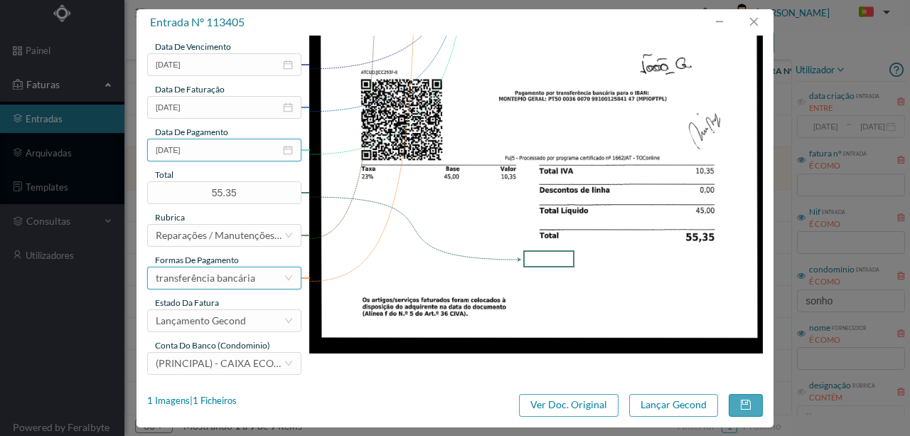
scroll to position [336, 0]
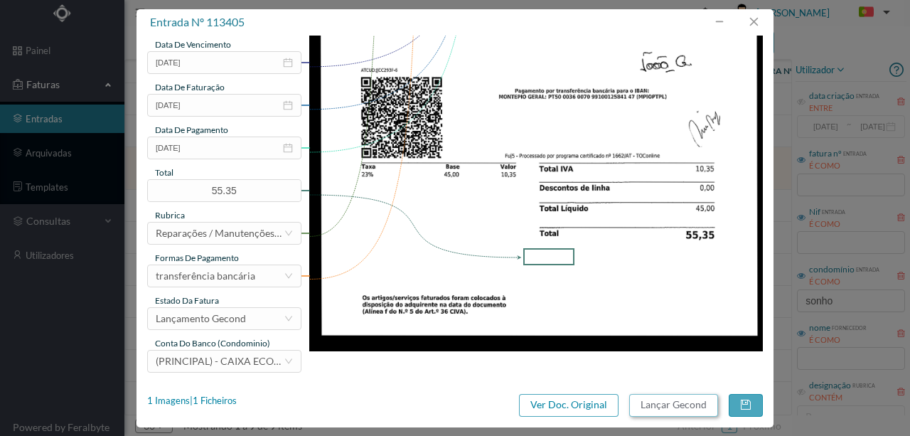
click at [645, 405] on button "Lançar Gecond" at bounding box center [673, 405] width 89 height 23
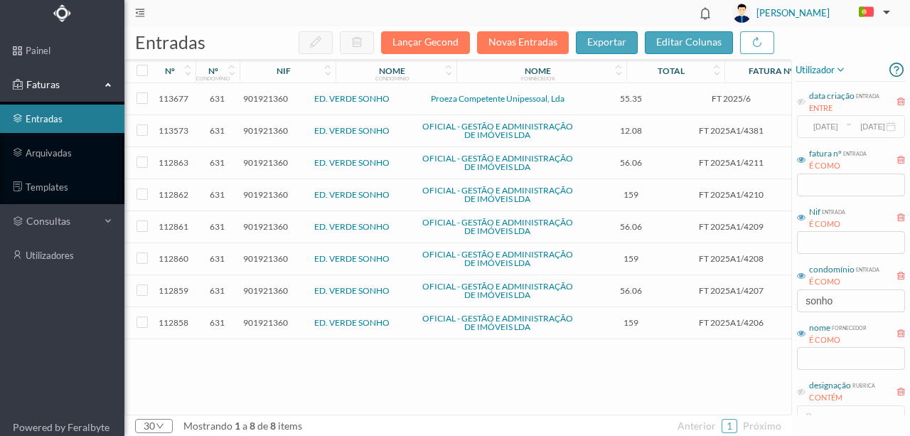
click at [281, 99] on span "901921360" at bounding box center [265, 98] width 45 height 11
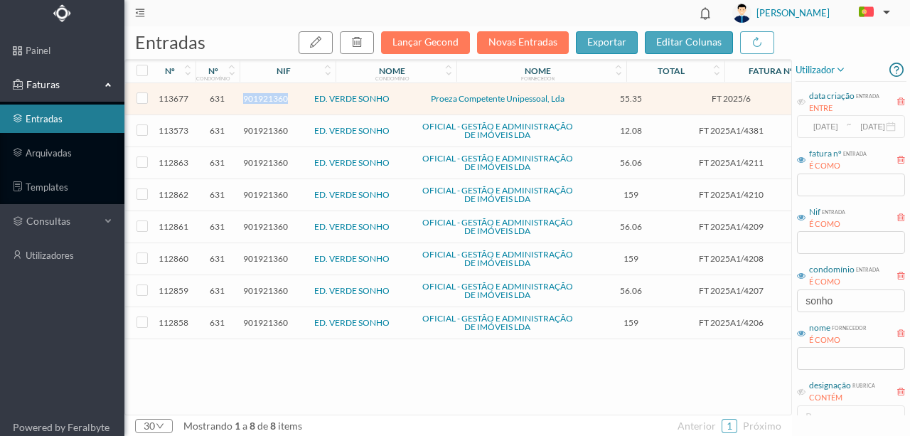
click at [281, 99] on span "901921360" at bounding box center [265, 98] width 45 height 11
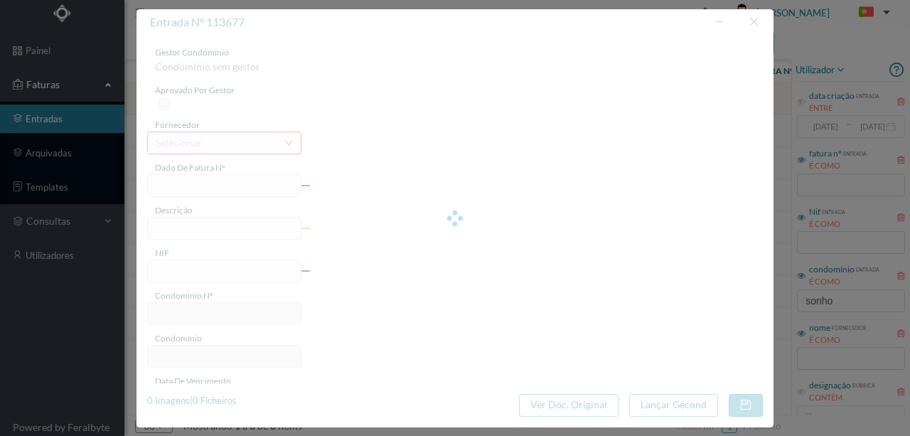
type input "FT 2025/6"
type input "901921360"
type input "Invalid date"
type input "[DATE]"
type input "55.35"
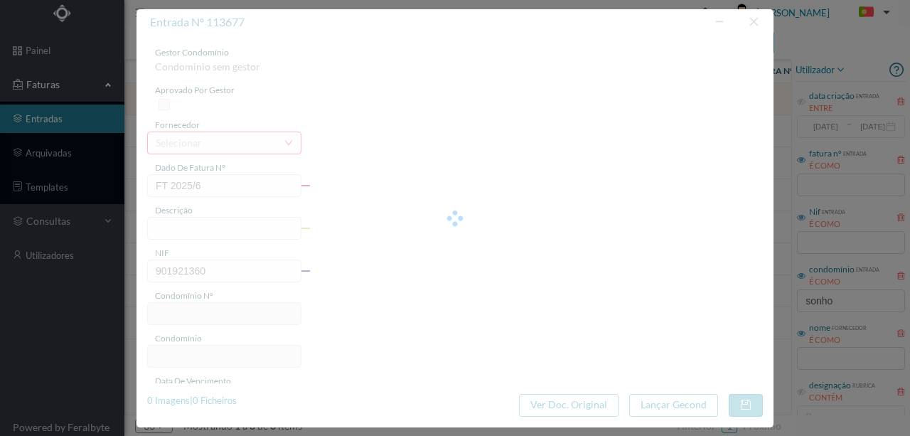
type input "631"
type input "ED. VERDE SONHO"
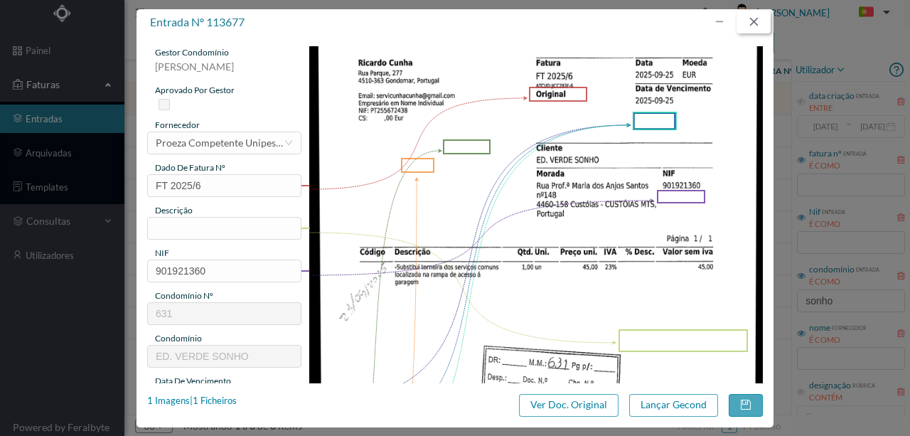
drag, startPoint x: 755, startPoint y: 14, endPoint x: 705, endPoint y: 60, distance: 67.4
click at [753, 16] on button "button" at bounding box center [753, 22] width 34 height 23
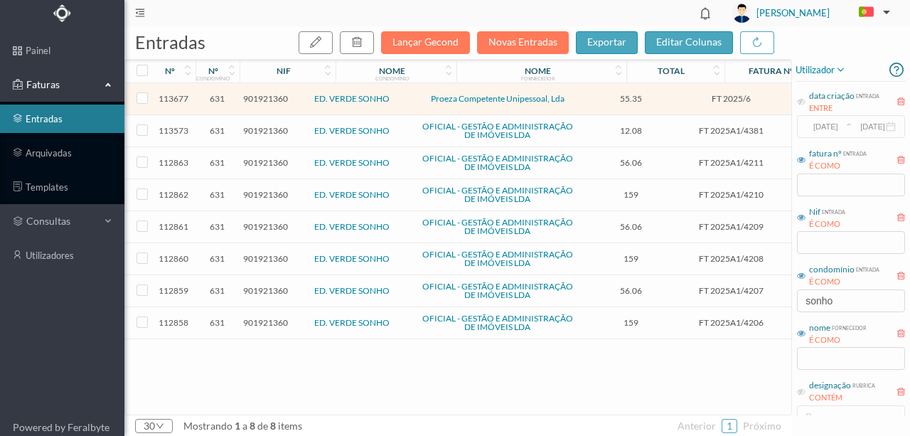
click at [148, 95] on td at bounding box center [138, 99] width 27 height 32
click at [144, 95] on input "checkbox" at bounding box center [141, 97] width 11 height 11
checkbox input "true"
drag, startPoint x: 361, startPoint y: 46, endPoint x: 374, endPoint y: 53, distance: 14.3
click at [362, 46] on icon "button" at bounding box center [356, 41] width 11 height 11
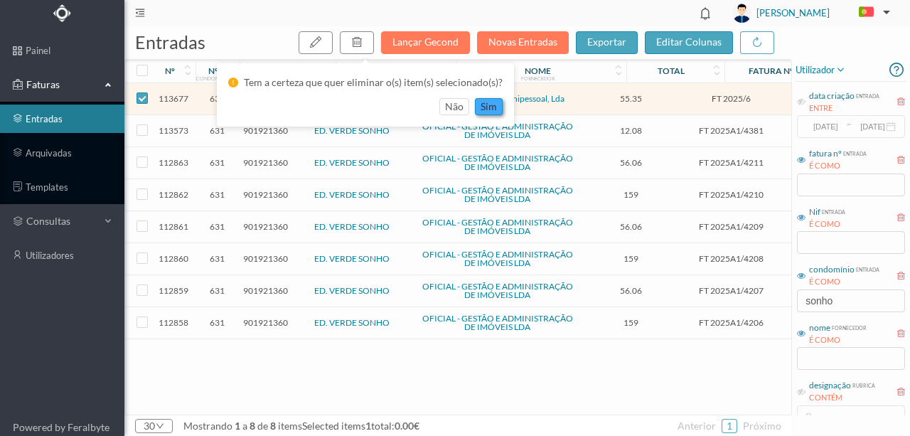
click at [484, 107] on button "sim" at bounding box center [489, 106] width 28 height 17
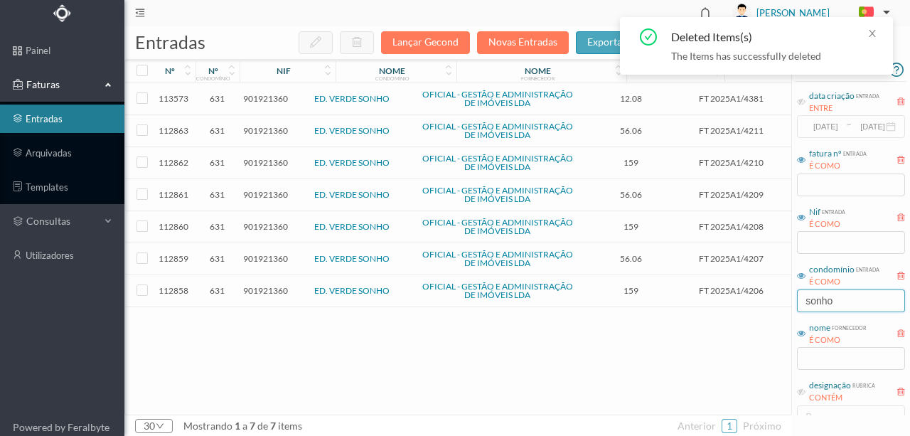
drag, startPoint x: 854, startPoint y: 304, endPoint x: 654, endPoint y: 311, distance: 200.5
click at [678, 300] on div "entradas Lançar Gecond Novas Entradas exportar editar colunas nº nº condomínio …" at bounding box center [516, 230] width 785 height 409
type input "ç"
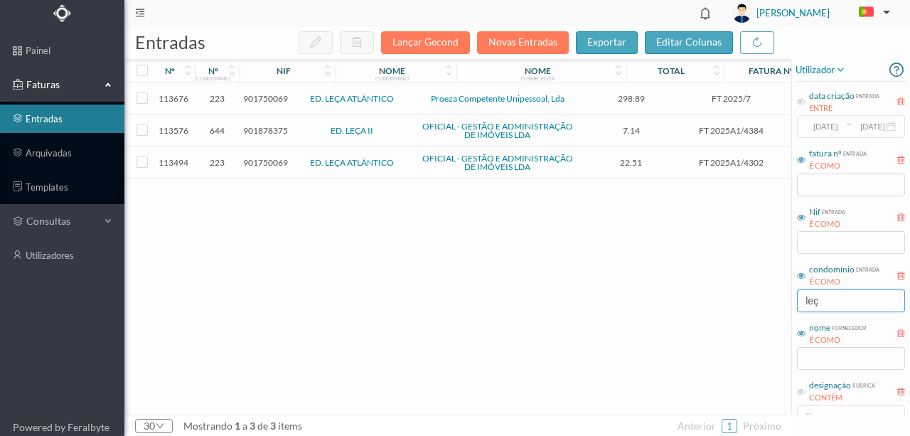
type input "leç"
click at [266, 99] on span "901750069" at bounding box center [265, 98] width 45 height 11
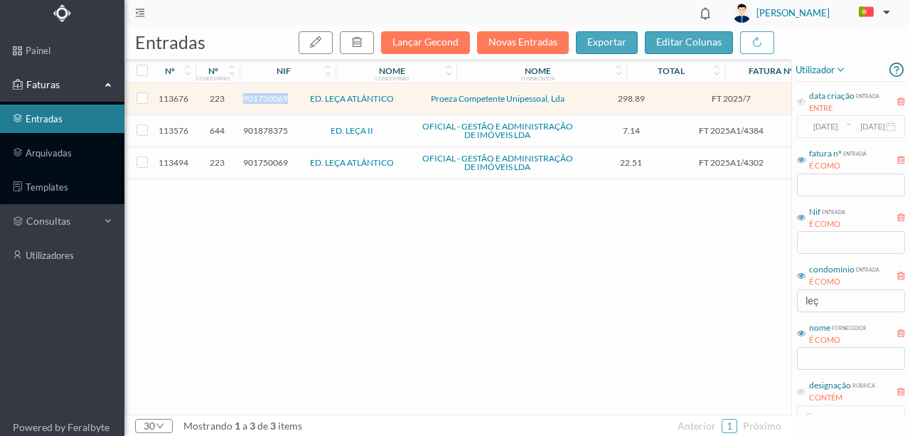
click at [266, 99] on span "901750069" at bounding box center [265, 98] width 45 height 11
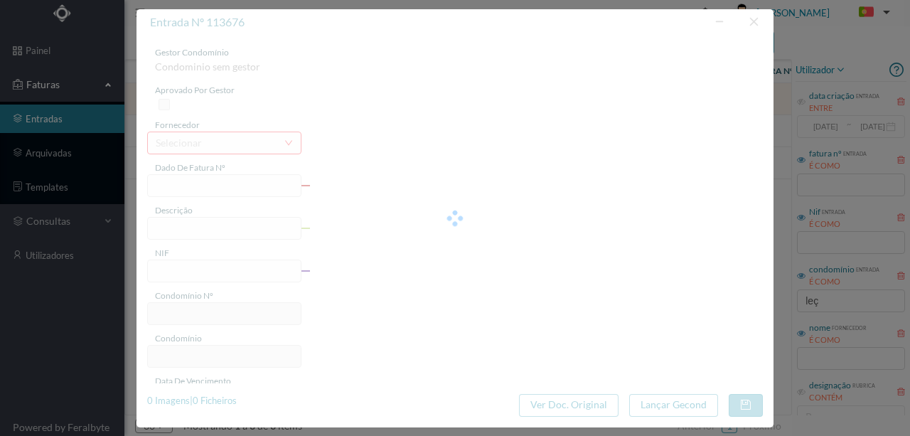
type input "FT 2025/7"
type input "901750069"
type input "[DATE]"
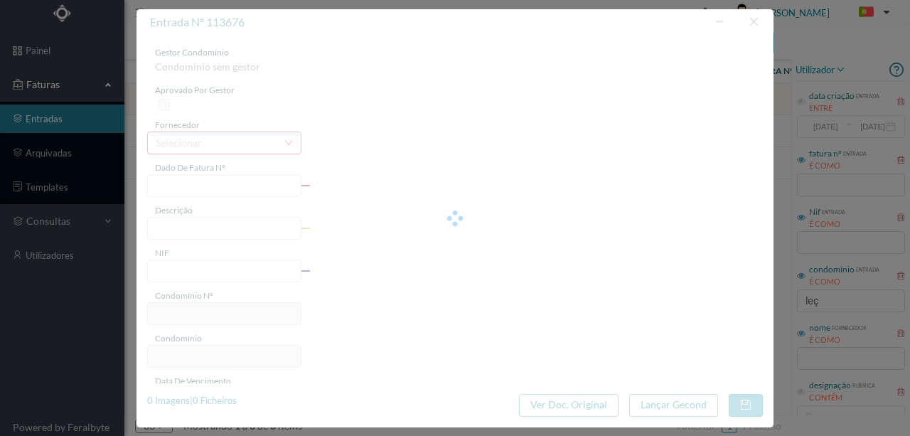
type input "298.89"
type input "223"
type input "ED. LEÇA ATLÂNTICO"
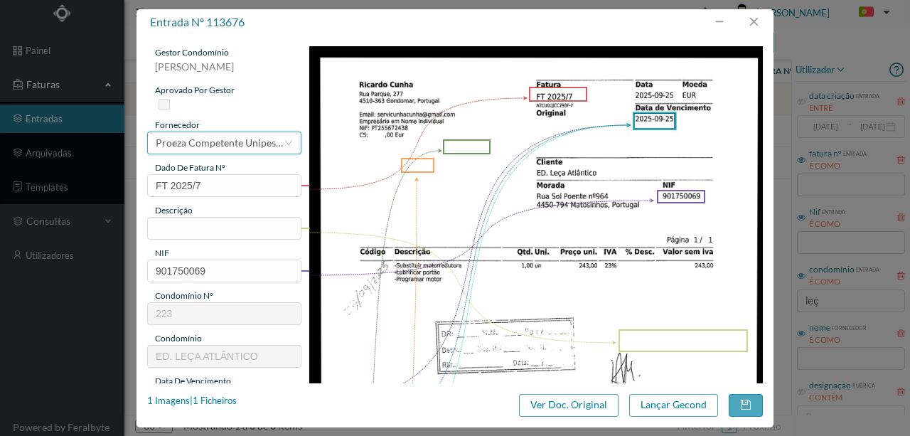
click at [184, 140] on div "Proeza Competente Unipessoal, Lda" at bounding box center [220, 142] width 128 height 21
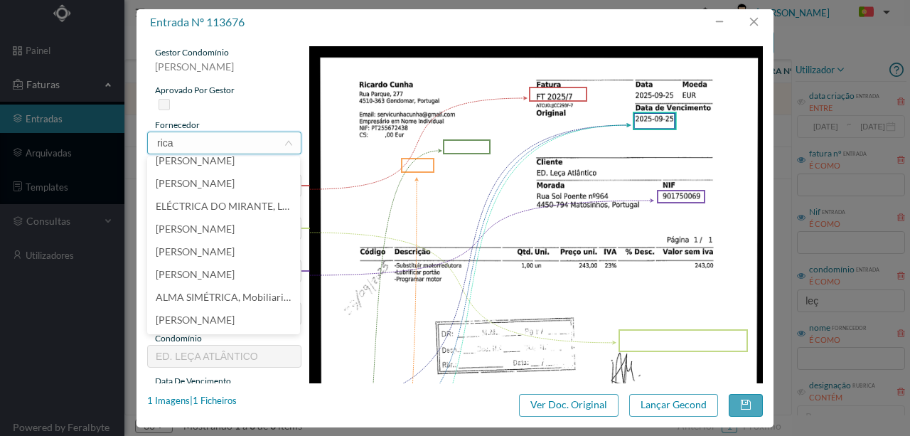
scroll to position [3, 0]
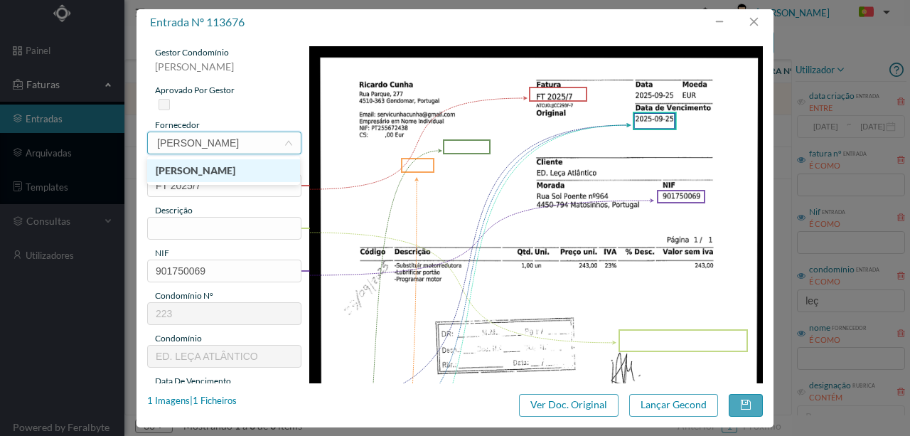
type input "ricardo cunha"
click at [196, 172] on li "[PERSON_NAME]" at bounding box center [223, 170] width 153 height 23
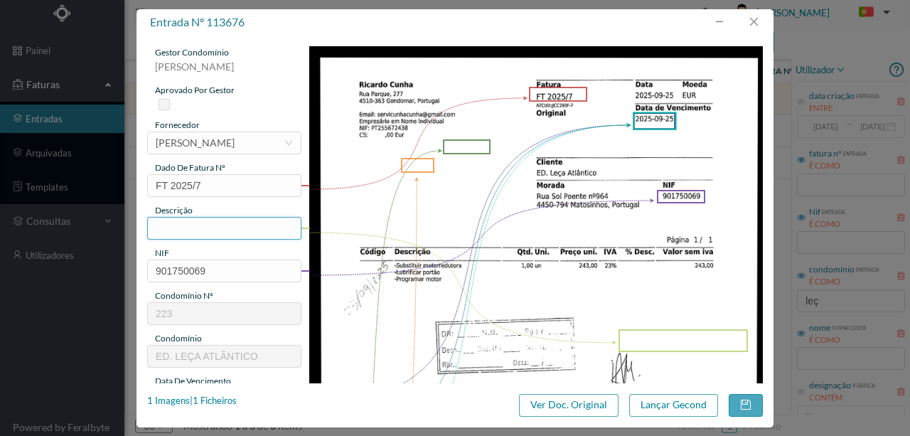
click at [171, 229] on input "text" at bounding box center [224, 228] width 154 height 23
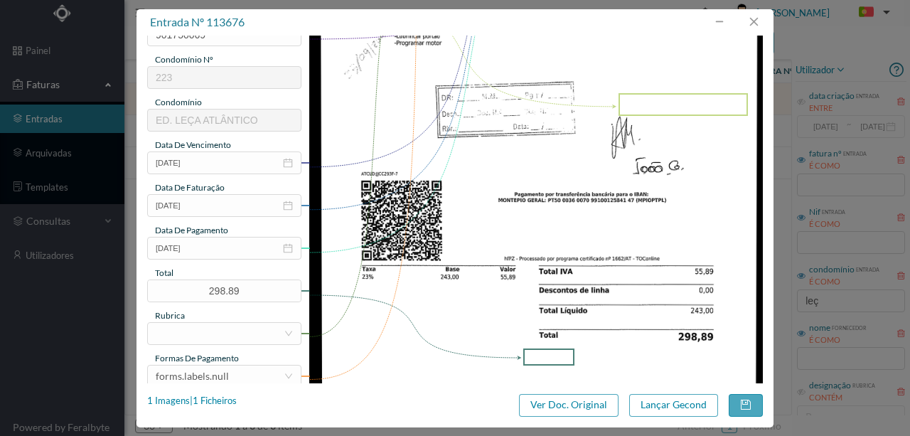
scroll to position [237, 0]
type input "Subs motorredutora; Lubrificar portão; Programar motor"
click at [227, 253] on input "[DATE]" at bounding box center [224, 247] width 154 height 23
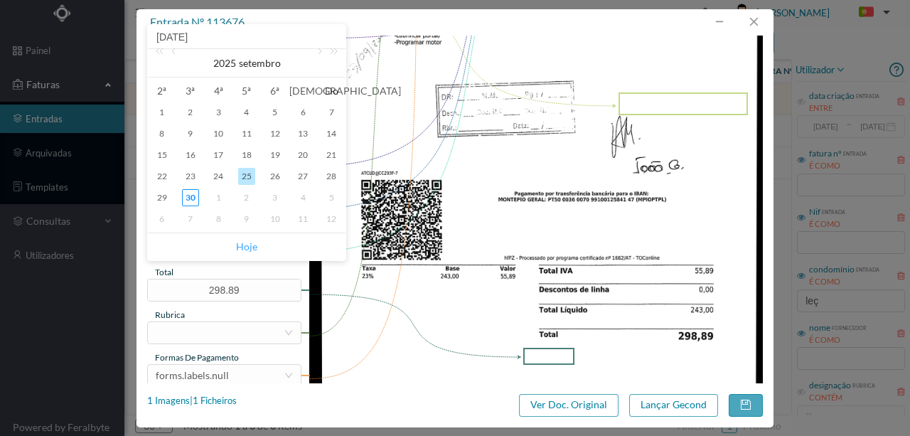
click at [246, 252] on link "Hoje" at bounding box center [246, 246] width 21 height 27
type input "[DATE]"
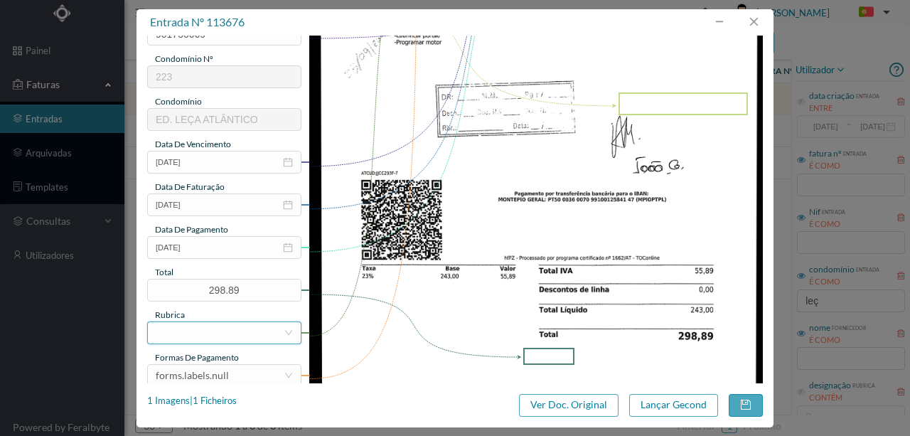
click at [196, 330] on div at bounding box center [220, 332] width 128 height 21
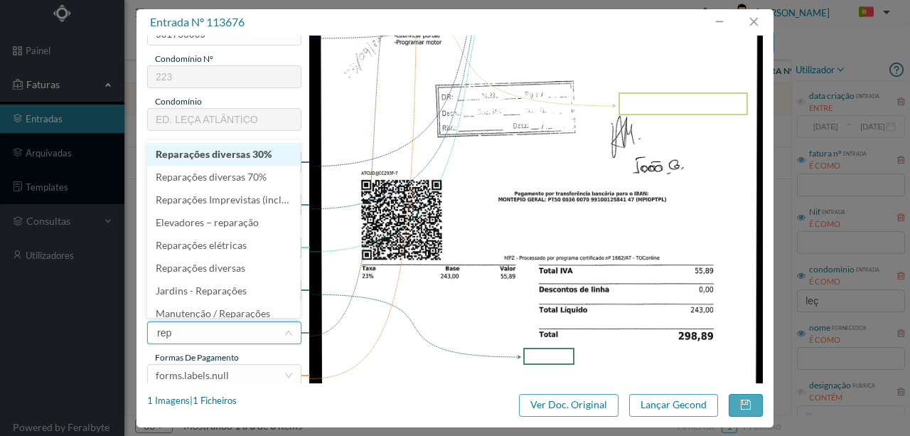
type input "repa"
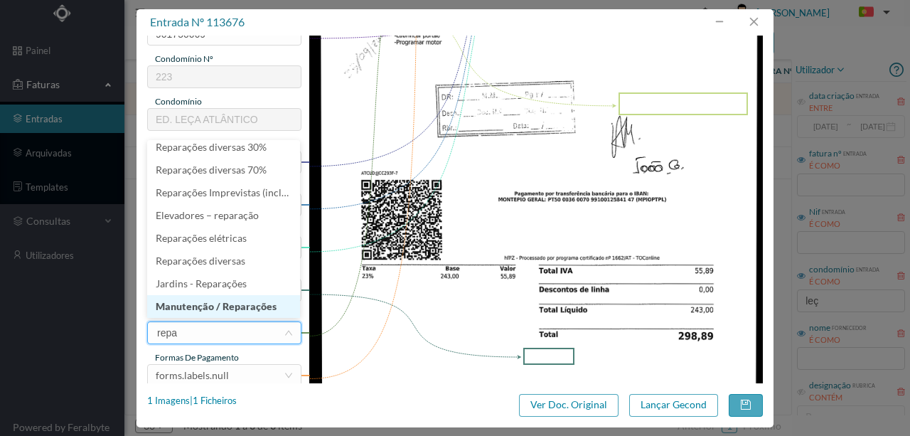
click at [220, 303] on li "Manutenção / Reparações" at bounding box center [223, 306] width 153 height 23
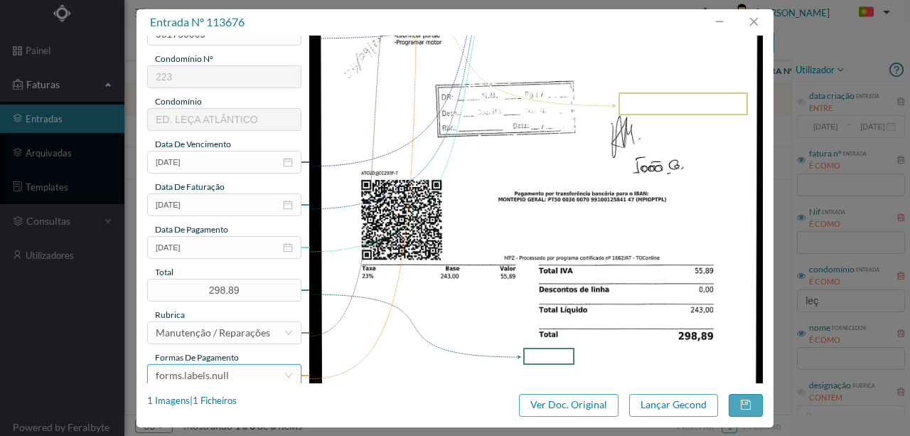
click at [229, 371] on div "forms.labels.null" at bounding box center [220, 375] width 128 height 21
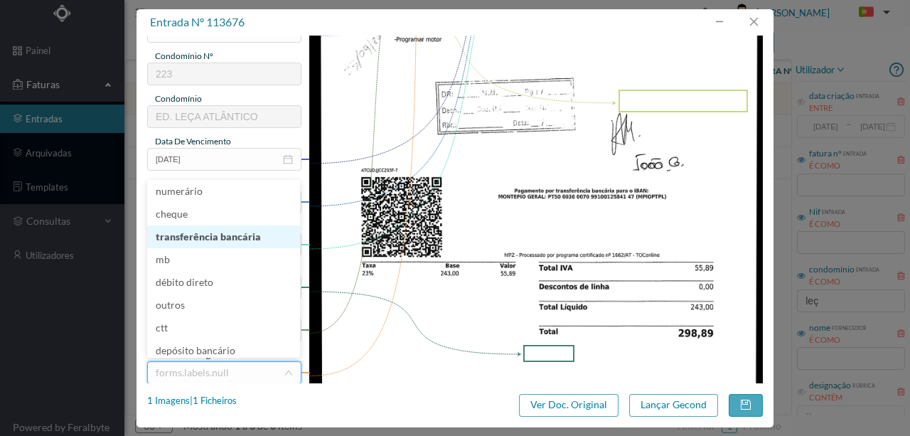
click at [216, 232] on li "transferência bancária" at bounding box center [223, 236] width 153 height 23
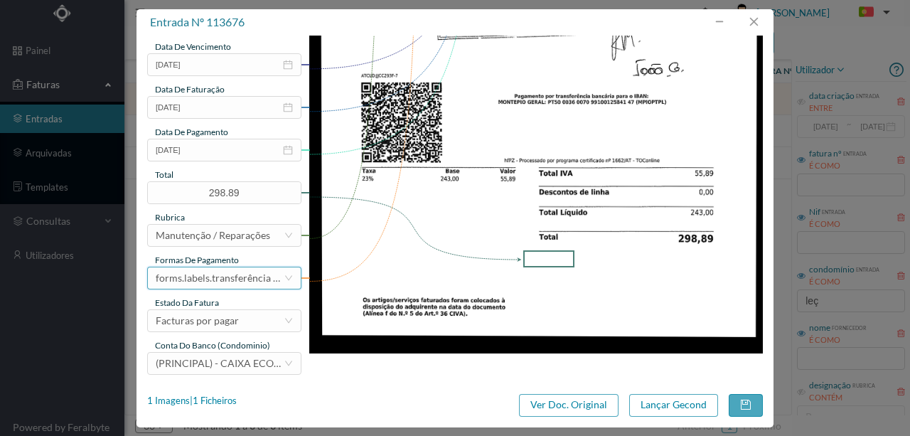
scroll to position [336, 0]
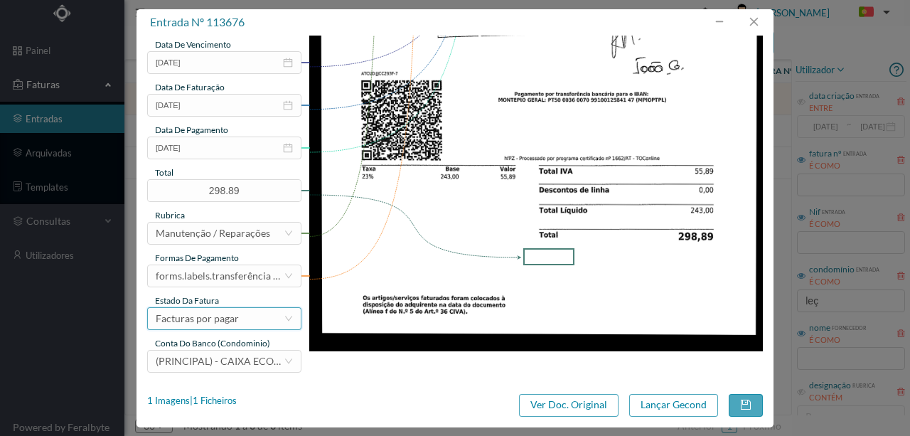
click at [207, 317] on div "Facturas por pagar" at bounding box center [197, 318] width 83 height 21
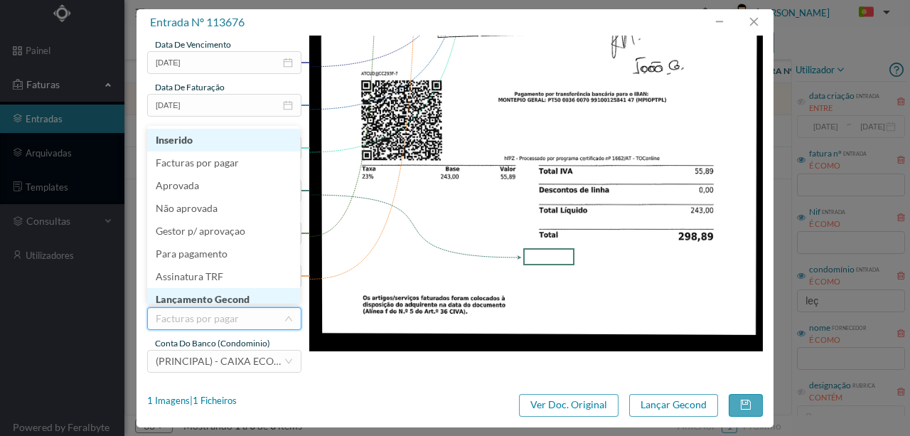
scroll to position [7, 0]
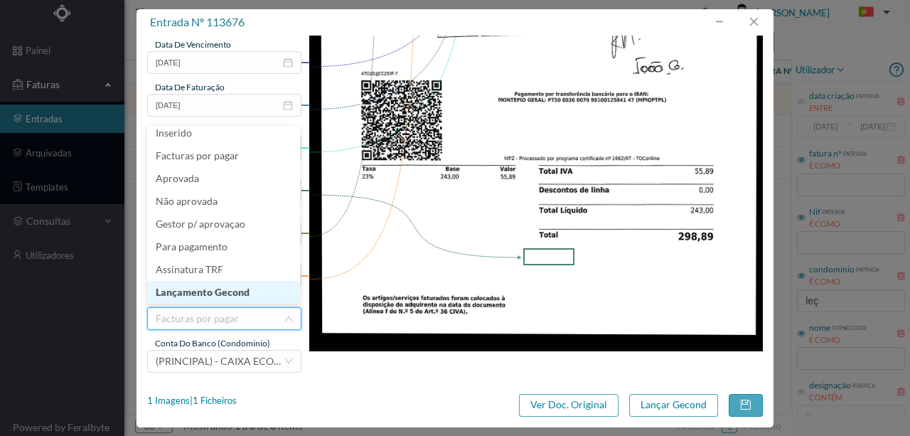
drag, startPoint x: 219, startPoint y: 293, endPoint x: 735, endPoint y: 379, distance: 523.0
click at [220, 293] on li "Lançamento Gecond" at bounding box center [223, 292] width 153 height 23
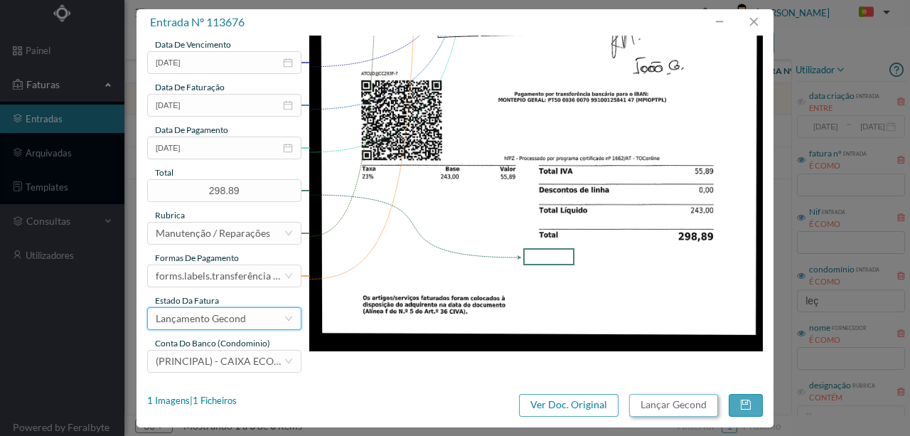
click at [696, 403] on button "Lançar Gecond" at bounding box center [673, 405] width 89 height 23
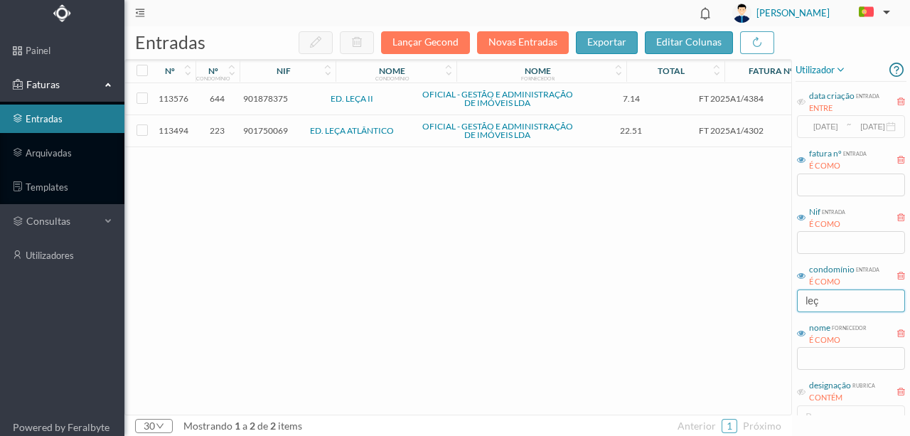
drag, startPoint x: 857, startPoint y: 296, endPoint x: 738, endPoint y: 303, distance: 119.5
click at [739, 303] on div "entradas Lançar Gecond Novas Entradas exportar editar colunas nº nº condomínio …" at bounding box center [516, 230] width 785 height 409
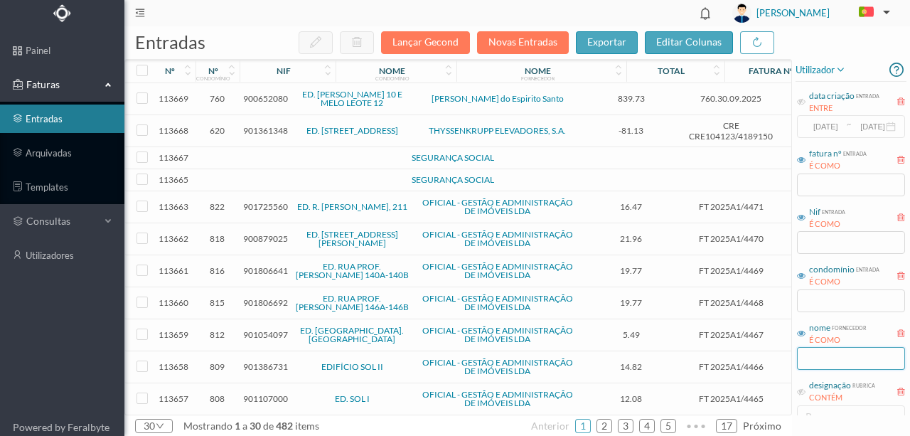
click at [853, 358] on input "text" at bounding box center [851, 358] width 108 height 23
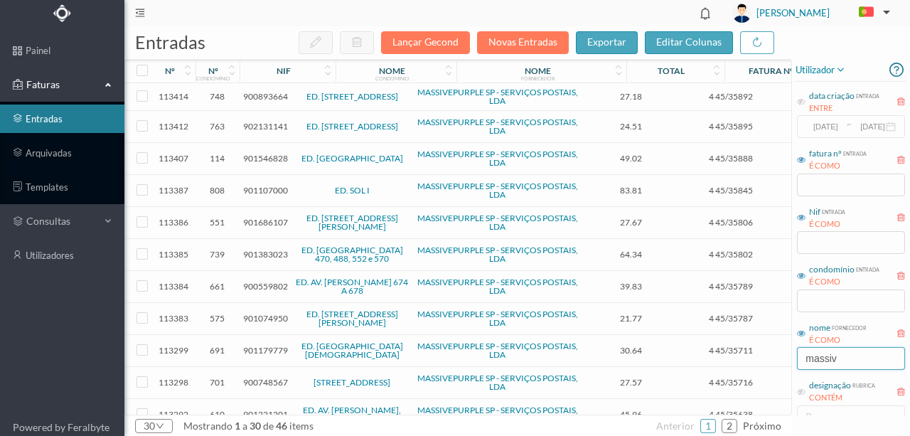
type input "massiv"
click at [280, 73] on div "nif" at bounding box center [283, 70] width 14 height 11
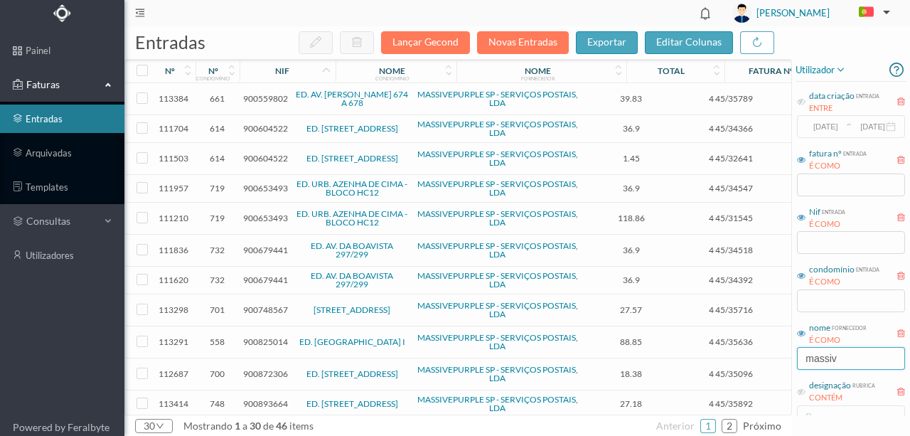
drag, startPoint x: 787, startPoint y: 357, endPoint x: 567, endPoint y: 364, distance: 220.4
click at [568, 364] on div "entradas Lançar Gecond Novas Entradas exportar editar colunas nº nº condomínio …" at bounding box center [516, 230] width 785 height 409
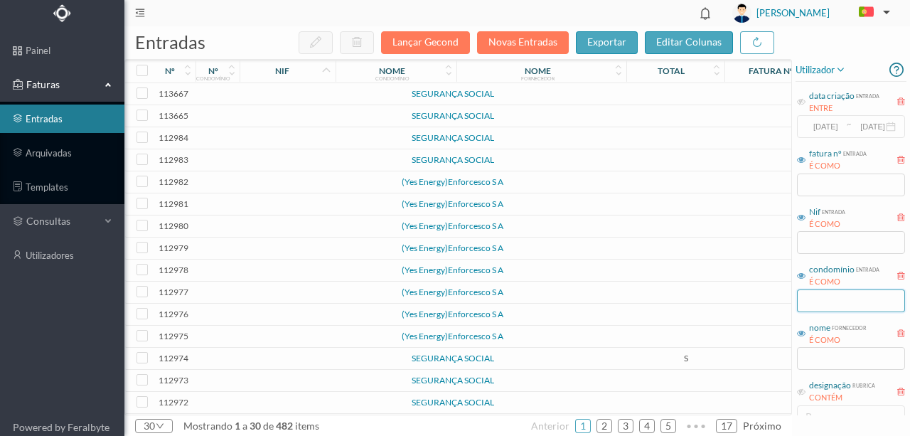
click at [808, 298] on input "text" at bounding box center [851, 300] width 108 height 23
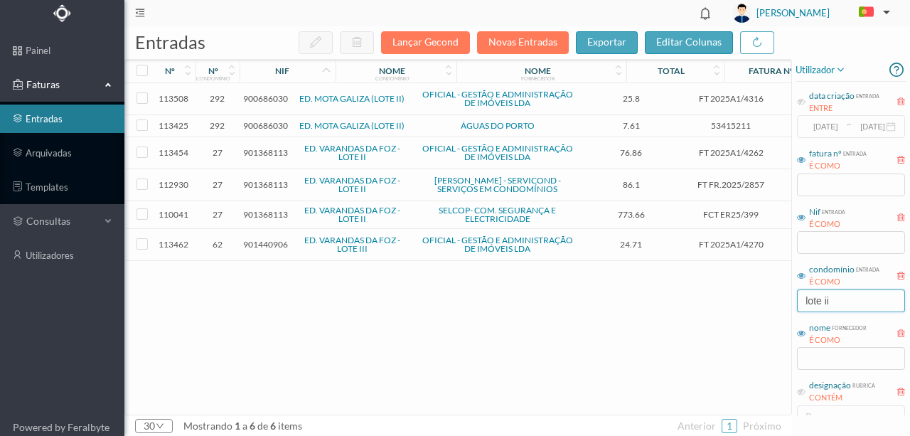
drag, startPoint x: 845, startPoint y: 301, endPoint x: 740, endPoint y: 305, distance: 104.5
click at [745, 305] on div "entradas Lançar Gecond Novas Entradas exportar editar colunas nº nº condomínio …" at bounding box center [516, 230] width 785 height 409
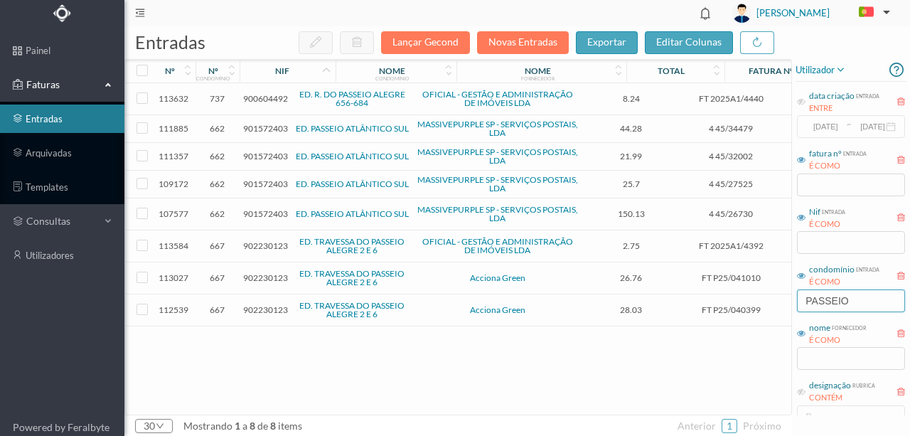
type input "PASSEIO"
click at [252, 213] on span "901572403" at bounding box center [265, 213] width 45 height 11
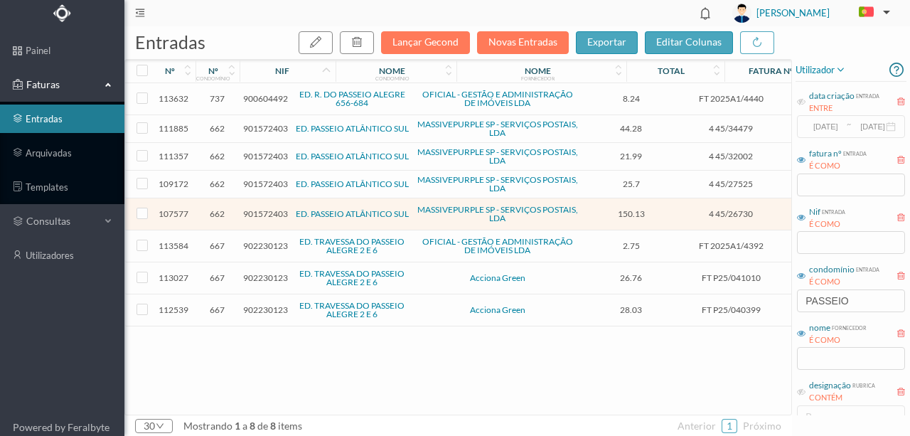
click at [257, 209] on span "901572403" at bounding box center [265, 213] width 45 height 11
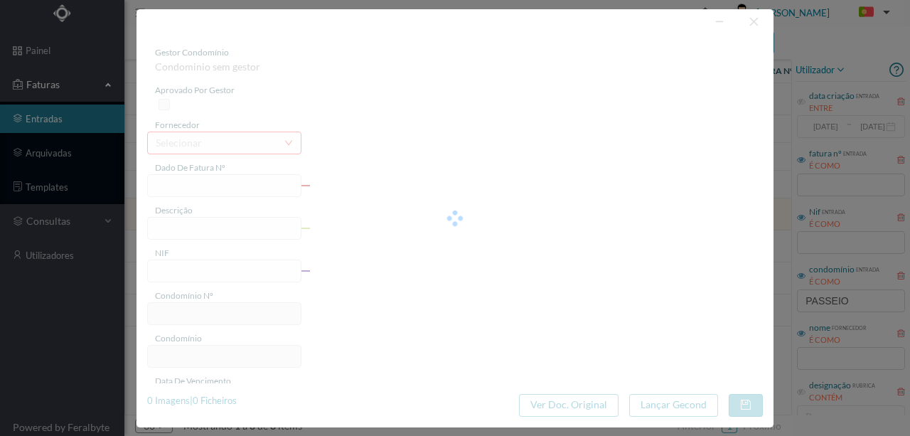
type input "4 45/26730"
type input "Serviço Envio Correio"
type input "901572403"
type input "2025-07-02"
type input "2025-07-25"
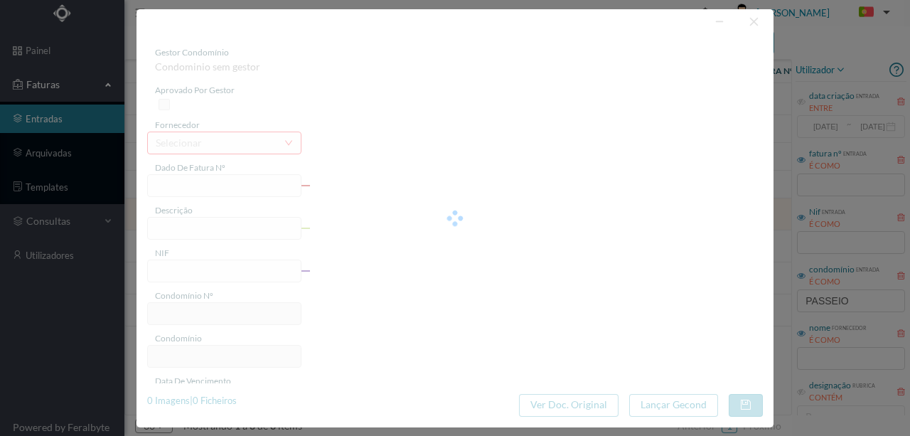
type input "2025-07-02"
type input "150.13"
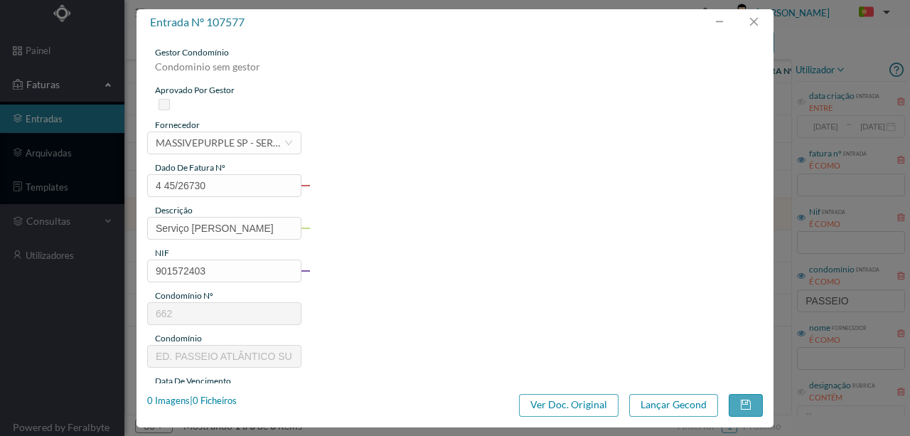
type input "662"
type input "ED. PASSEIO ATLÂNTICO SUL"
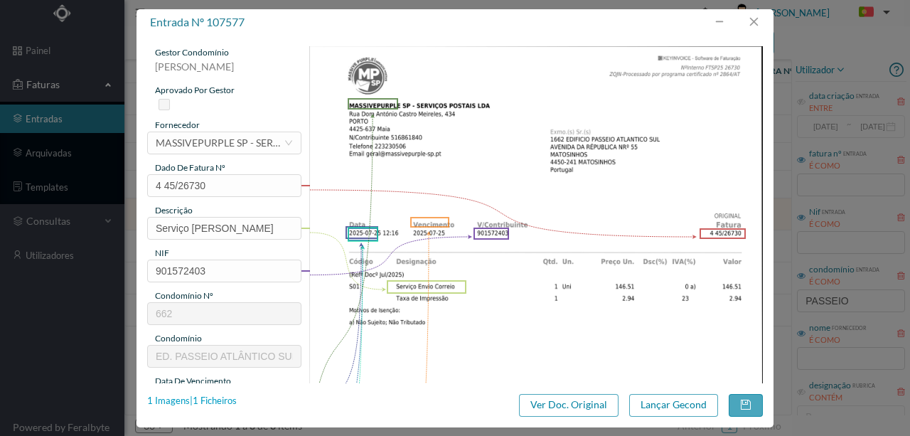
click at [212, 399] on div "1 Imagens | 1 Ficheiros" at bounding box center [192, 401] width 90 height 14
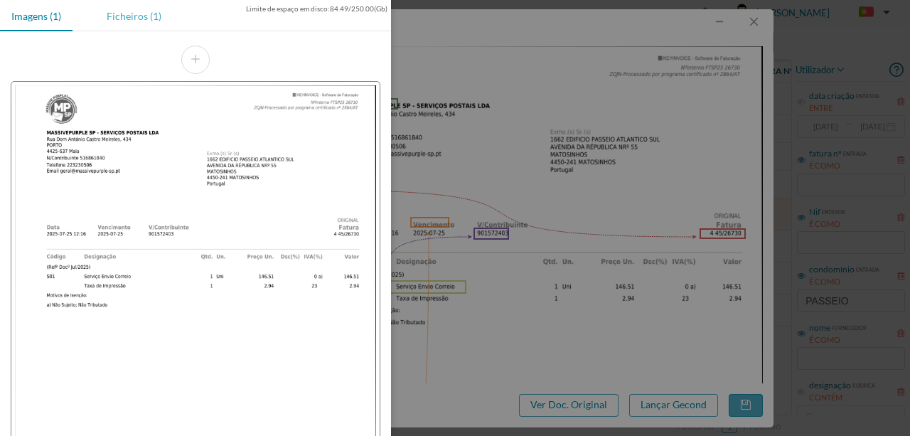
click at [130, 11] on div "Ficheiros (1)" at bounding box center [133, 16] width 77 height 32
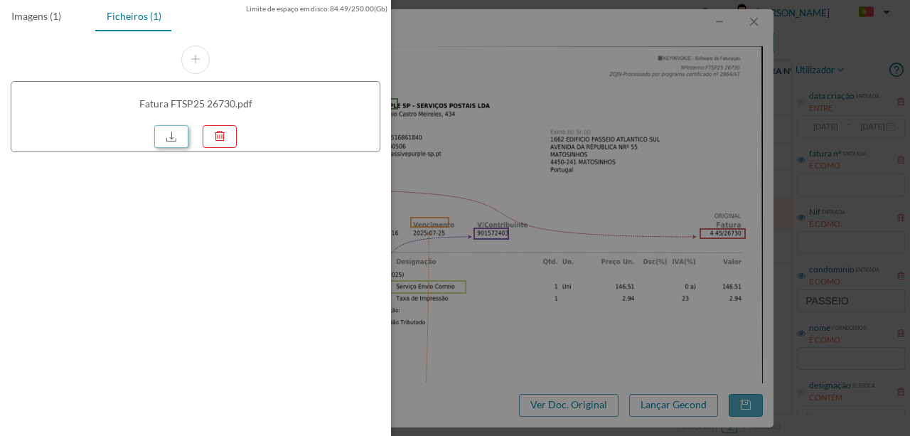
click at [175, 137] on link at bounding box center [171, 136] width 34 height 23
drag, startPoint x: 598, startPoint y: 215, endPoint x: 750, endPoint y: 71, distance: 209.6
click at [598, 210] on div at bounding box center [455, 218] width 910 height 436
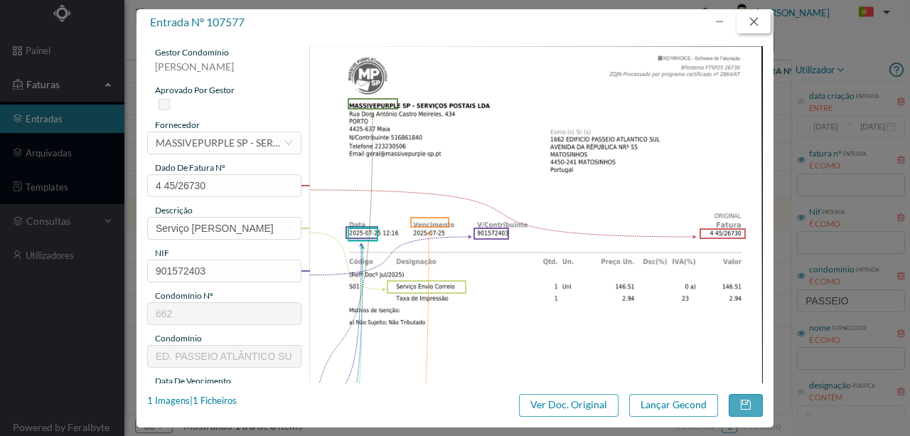
click at [757, 27] on button "button" at bounding box center [753, 22] width 34 height 23
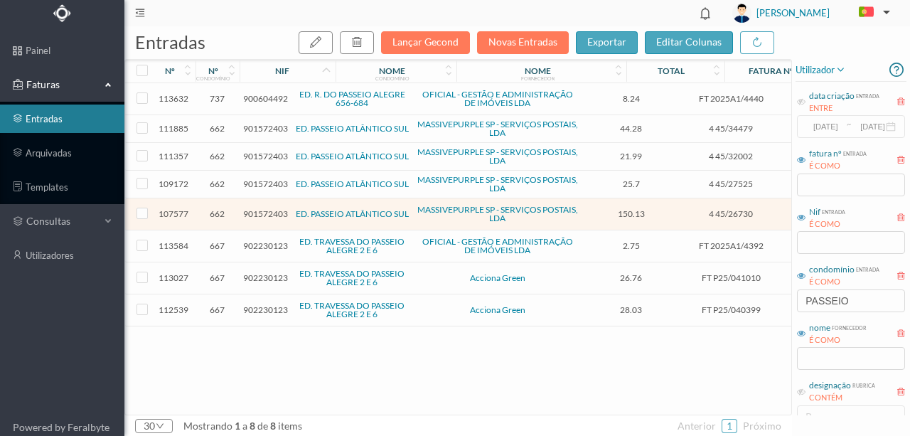
click at [250, 179] on span "901572403" at bounding box center [265, 183] width 45 height 11
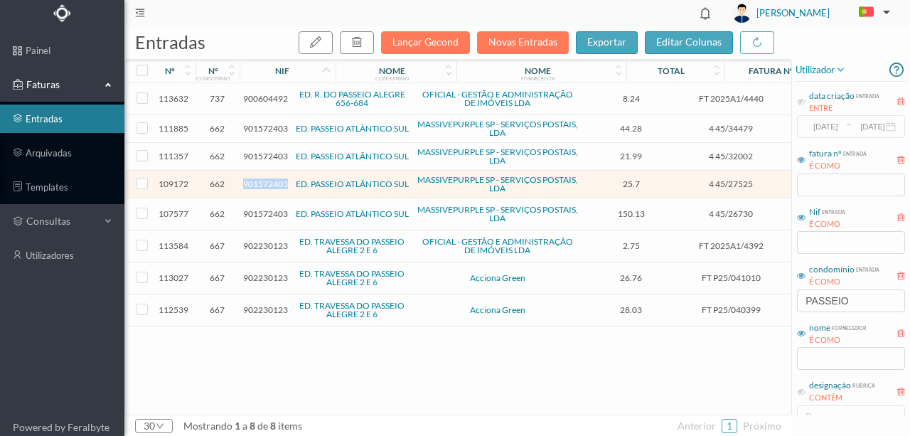
click at [250, 179] on span "901572403" at bounding box center [265, 183] width 45 height 11
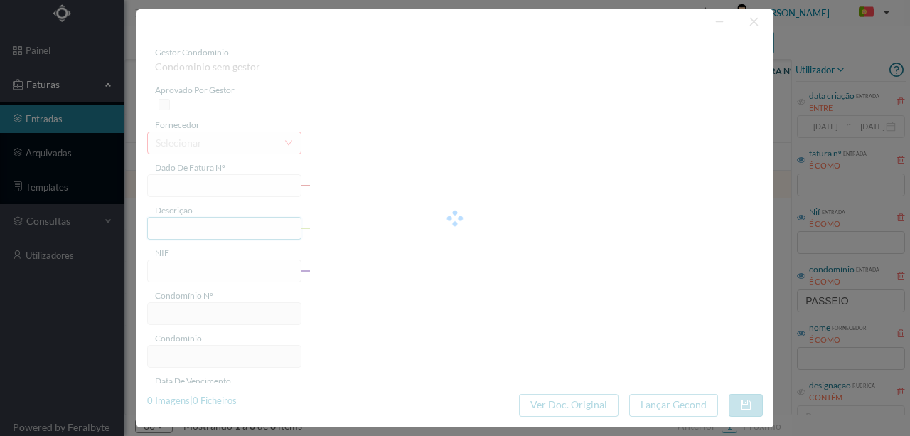
type input "4 45/27525"
type input "Serviço Envio Correio"
type input "901572403"
type input "Invalid date"
type input "2025-07-31"
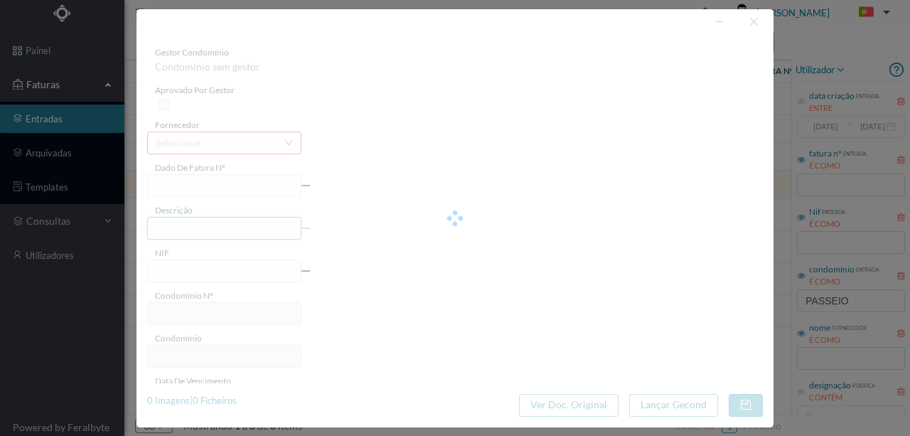
type input "25.70"
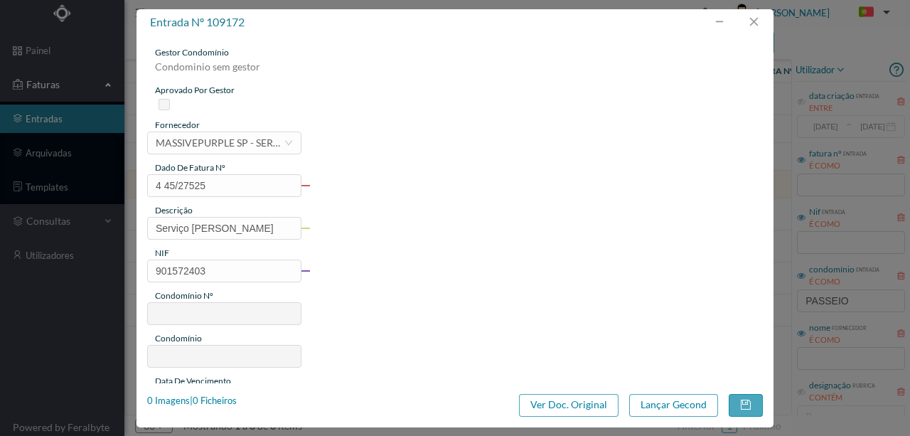
type input "662"
type input "ED. PASSEIO ATLÂNTICO SUL"
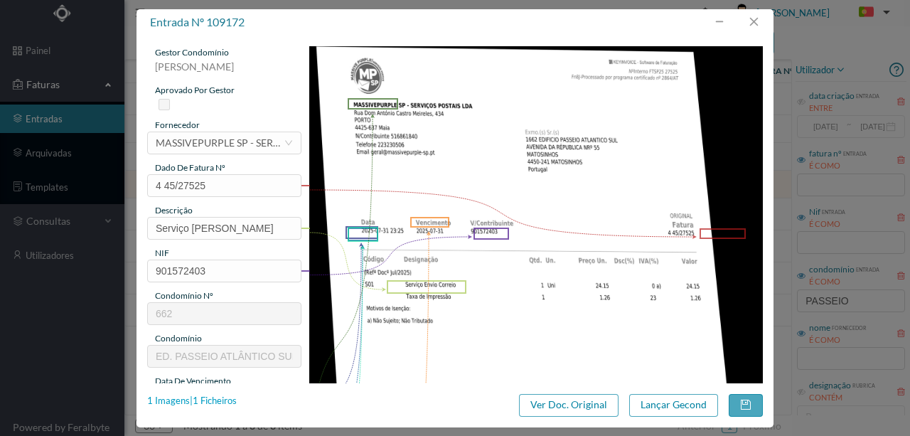
click at [216, 396] on div "1 Imagens | 1 Ficheiros" at bounding box center [192, 401] width 90 height 14
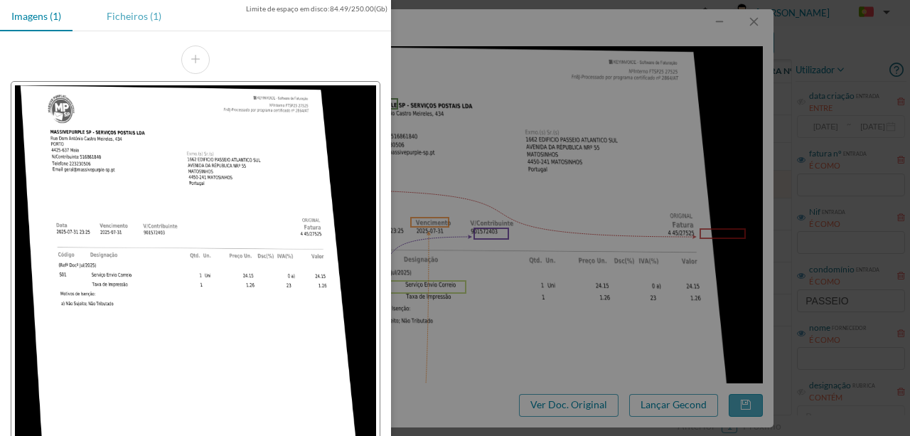
click at [141, 16] on div "Ficheiros (1)" at bounding box center [133, 16] width 77 height 32
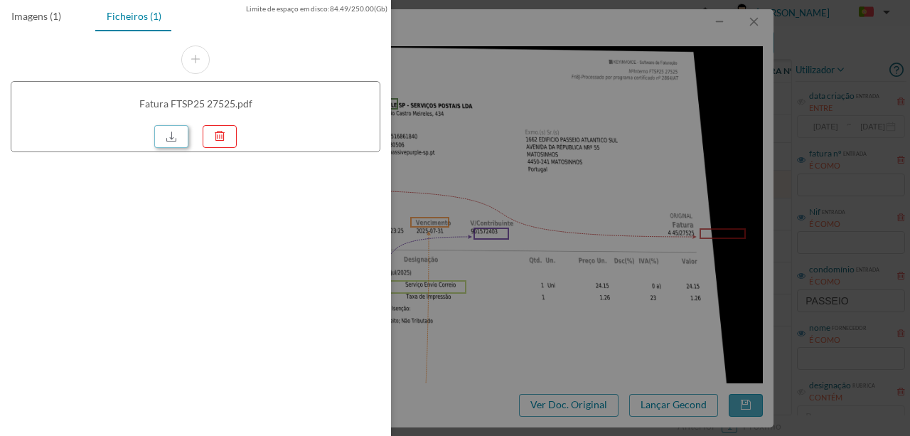
click at [182, 127] on link at bounding box center [171, 136] width 34 height 23
click at [634, 111] on div at bounding box center [455, 218] width 910 height 436
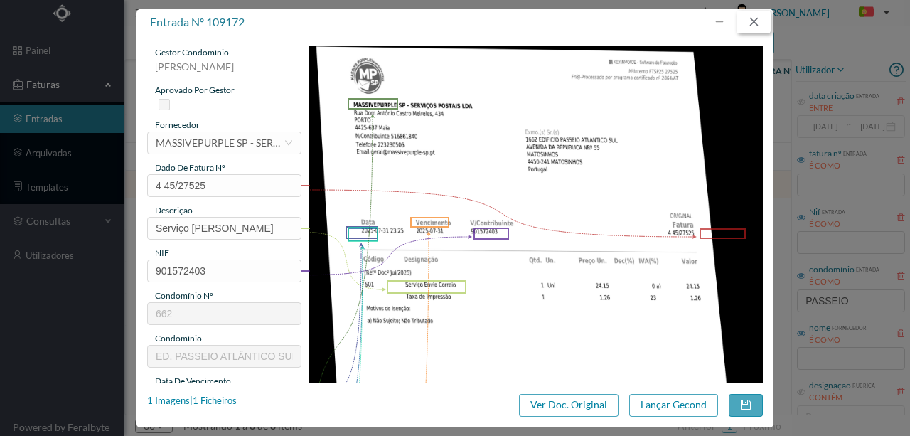
click at [755, 26] on button "button" at bounding box center [753, 22] width 34 height 23
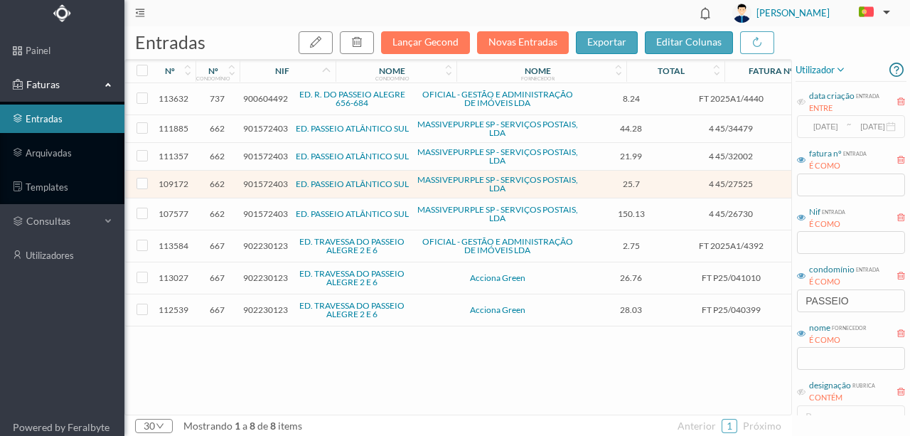
click at [257, 151] on span "901572403" at bounding box center [265, 156] width 45 height 11
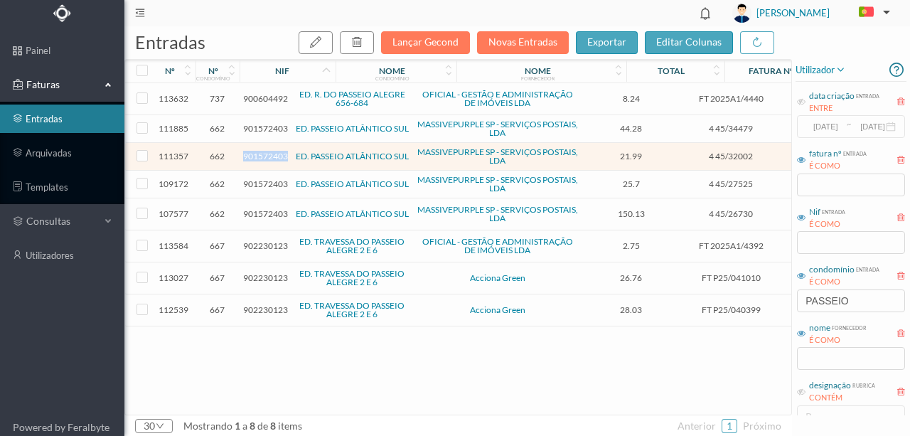
click at [257, 151] on span "901572403" at bounding box center [265, 156] width 45 height 11
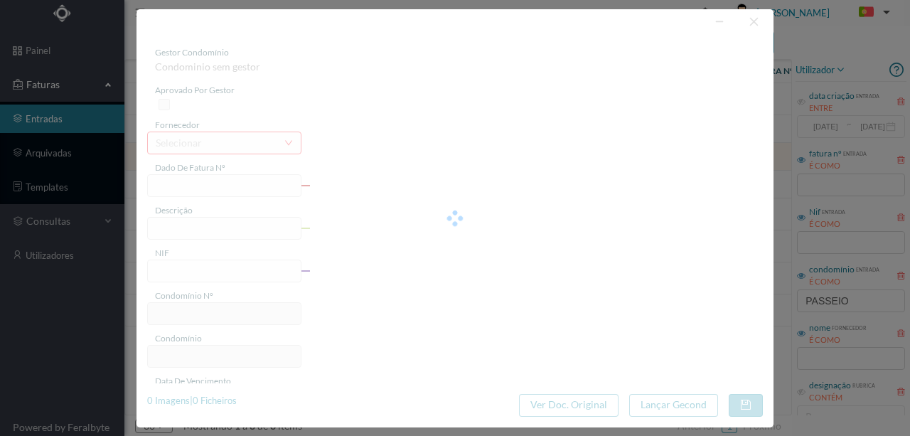
type input "4 45/32002"
type input "Doc Ago/2U25) Canmiaa PAA Pasto"
type input "901572403"
type input "Invalid date"
type input "2025-08-31"
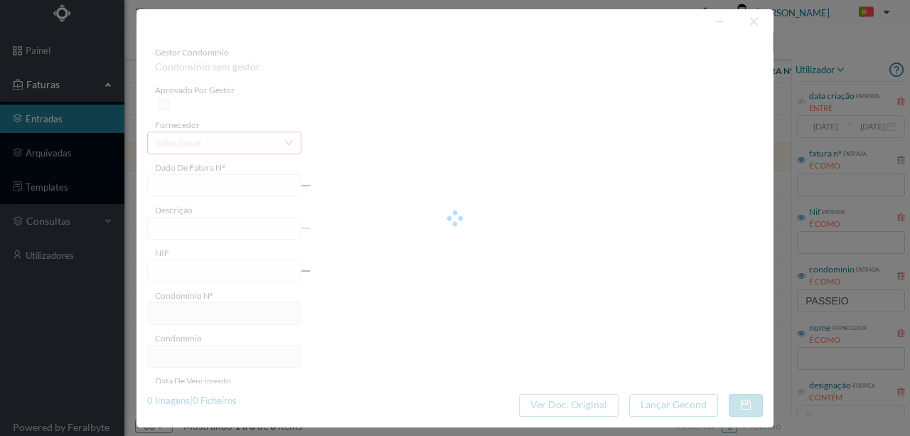
type input "21.99"
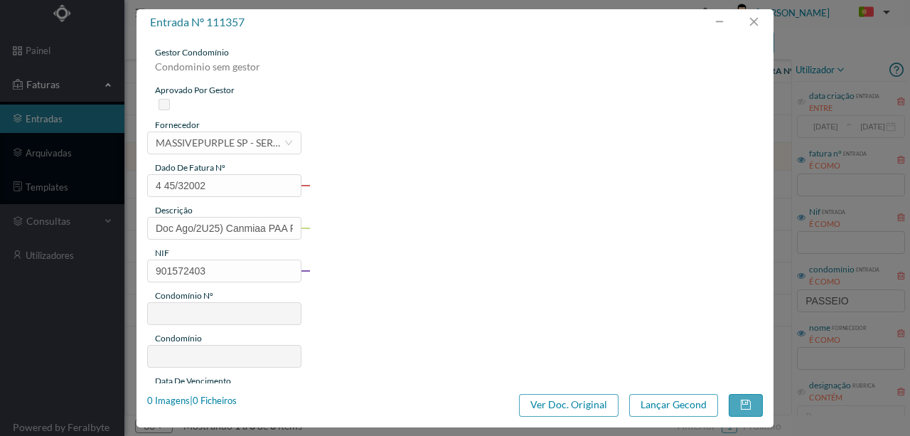
type input "662"
type input "ED. PASSEIO ATLÂNTICO SUL"
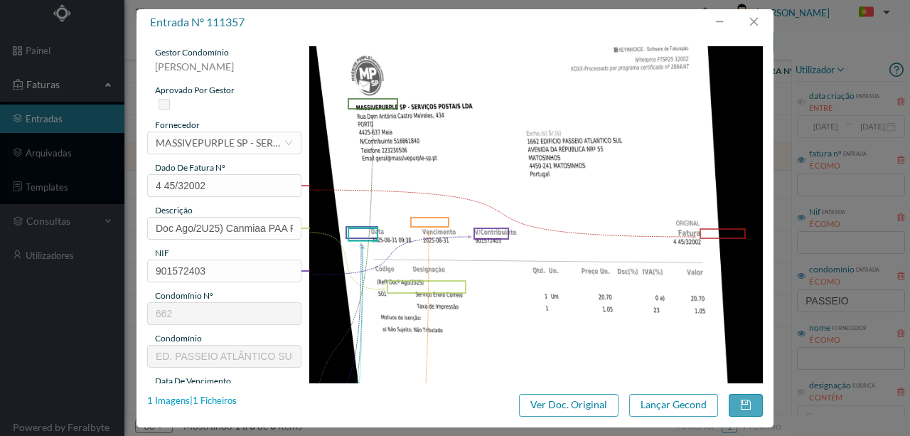
click at [223, 402] on div "1 Imagens | 1 Ficheiros" at bounding box center [192, 401] width 90 height 14
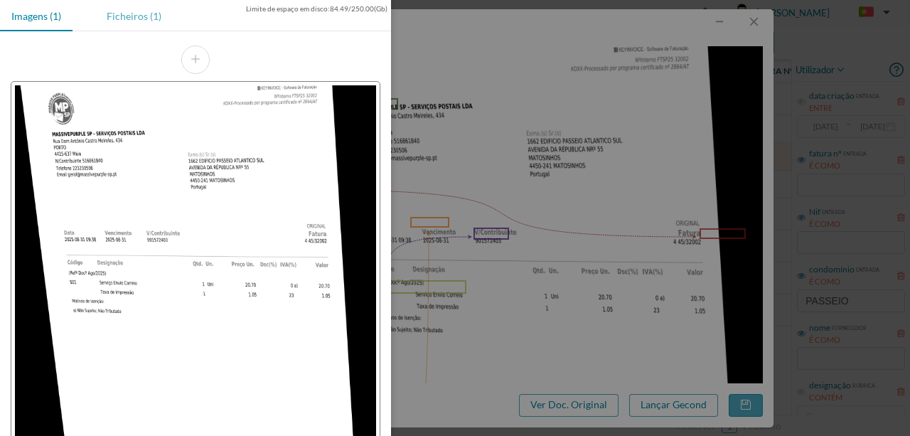
click at [126, 15] on div "Ficheiros (1)" at bounding box center [133, 16] width 77 height 32
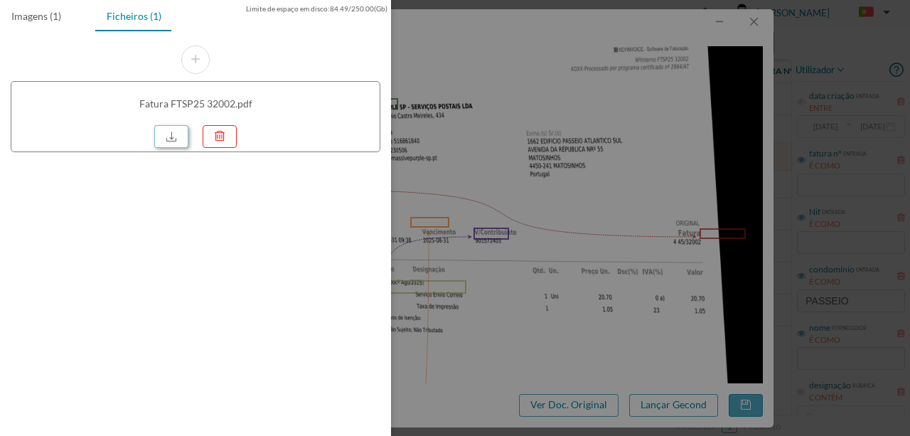
click at [178, 139] on link at bounding box center [171, 136] width 34 height 23
click at [613, 99] on div at bounding box center [455, 218] width 910 height 436
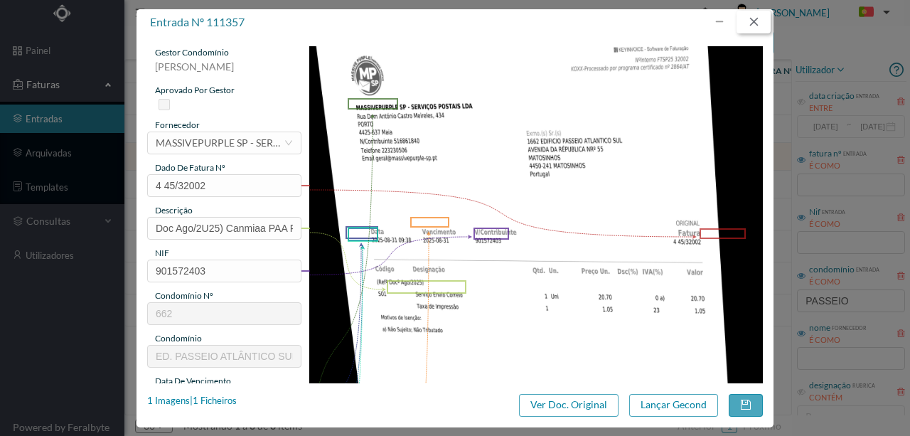
click at [760, 22] on button "button" at bounding box center [753, 22] width 34 height 23
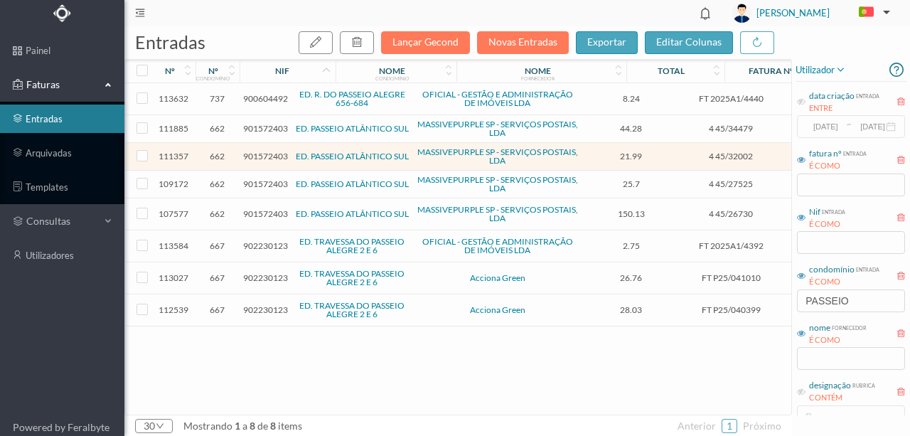
click at [258, 126] on span "901572403" at bounding box center [265, 128] width 45 height 11
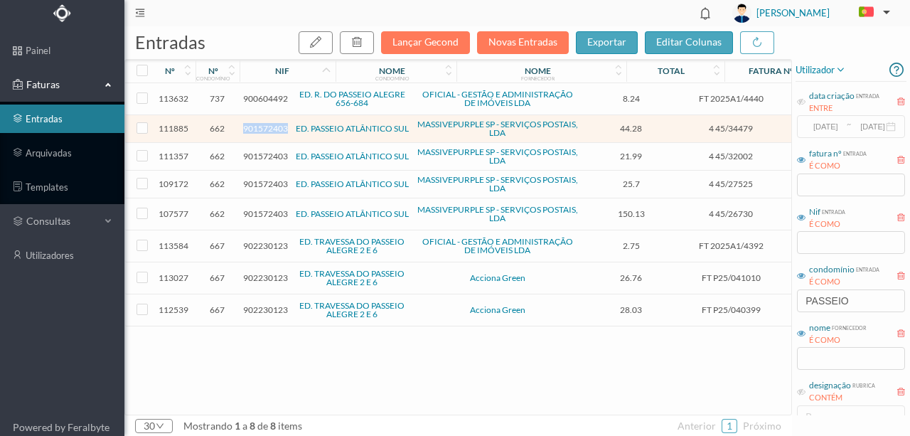
click at [258, 126] on span "901572403" at bounding box center [265, 128] width 45 height 11
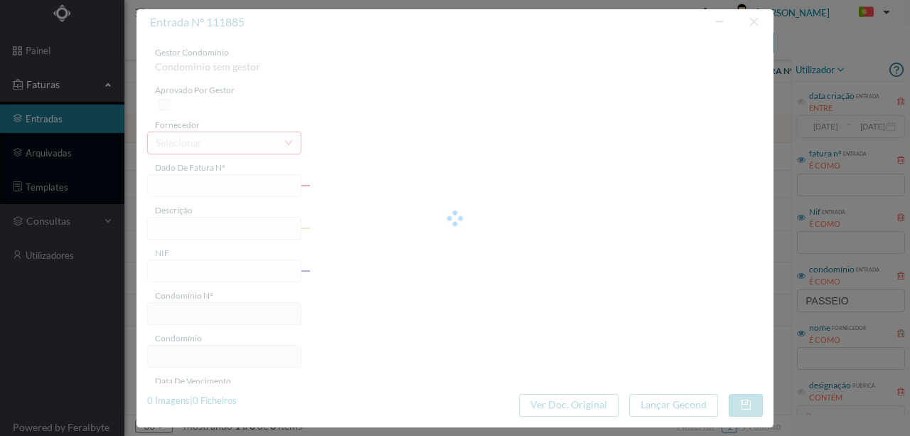
type input "4 45/34479"
type input "PMN"
type input "901572403"
type input "Invalid date"
type input "2025-08-31"
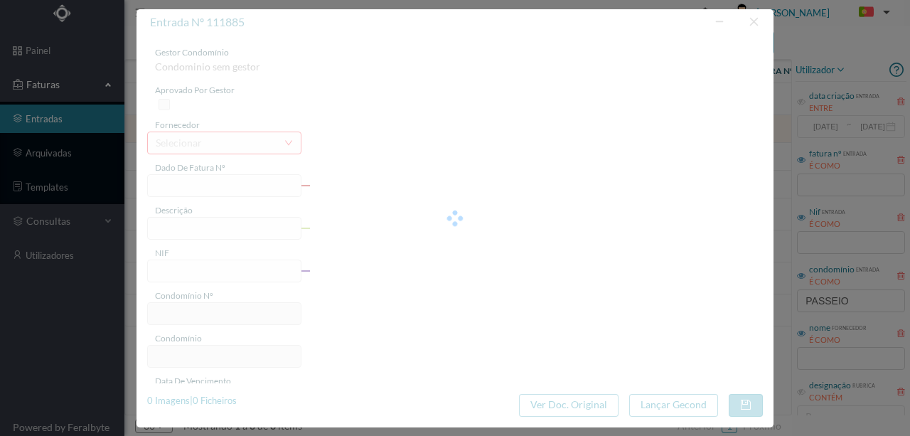
type input "44.28"
type input "662"
type input "ED. PASSEIO ATLÂNTICO SUL"
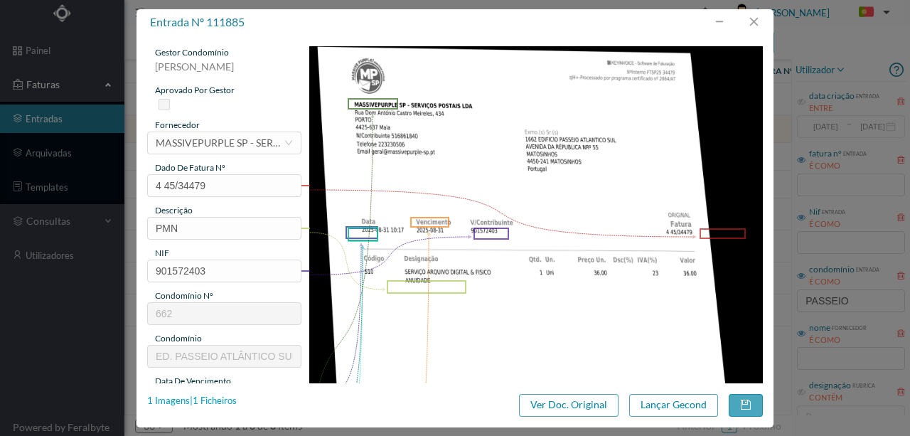
click at [220, 402] on div "1 Imagens | 1 Ficheiros" at bounding box center [192, 401] width 90 height 14
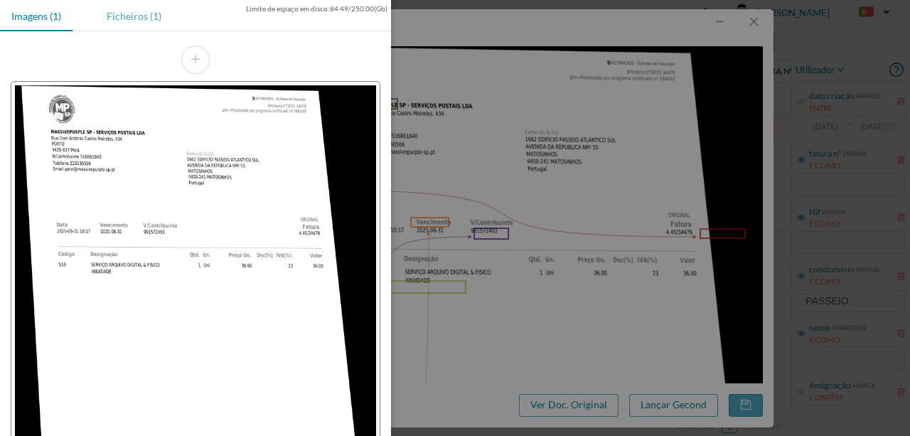
click at [136, 9] on div "Ficheiros (1)" at bounding box center [133, 16] width 77 height 32
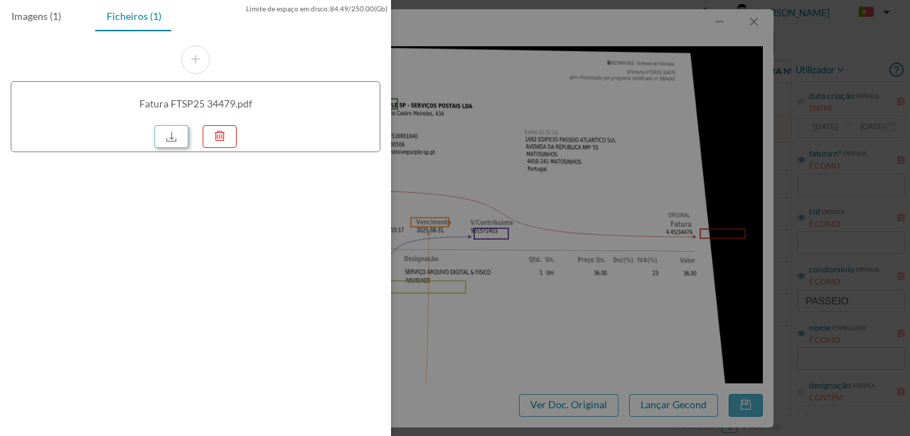
drag, startPoint x: 166, startPoint y: 131, endPoint x: 436, endPoint y: 129, distance: 270.0
click at [166, 131] on link at bounding box center [171, 136] width 34 height 23
click at [524, 131] on div at bounding box center [455, 218] width 910 height 436
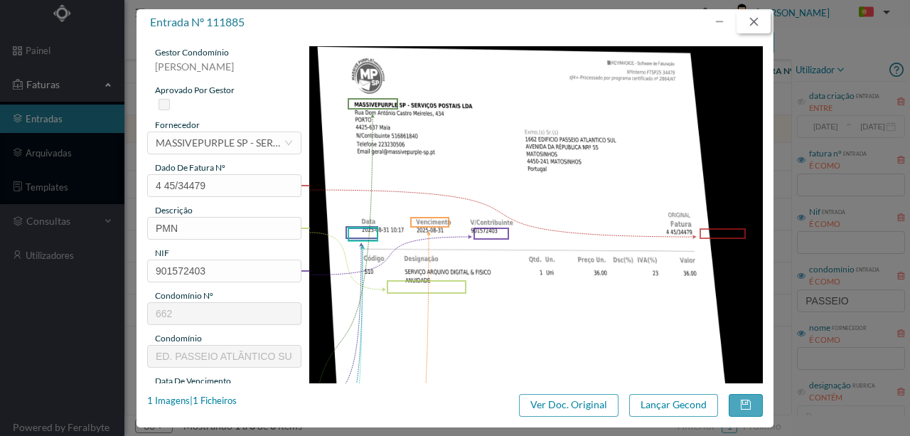
click at [757, 21] on button "button" at bounding box center [753, 22] width 34 height 23
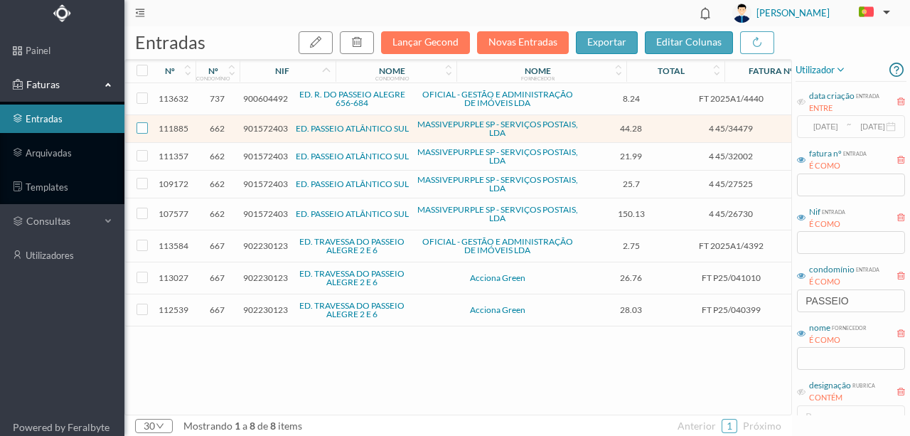
click at [143, 127] on input "checkbox" at bounding box center [141, 127] width 11 height 11
checkbox input "true"
click at [141, 155] on input "checkbox" at bounding box center [141, 155] width 11 height 11
checkbox input "true"
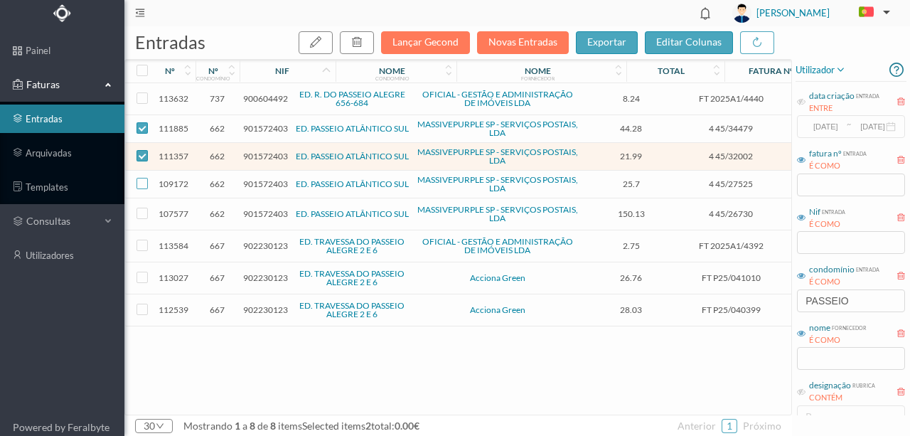
click at [139, 181] on input "checkbox" at bounding box center [141, 183] width 11 height 11
checkbox input "true"
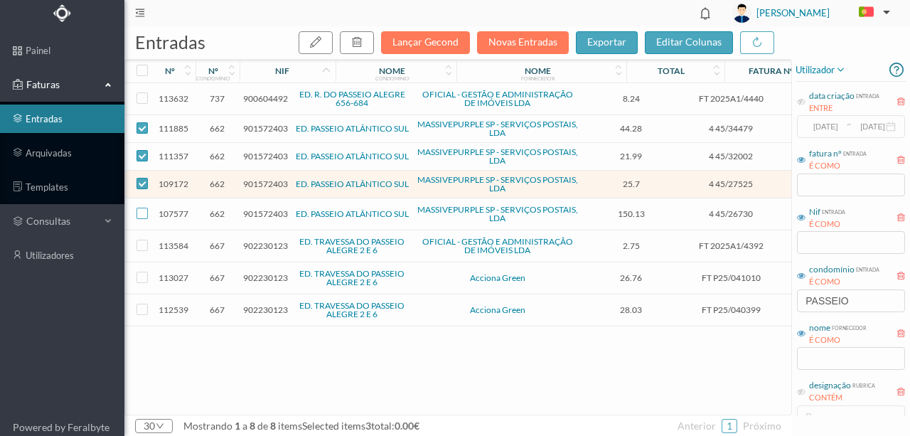
click at [145, 213] on input "checkbox" at bounding box center [141, 212] width 11 height 11
checkbox input "true"
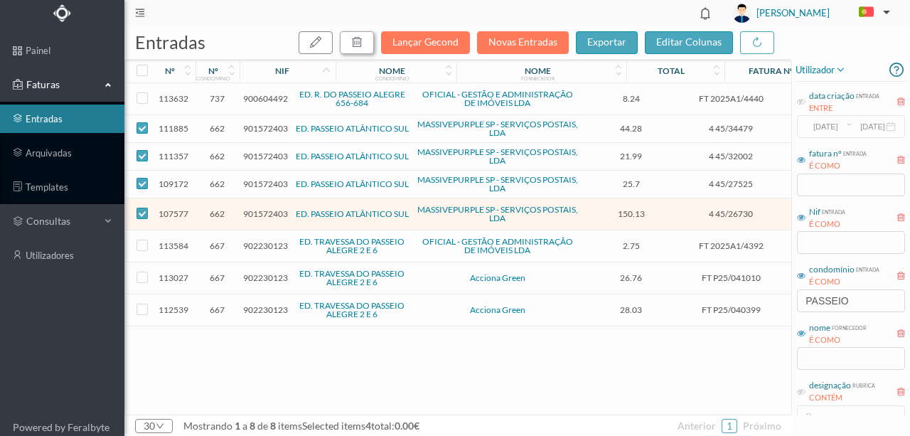
click at [371, 43] on button "button" at bounding box center [357, 42] width 34 height 23
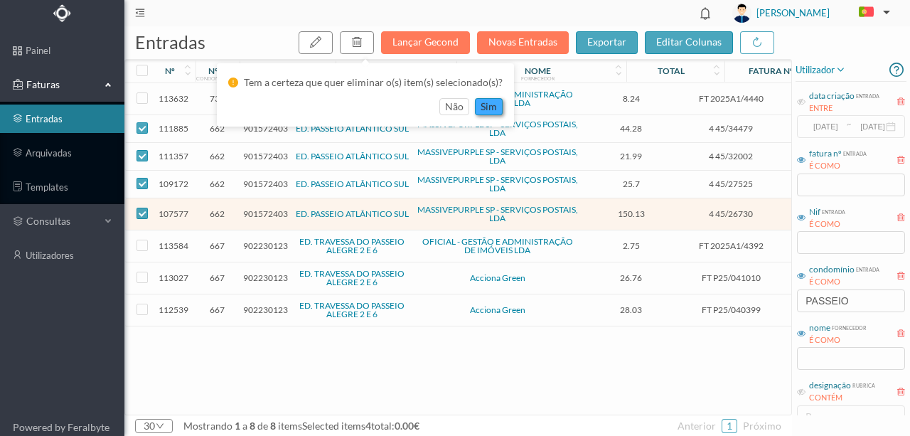
drag, startPoint x: 486, startPoint y: 107, endPoint x: 482, endPoint y: 134, distance: 27.9
click at [486, 108] on button "sim" at bounding box center [489, 106] width 28 height 17
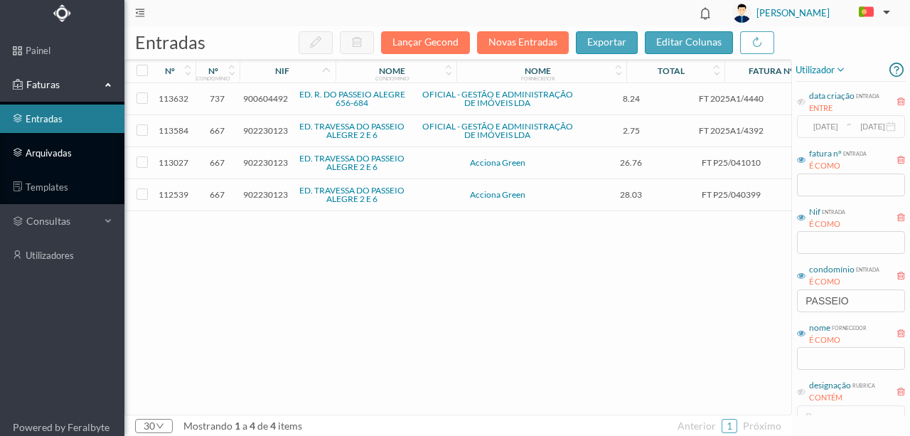
click at [65, 155] on link "arquivadas" at bounding box center [62, 153] width 124 height 28
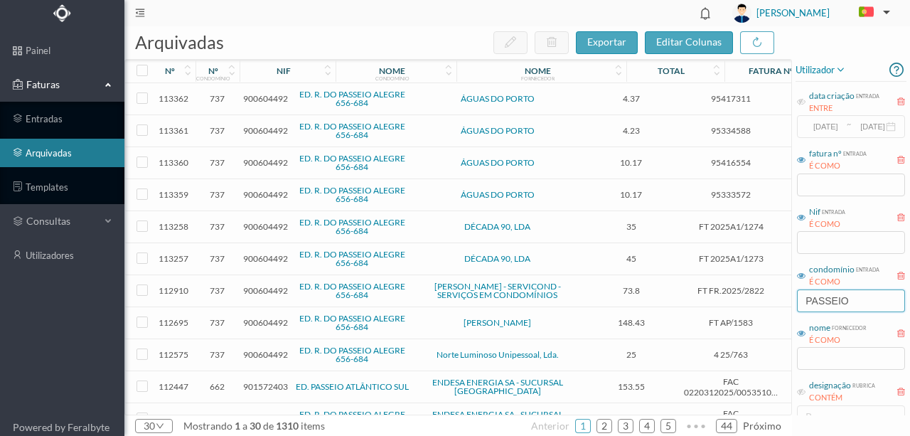
drag, startPoint x: 867, startPoint y: 298, endPoint x: 722, endPoint y: 301, distance: 145.0
click at [722, 301] on div "arquivadas exportar editar colunas nº nº condomínio nif nome condomínio nome fo…" at bounding box center [516, 230] width 785 height 409
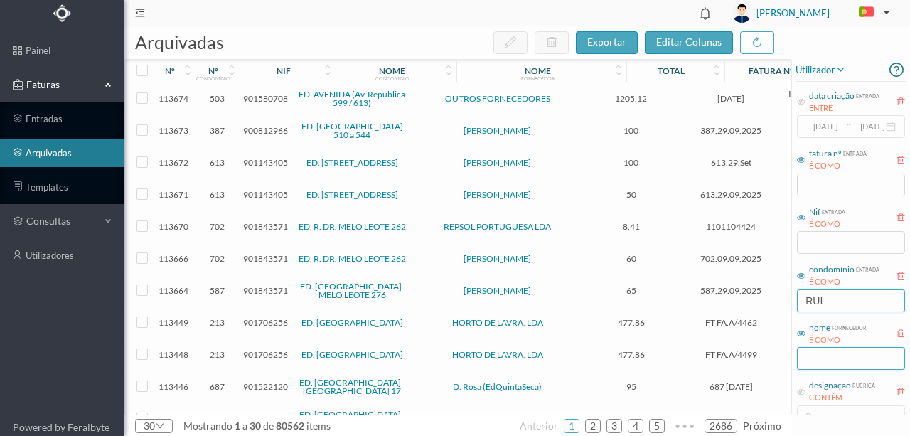
type input "RUI"
click at [814, 357] on input "text" at bounding box center [851, 358] width 108 height 23
click at [837, 362] on input "text" at bounding box center [851, 358] width 108 height 23
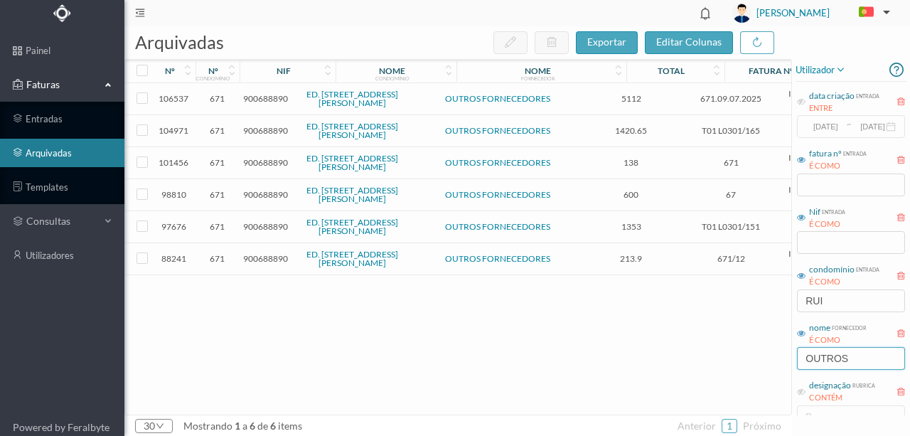
type input "OUTROS"
click at [262, 256] on span "900688890" at bounding box center [265, 258] width 45 height 11
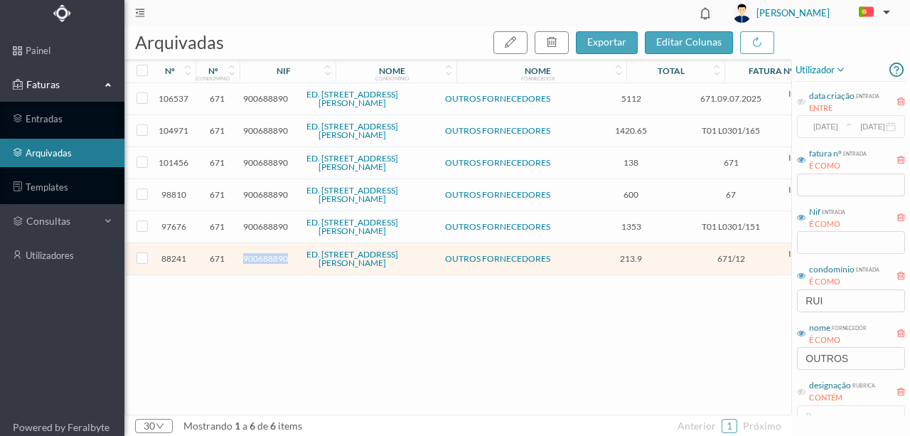
click at [262, 256] on span "900688890" at bounding box center [265, 258] width 45 height 11
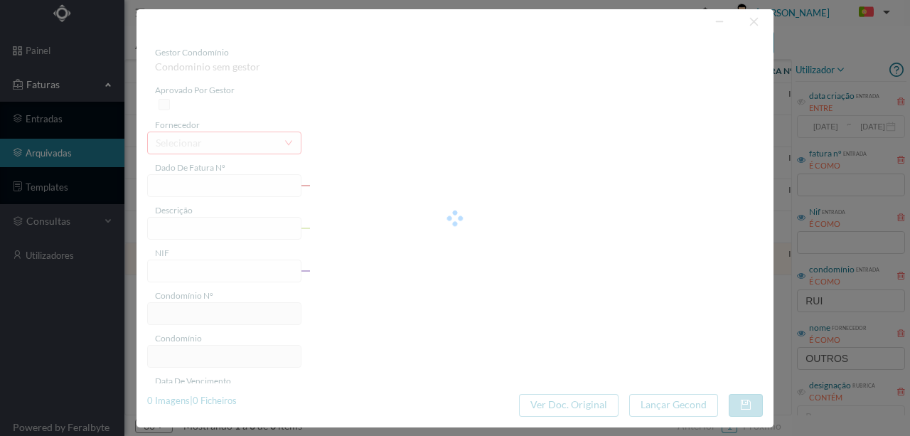
type input "671/12"
type input "Indemnização sinistro"
type input "900688890"
type input "2024-12-04"
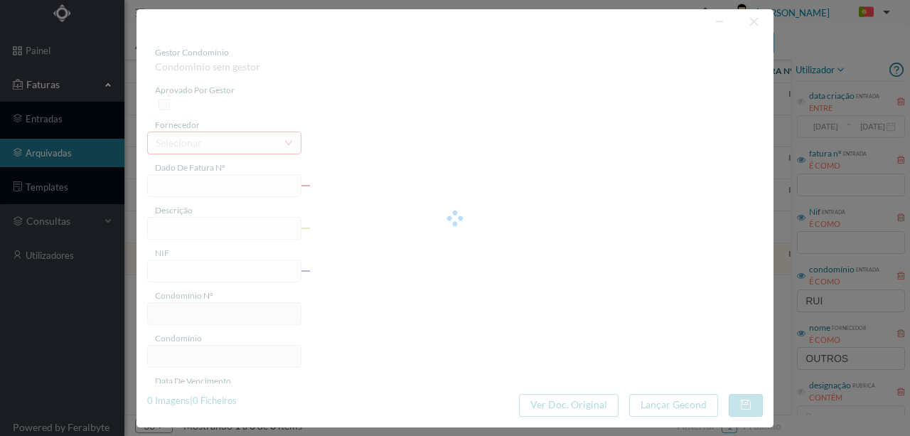
type input "2024-12-04"
type input "213.90"
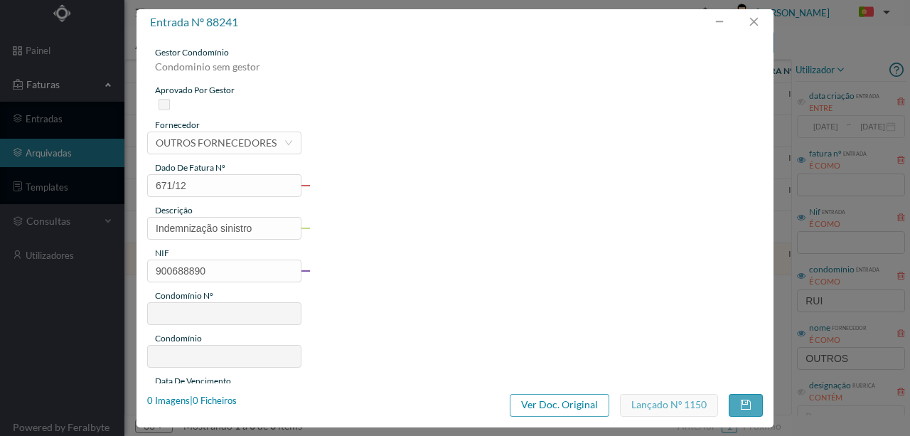
type input "671"
type input "ED. RUA RUI BARBOSA, 18"
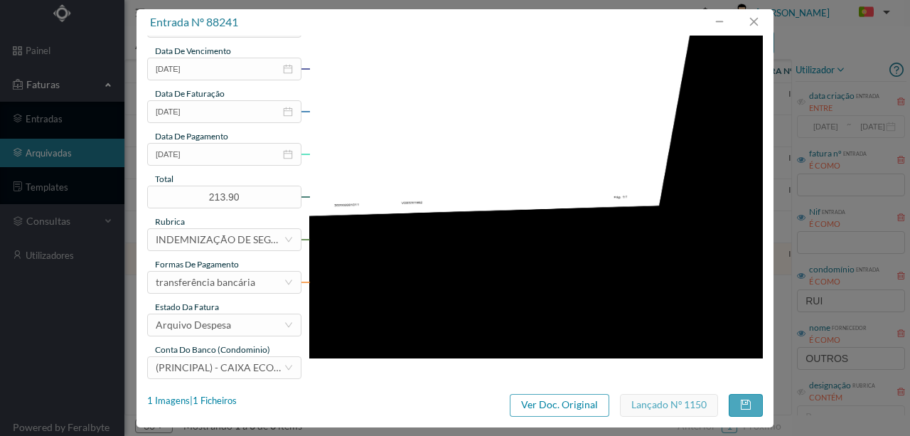
scroll to position [331, 0]
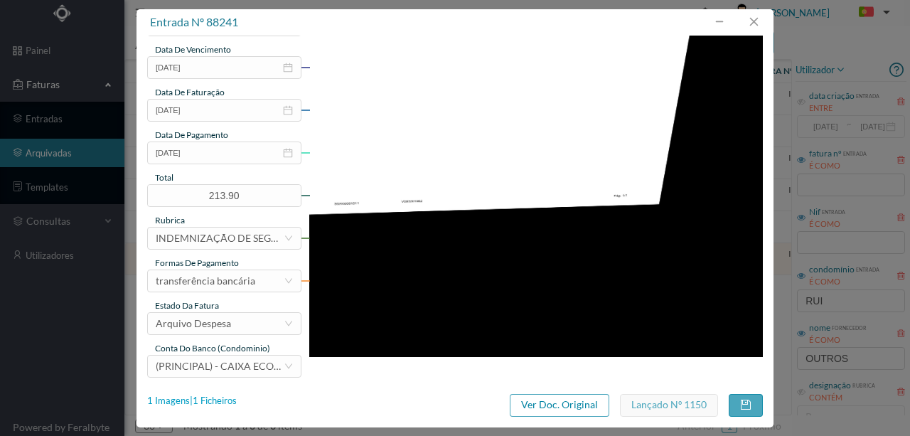
click at [228, 401] on div "1 Imagens | 1 Ficheiros" at bounding box center [192, 401] width 90 height 14
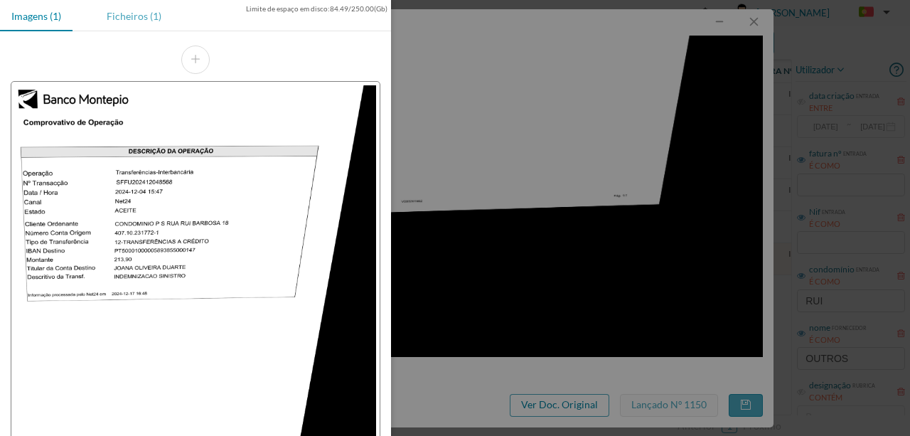
click at [130, 17] on div "Ficheiros (1)" at bounding box center [133, 16] width 77 height 32
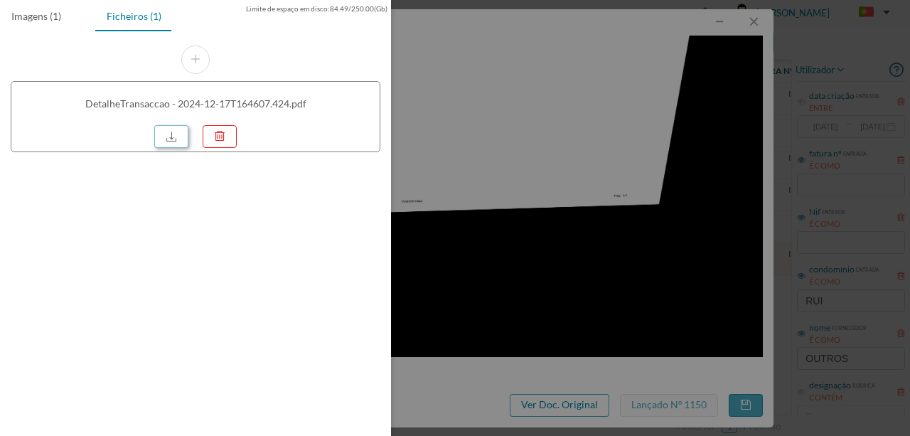
click at [170, 139] on link at bounding box center [171, 136] width 34 height 23
drag, startPoint x: 502, startPoint y: 158, endPoint x: 549, endPoint y: 117, distance: 61.4
click at [502, 156] on div at bounding box center [455, 218] width 910 height 436
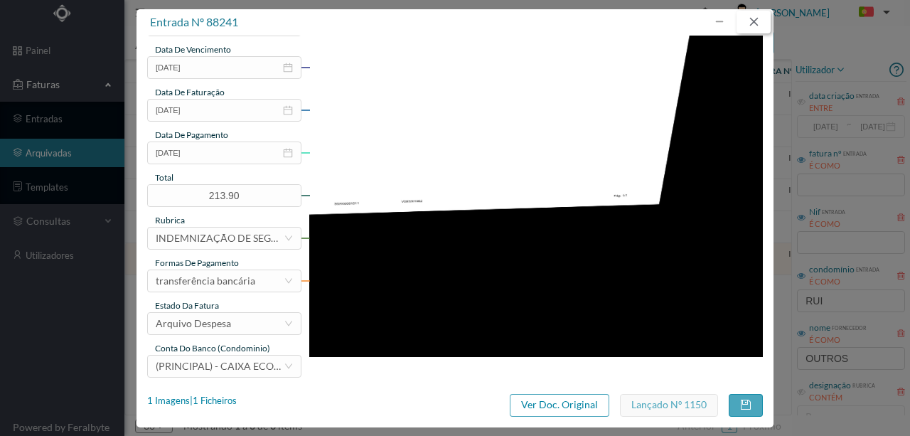
click at [755, 25] on button "button" at bounding box center [753, 22] width 34 height 23
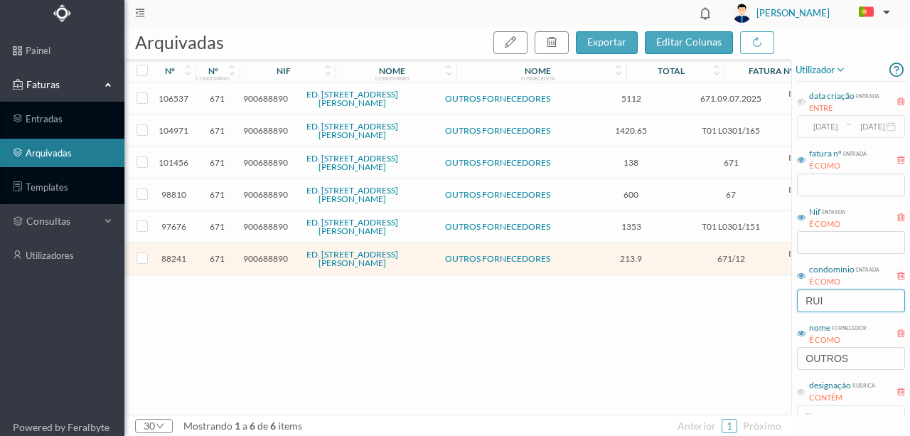
drag, startPoint x: 846, startPoint y: 301, endPoint x: 743, endPoint y: 300, distance: 102.3
click at [752, 300] on div "arquivadas exportar editar colunas nº nº condomínio nif nome condomínio nome fo…" at bounding box center [516, 230] width 785 height 409
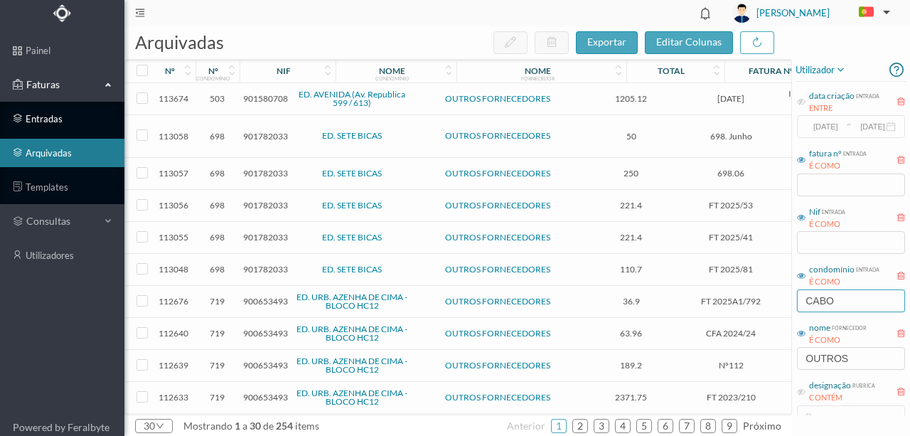
type input "CABO"
click at [48, 116] on link "entradas" at bounding box center [62, 118] width 124 height 28
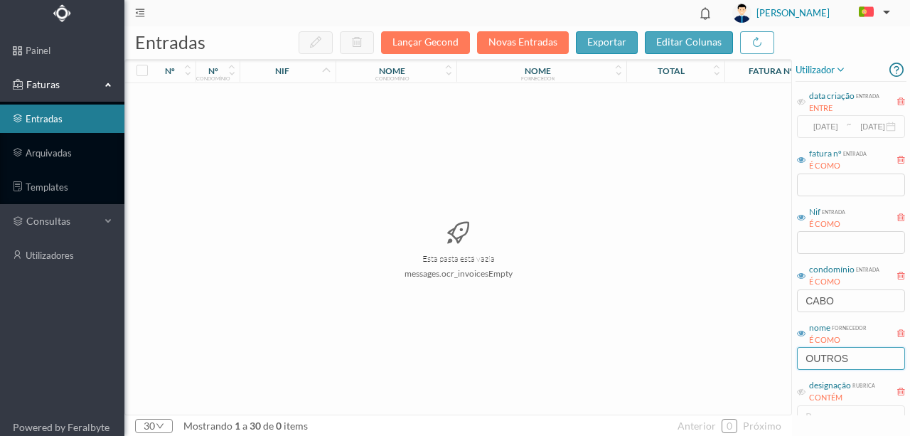
drag, startPoint x: 856, startPoint y: 354, endPoint x: 640, endPoint y: 367, distance: 215.7
click at [640, 367] on div "entradas Lançar Gecond Novas Entradas exportar editar colunas nº nº condomínio …" at bounding box center [516, 230] width 785 height 409
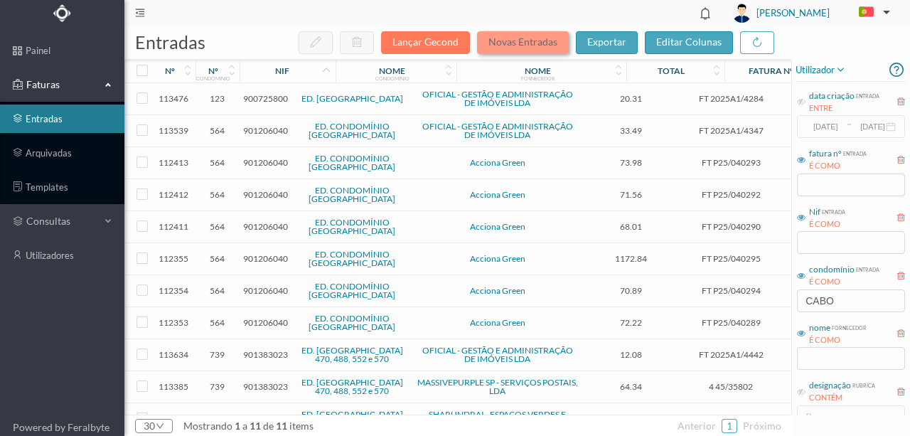
click at [526, 41] on button "Novas Entradas" at bounding box center [523, 42] width 92 height 23
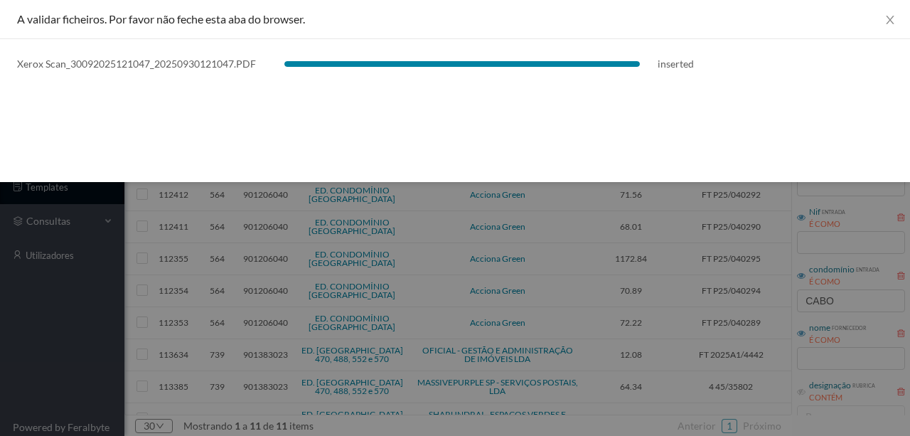
click at [595, 112] on div "A validar ficheiros. Por favor não feche esta aba do browser. Xerox Scan_300920…" at bounding box center [455, 91] width 910 height 182
click at [891, 11] on button "Close" at bounding box center [890, 20] width 40 height 40
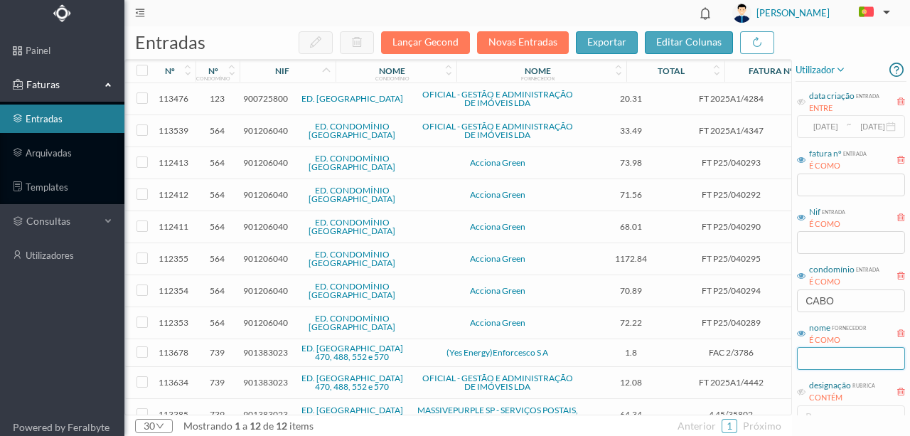
click at [821, 357] on input "text" at bounding box center [851, 358] width 108 height 23
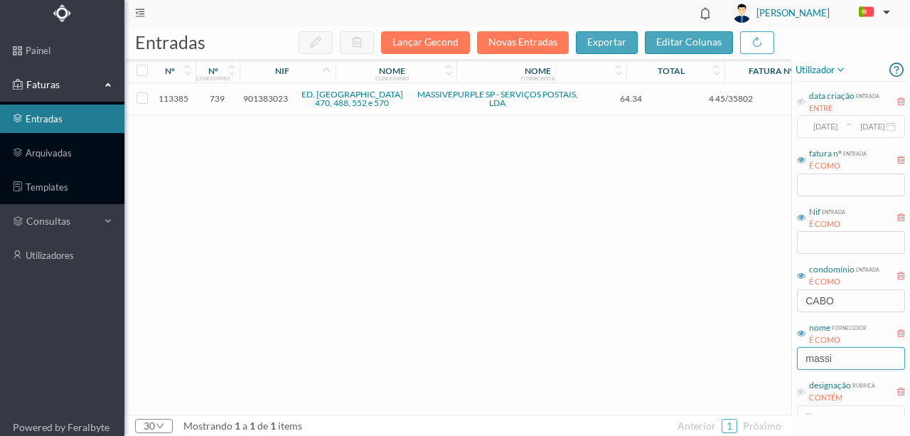
type input "massi"
click at [584, 233] on div "113385 739 901383023 ED. CABO ESPICHEL 470, 488, 552 e 570 MASSIVEPURPLE SP - S…" at bounding box center [533, 248] width 817 height 331
drag, startPoint x: 382, startPoint y: 263, endPoint x: 469, endPoint y: 279, distance: 88.8
click at [382, 263] on div "113385 739 901383023 ED. CABO ESPICHEL 470, 488, 552 e 570 MASSIVEPURPLE SP - S…" at bounding box center [533, 248] width 817 height 331
drag, startPoint x: 811, startPoint y: 359, endPoint x: 714, endPoint y: 378, distance: 99.2
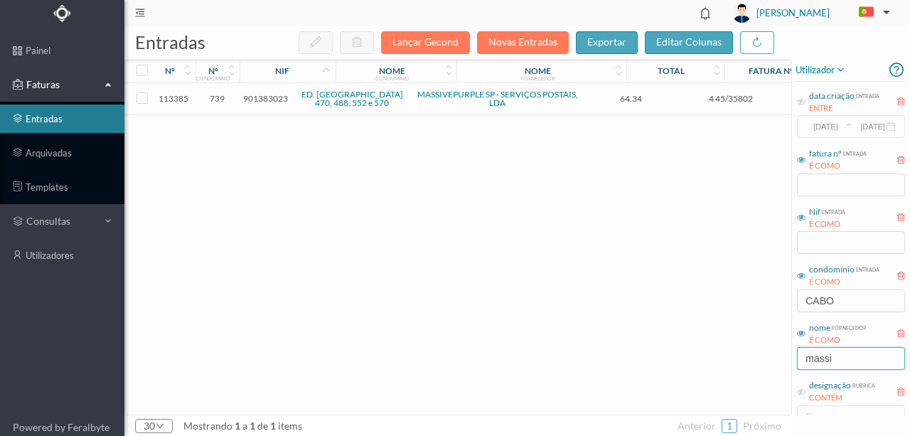
click at [747, 363] on div "entradas Lançar Gecond Novas Entradas exportar editar colunas nº nº condomínio …" at bounding box center [516, 230] width 785 height 409
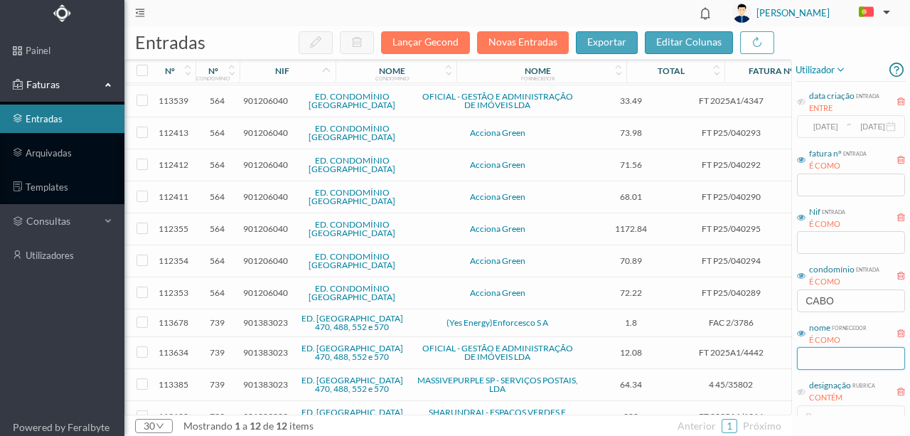
scroll to position [44, 0]
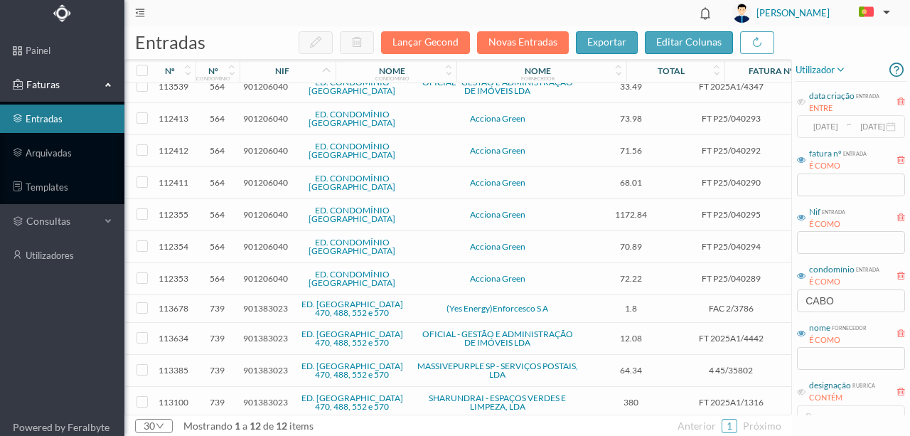
click at [261, 306] on span "901383023" at bounding box center [265, 308] width 45 height 11
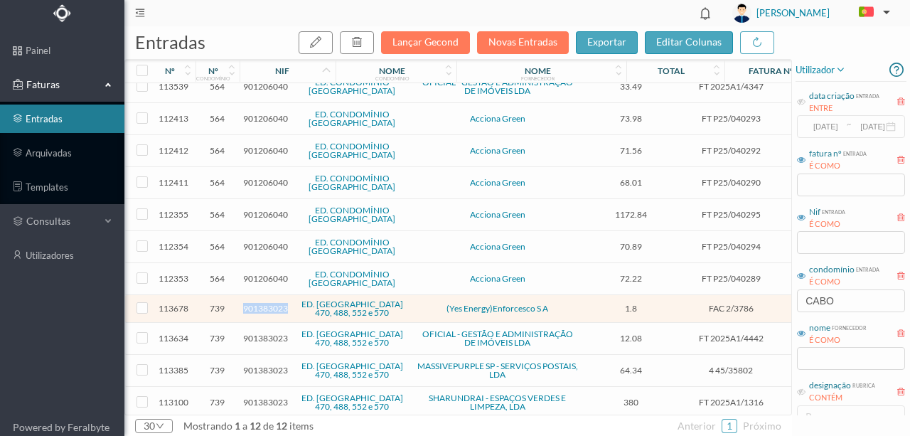
click at [261, 306] on span "901383023" at bounding box center [265, 308] width 45 height 11
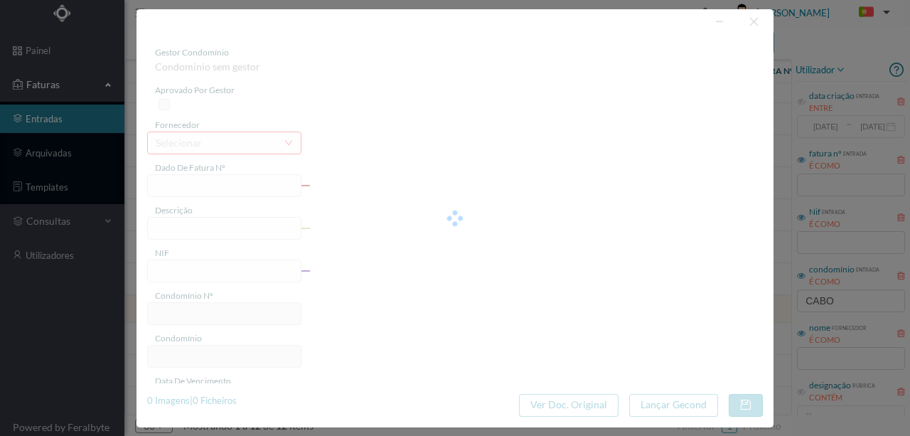
type input "FAC 2/3786"
type input "901383023"
type input "Invalid date"
type input "07-07-2025"
type input "1.80"
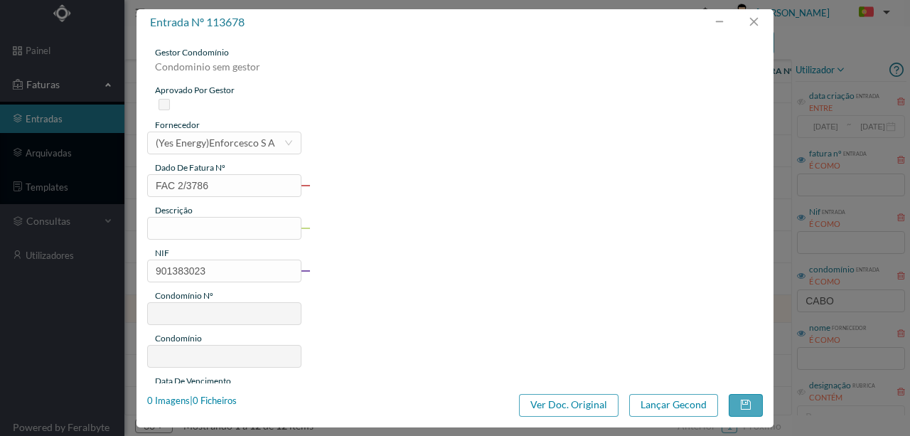
type input "739"
type input "ED. CABO ESPICHEL 470, 488, 552 e 570"
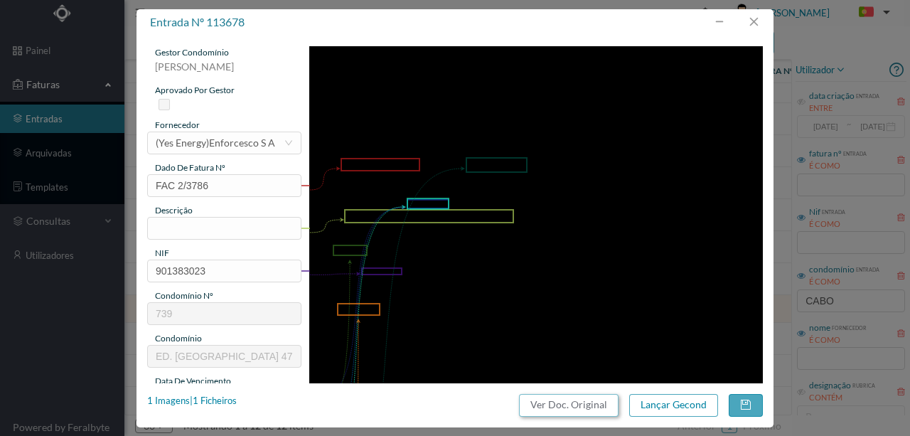
click at [527, 410] on button "Ver Doc. Original" at bounding box center [568, 405] width 99 height 23
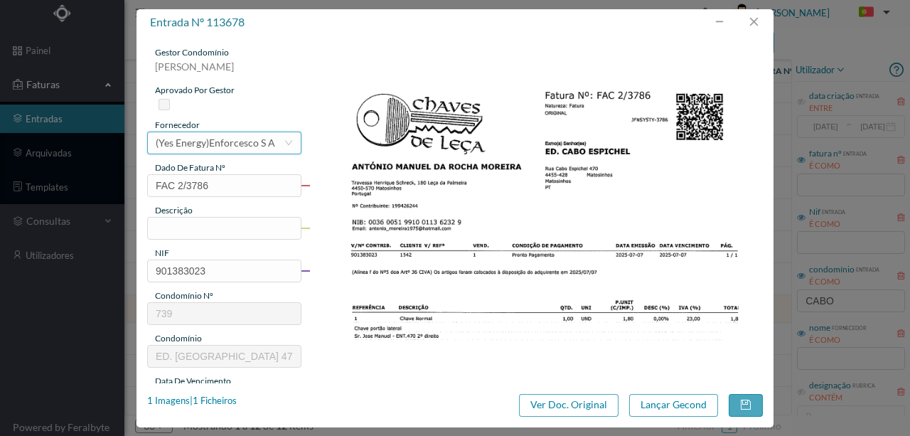
click at [192, 144] on div "(Yes Energy)Enforcesco S A" at bounding box center [215, 142] width 119 height 21
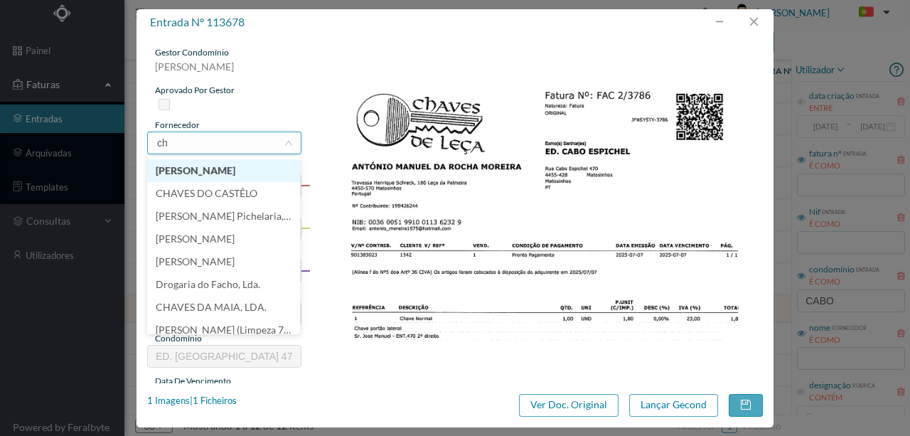
scroll to position [3, 0]
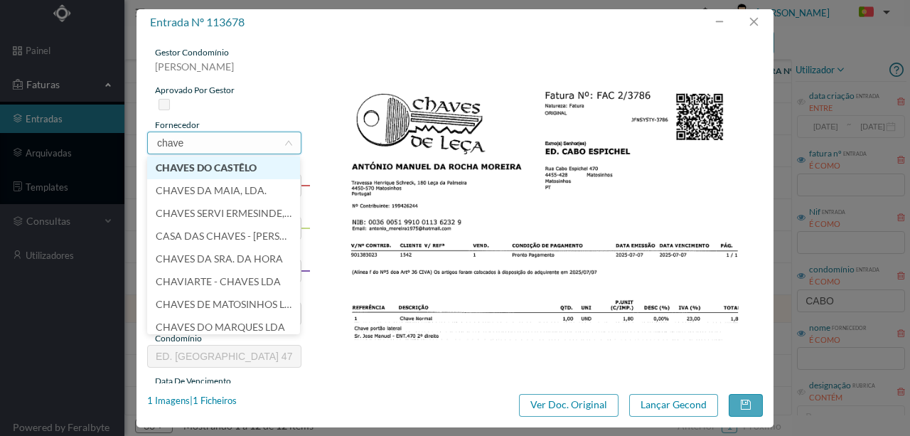
type input "chaves"
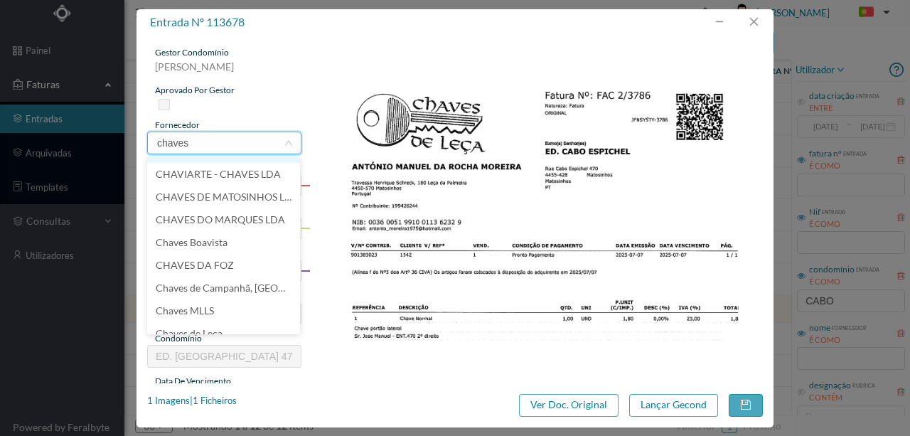
scroll to position [124, 0]
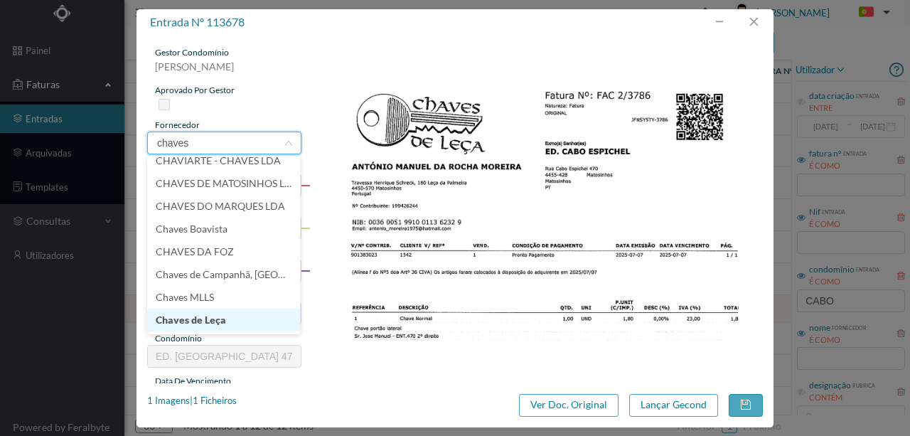
click at [209, 314] on li "Chaves de Leça" at bounding box center [223, 319] width 153 height 23
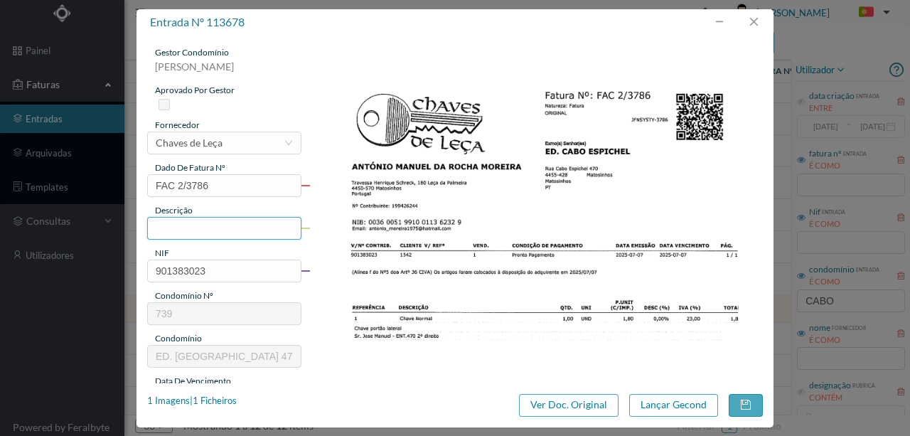
click at [176, 225] on input "text" at bounding box center [224, 228] width 154 height 23
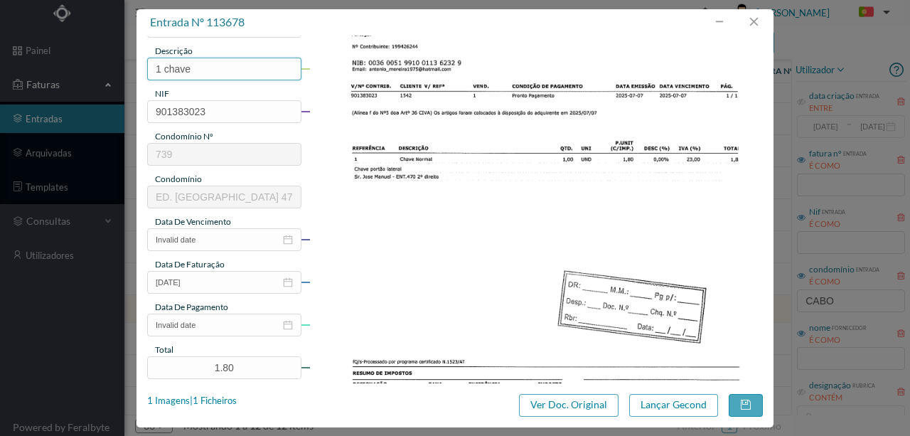
scroll to position [189, 0]
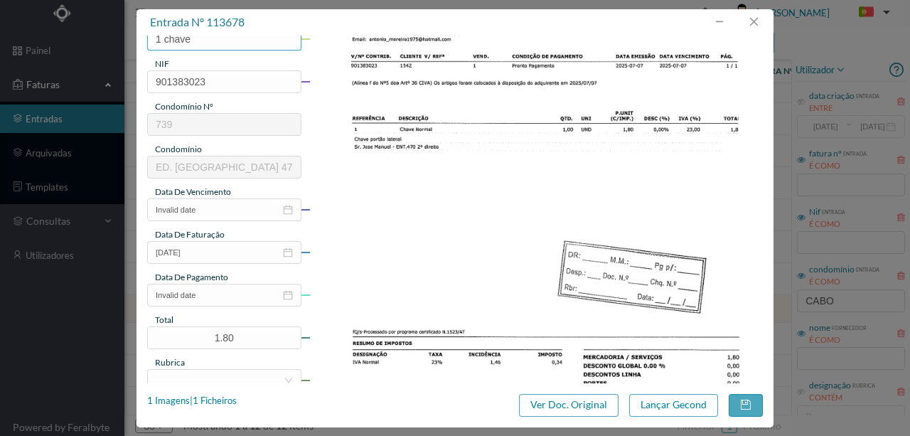
type input "1 chave"
click at [225, 207] on input "Invalid date" at bounding box center [224, 209] width 154 height 23
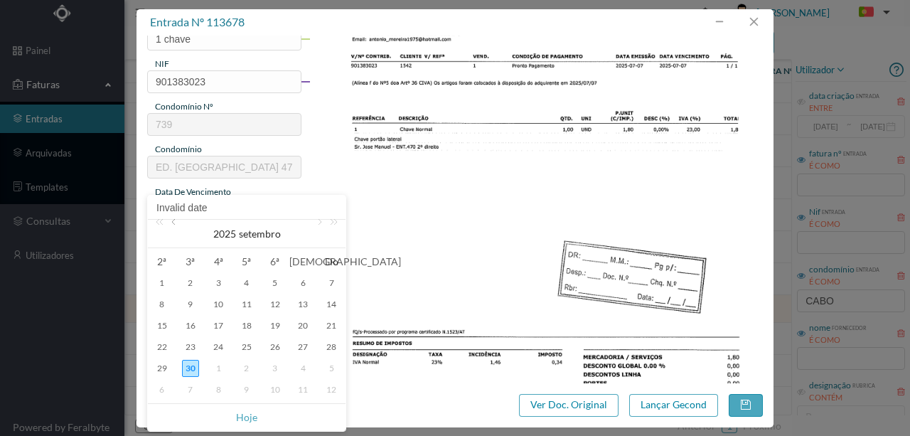
click at [173, 225] on link at bounding box center [174, 234] width 13 height 28
drag, startPoint x: 163, startPoint y: 310, endPoint x: 215, endPoint y: 260, distance: 71.4
click at [163, 308] on div "7" at bounding box center [161, 304] width 17 height 17
type input "07-07-2025"
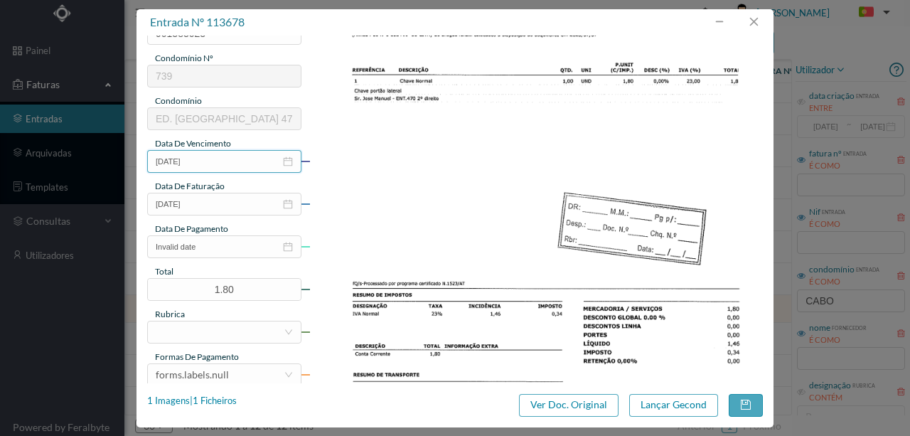
scroll to position [331, 0]
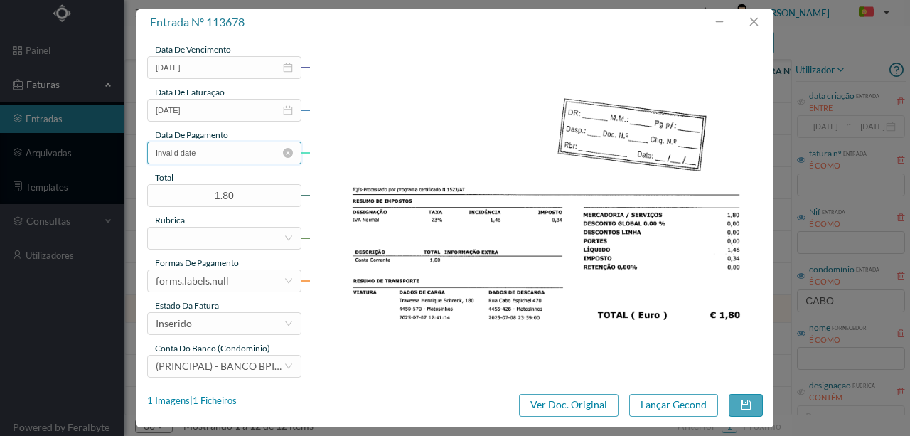
click at [223, 157] on input "Invalid date" at bounding box center [224, 152] width 154 height 23
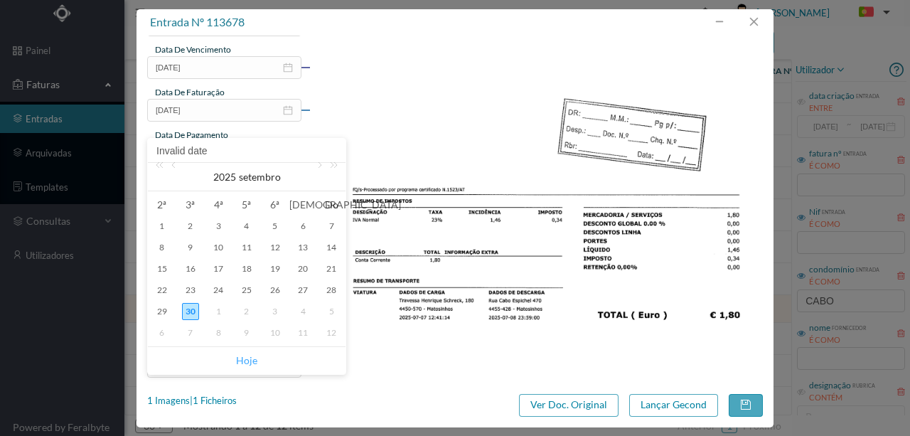
click at [246, 356] on link "Hoje" at bounding box center [246, 360] width 21 height 27
type input "30-09-2025"
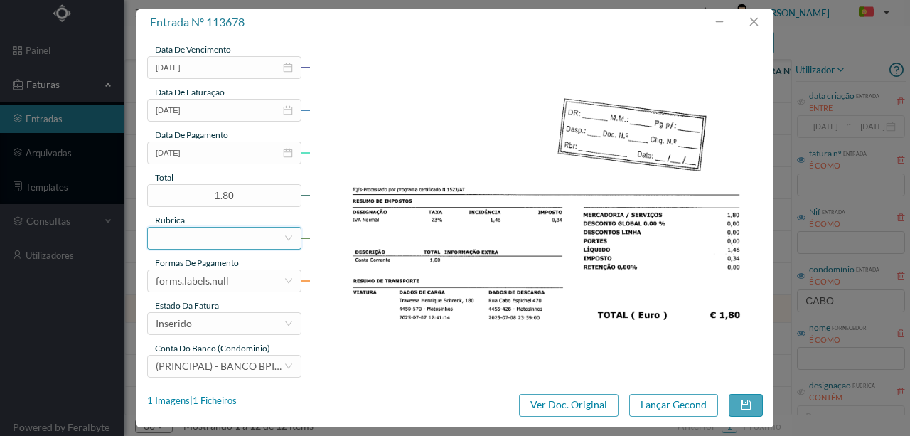
click at [203, 237] on div at bounding box center [220, 237] width 128 height 21
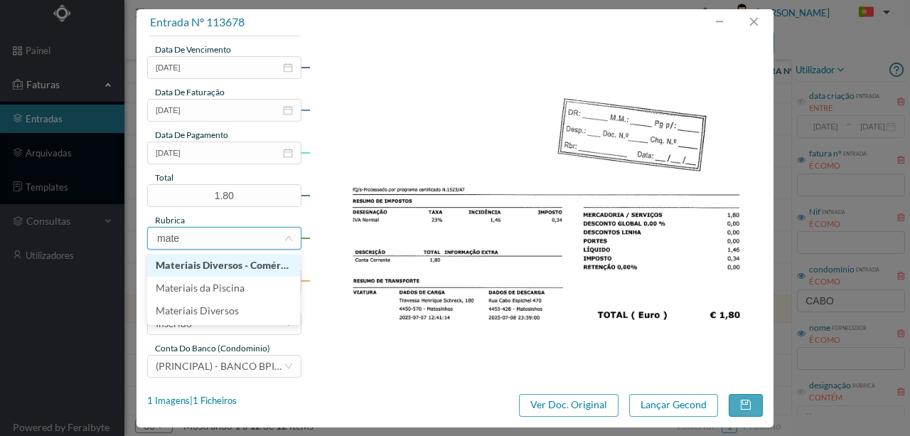
type input "mater"
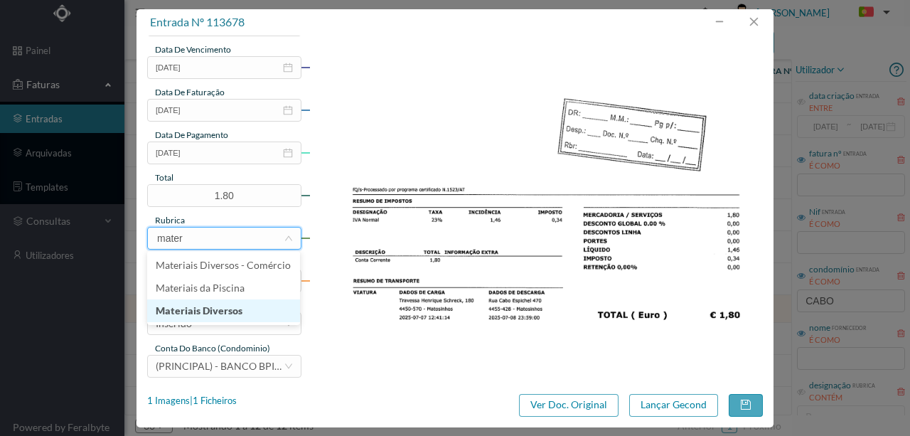
click at [220, 320] on li "Materiais Diversos" at bounding box center [223, 310] width 153 height 23
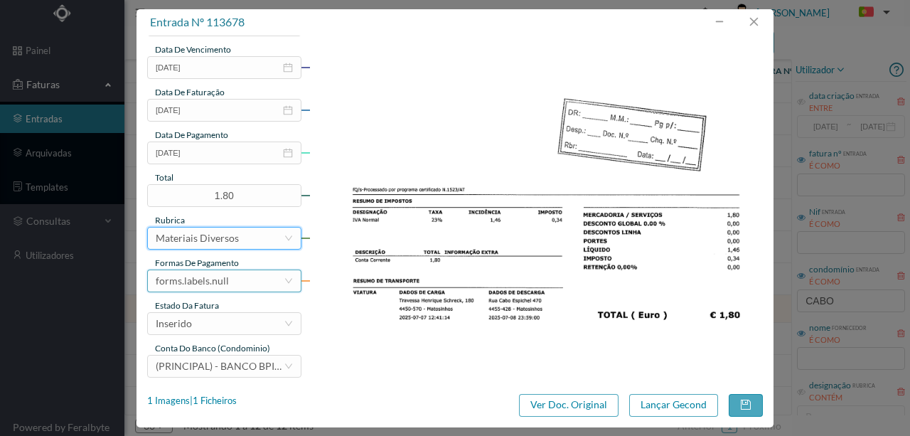
click at [202, 279] on div "forms.labels.null" at bounding box center [192, 280] width 73 height 21
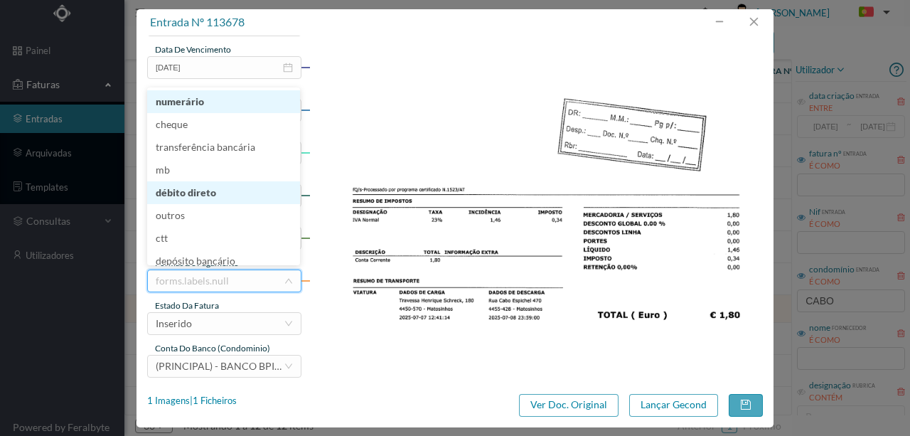
scroll to position [5, 0]
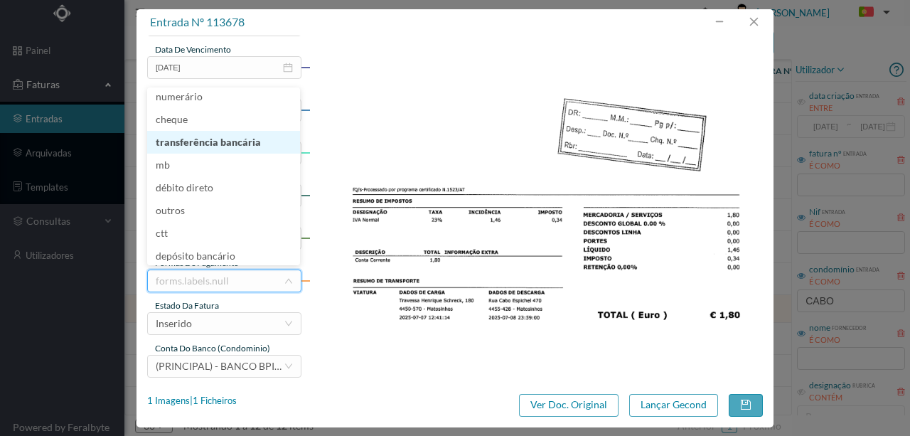
click at [222, 142] on li "transferência bancária" at bounding box center [223, 142] width 153 height 23
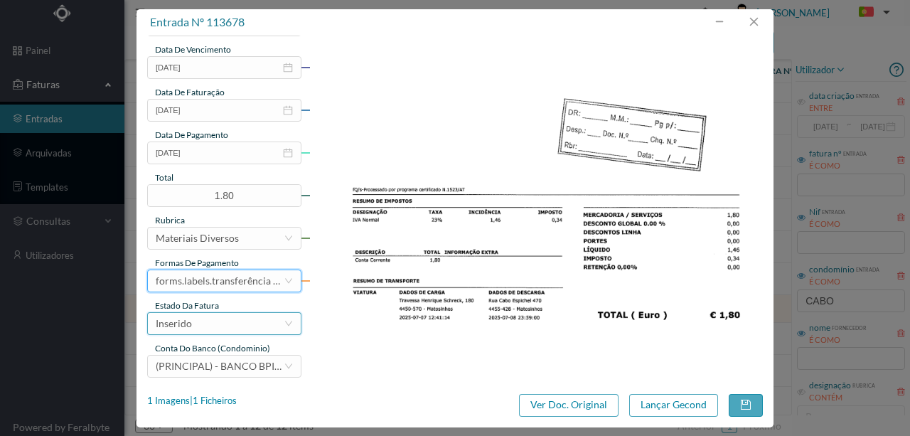
click at [213, 323] on div "Inserido" at bounding box center [220, 323] width 128 height 21
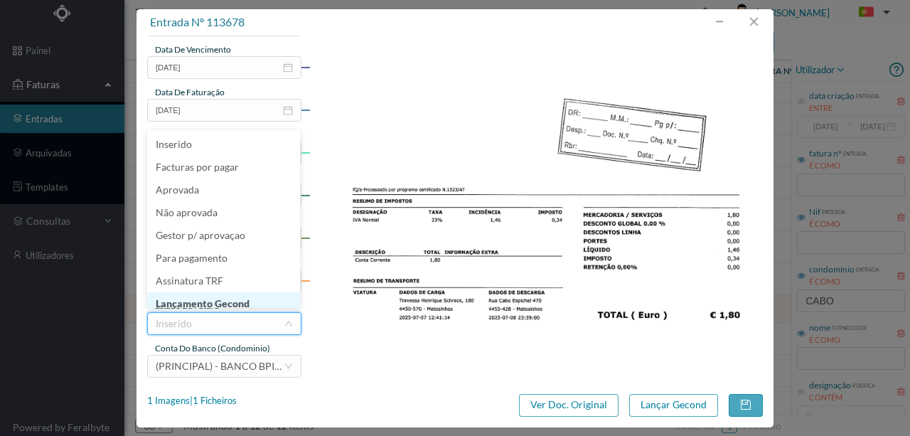
scroll to position [7, 0]
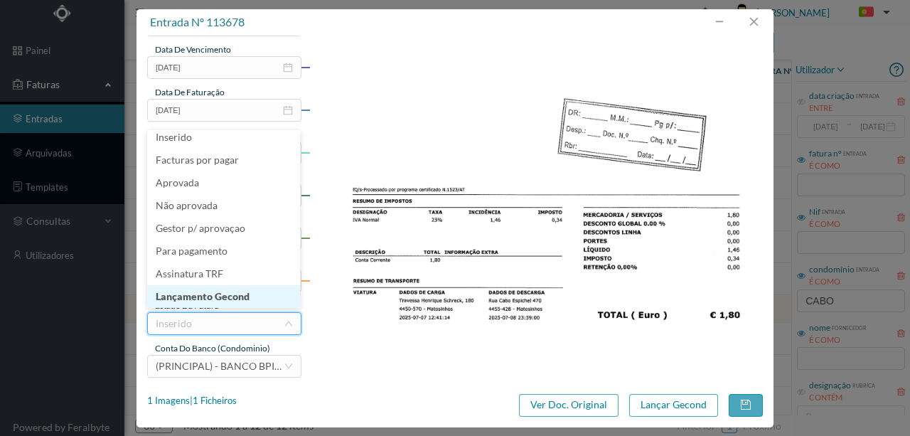
click at [218, 298] on li "Lançamento Gecond" at bounding box center [223, 296] width 153 height 23
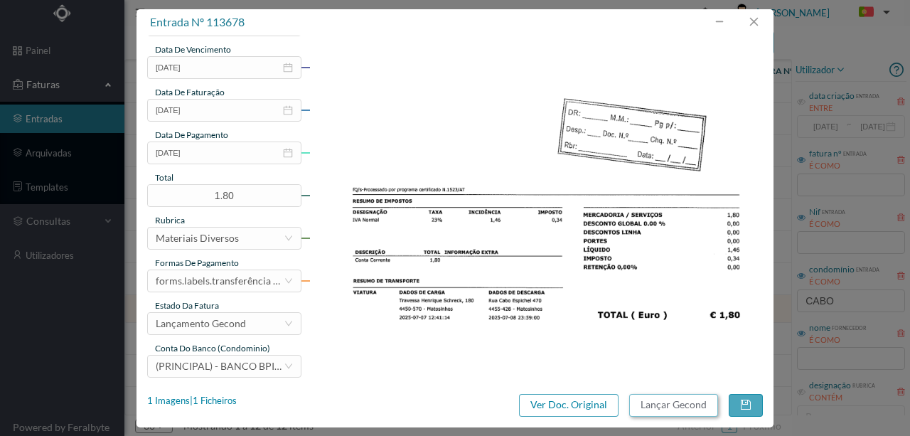
click at [669, 406] on button "Lançar Gecond" at bounding box center [673, 405] width 89 height 23
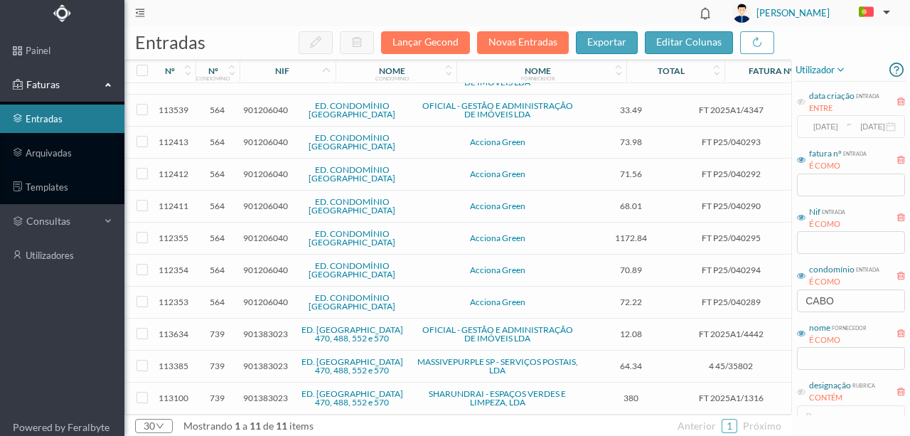
scroll to position [16, 0]
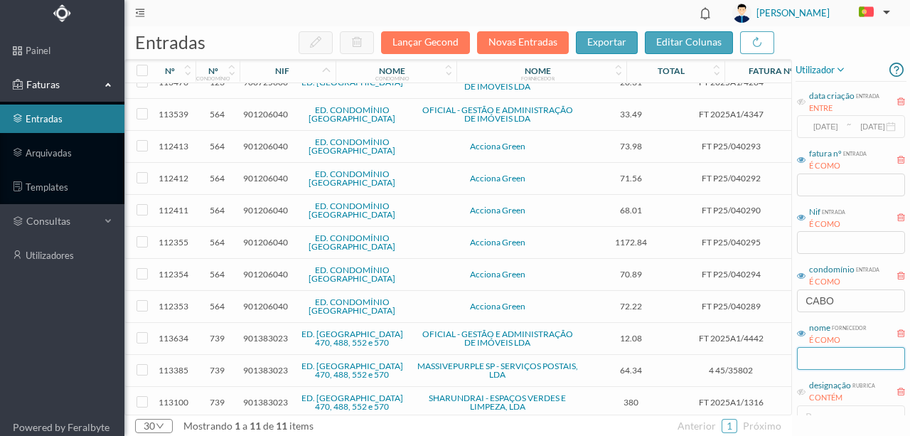
click at [820, 362] on input "text" at bounding box center [851, 358] width 108 height 23
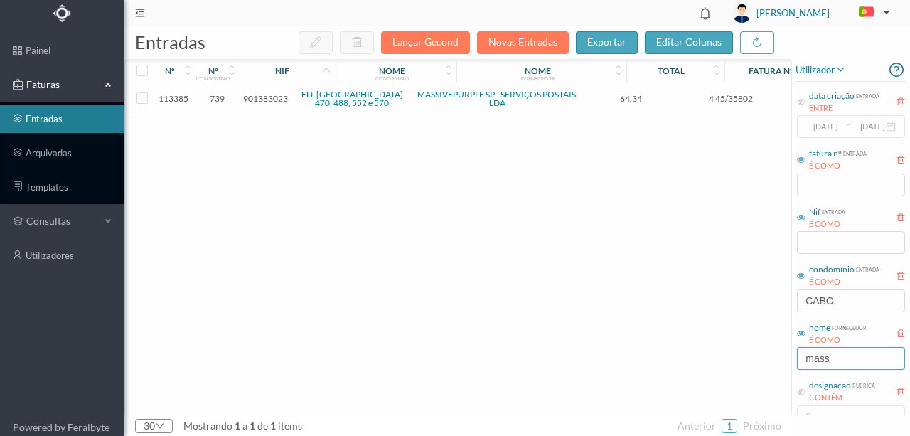
type input "mass"
click at [366, 181] on div "113385 739 901383023 ED. CABO ESPICHEL 470, 488, 552 e 570 MASSIVEPURPLE SP - S…" at bounding box center [533, 248] width 817 height 331
click at [269, 99] on span "901383023" at bounding box center [265, 98] width 45 height 11
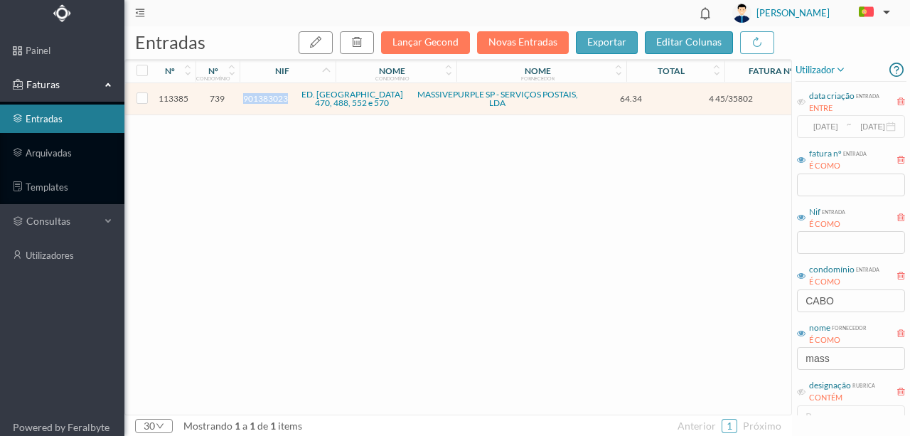
click at [269, 99] on span "901383023" at bounding box center [265, 98] width 45 height 11
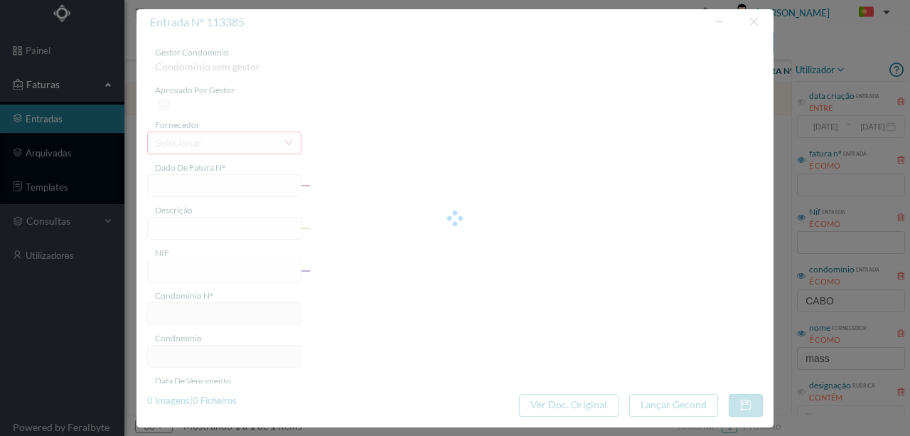
type input "4 45/35802"
type input "Serviço Envio Correio"
type input "901383023"
type input "2025-09-02"
type input "2025-09-26"
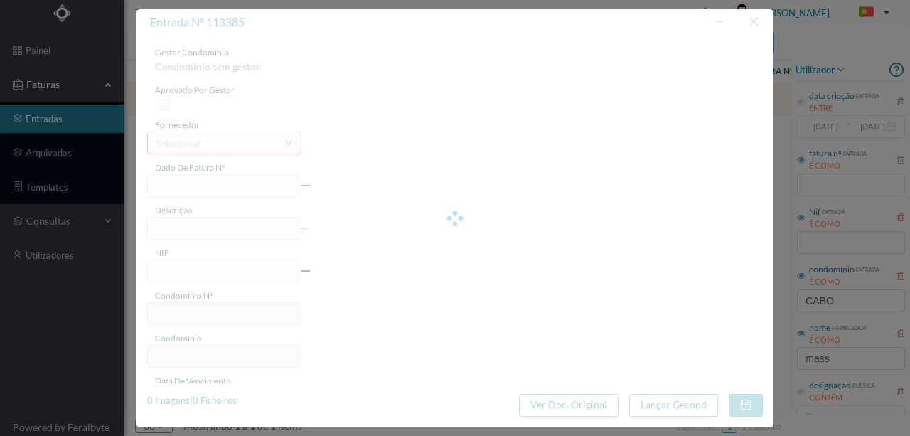
type input "2025-09-02"
type input "64.34"
type input "739"
type input "ED. CABO ESPICHEL 470, 488, 552 e 570"
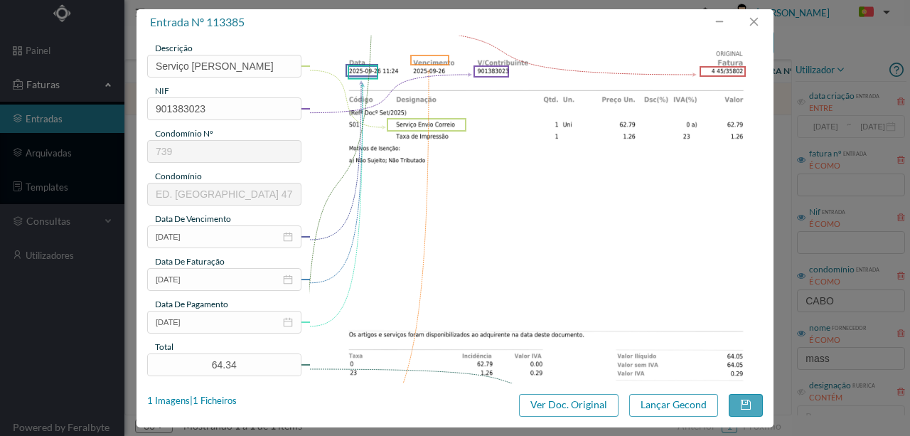
scroll to position [189, 0]
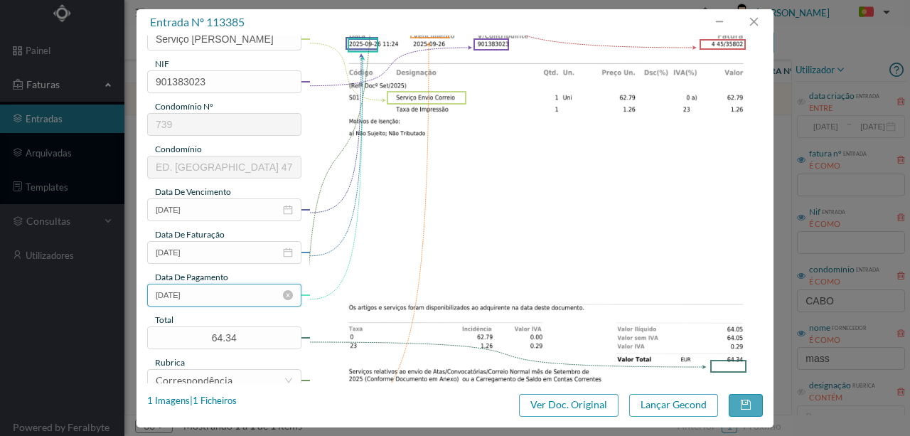
click at [214, 291] on input "2025-09-02" at bounding box center [224, 295] width 154 height 23
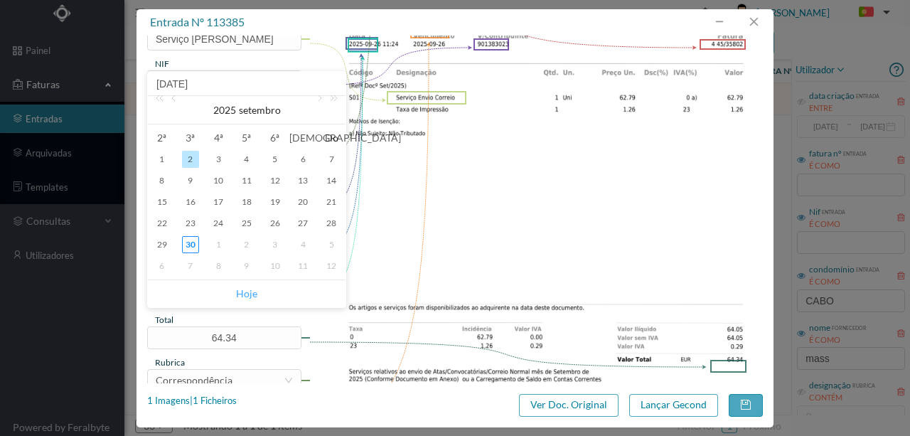
click at [236, 293] on link "Hoje" at bounding box center [246, 293] width 21 height 27
type input "2025-09-30"
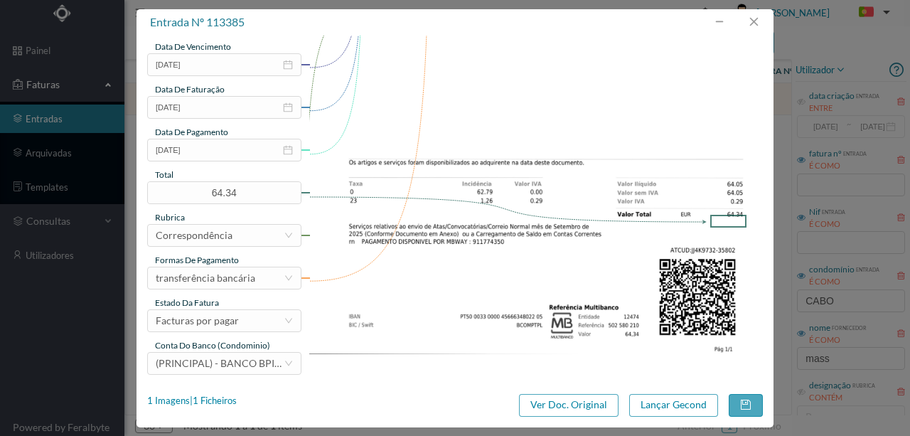
scroll to position [336, 0]
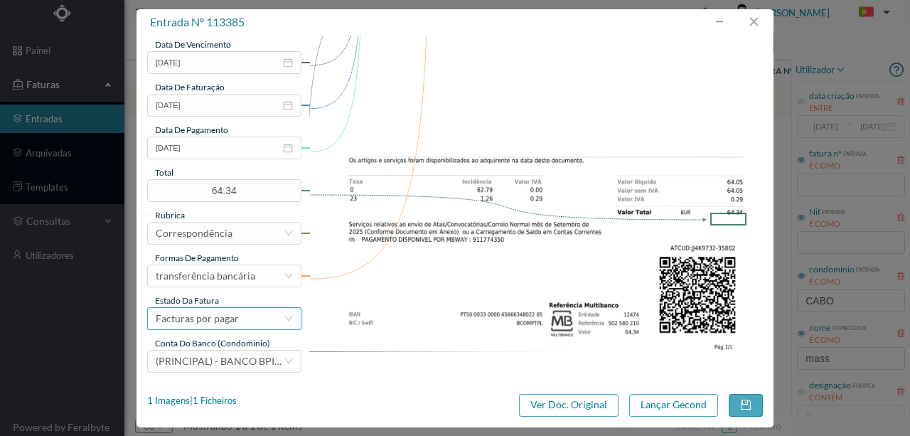
click at [234, 324] on div "Facturas por pagar" at bounding box center [197, 318] width 83 height 21
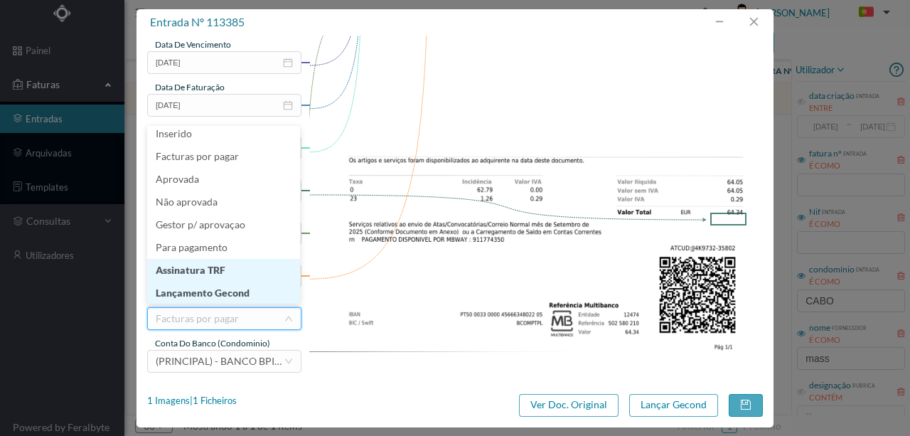
scroll to position [7, 0]
click at [212, 289] on li "Lançamento Gecond" at bounding box center [223, 292] width 153 height 23
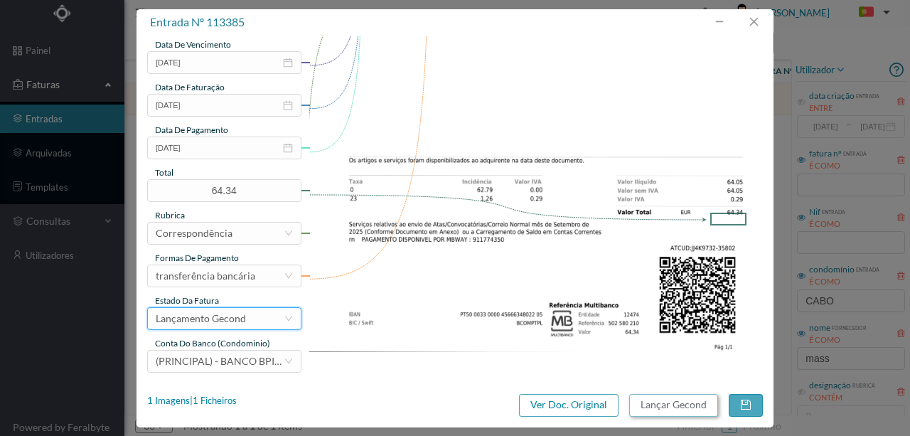
click at [657, 403] on button "Lançar Gecond" at bounding box center [673, 405] width 89 height 23
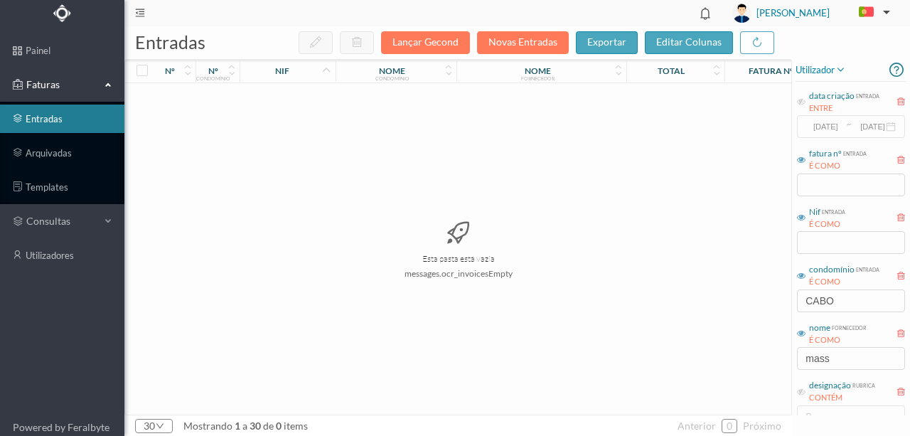
click at [693, 331] on div "Esta pasta está vazia messages.ocr_invoicesEmpty" at bounding box center [458, 248] width 666 height 331
drag, startPoint x: 851, startPoint y: 304, endPoint x: 732, endPoint y: 293, distance: 119.1
click at [747, 295] on div "entradas Lançar Gecond Novas Entradas exportar editar colunas nº nº condomínio …" at bounding box center [516, 230] width 785 height 409
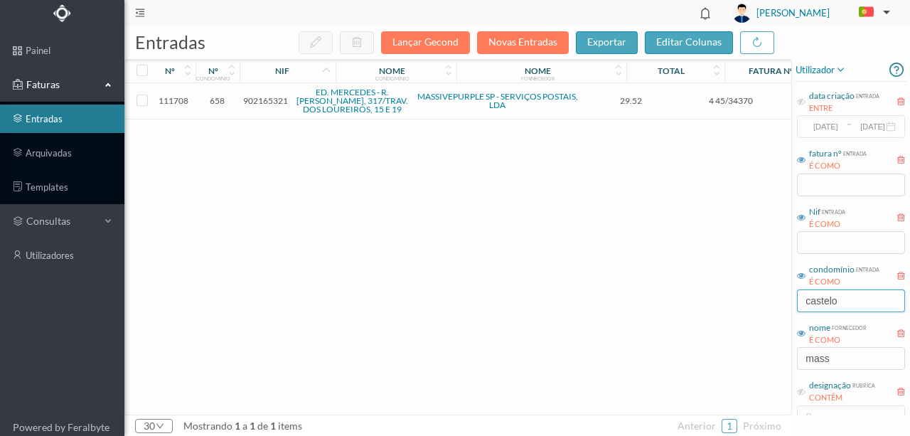
type input "castelo"
drag, startPoint x: 740, startPoint y: 365, endPoint x: 844, endPoint y: 360, distance: 104.6
click at [740, 364] on div "111708 658 902165321 ED. MERCEDES - R. ÁLVARO CASTELÕES, 317/TRAV. DOS LOUREIRO…" at bounding box center [533, 248] width 817 height 331
drag, startPoint x: 848, startPoint y: 360, endPoint x: 722, endPoint y: 355, distance: 125.8
click at [753, 355] on div "entradas Lançar Gecond Novas Entradas exportar editar colunas nº nº condomínio …" at bounding box center [516, 230] width 785 height 409
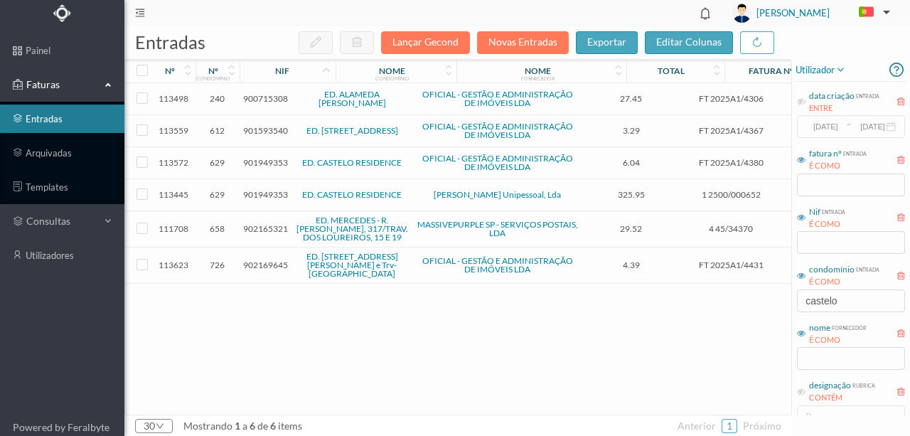
click at [253, 191] on span "901949353" at bounding box center [265, 194] width 45 height 11
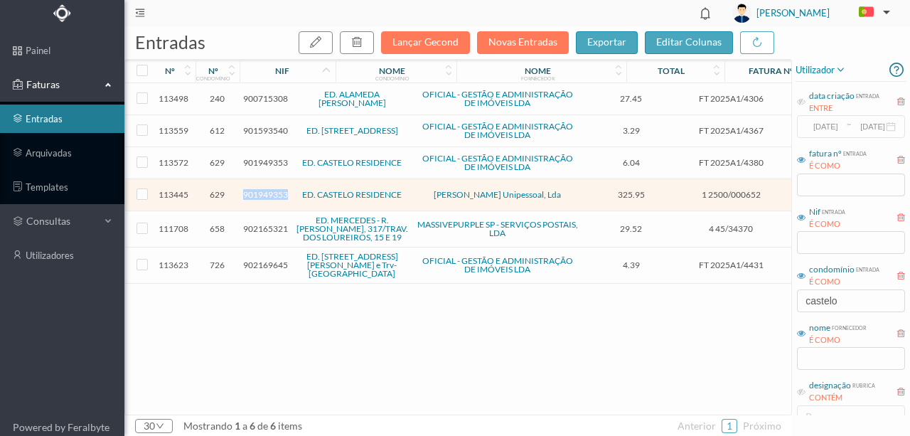
click at [253, 191] on span "901949353" at bounding box center [265, 194] width 45 height 11
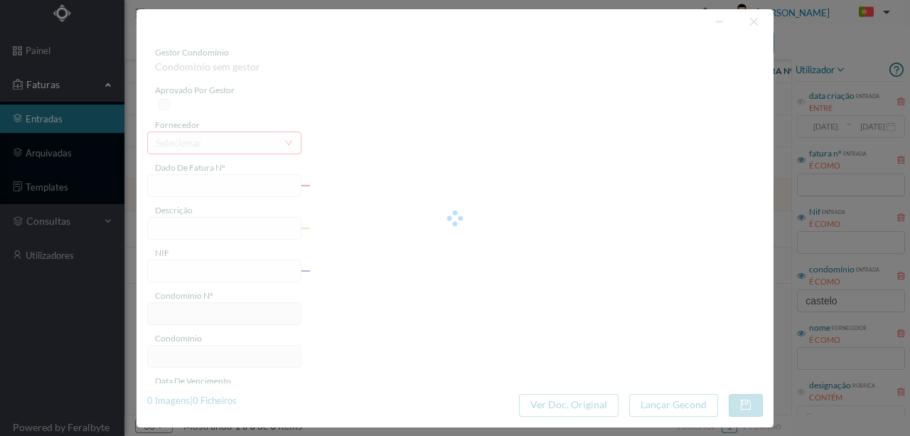
type input "1 2500/000652"
type input "Manutenção Jardins"
type input "901949353"
type input "2025-09-28"
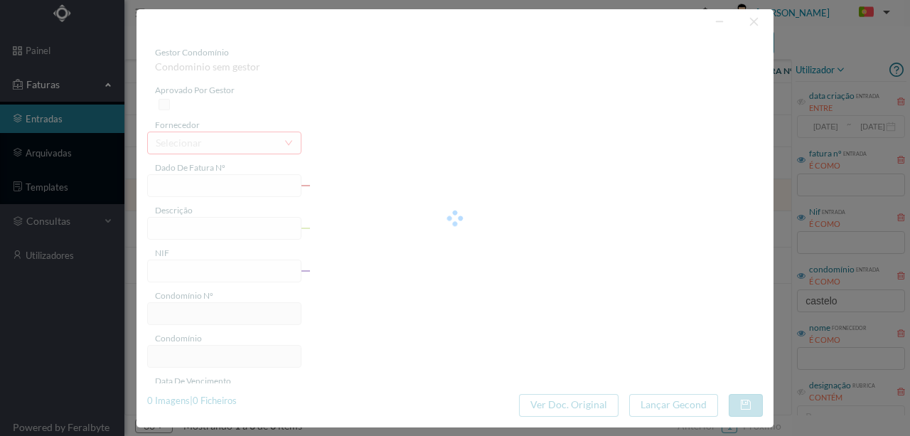
type input "2025-09-30"
type input "325.95"
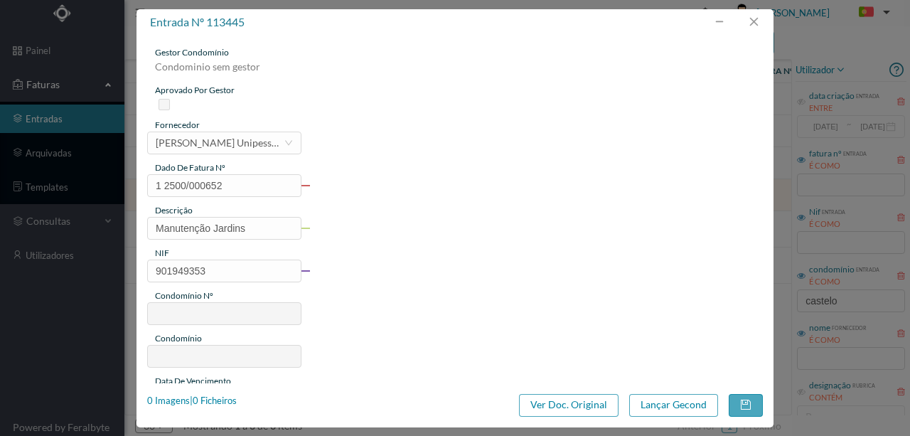
type input "629"
type input "ED. CASTELO RESIDENCE"
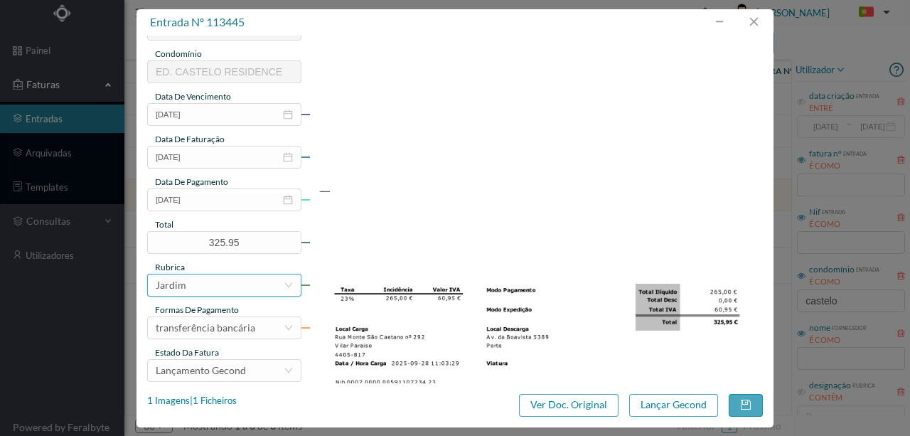
scroll to position [331, 0]
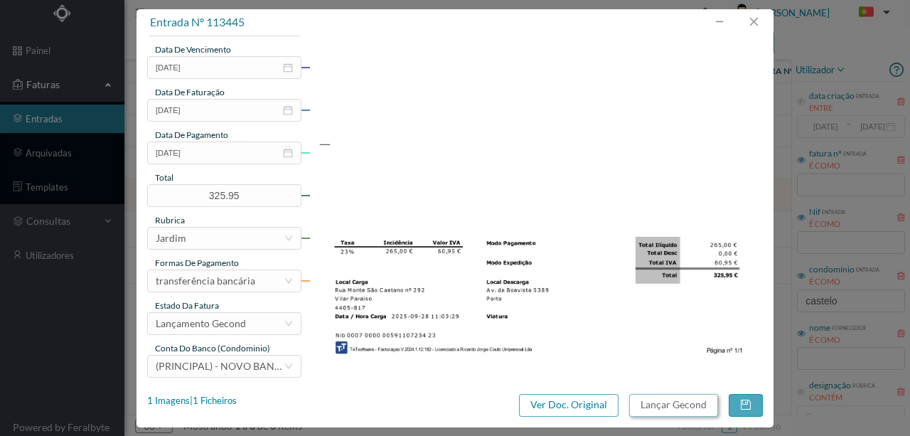
click at [644, 405] on button "Lançar Gecond" at bounding box center [673, 405] width 89 height 23
